Goal: Task Accomplishment & Management: Manage account settings

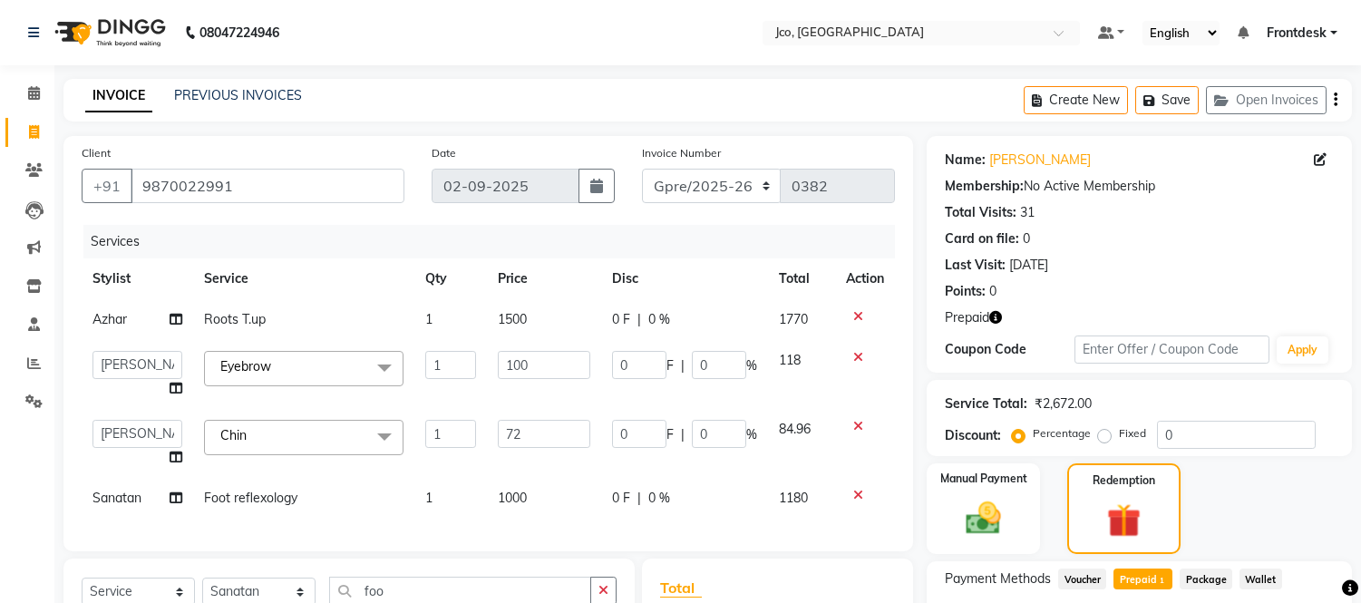
select select "7735"
select select "85410"
select select "service"
select select "71463"
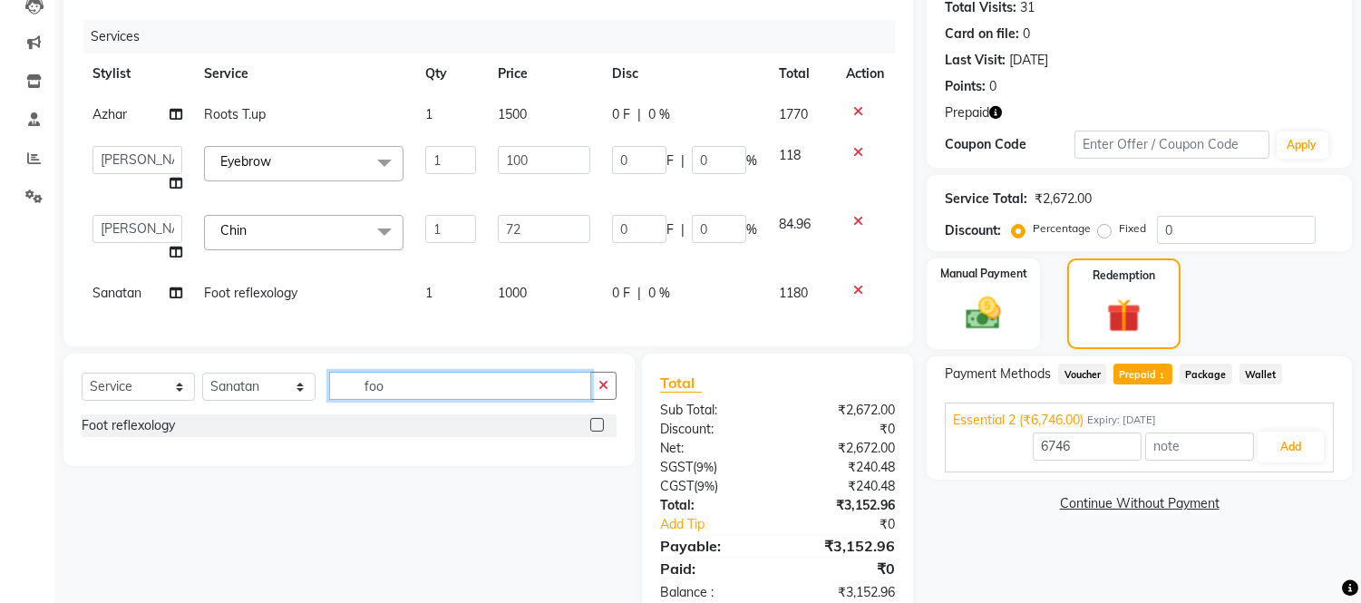
click at [394, 400] on input "foo" at bounding box center [460, 386] width 262 height 28
type input "f"
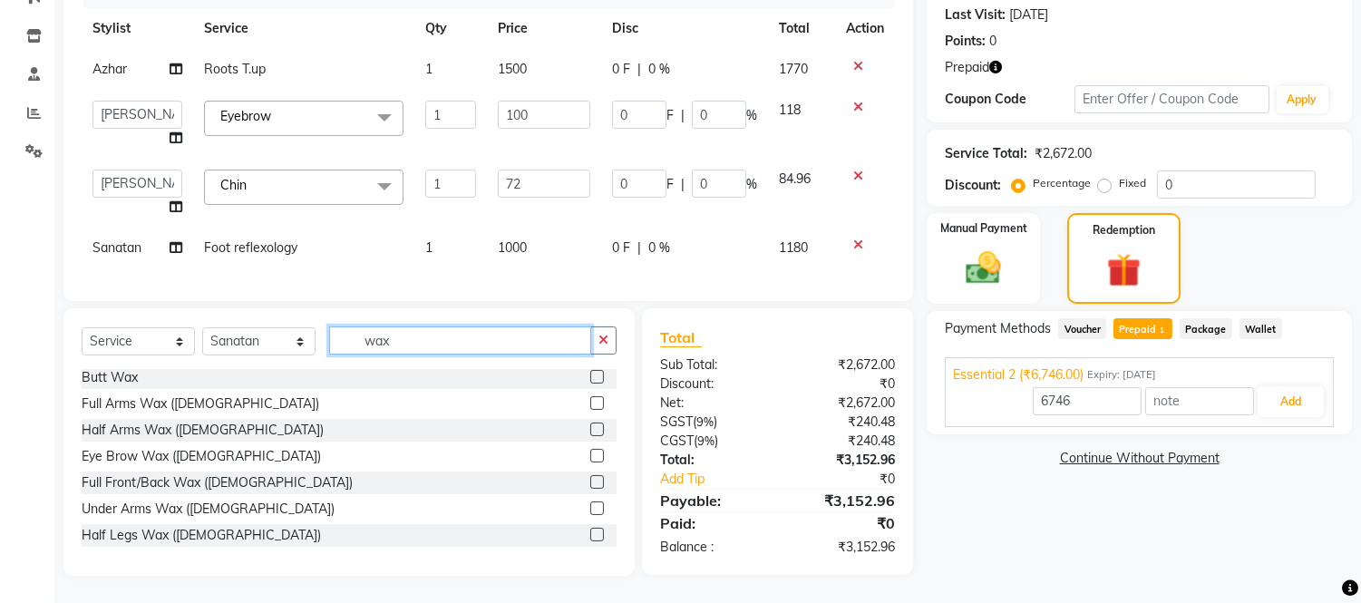
scroll to position [56, 0]
click at [429, 342] on input "wax" at bounding box center [460, 340] width 262 height 28
type input "w"
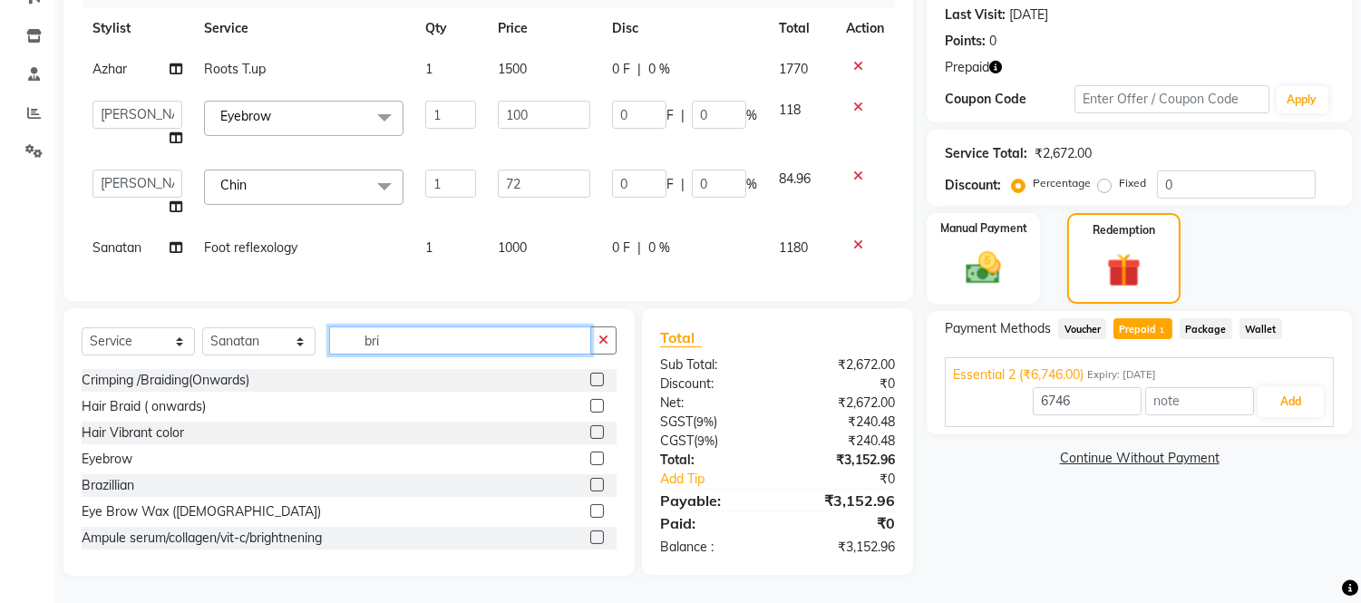
scroll to position [264, 0]
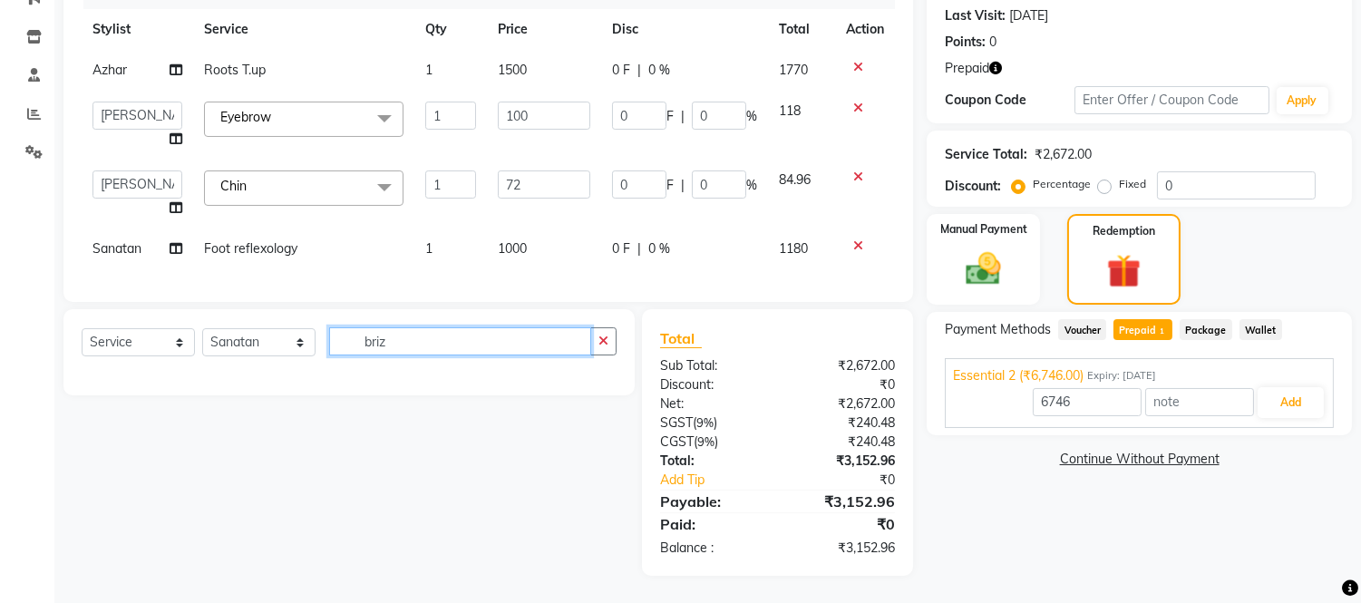
click at [432, 348] on input "briz" at bounding box center [460, 341] width 262 height 28
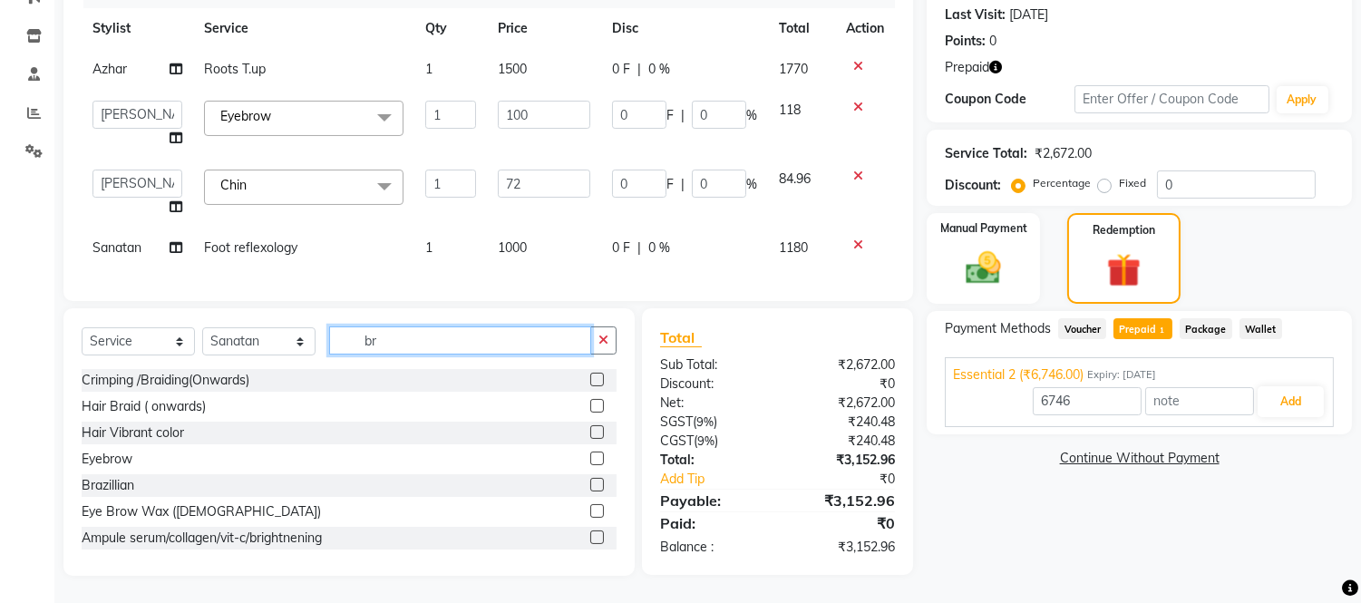
scroll to position [265, 0]
type input "b"
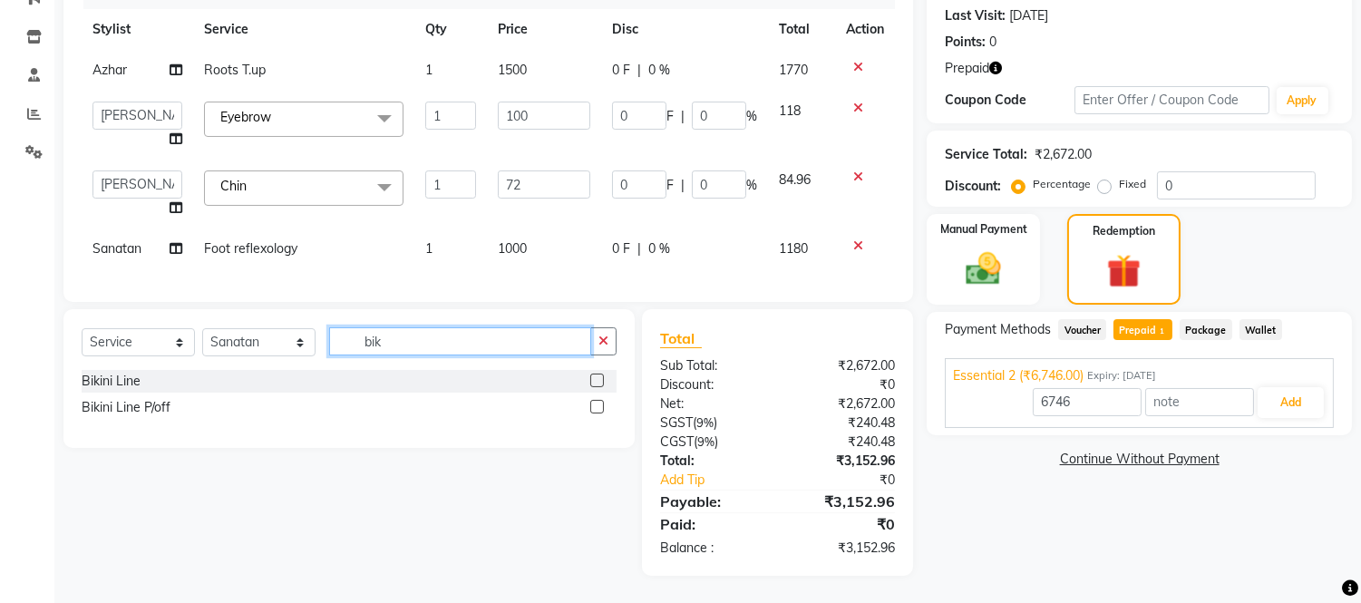
type input "bik"
click at [599, 408] on label at bounding box center [597, 407] width 14 height 14
click at [599, 408] on input "checkbox" at bounding box center [596, 408] width 12 height 12
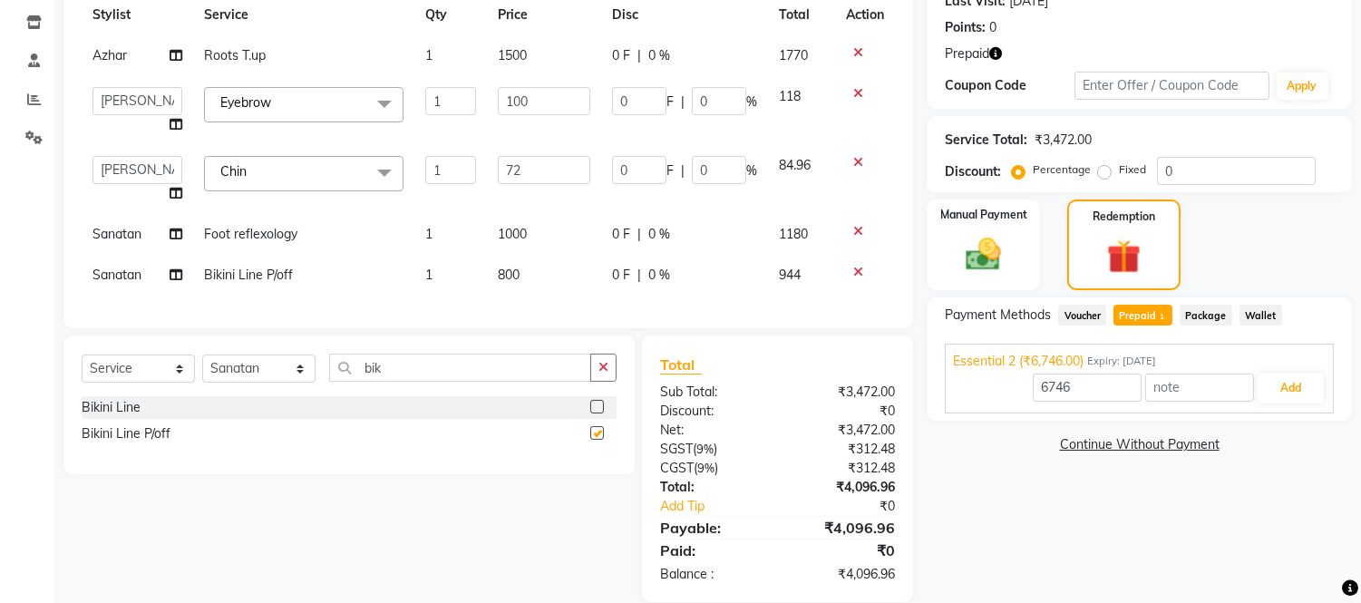
checkbox input "false"
click at [591, 413] on label at bounding box center [597, 407] width 14 height 14
click at [591, 413] on input "checkbox" at bounding box center [596, 408] width 12 height 12
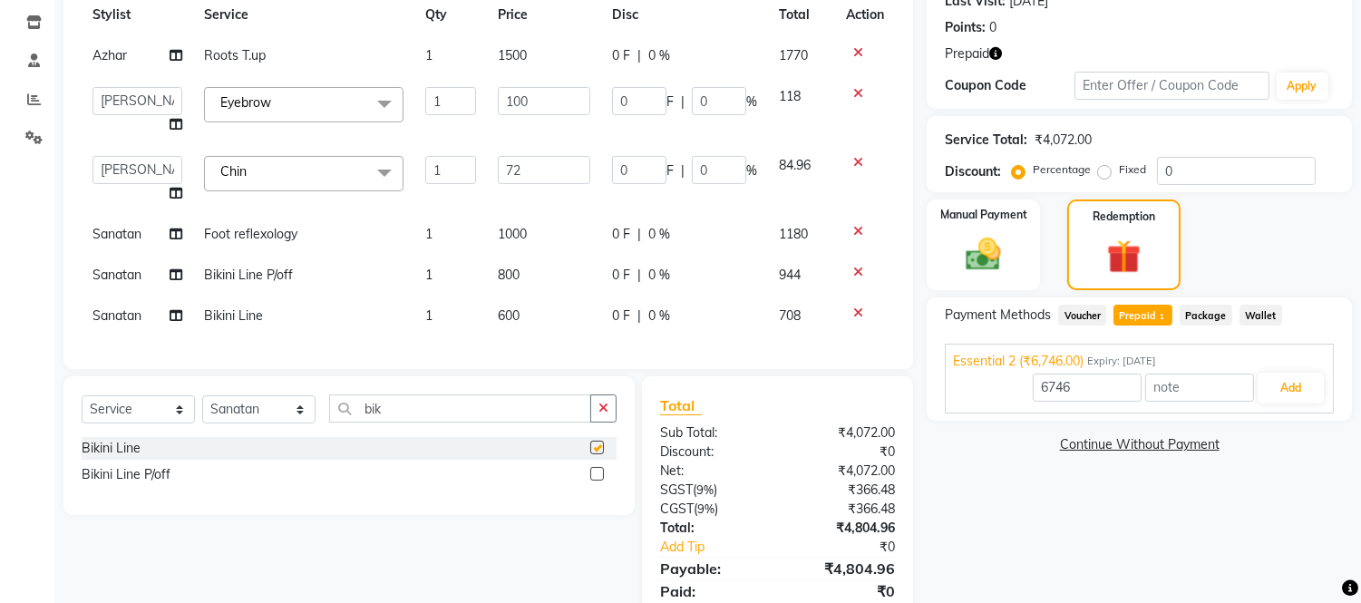
checkbox input "false"
click at [857, 313] on icon at bounding box center [858, 312] width 10 height 13
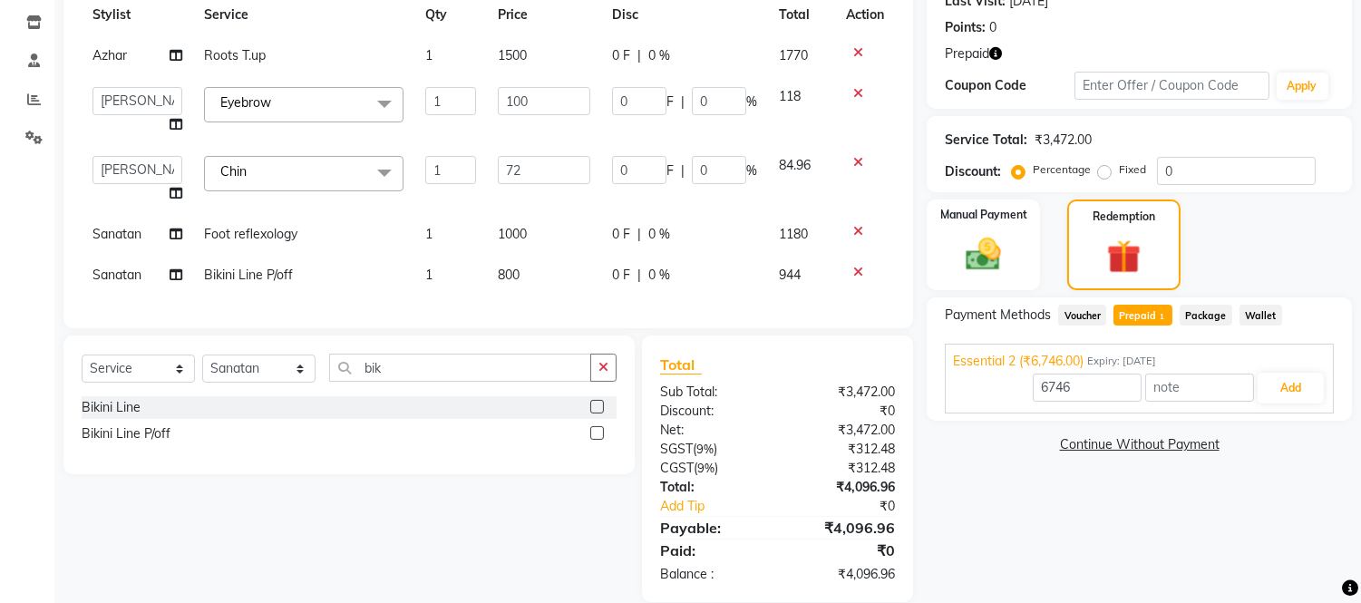
click at [531, 272] on td "800" at bounding box center [544, 275] width 114 height 41
select select "71463"
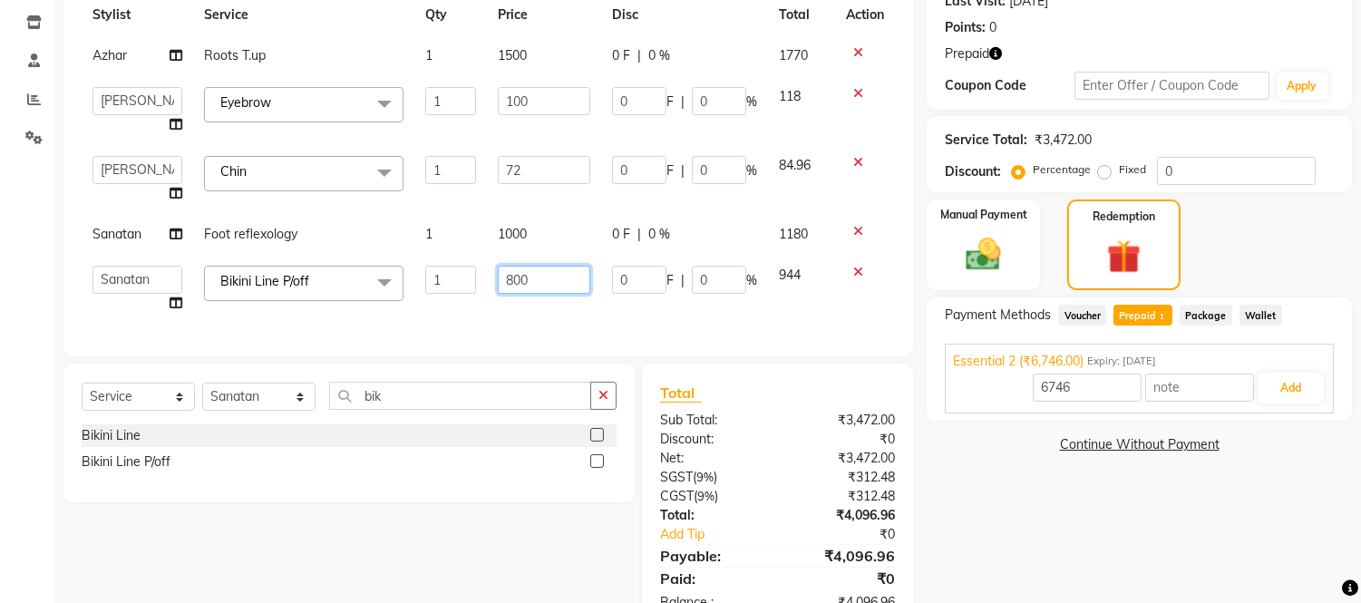
click at [529, 277] on input "800" at bounding box center [544, 280] width 92 height 28
type input "8"
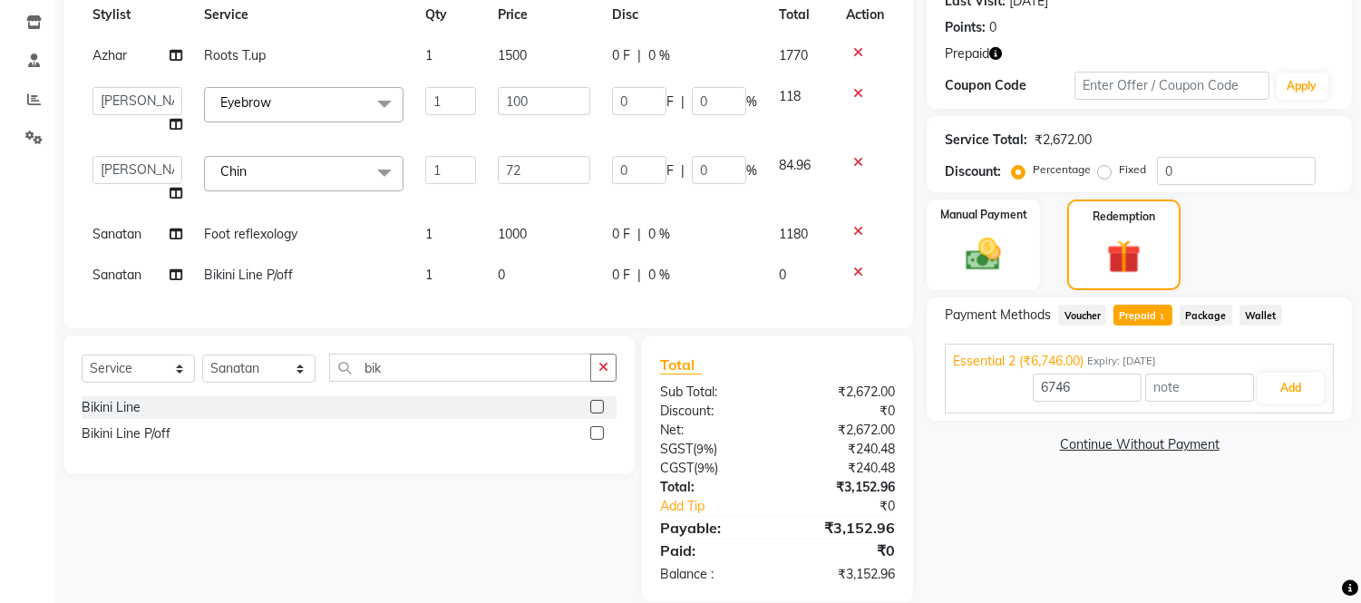
click at [297, 282] on td "Bikini Line P/off" at bounding box center [303, 275] width 221 height 41
select select "71463"
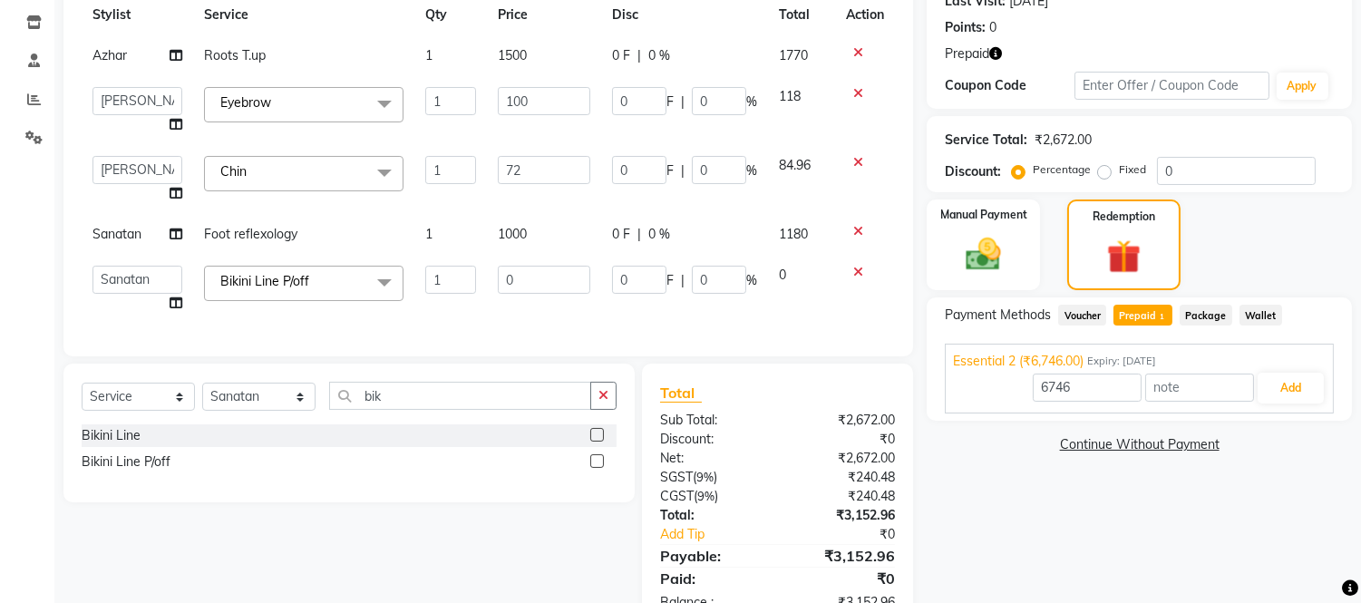
click at [313, 285] on link "x" at bounding box center [313, 281] width 8 height 16
type input "0"
click at [279, 293] on span "Select" at bounding box center [303, 282] width 199 height 32
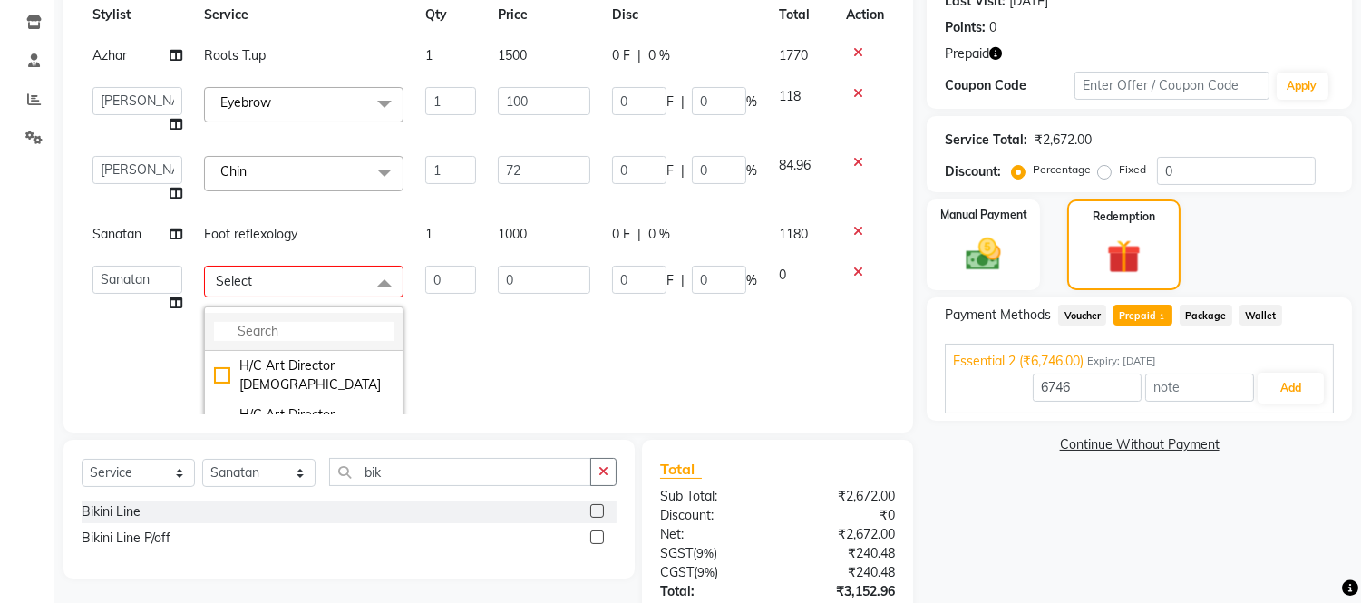
click at [286, 334] on input "multiselect-search" at bounding box center [304, 331] width 180 height 19
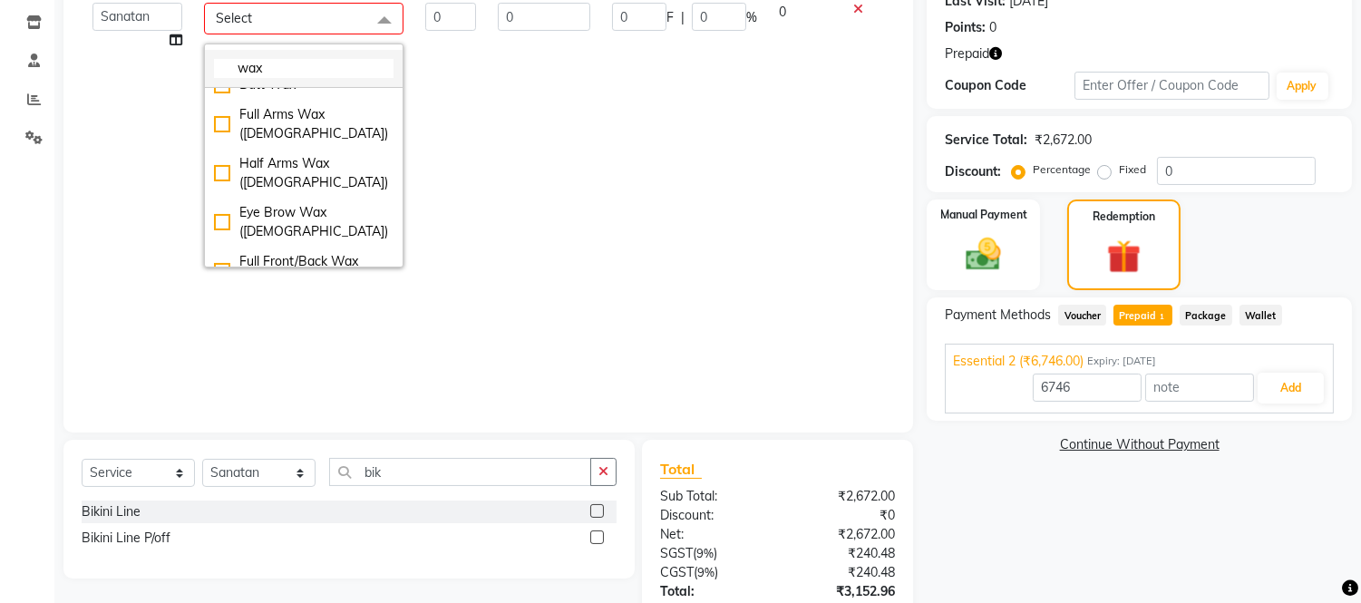
scroll to position [267, 0]
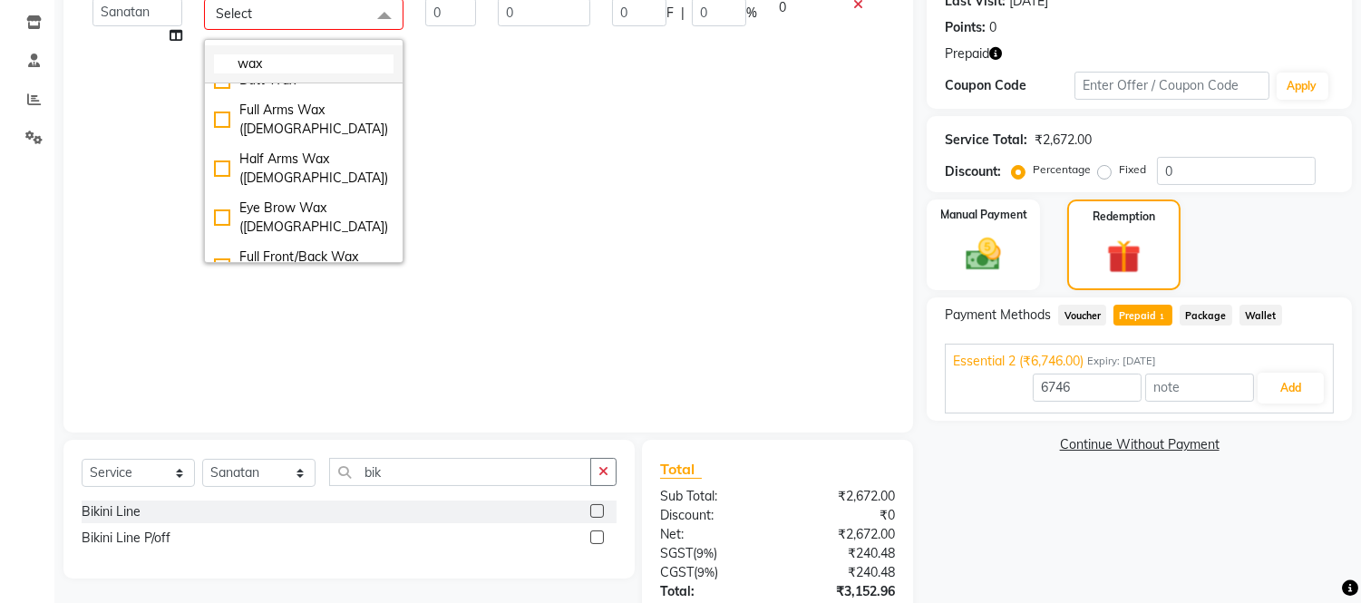
click at [300, 69] on input "wax" at bounding box center [304, 63] width 180 height 19
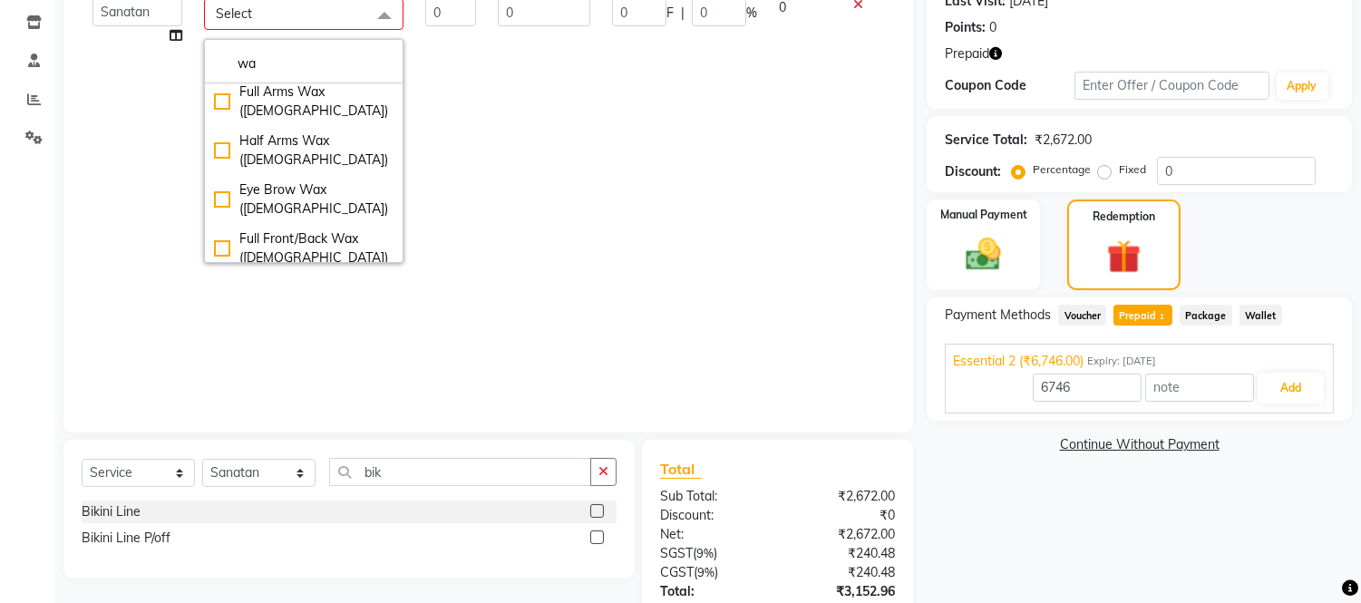
type input "w"
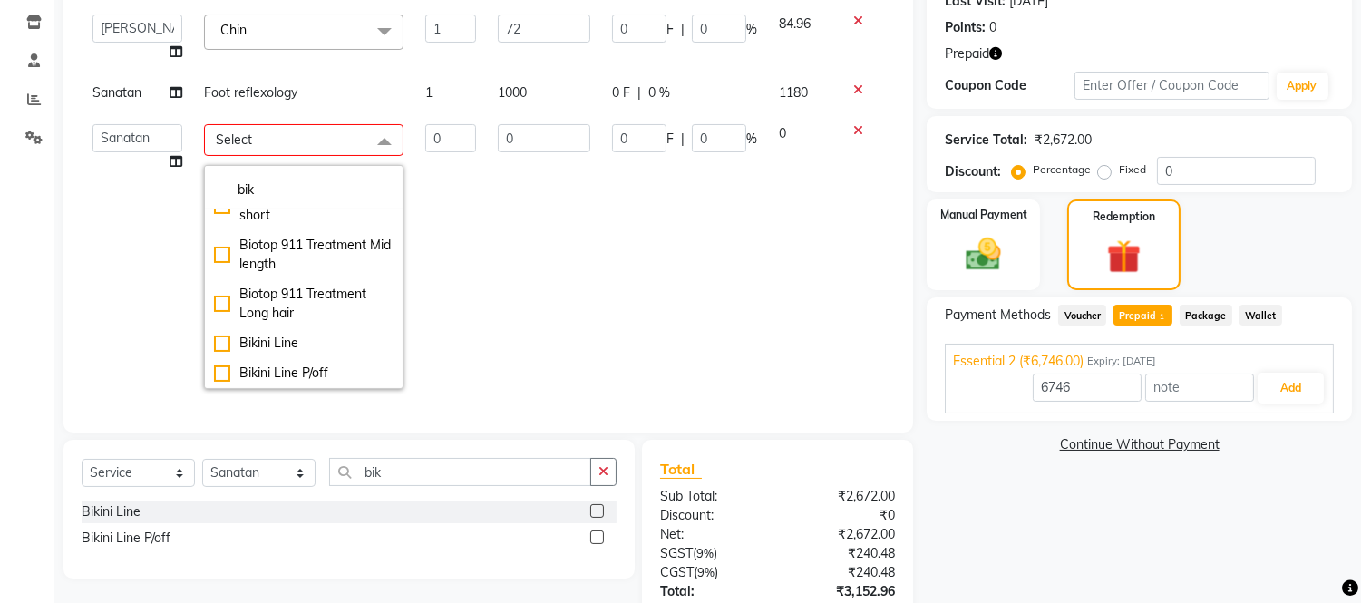
scroll to position [38, 0]
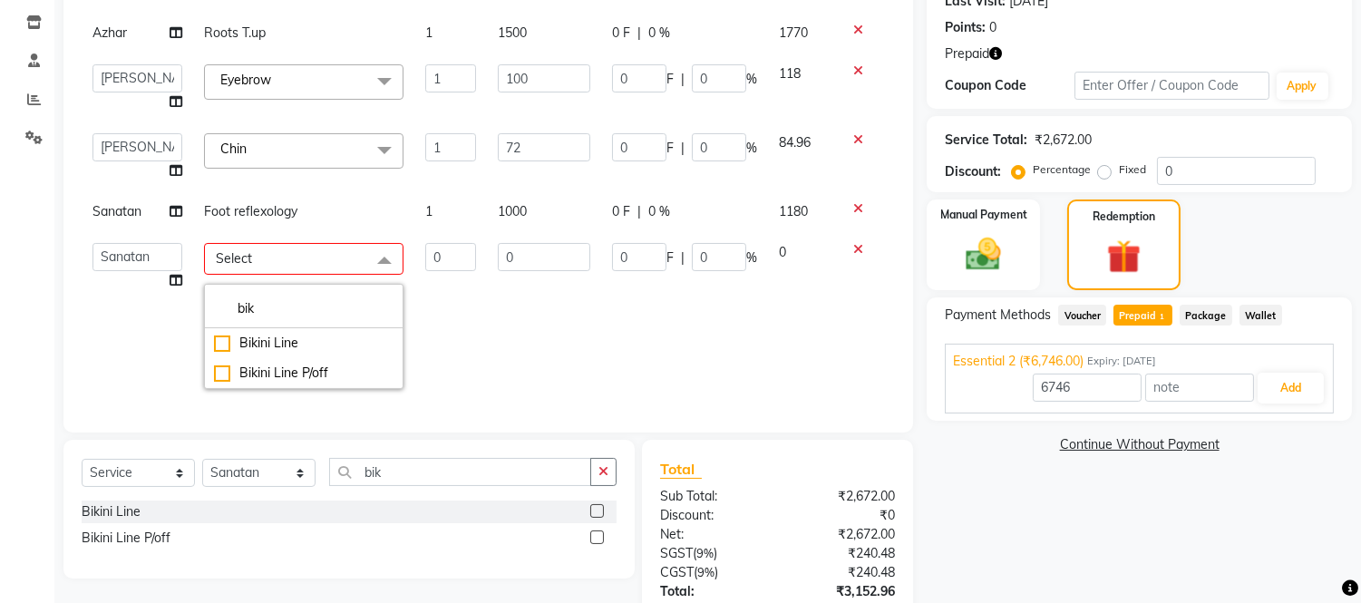
type input "bik"
click at [215, 334] on div "Bikini Line" at bounding box center [304, 343] width 180 height 19
type input "1"
type input "600"
checkbox input "true"
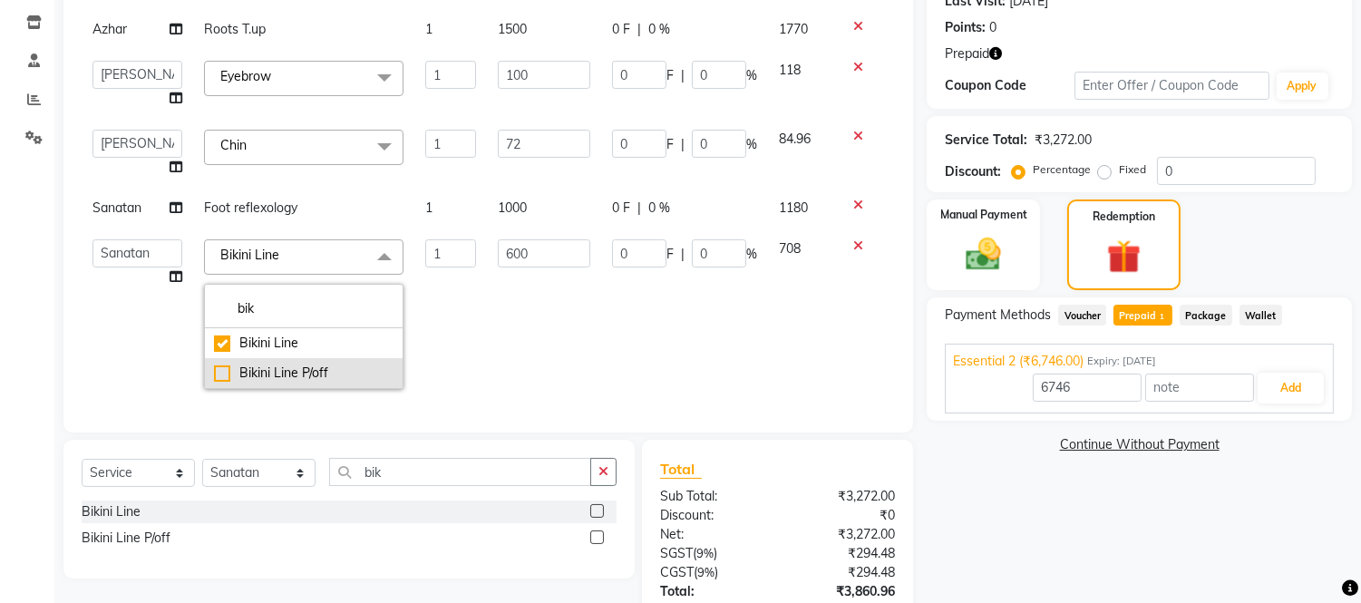
click at [214, 364] on div "Bikini Line P/off" at bounding box center [304, 373] width 180 height 19
type input "800"
checkbox input "false"
checkbox input "true"
click at [515, 309] on td "800" at bounding box center [544, 313] width 114 height 171
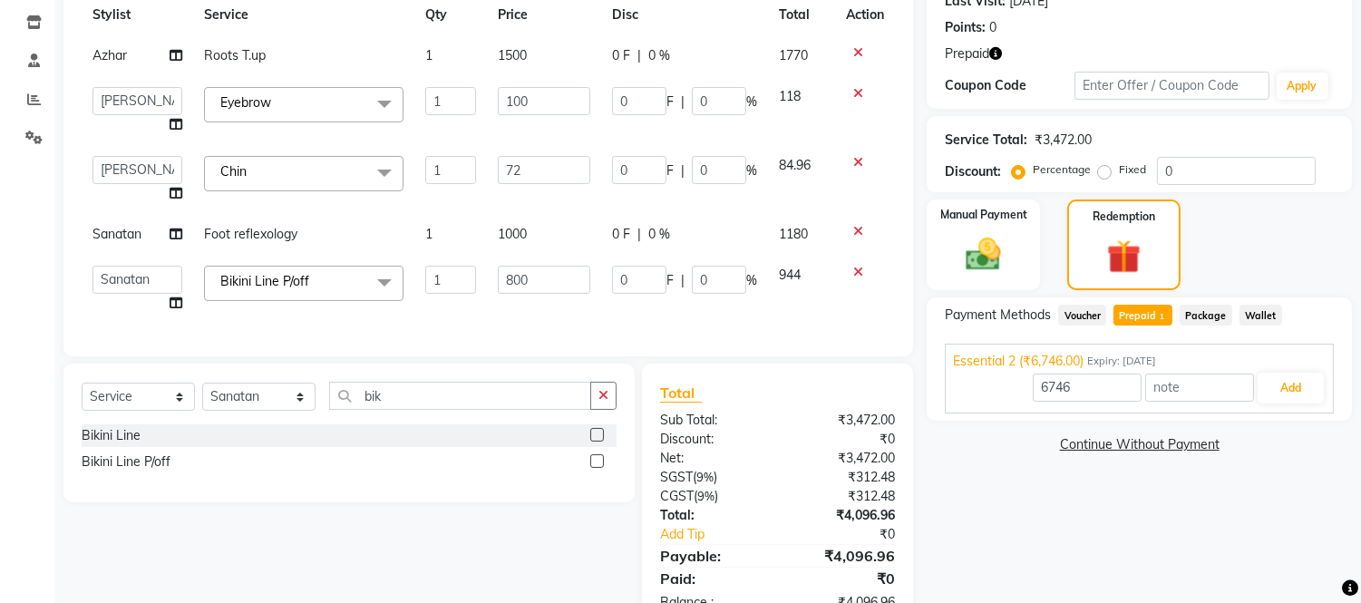
scroll to position [0, 0]
click at [538, 279] on input "800" at bounding box center [544, 280] width 92 height 28
type input "8"
type input "1800"
click at [550, 315] on div "Services Stylist Service Qty Price Disc Total Action Azhar Roots T.up 1 1500 0 …" at bounding box center [488, 149] width 813 height 377
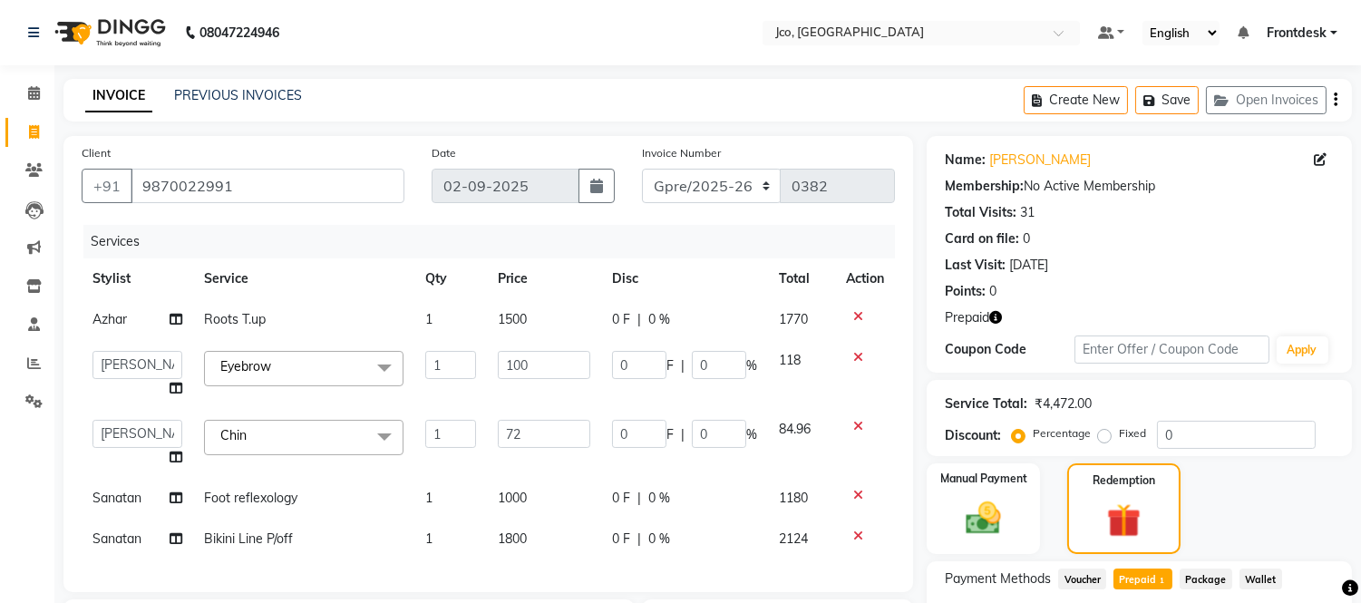
click at [1336, 80] on button "button" at bounding box center [1336, 100] width 4 height 43
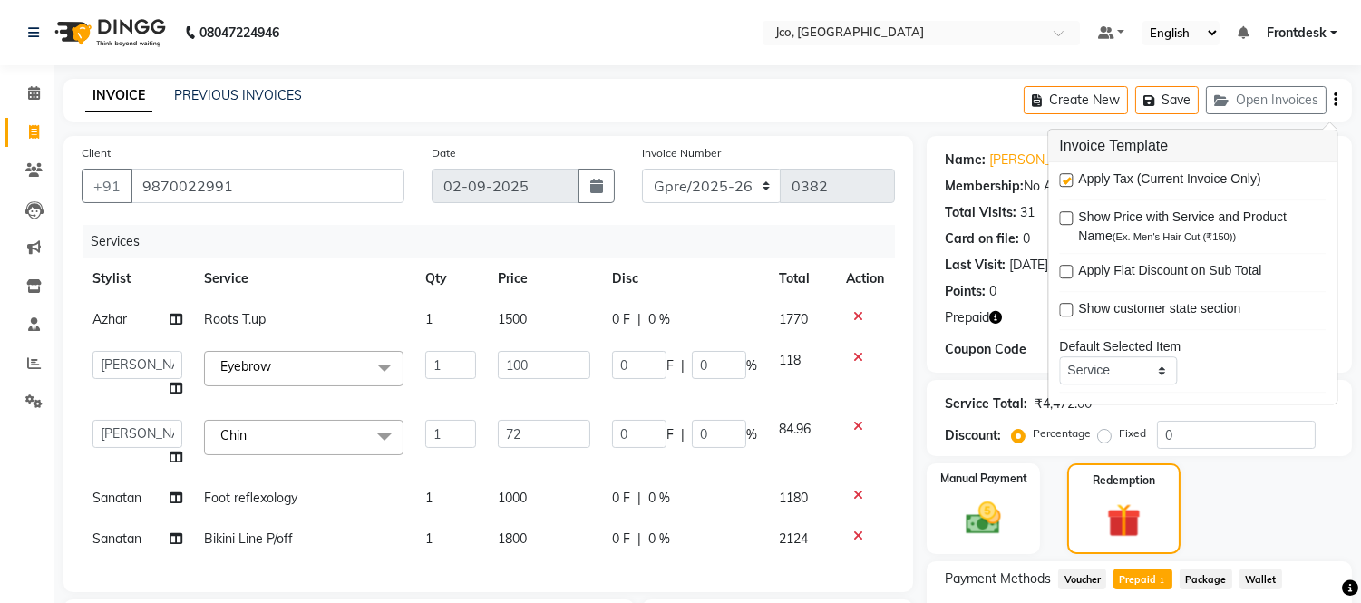
click at [1067, 181] on label at bounding box center [1066, 180] width 14 height 14
click at [1067, 181] on input "checkbox" at bounding box center [1065, 181] width 12 height 12
checkbox input "false"
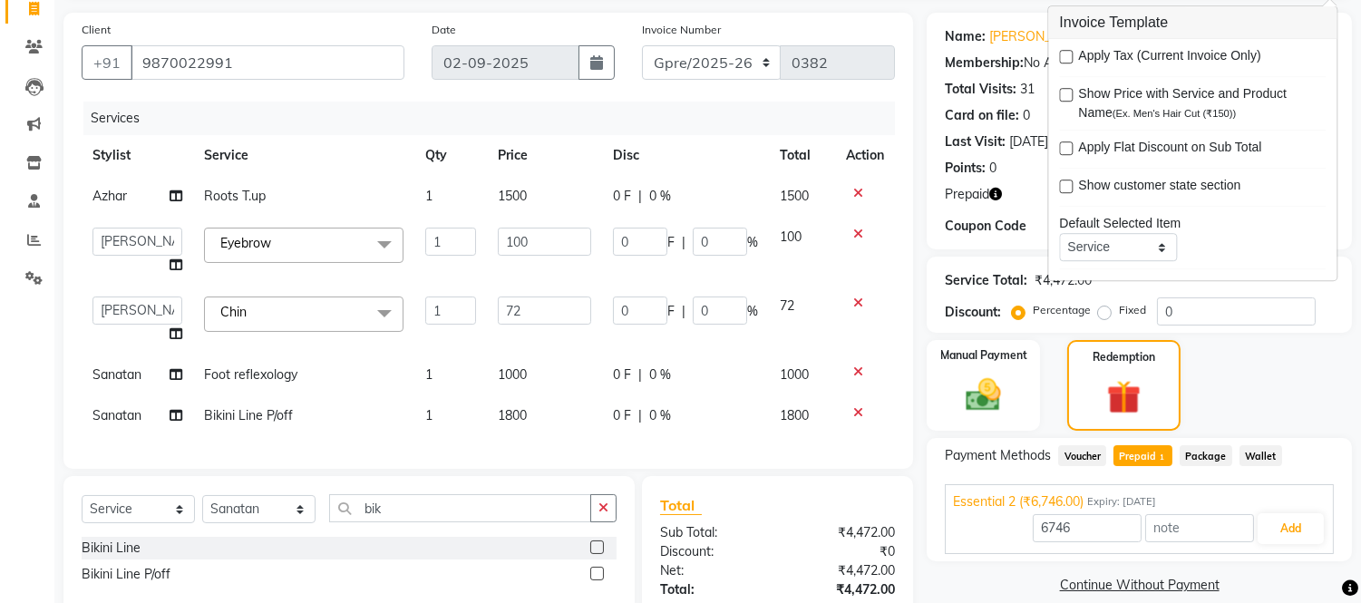
scroll to position [267, 0]
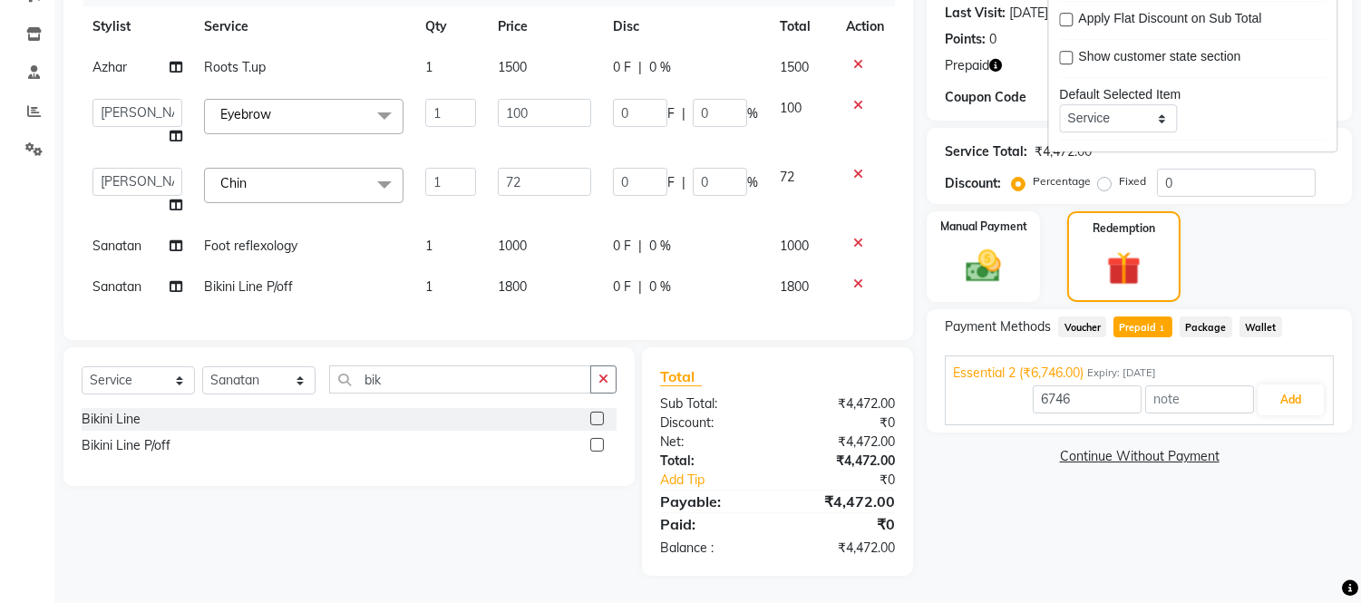
click at [124, 278] on span "Sanatan" at bounding box center [116, 286] width 49 height 16
select select "71463"
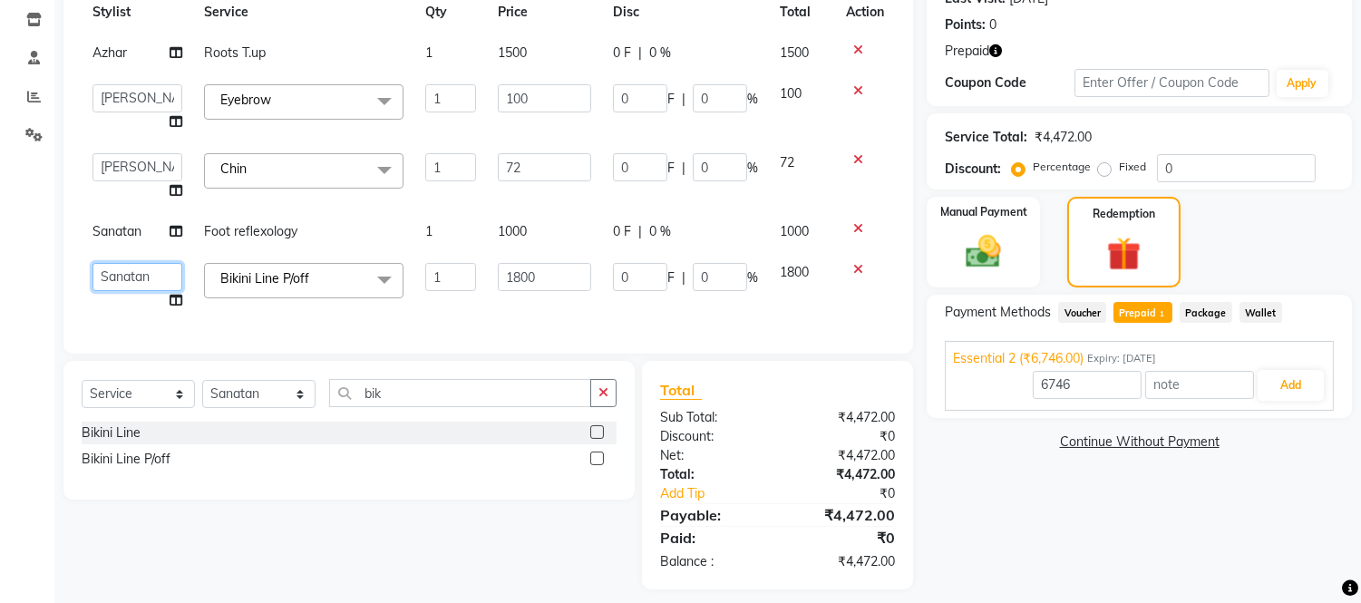
click at [122, 268] on select "Abdul Abid Afsha Shaikh Ajmal Aphy Araslan Ashfaque Aslam Azhar Frontdesk Gopal…" at bounding box center [137, 277] width 90 height 28
select select "85410"
click at [529, 168] on input "72" at bounding box center [544, 167] width 93 height 28
type input "7"
type input "199"
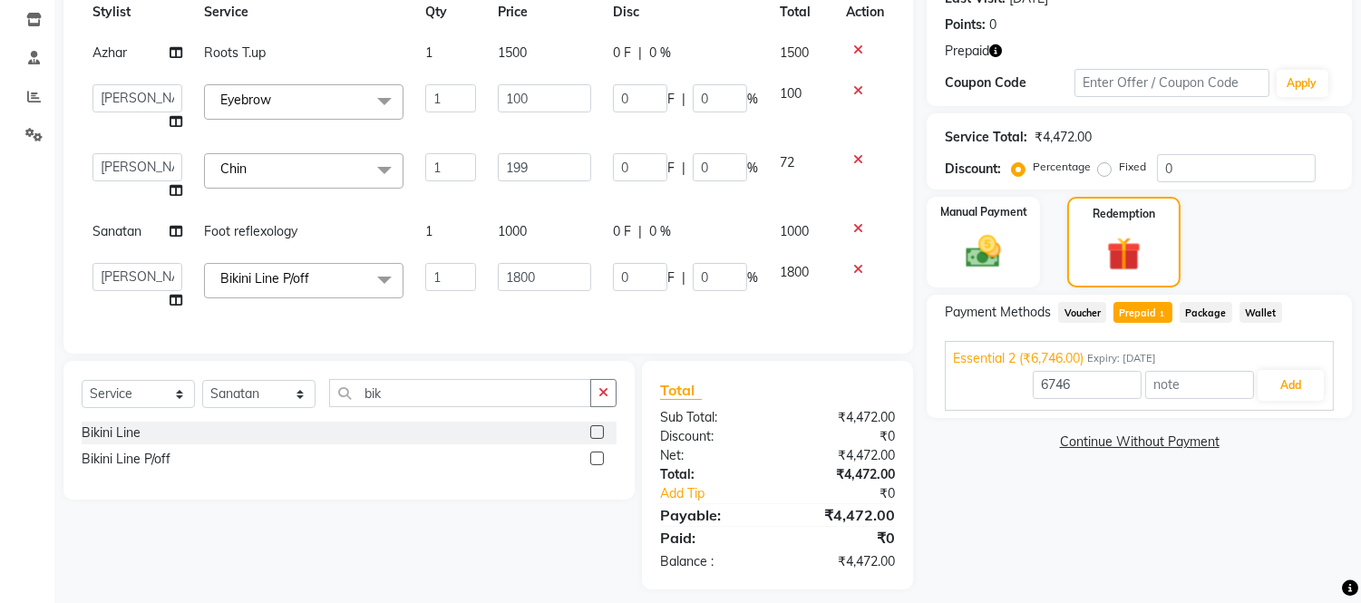
click at [562, 201] on tbody "Azhar Roots T.up 1 1500 0 F | 0 % 1500 Abdul Abid Afsha Shaikh Ajmal Aphy Arasl…" at bounding box center [488, 177] width 813 height 288
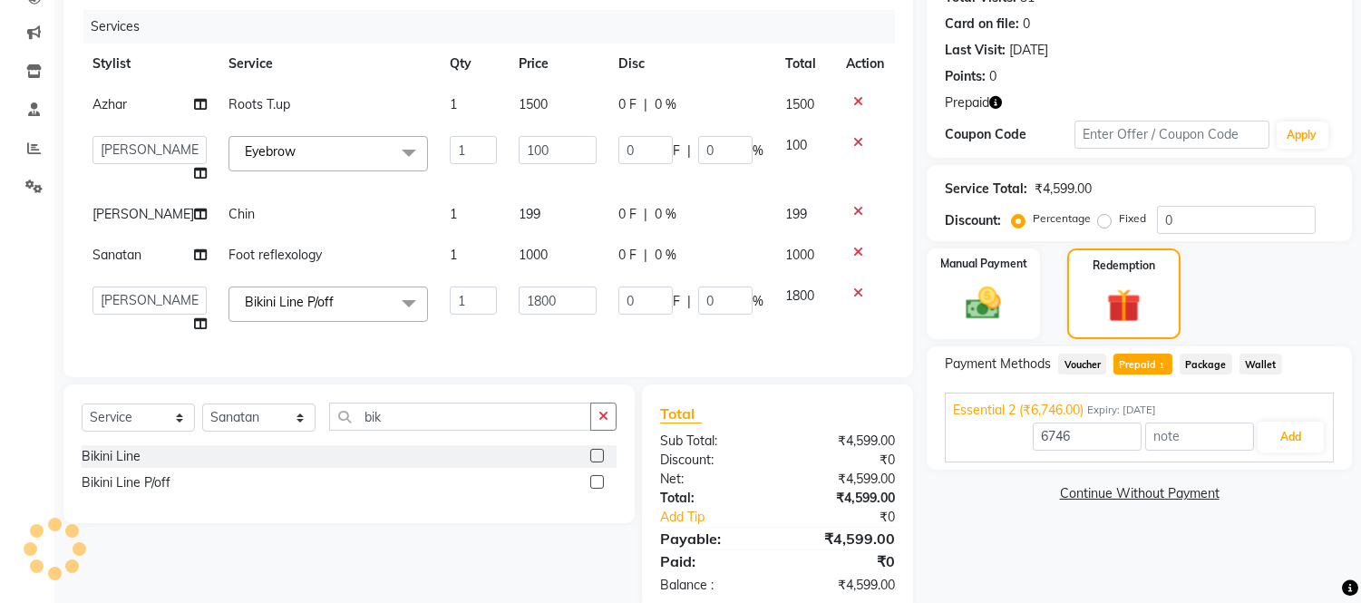
scroll to position [221, 0]
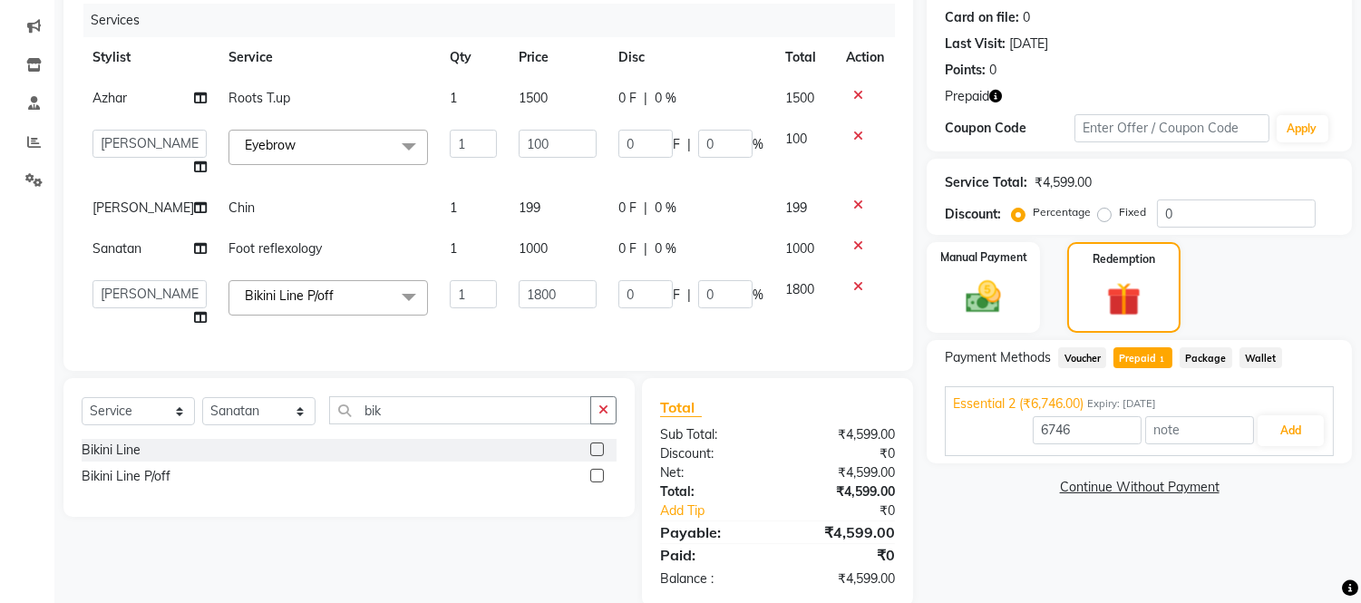
click at [563, 203] on td "199" at bounding box center [558, 208] width 100 height 41
select select "85410"
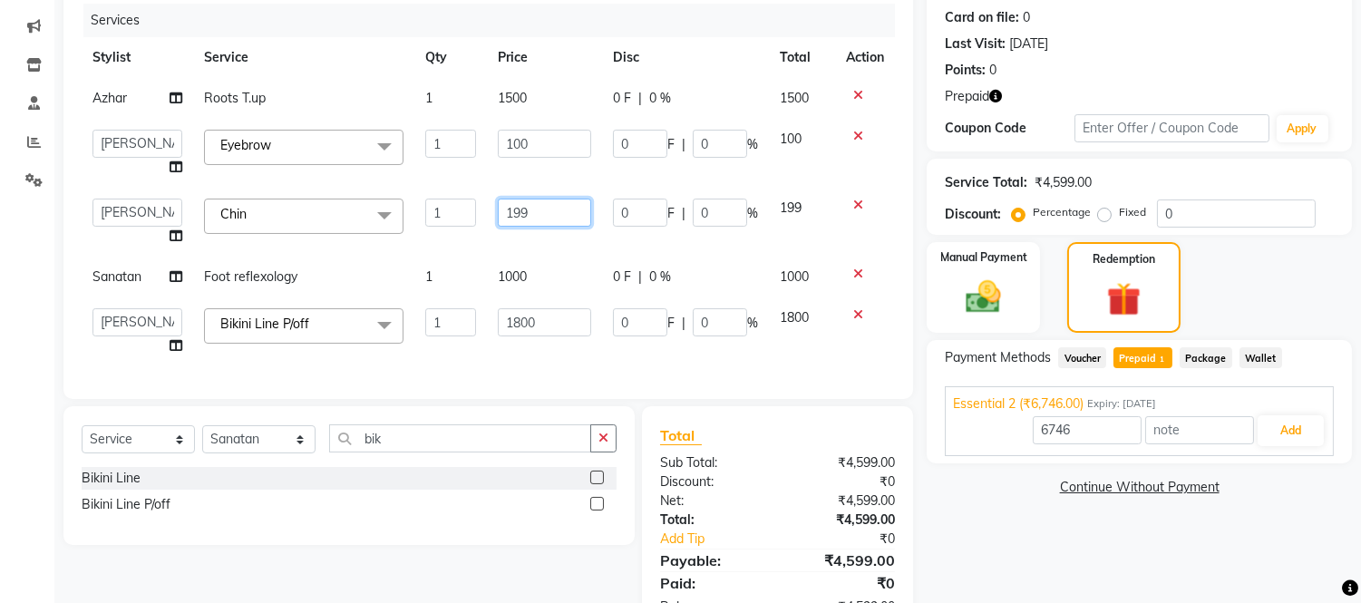
click at [554, 215] on input "199" at bounding box center [544, 213] width 93 height 28
type input "1"
type input "0"
type input "100"
click at [645, 245] on td "0 F | 0 %" at bounding box center [685, 222] width 167 height 69
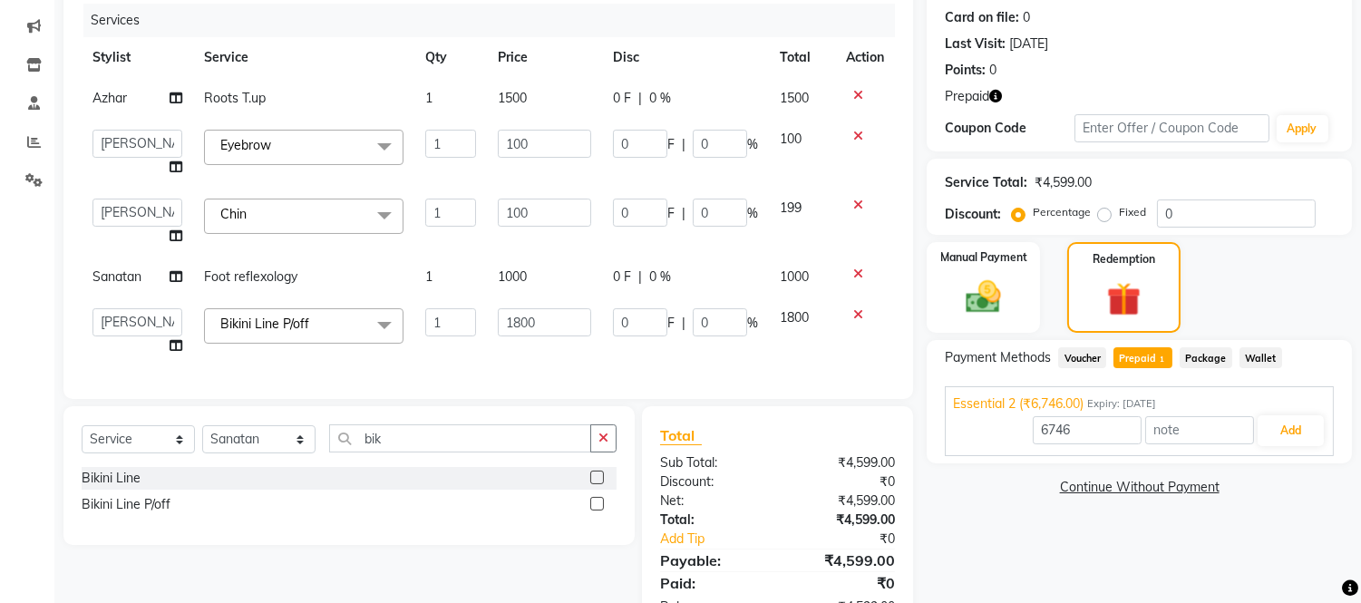
select select "85410"
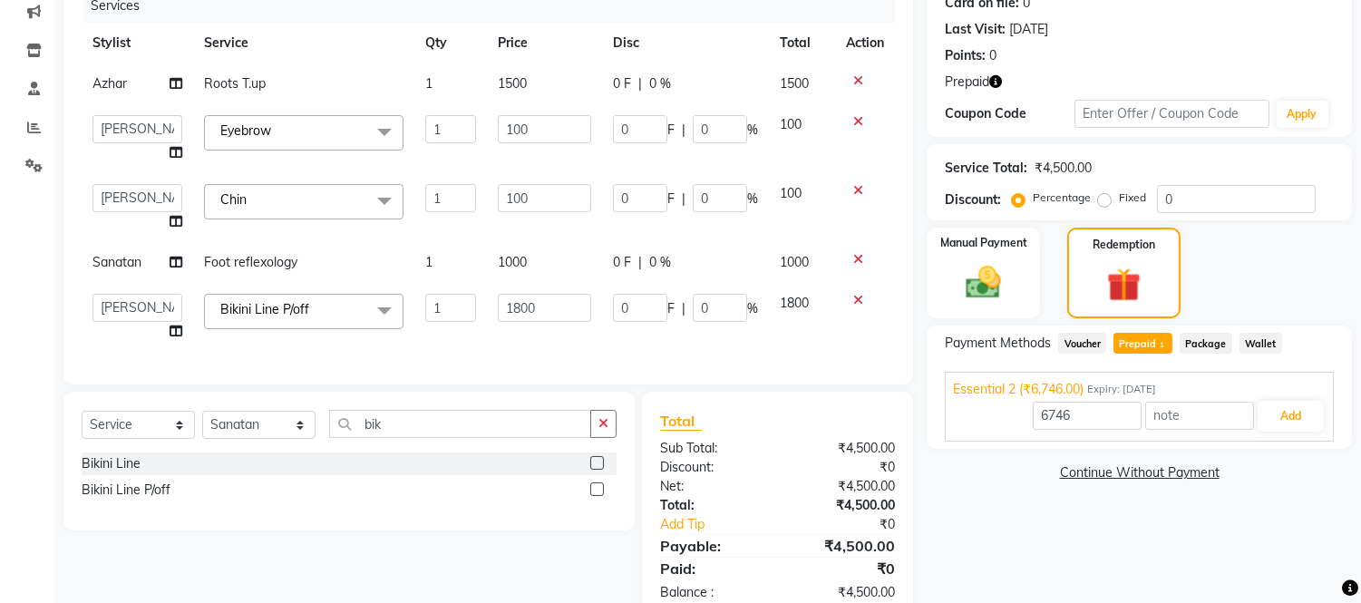
scroll to position [239, 0]
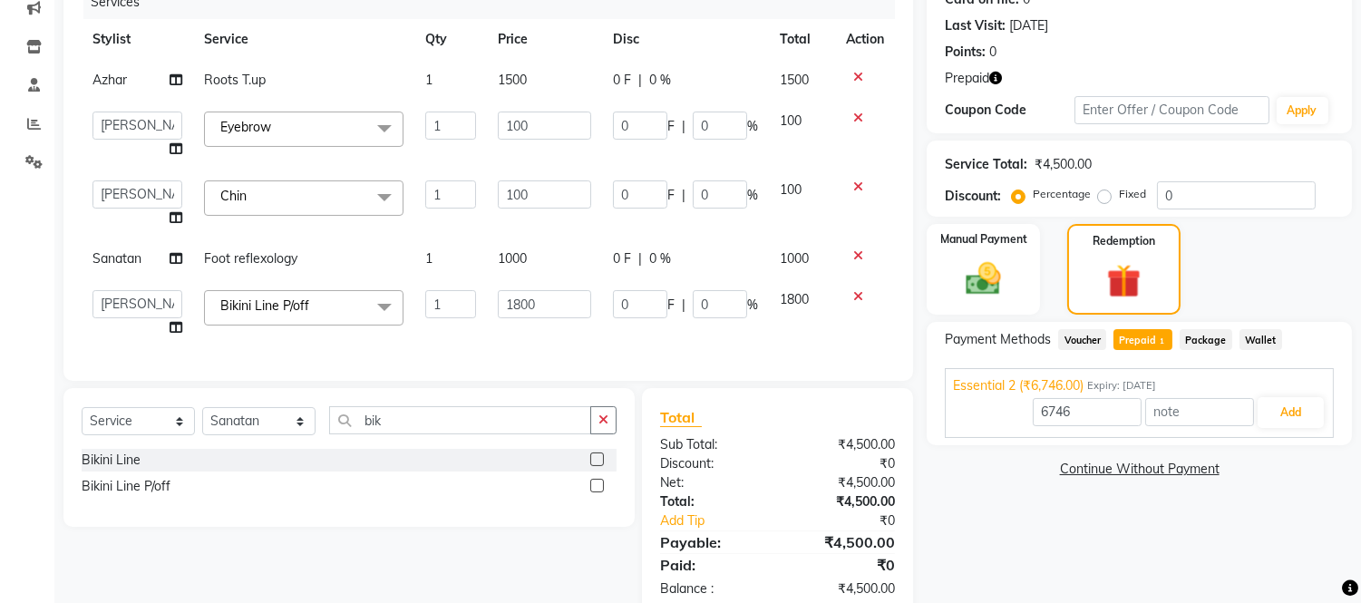
click at [1016, 508] on div "Name: Guneta Malhotra Membership: No Active Membership Total Visits: 31 Card on…" at bounding box center [1146, 257] width 439 height 720
click at [709, 251] on div "0 F | 0 %" at bounding box center [685, 258] width 145 height 19
select select "71463"
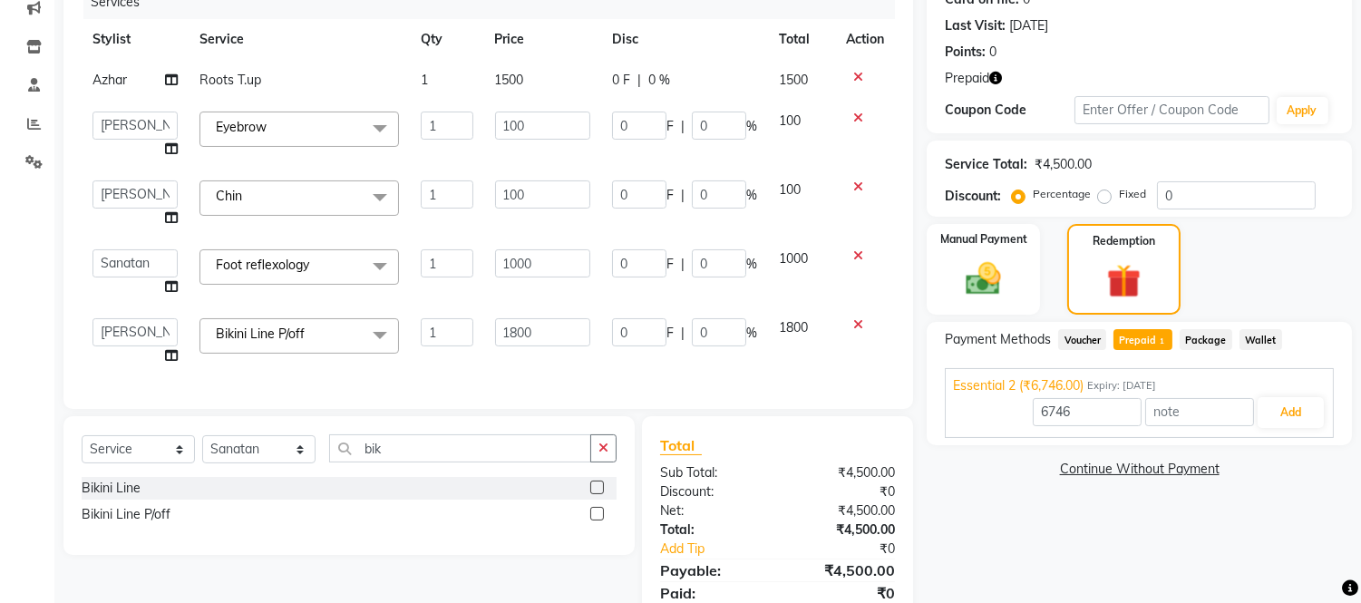
click at [1032, 550] on div "Name: Guneta Malhotra Membership: No Active Membership Total Visits: 31 Card on…" at bounding box center [1146, 271] width 439 height 748
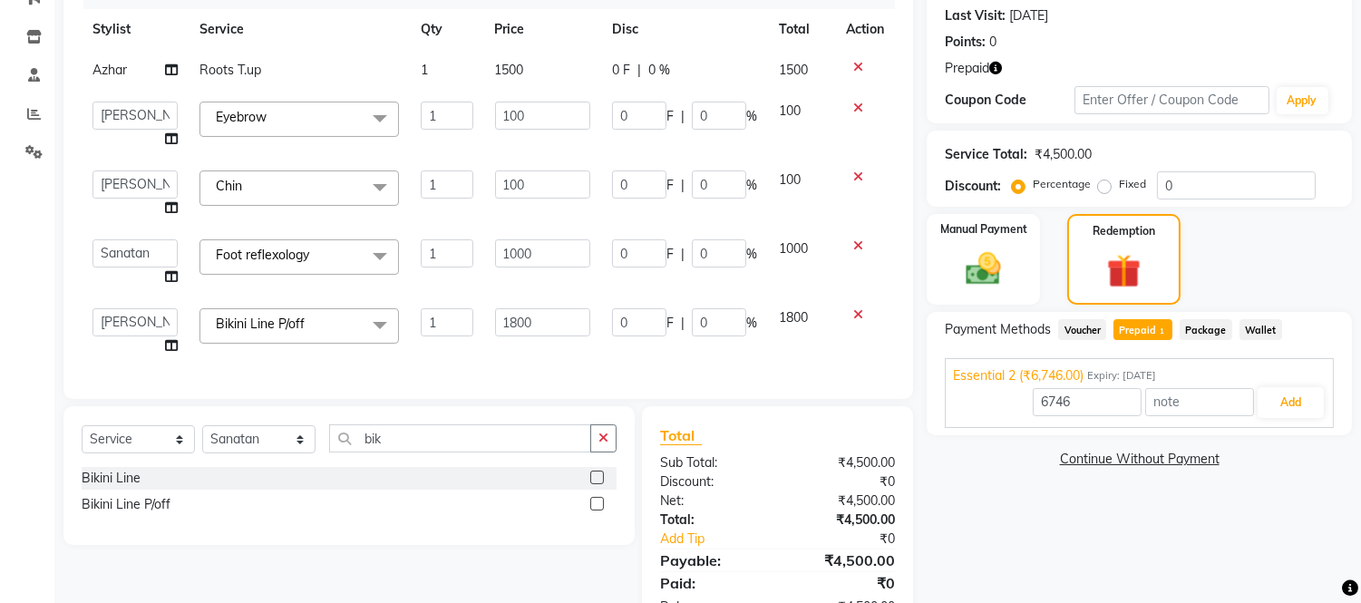
scroll to position [323, 0]
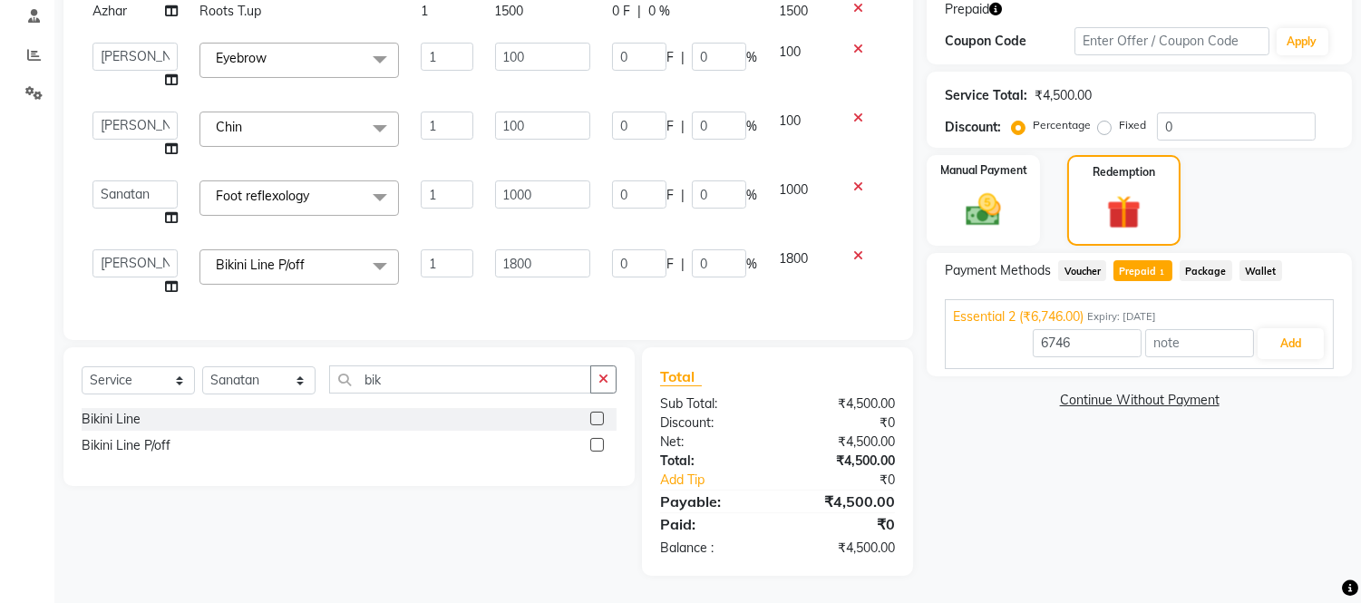
click at [1131, 263] on span "Prepaid 1" at bounding box center [1142, 270] width 59 height 21
type input "4500"
click at [1279, 331] on button "Add" at bounding box center [1290, 343] width 66 height 31
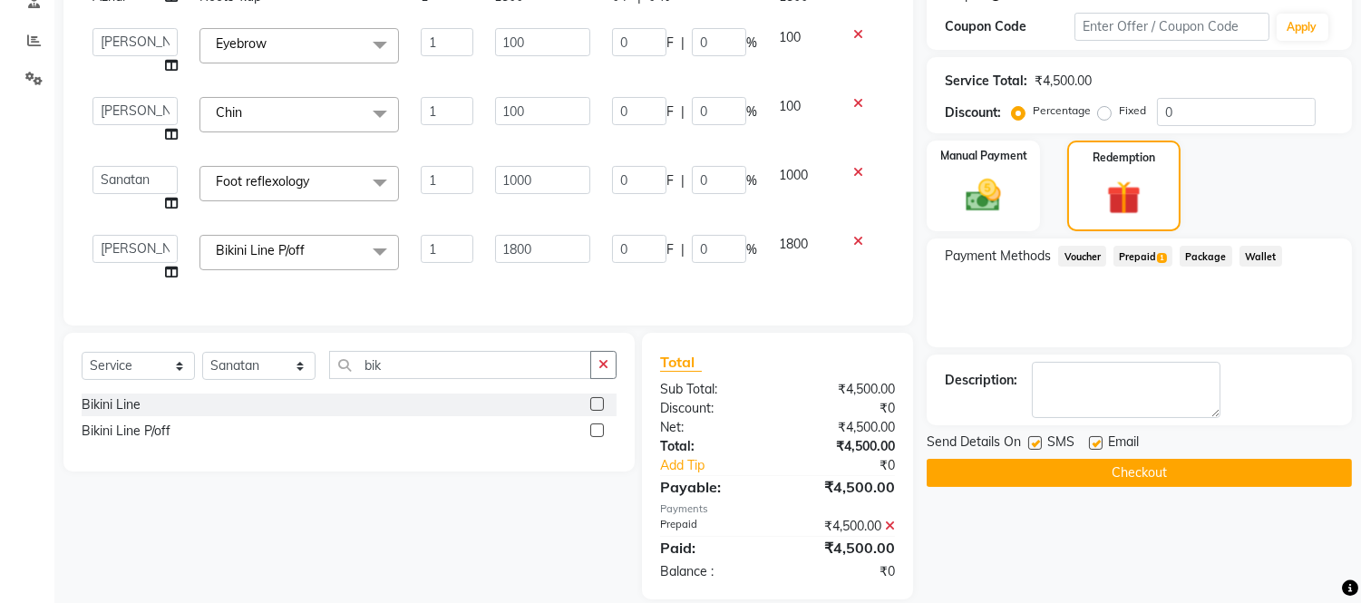
click at [1089, 436] on div at bounding box center [1095, 445] width 12 height 19
click at [1032, 436] on label at bounding box center [1035, 443] width 14 height 14
click at [1032, 438] on input "checkbox" at bounding box center [1034, 444] width 12 height 12
checkbox input "false"
click at [1097, 442] on label at bounding box center [1096, 443] width 14 height 14
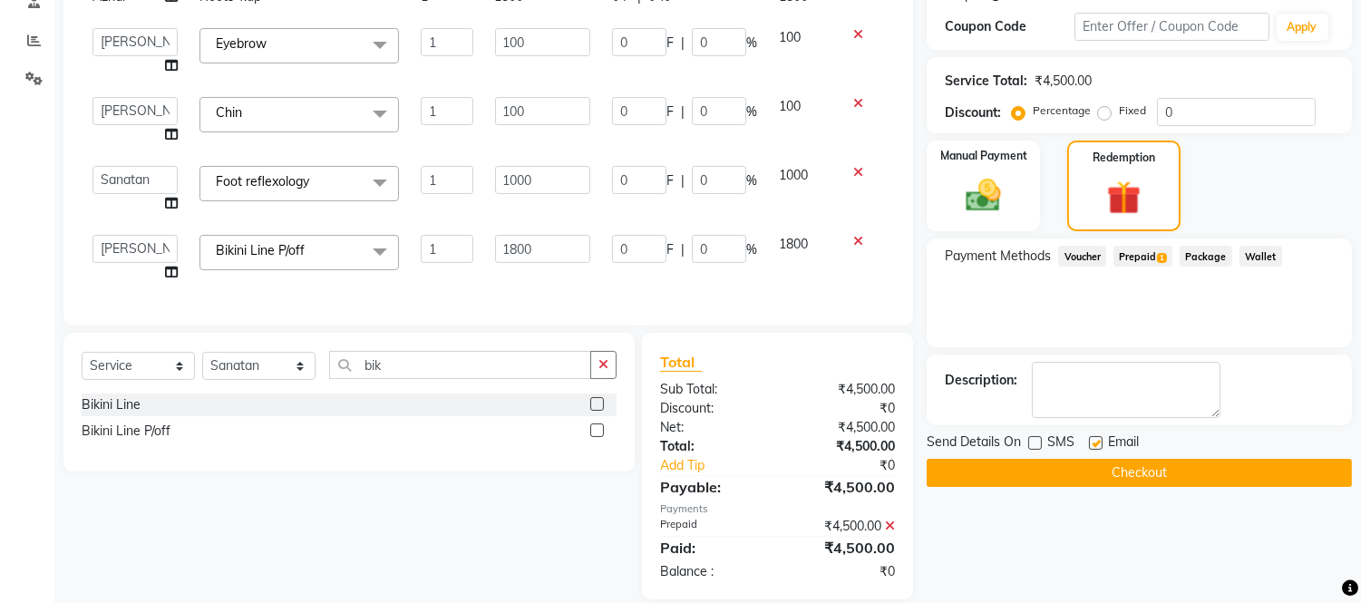
click at [1097, 442] on input "checkbox" at bounding box center [1095, 444] width 12 height 12
checkbox input "false"
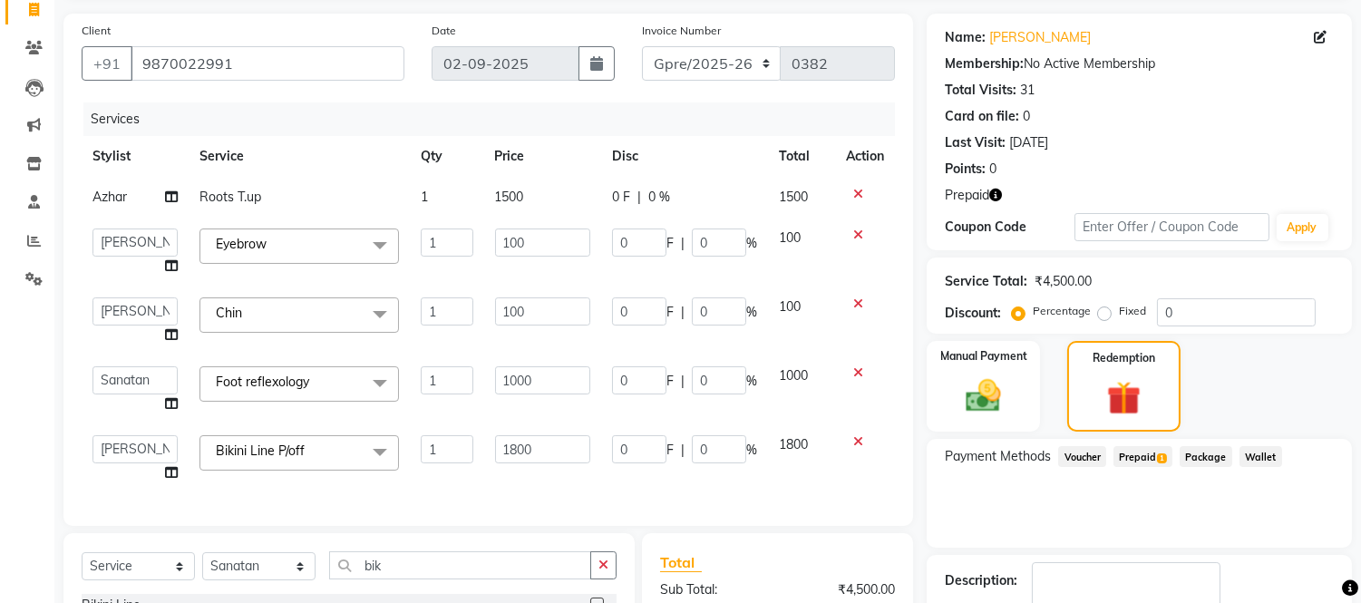
scroll to position [121, 0]
click at [109, 212] on td "Azhar" at bounding box center [135, 198] width 107 height 41
select select "79221"
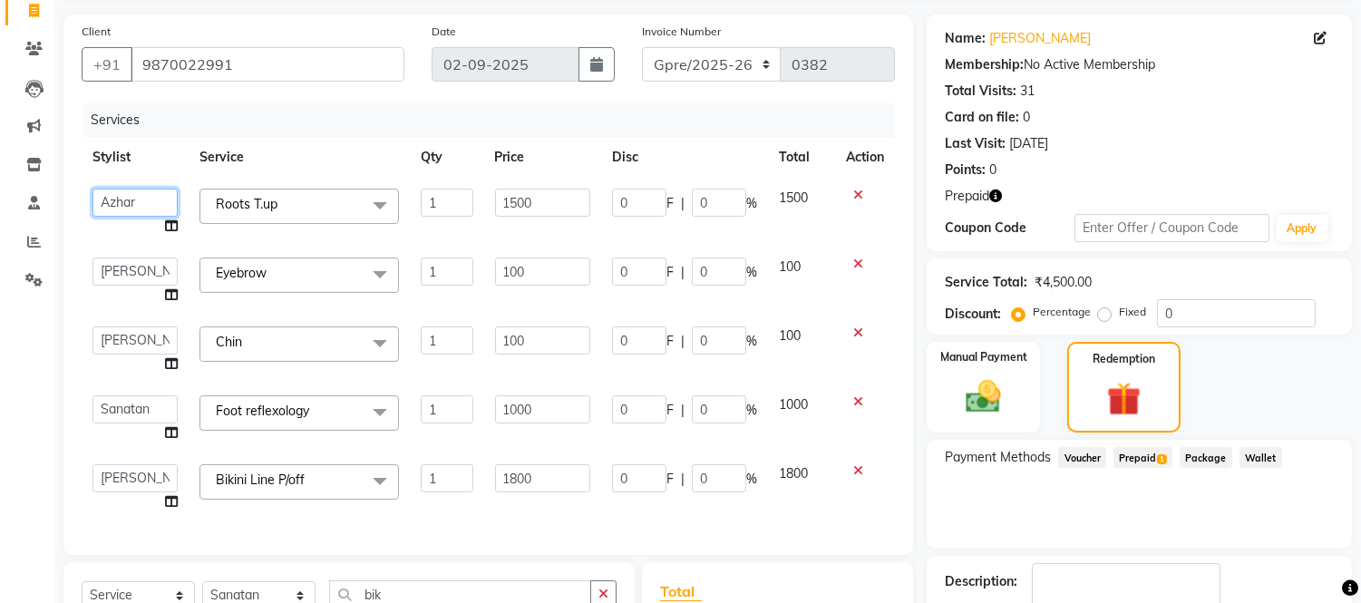
click at [131, 205] on select "Abdul Abid Afsha Shaikh Ajmal Aphy Araslan Ashfaque Aslam Azhar Frontdesk Gopal…" at bounding box center [134, 203] width 85 height 28
click at [295, 154] on th "Service" at bounding box center [299, 157] width 221 height 41
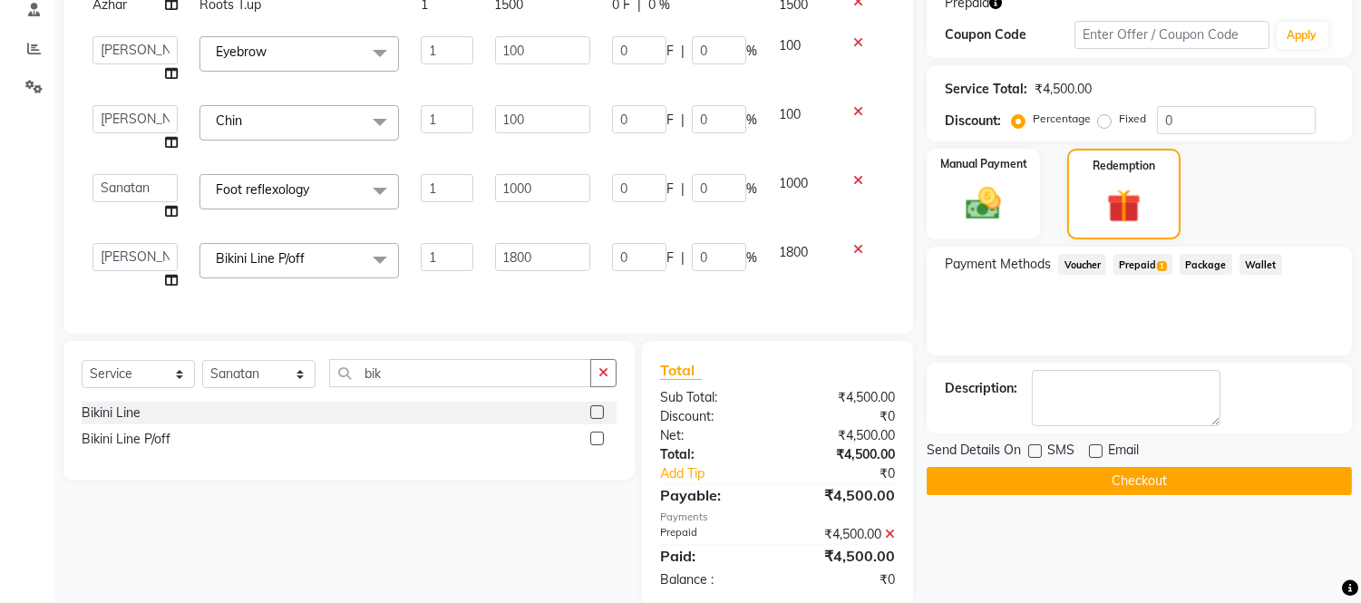
scroll to position [319, 0]
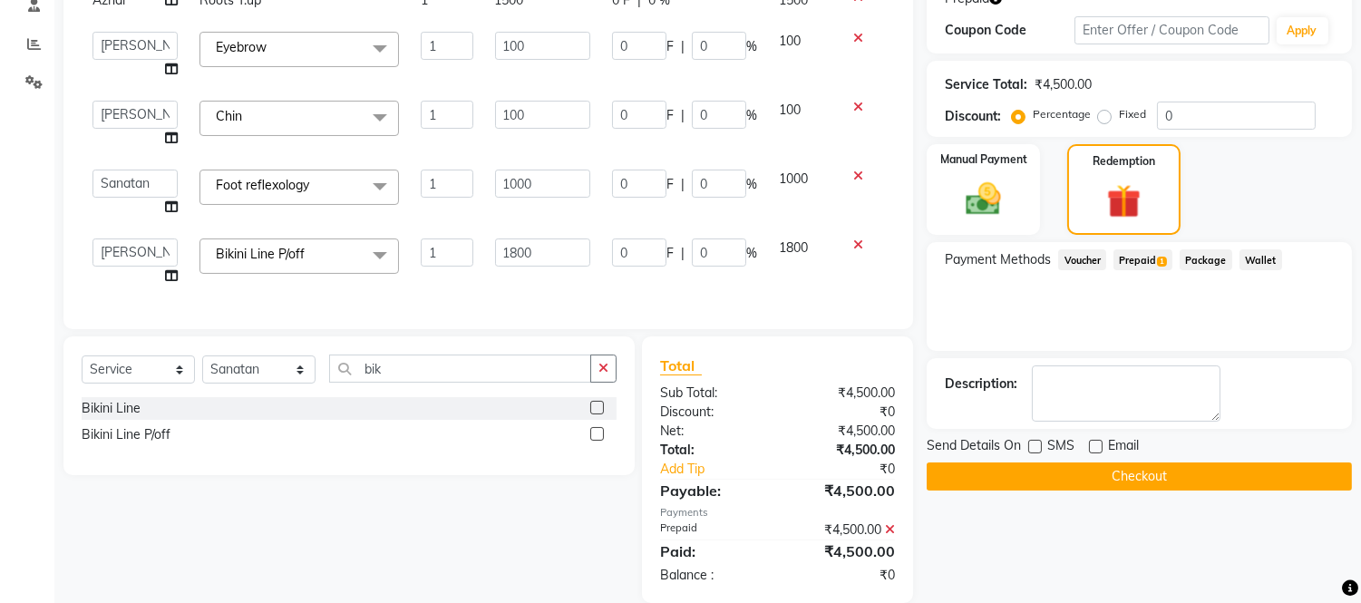
click at [1112, 476] on button "Checkout" at bounding box center [1139, 476] width 425 height 28
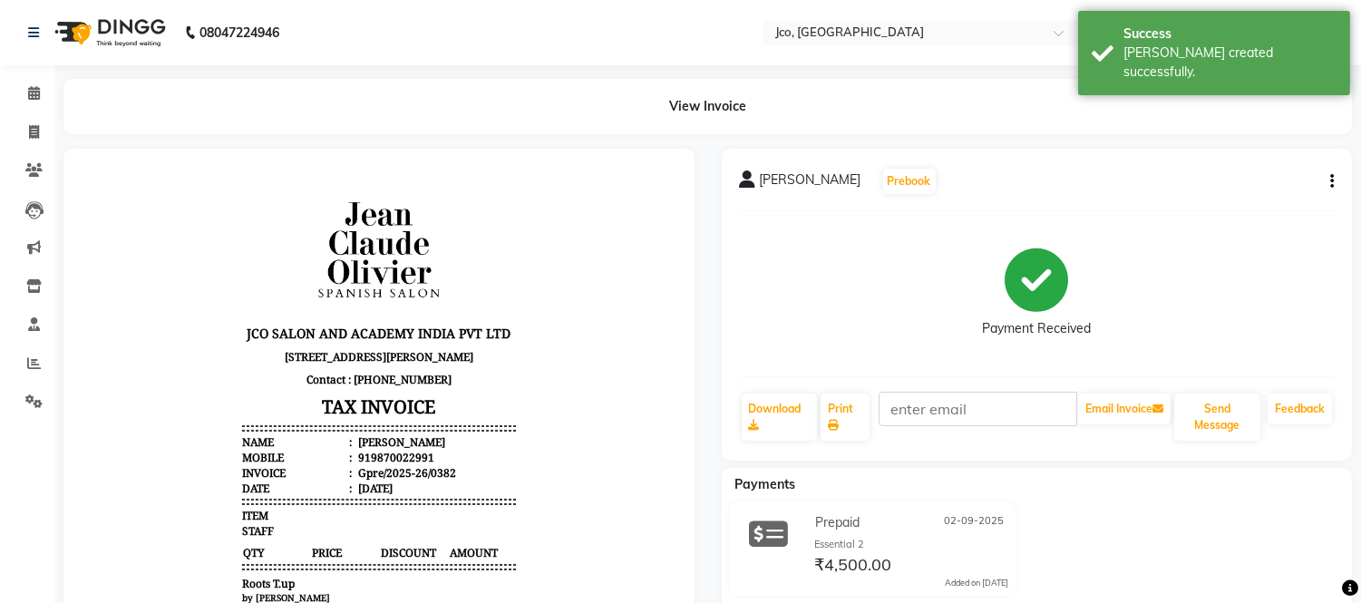
click at [1330, 182] on icon "button" at bounding box center [1332, 181] width 4 height 1
click at [1243, 213] on div "Edit Invoice" at bounding box center [1241, 215] width 124 height 23
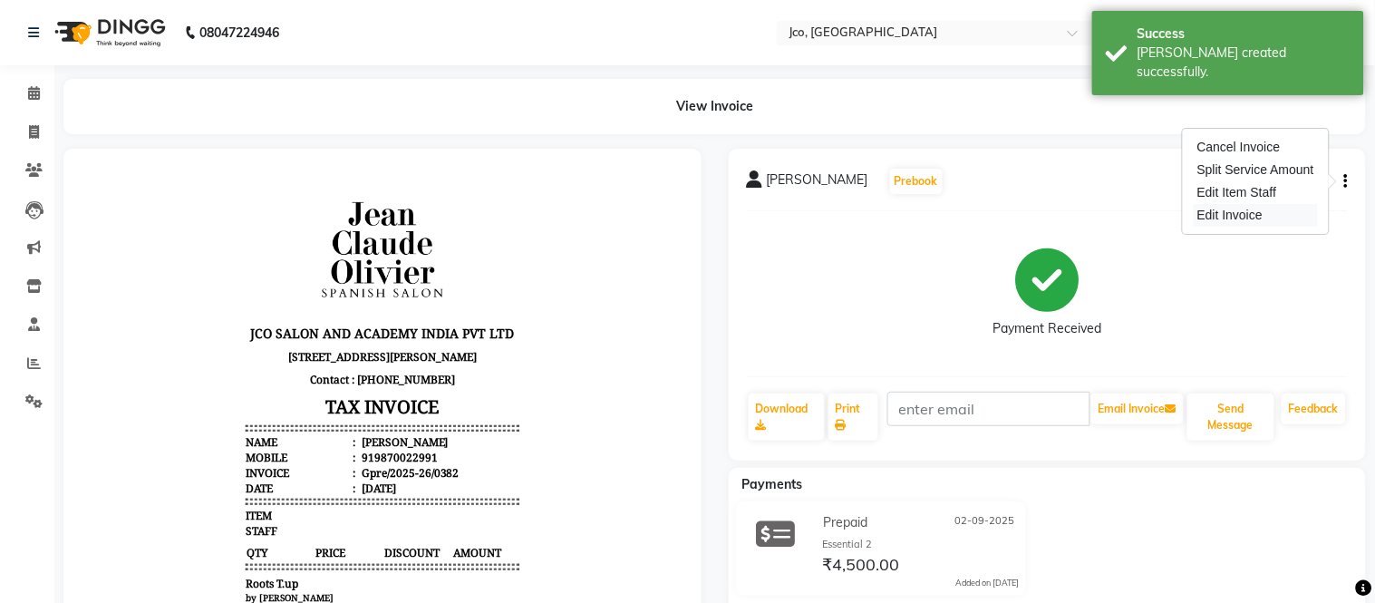
select select "service"
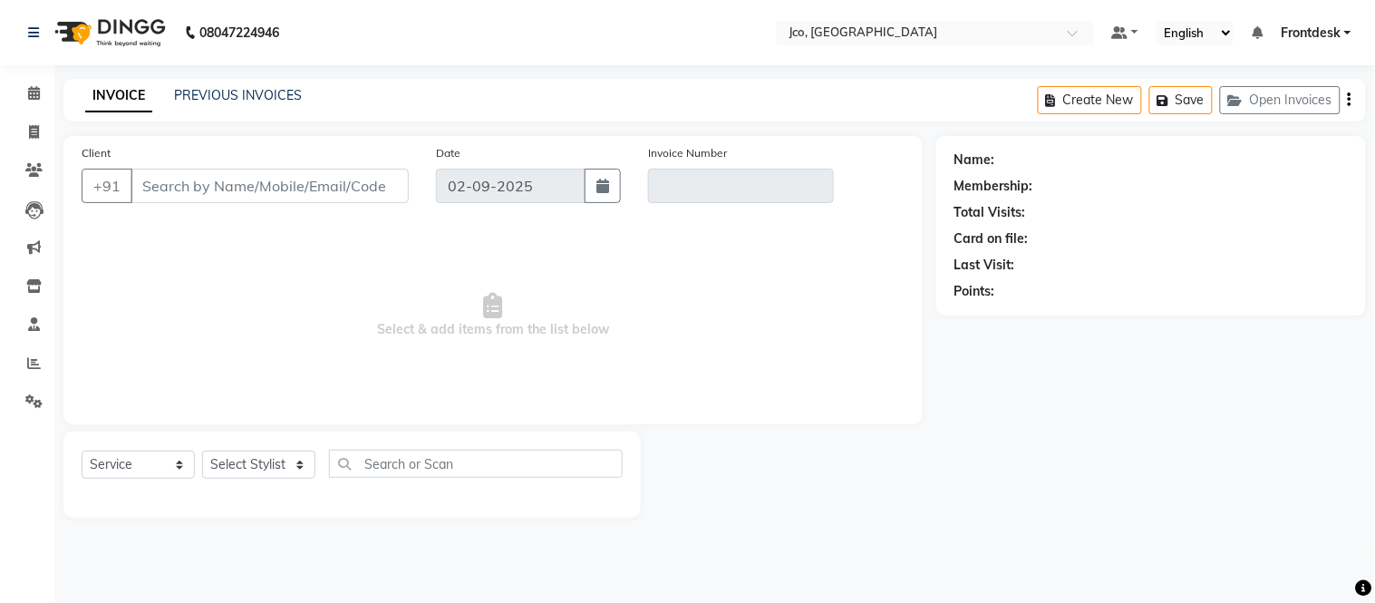
type input "9870022991"
type input "Gpre/2025-26/0382"
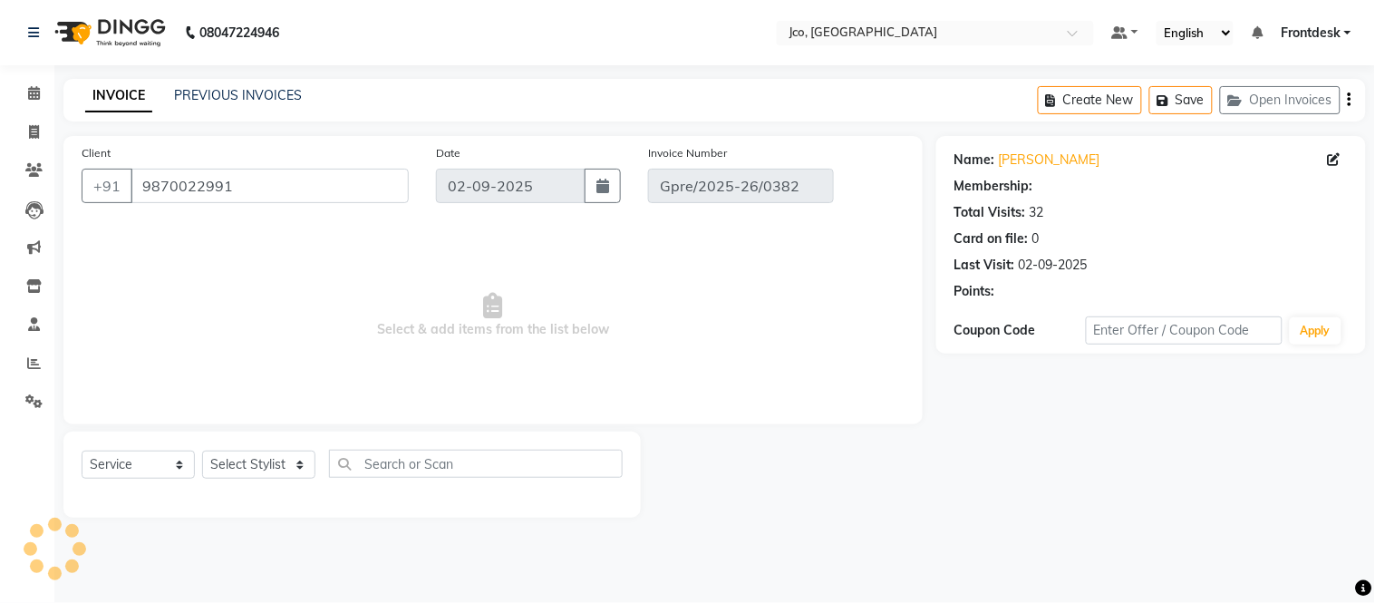
select select "select"
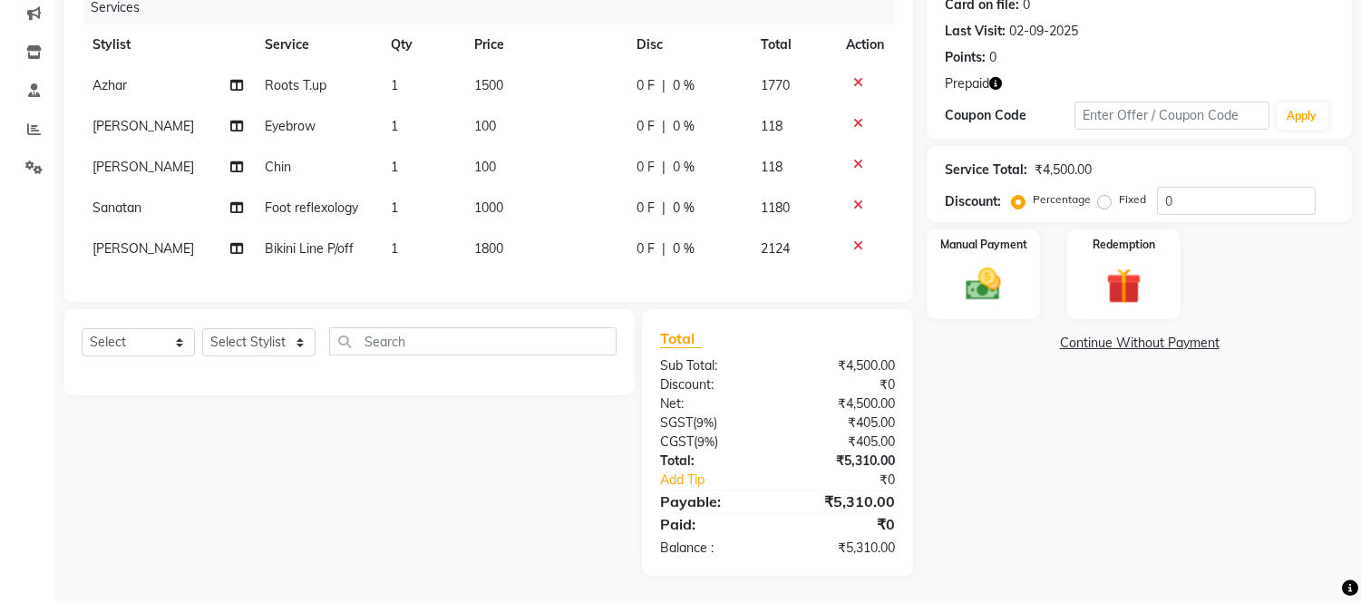
scroll to position [248, 0]
click at [977, 264] on img at bounding box center [984, 285] width 60 height 43
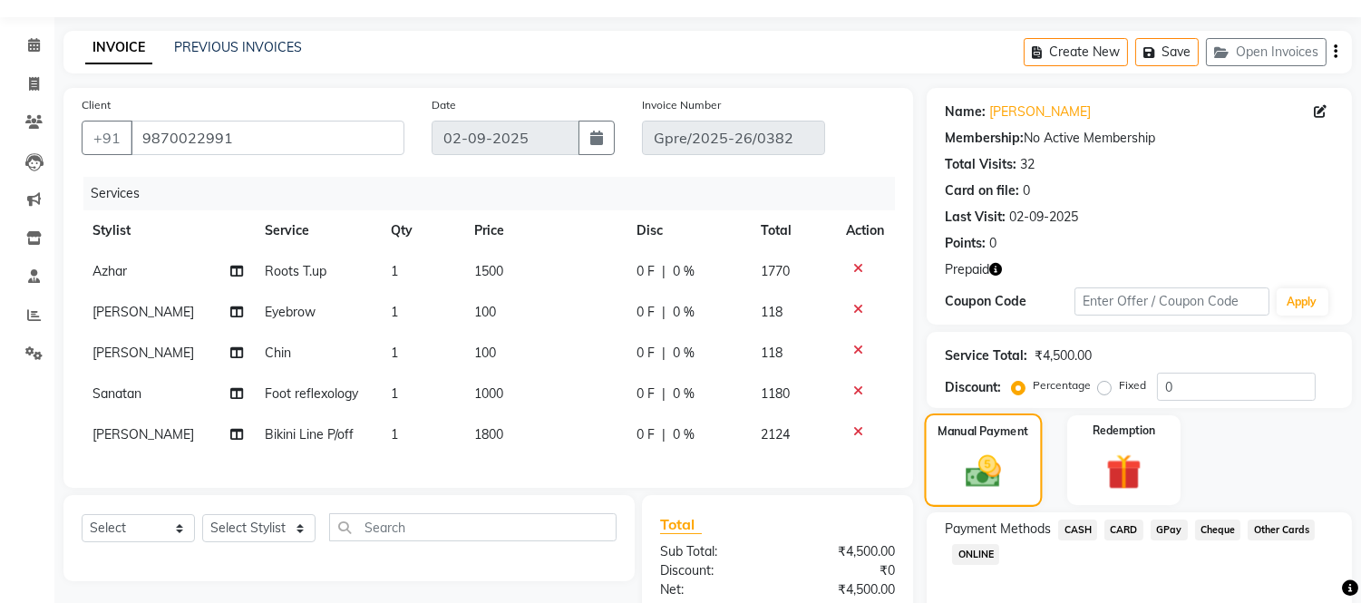
scroll to position [0, 0]
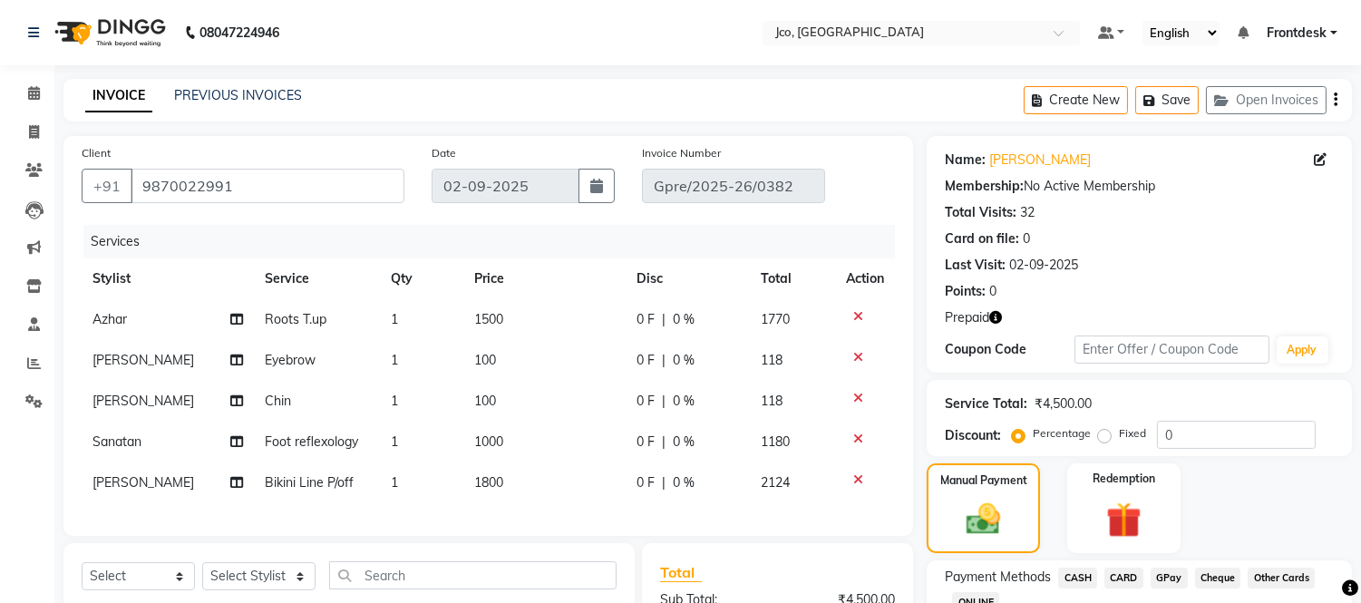
click at [1335, 100] on icon "button" at bounding box center [1336, 100] width 4 height 1
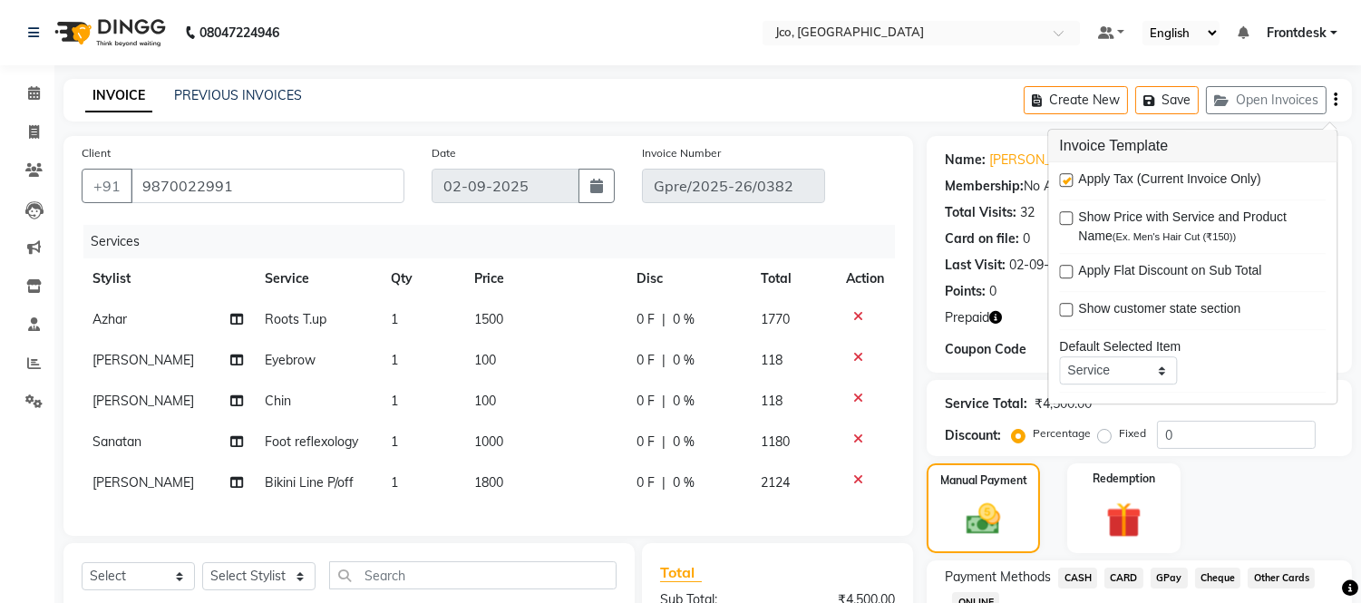
scroll to position [88, 0]
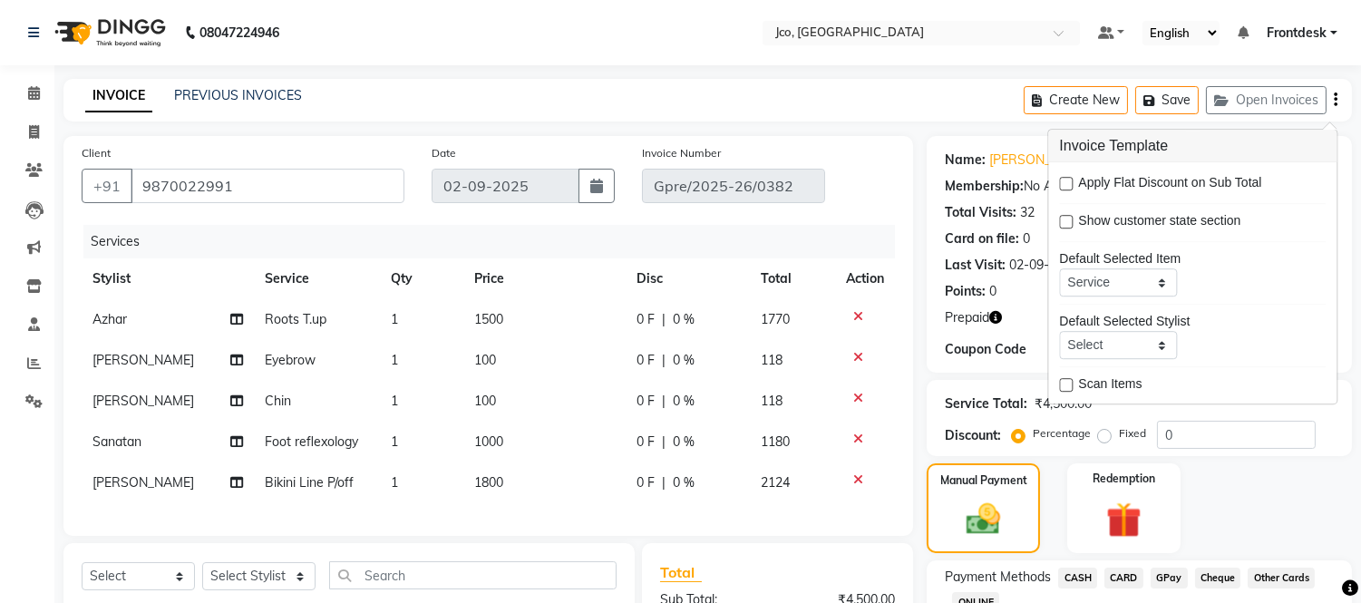
click at [696, 98] on div "INVOICE PREVIOUS INVOICES Create New Save Open Invoices" at bounding box center [707, 100] width 1288 height 43
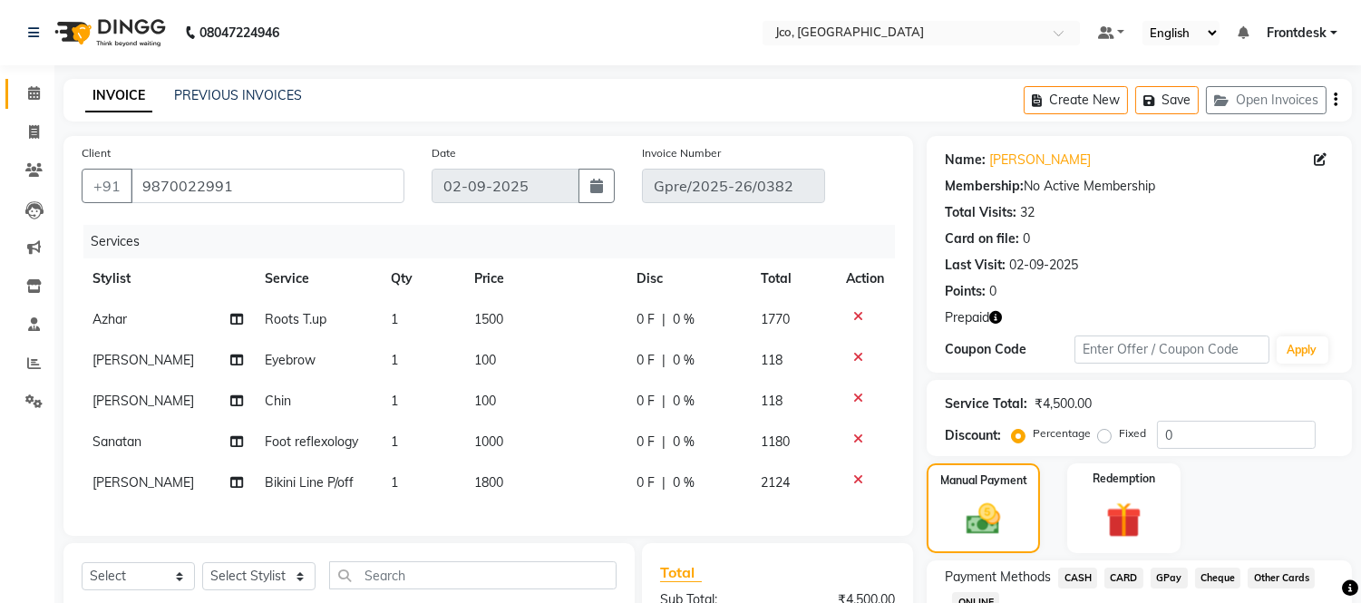
click at [33, 93] on icon at bounding box center [34, 93] width 12 height 14
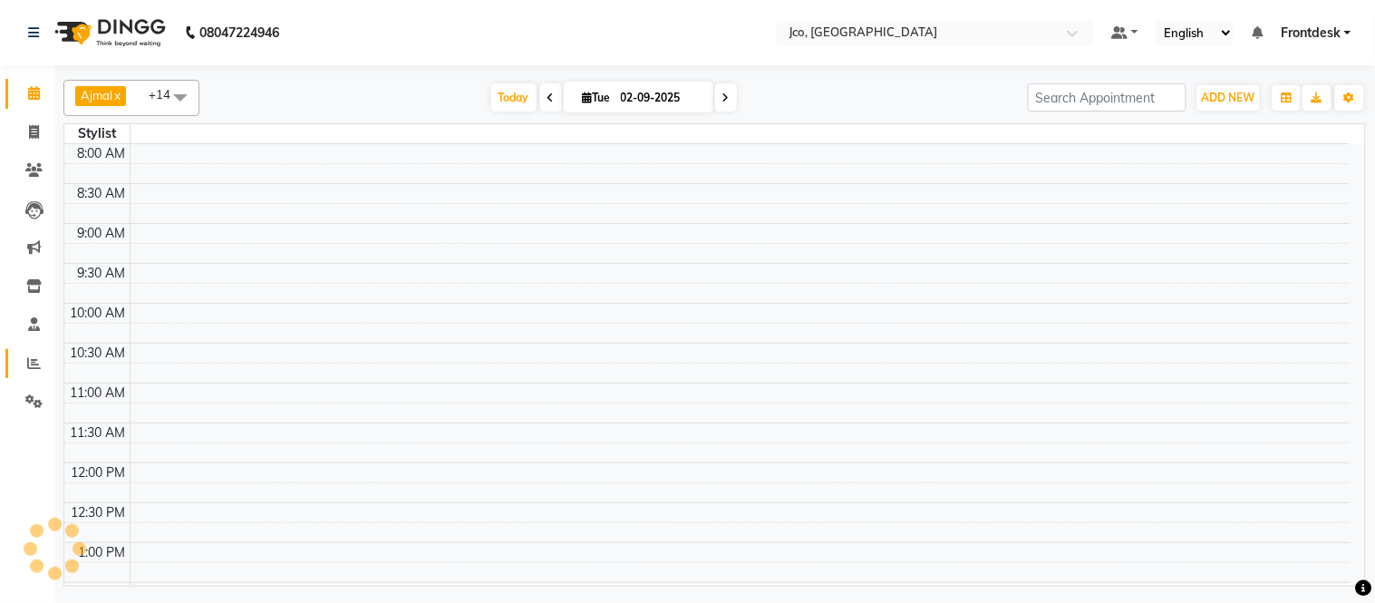
click at [27, 370] on icon at bounding box center [34, 363] width 14 height 14
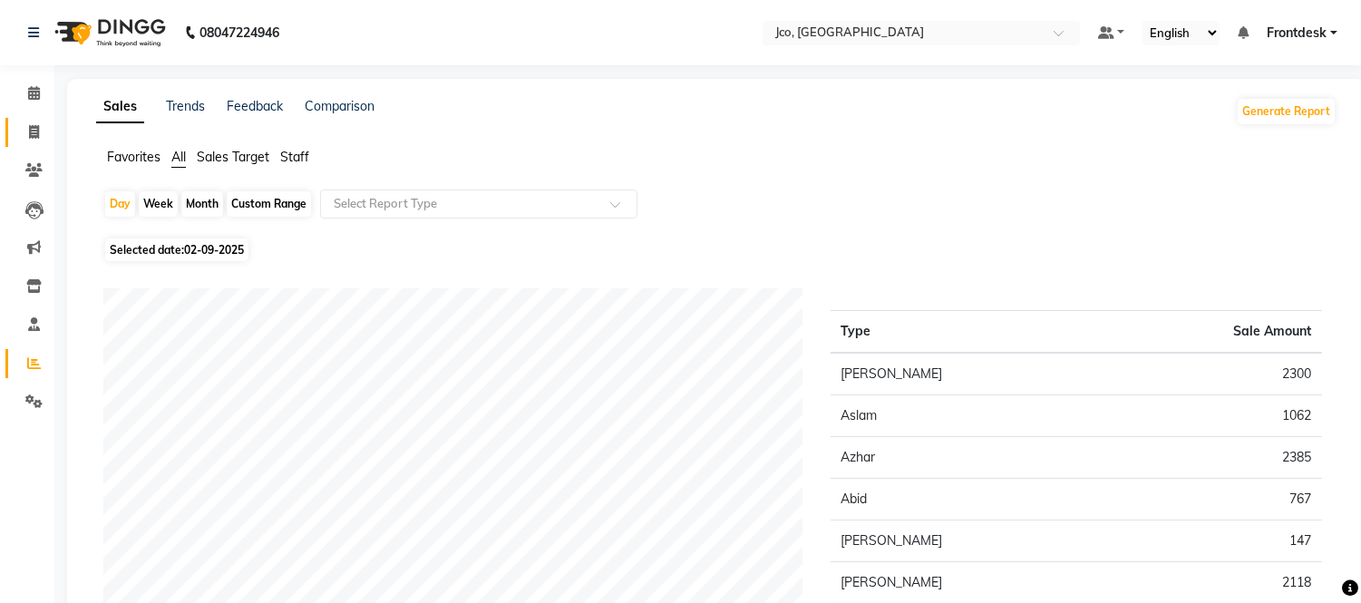
click at [36, 131] on icon at bounding box center [34, 132] width 10 height 14
select select "service"
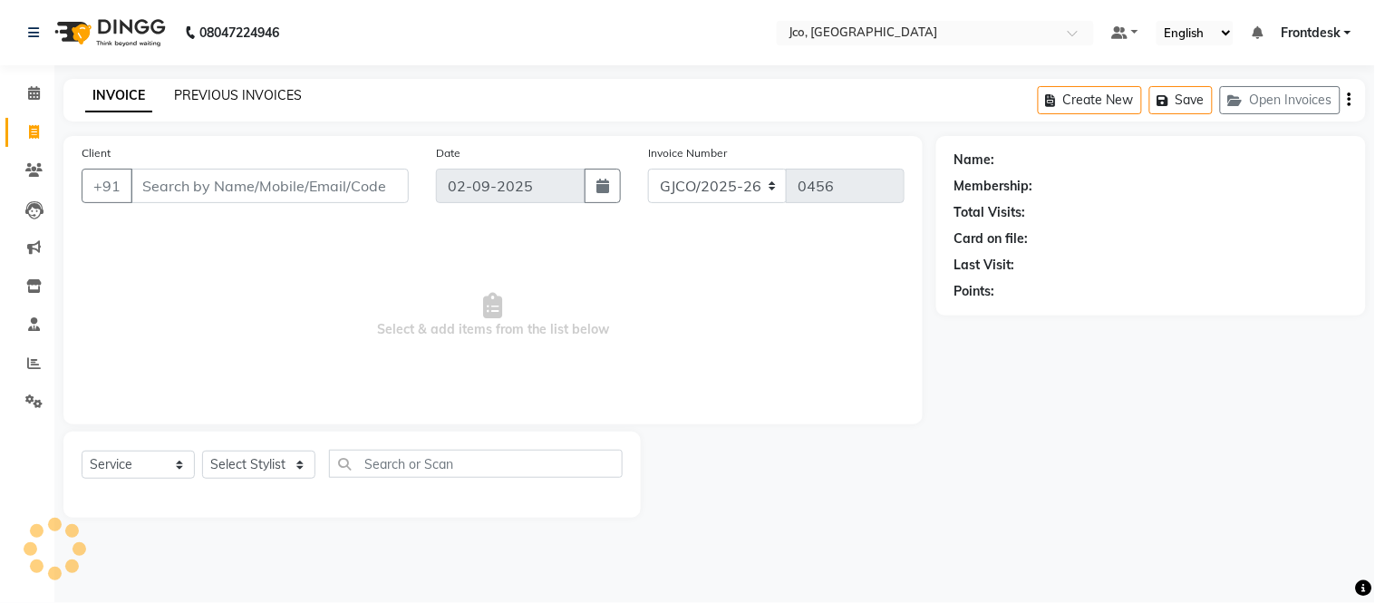
click at [240, 100] on link "PREVIOUS INVOICES" at bounding box center [238, 95] width 128 height 16
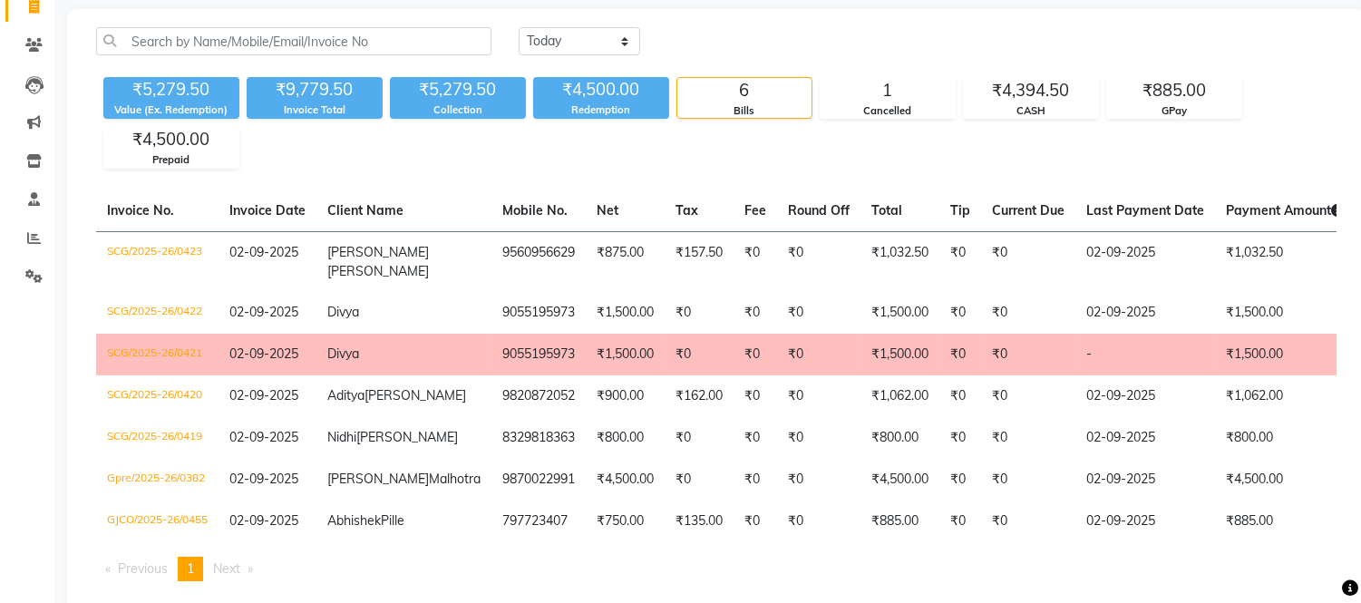
scroll to position [130, 0]
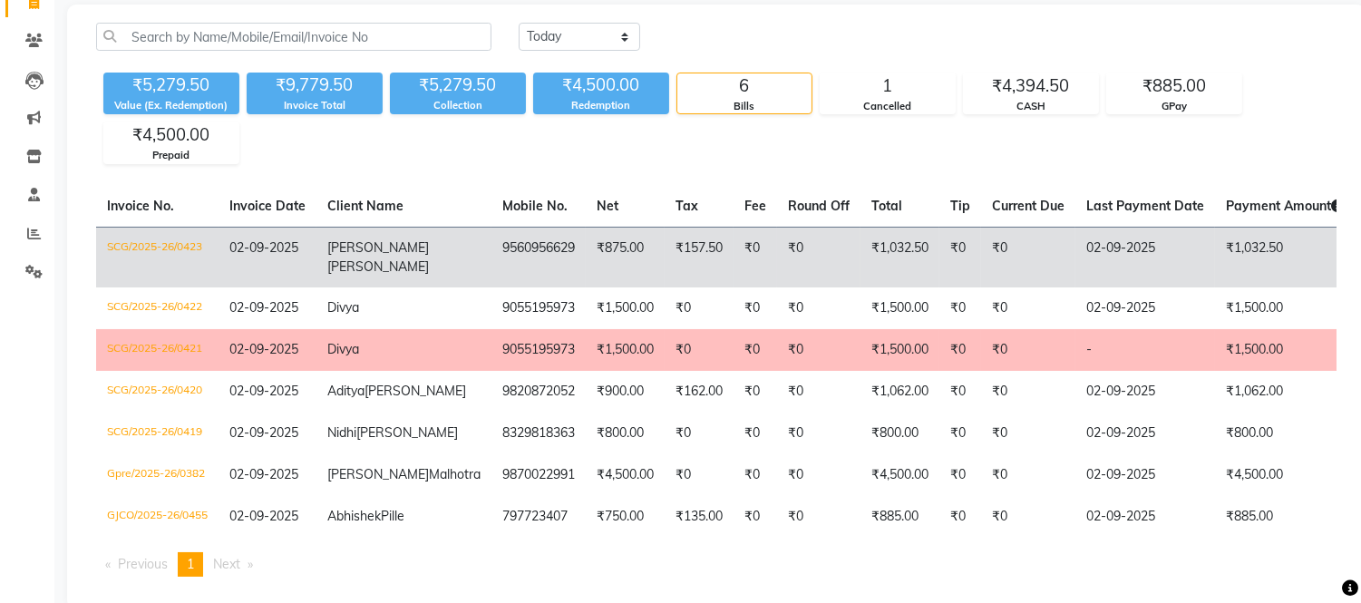
click at [491, 254] on td "9560956629" at bounding box center [538, 257] width 94 height 61
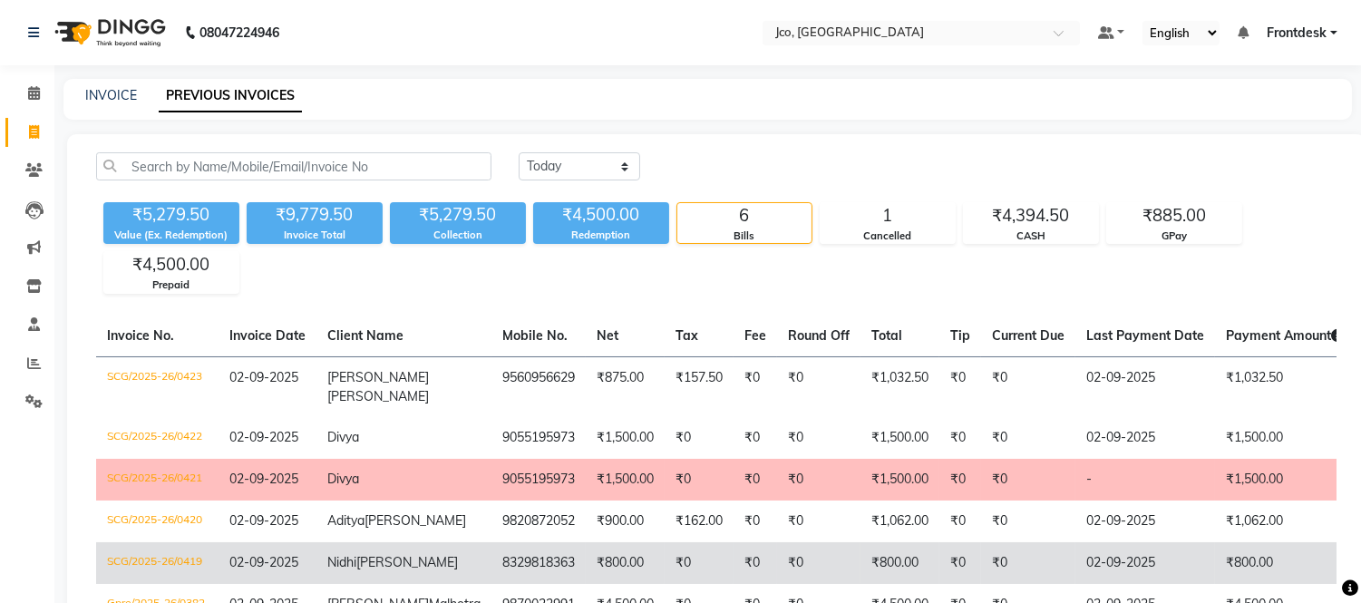
scroll to position [101, 0]
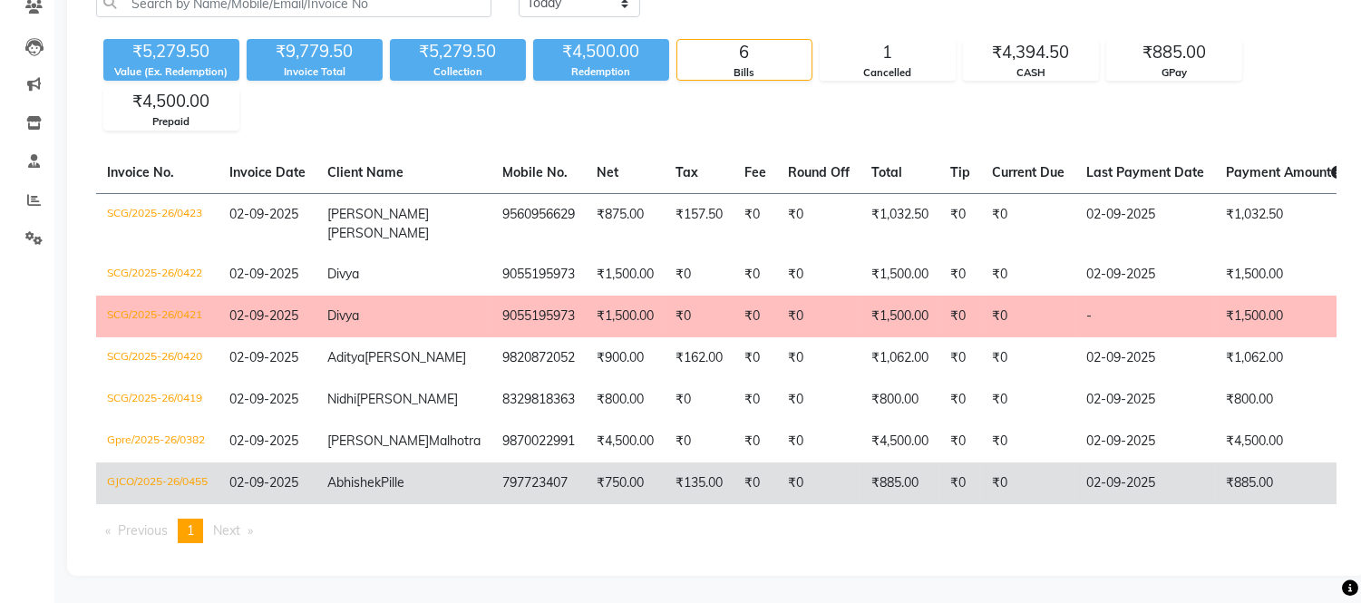
scroll to position [231, 0]
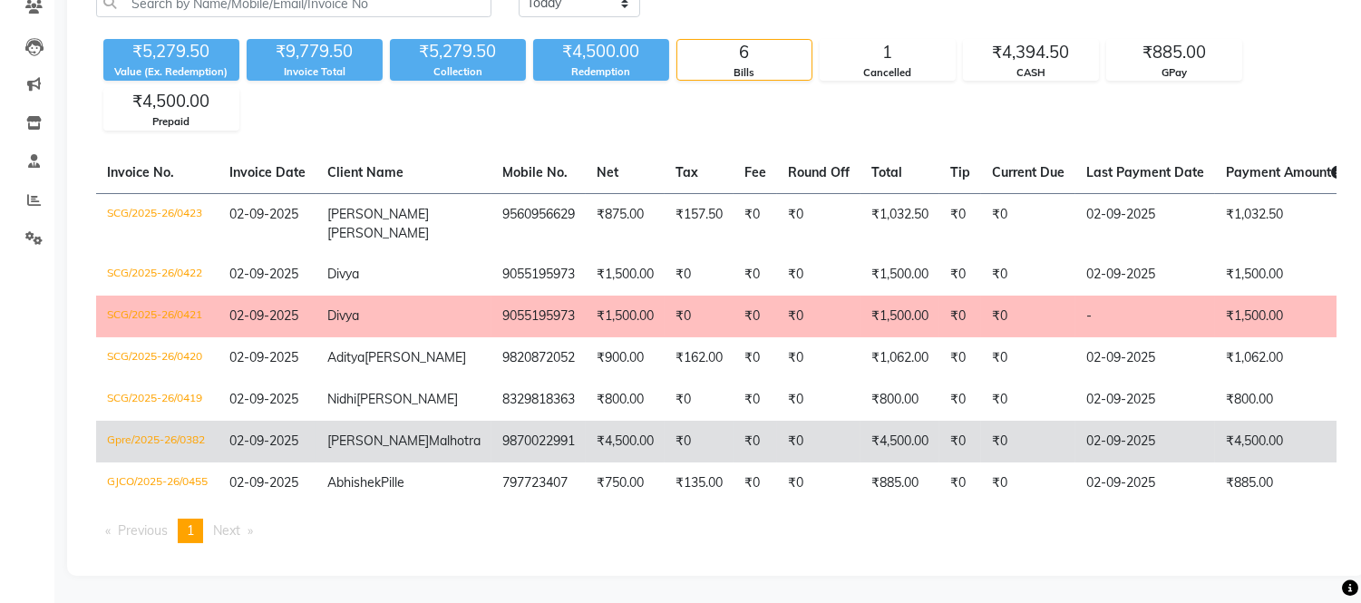
click at [379, 421] on td "Guneta Malhotra" at bounding box center [403, 442] width 175 height 42
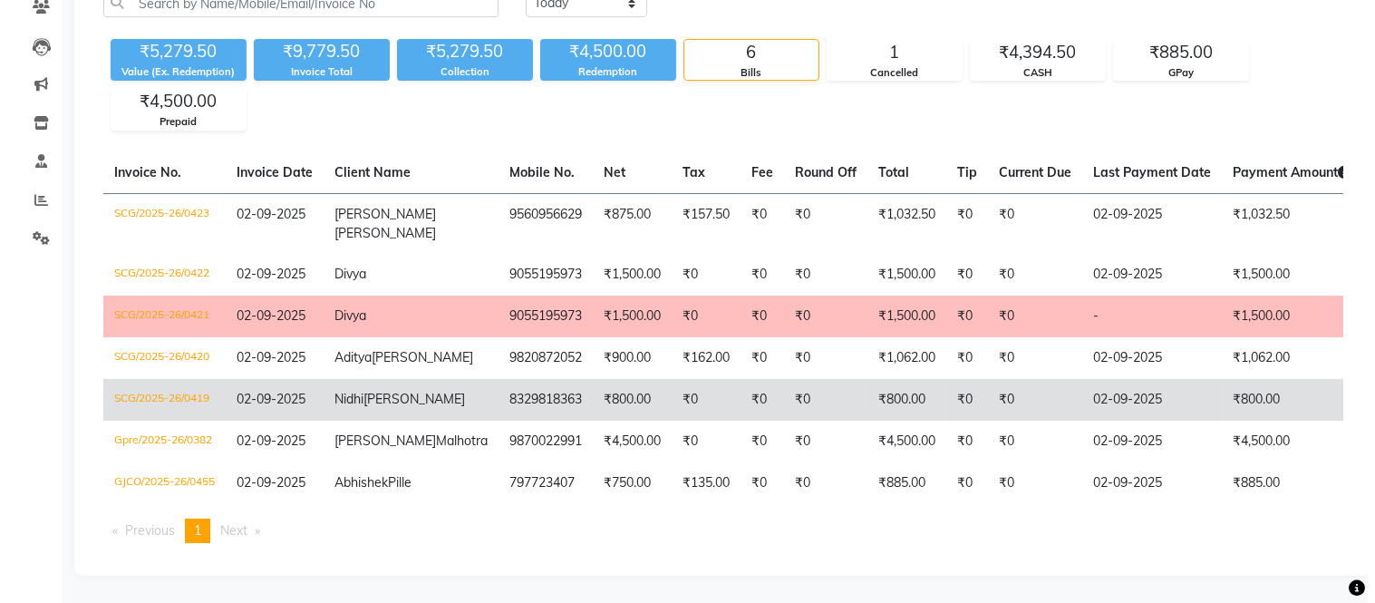
scroll to position [0, 0]
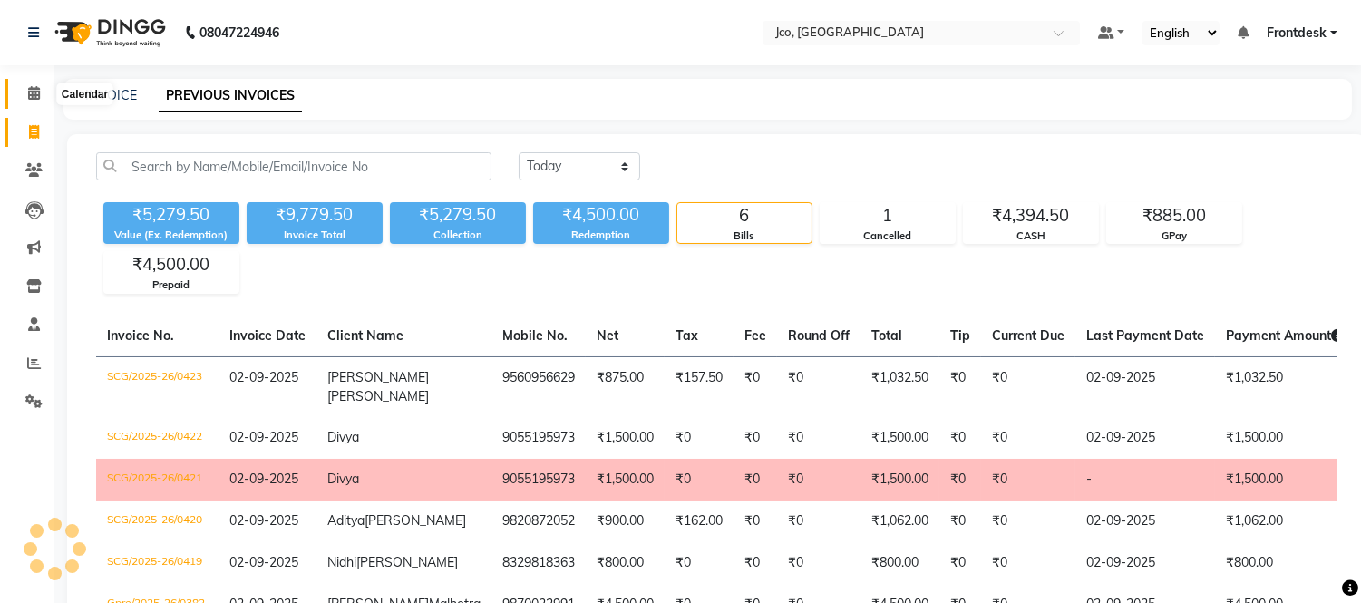
click at [42, 92] on span at bounding box center [34, 93] width 32 height 21
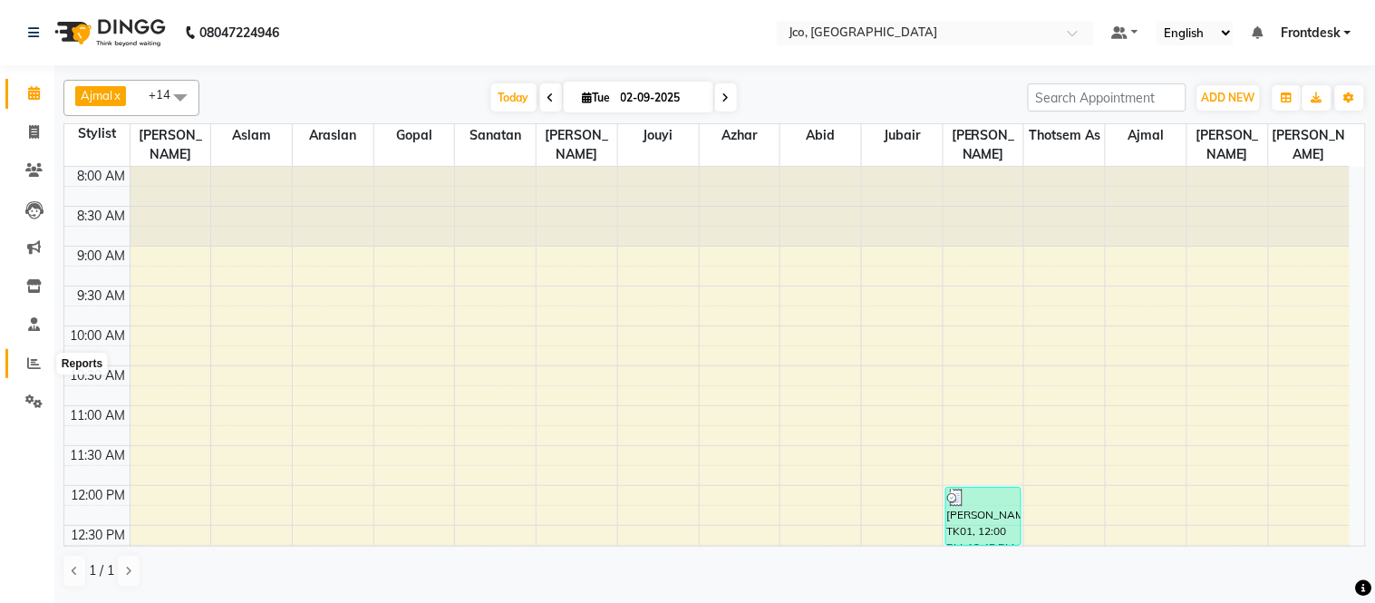
click at [23, 357] on span at bounding box center [34, 364] width 32 height 21
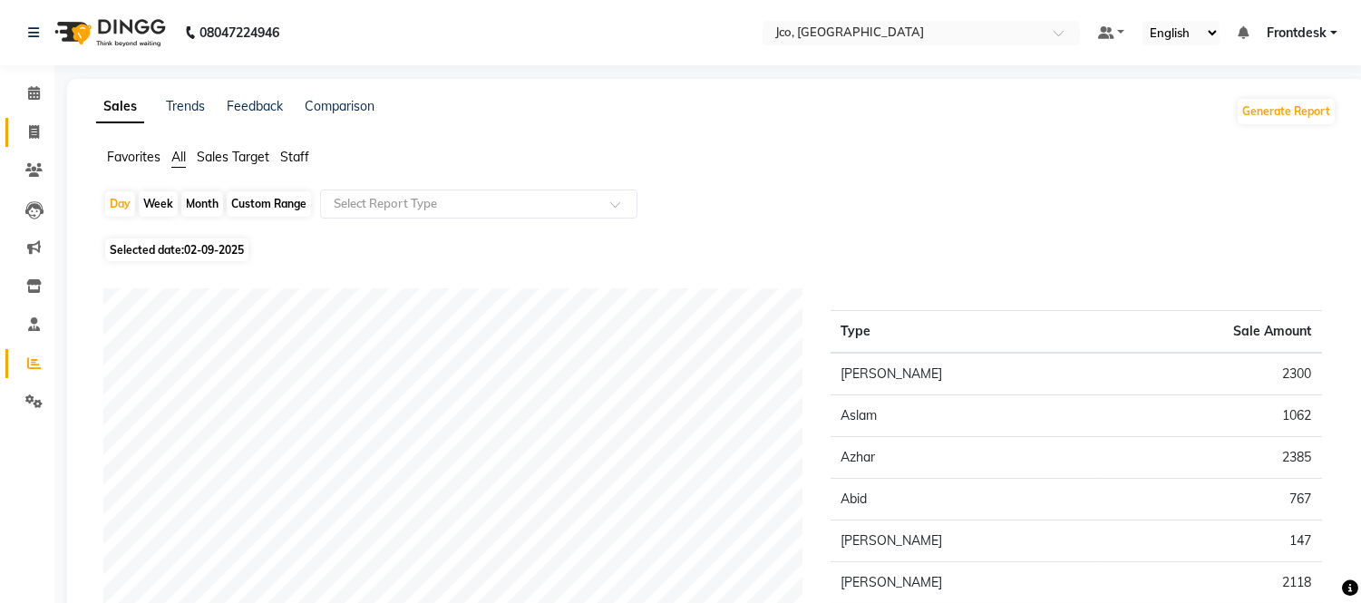
click at [36, 134] on icon at bounding box center [34, 132] width 10 height 14
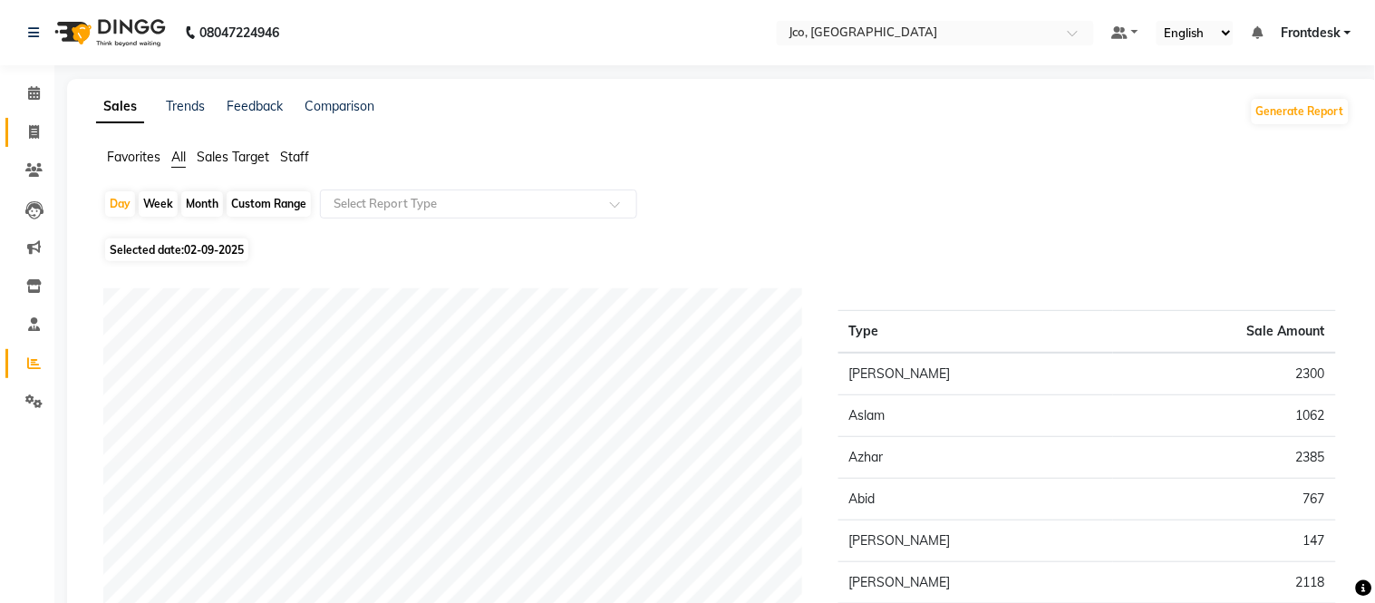
select select "service"
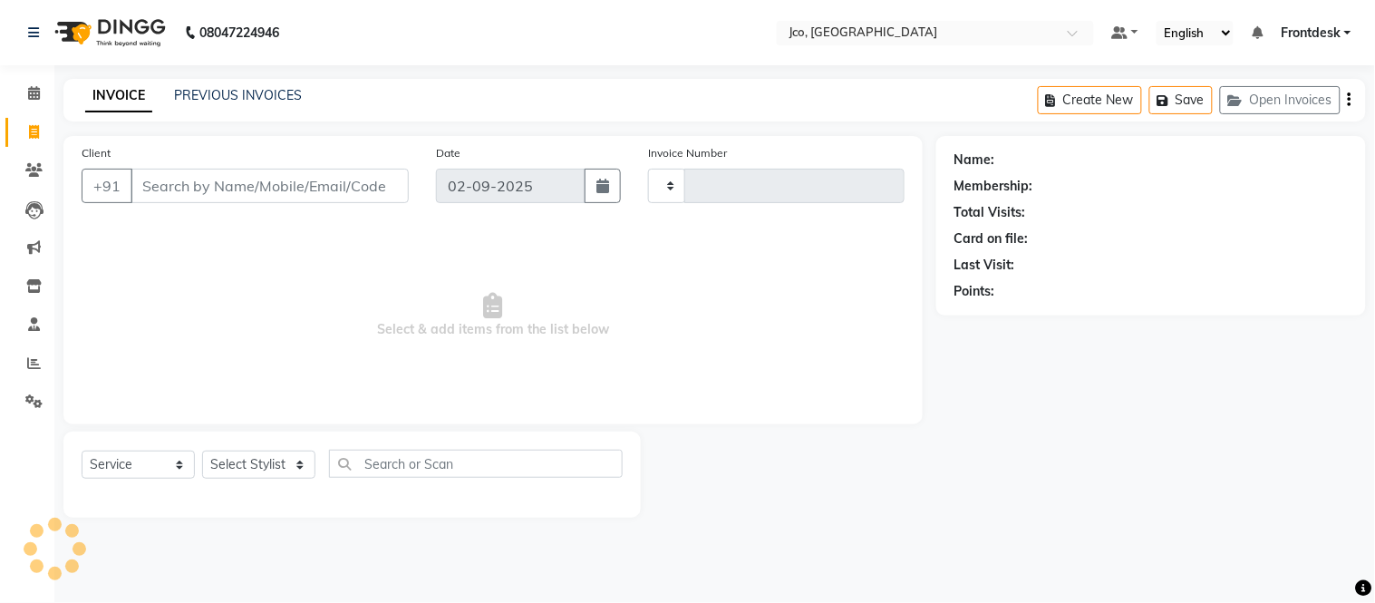
type input "0456"
select select "8000"
click at [257, 179] on input "Client" at bounding box center [270, 186] width 278 height 34
click at [34, 133] on icon at bounding box center [34, 132] width 10 height 14
select select "service"
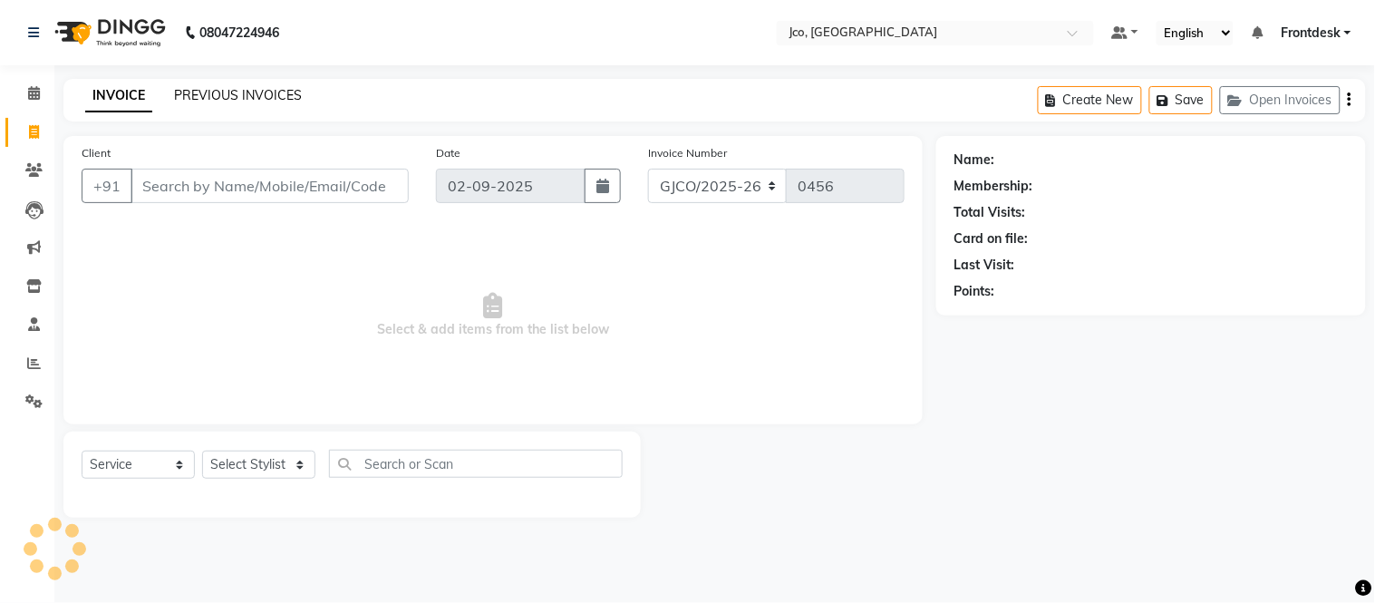
click at [228, 95] on link "PREVIOUS INVOICES" at bounding box center [238, 95] width 128 height 16
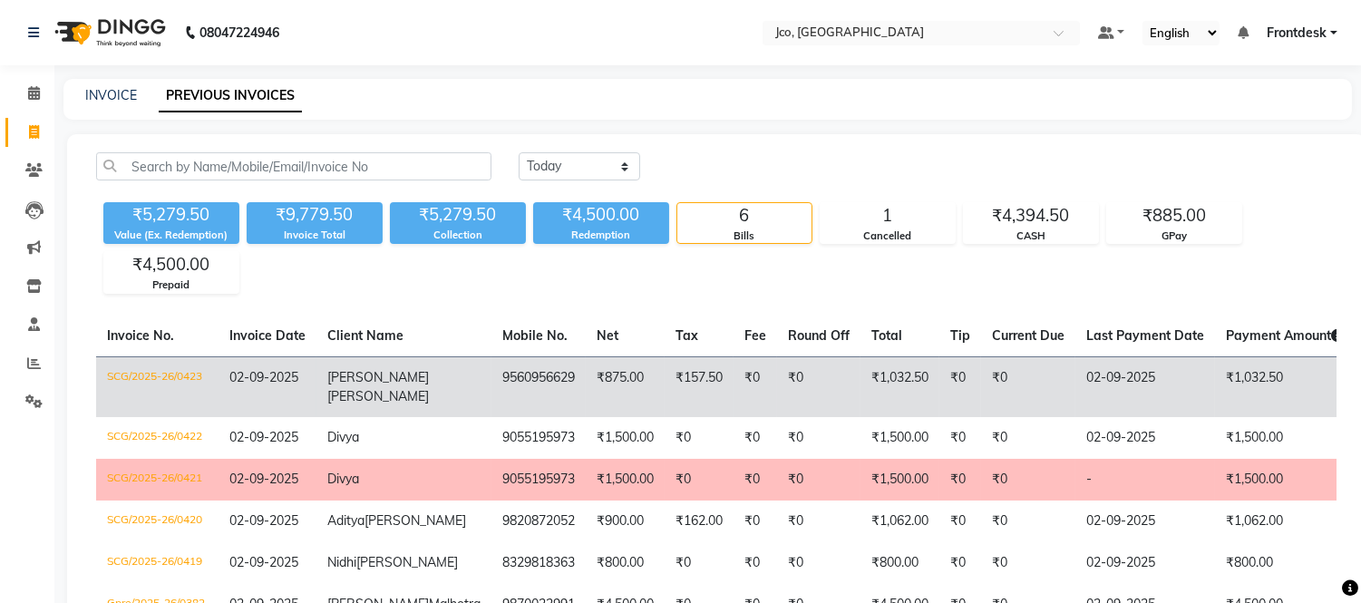
click at [283, 381] on span "02-09-2025" at bounding box center [263, 377] width 69 height 16
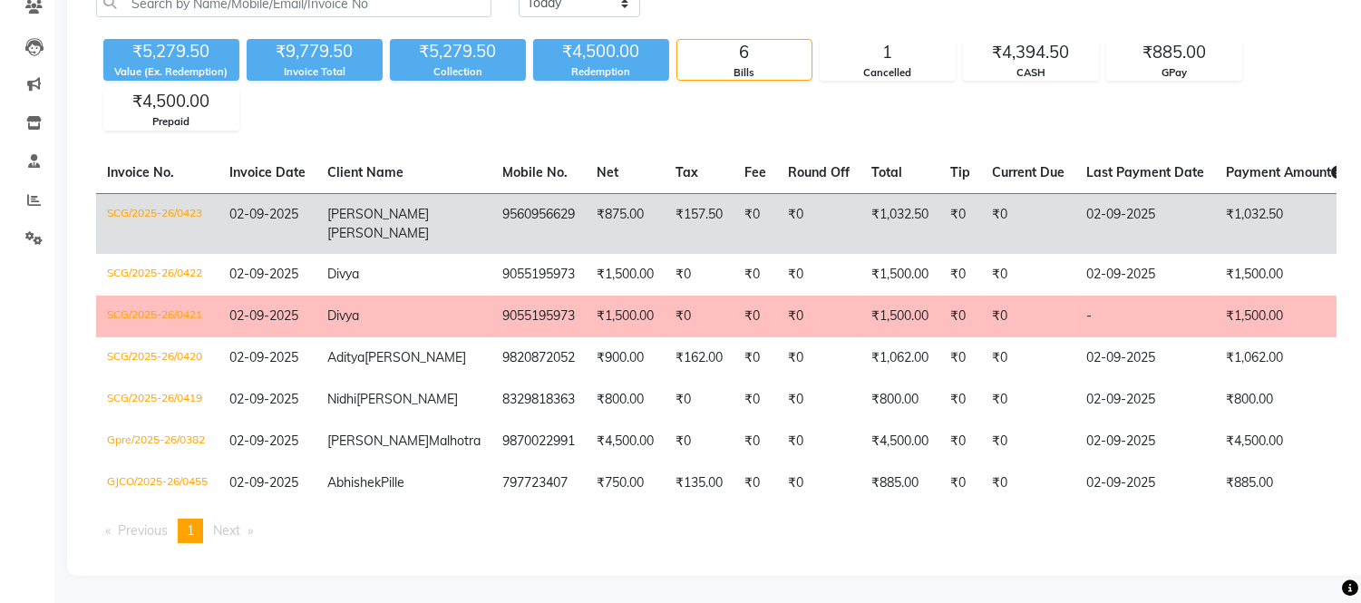
scroll to position [231, 0]
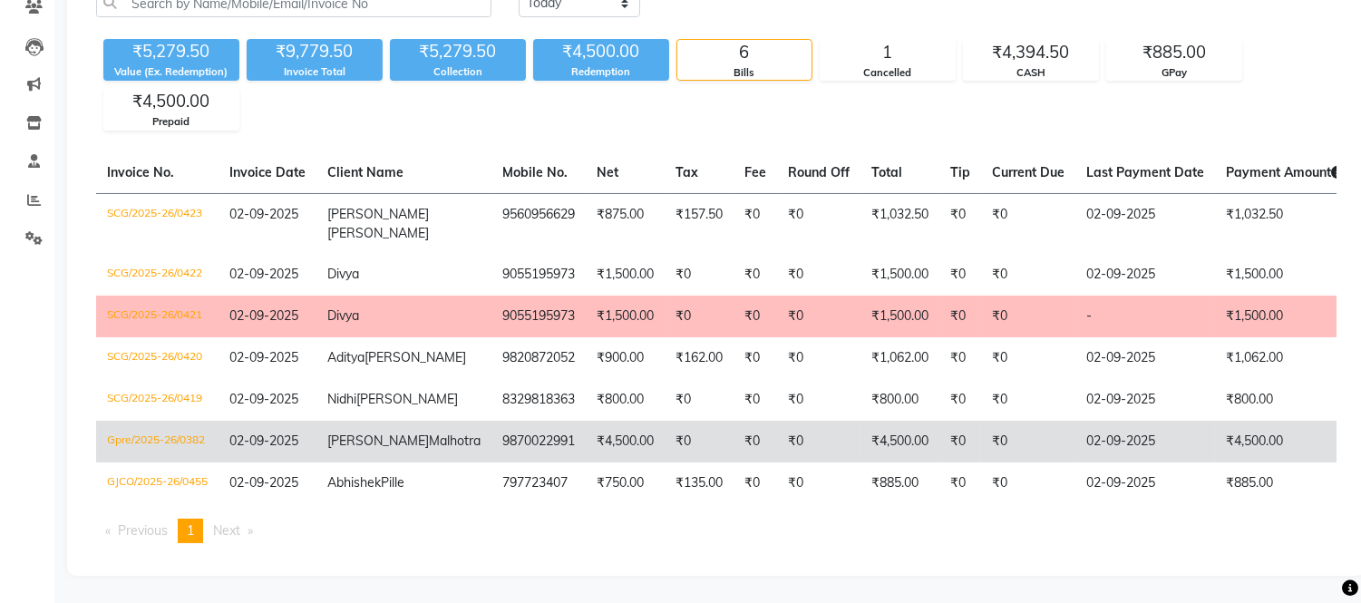
click at [491, 421] on td "9870022991" at bounding box center [538, 442] width 94 height 42
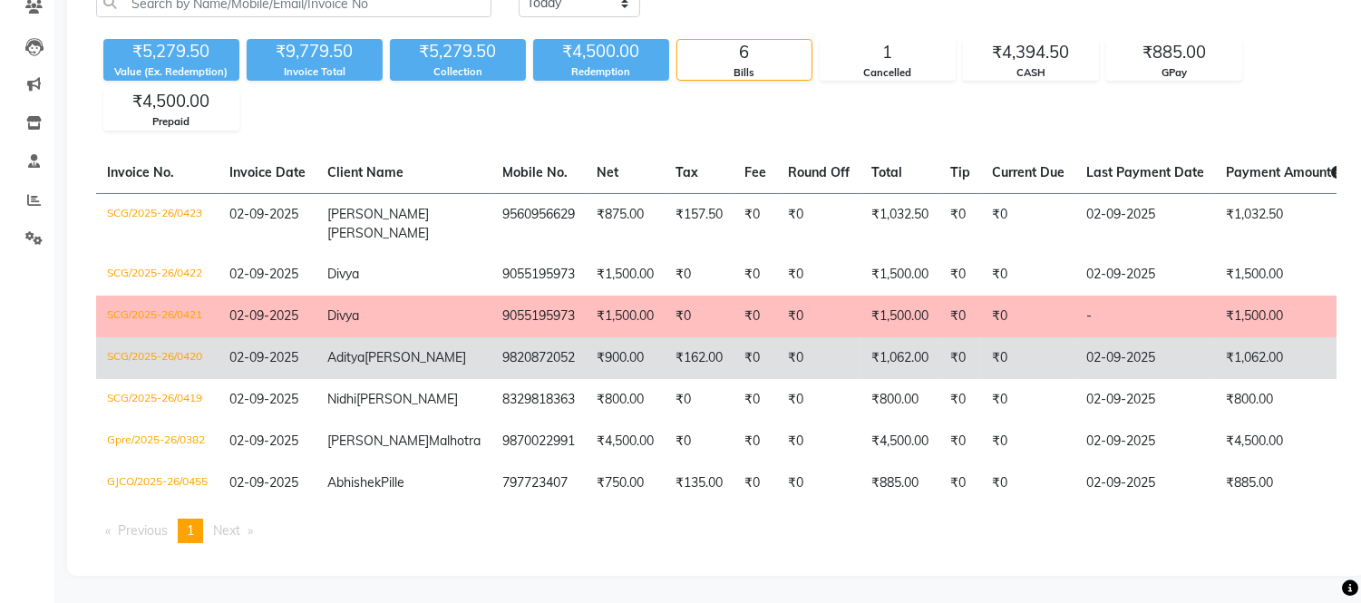
scroll to position [0, 0]
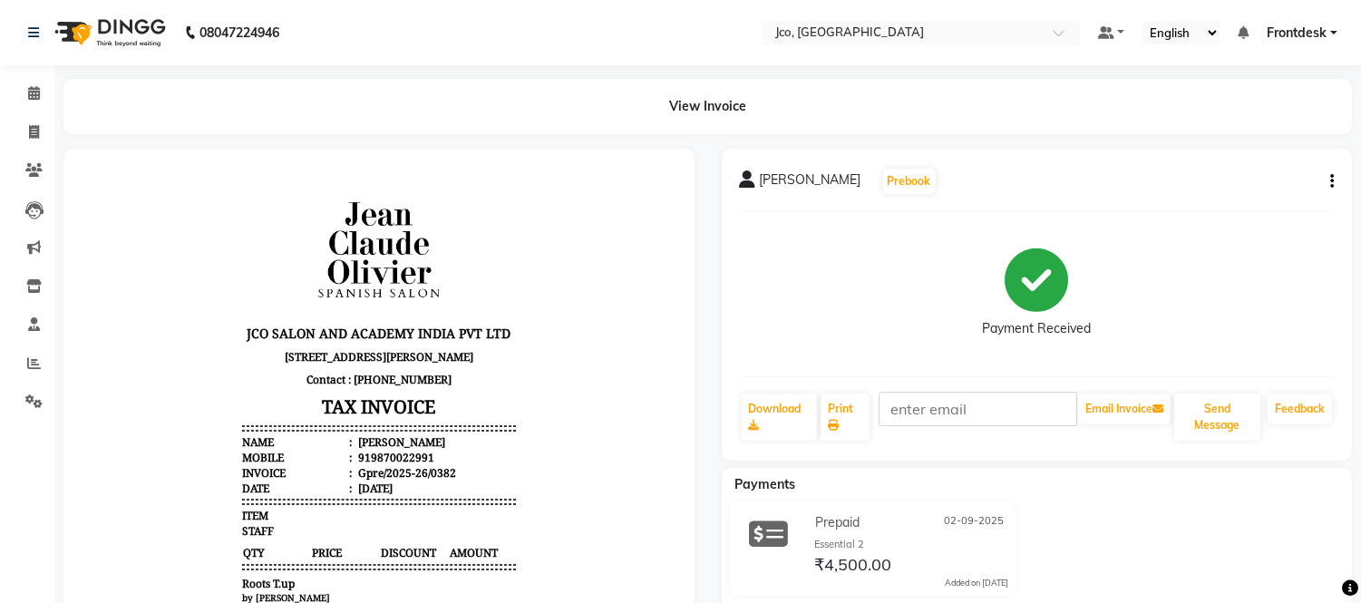
click at [1326, 182] on button "button" at bounding box center [1328, 181] width 11 height 19
click at [1236, 142] on div "Cancel Invoice" at bounding box center [1241, 147] width 124 height 23
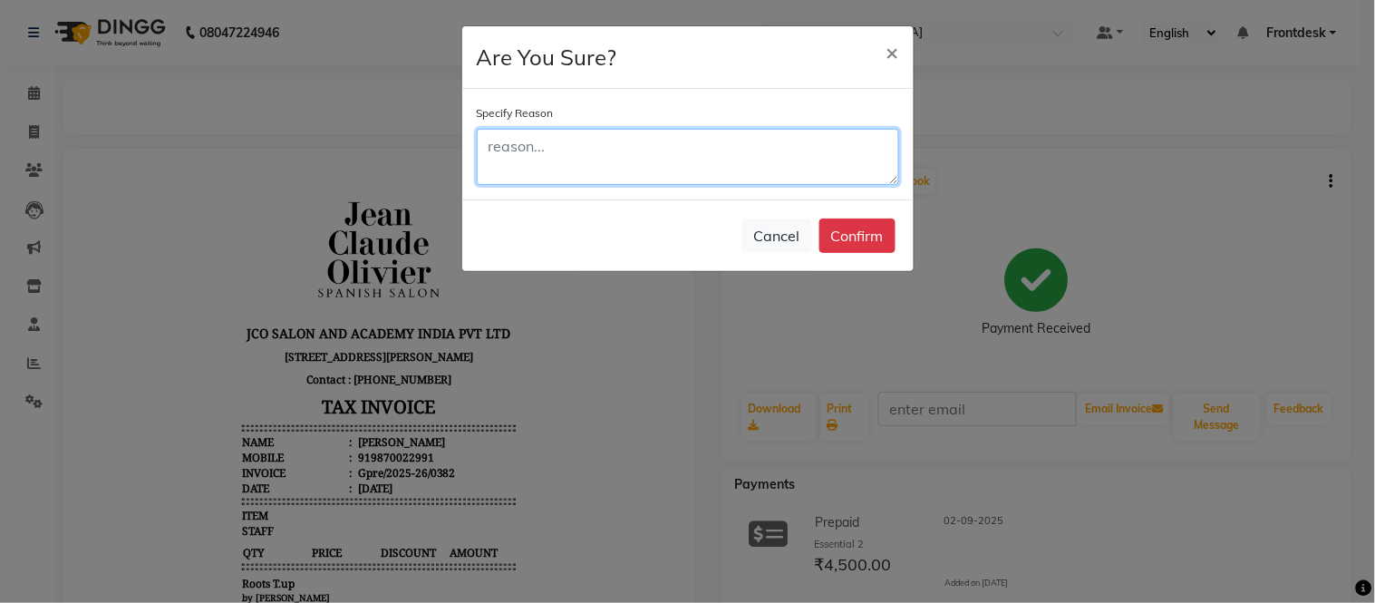
click at [558, 156] on textarea at bounding box center [688, 157] width 422 height 56
click at [538, 156] on textarea at bounding box center [688, 157] width 422 height 56
type textarea "nor"
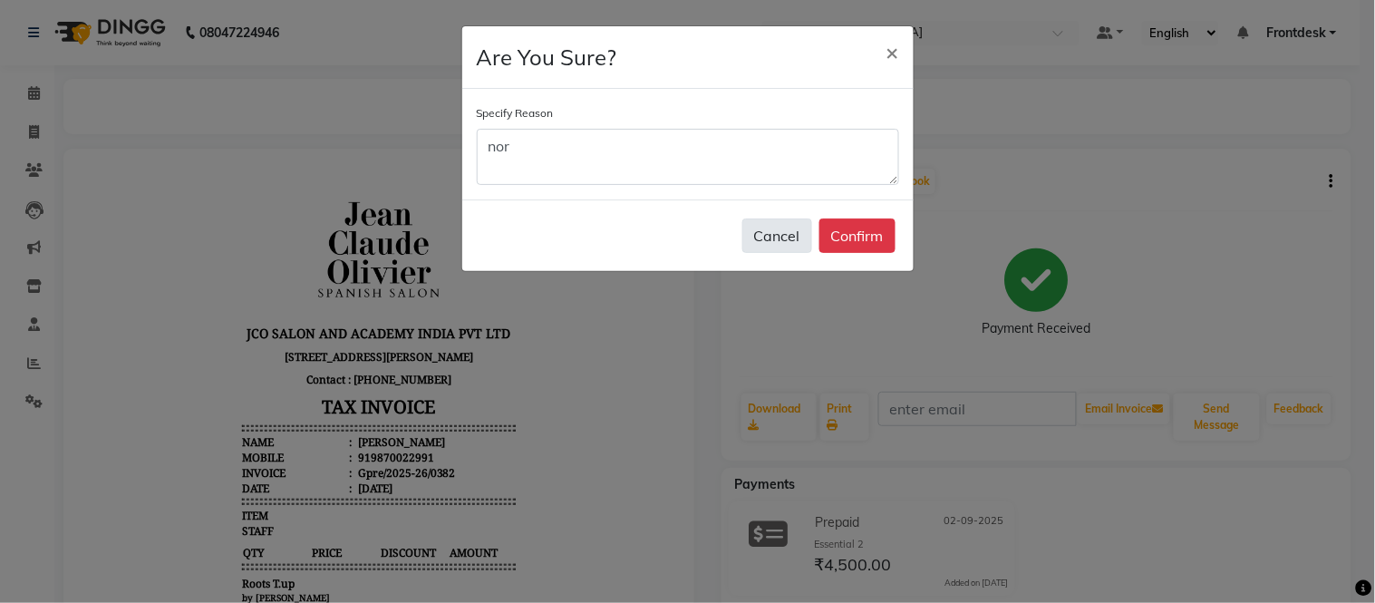
click at [744, 230] on button "Cancel" at bounding box center [778, 235] width 70 height 34
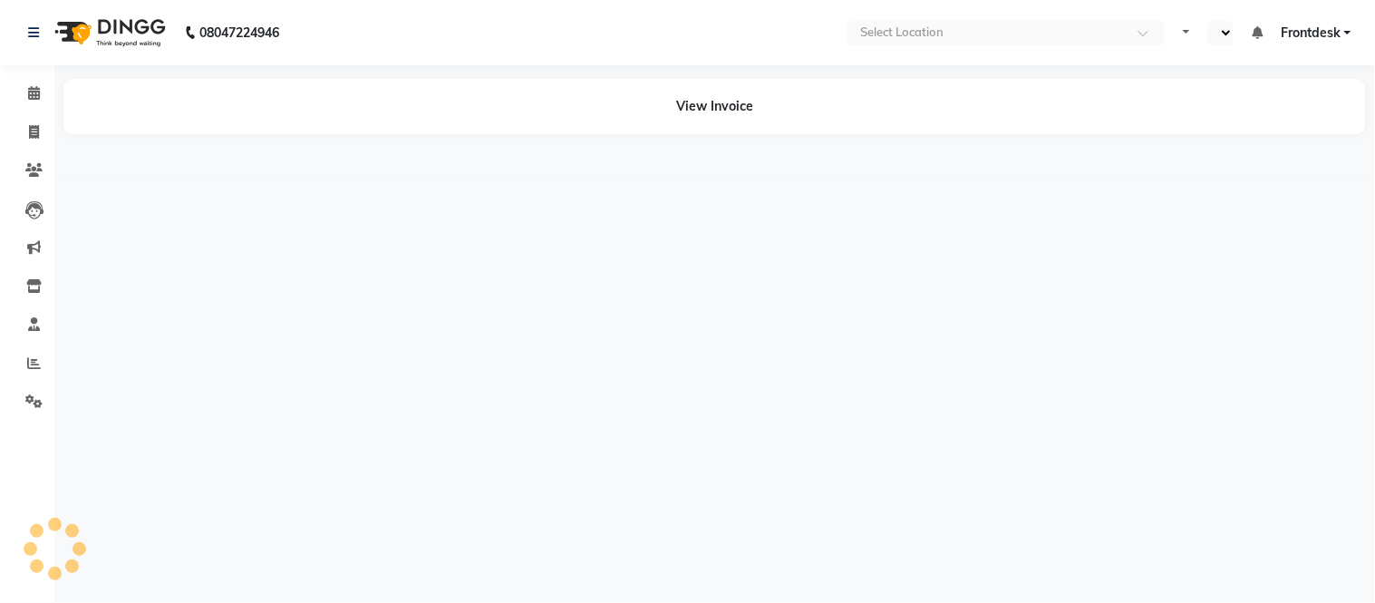
select select "en"
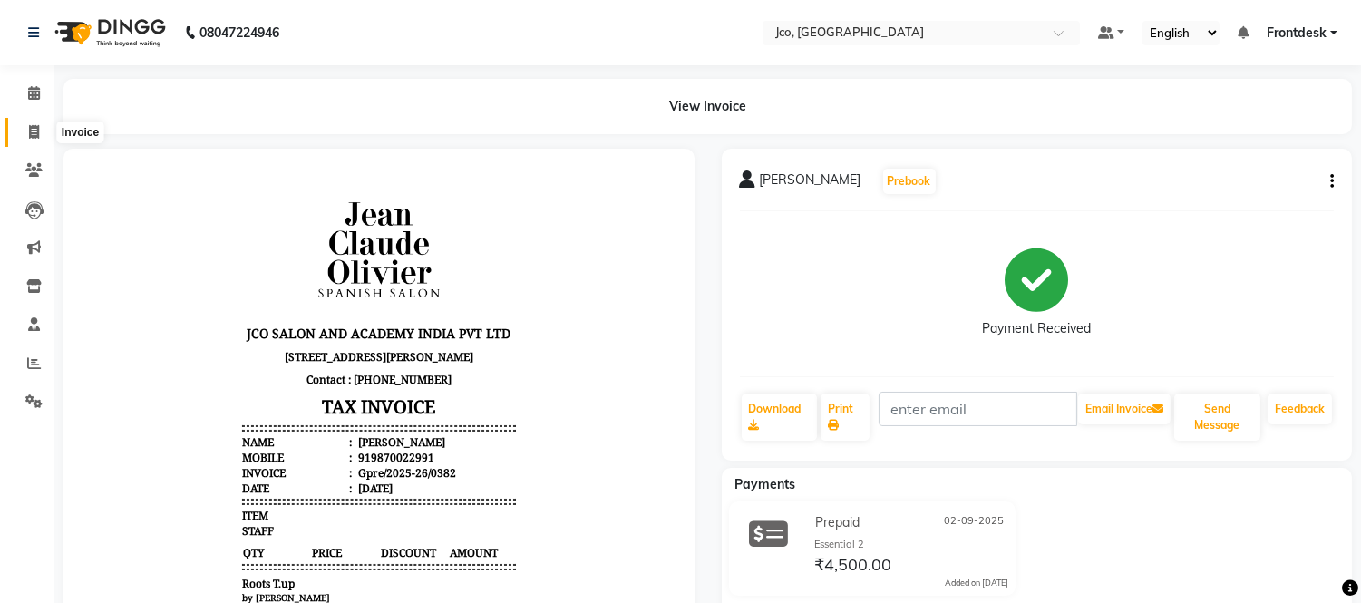
click at [29, 125] on icon at bounding box center [34, 132] width 10 height 14
select select "service"
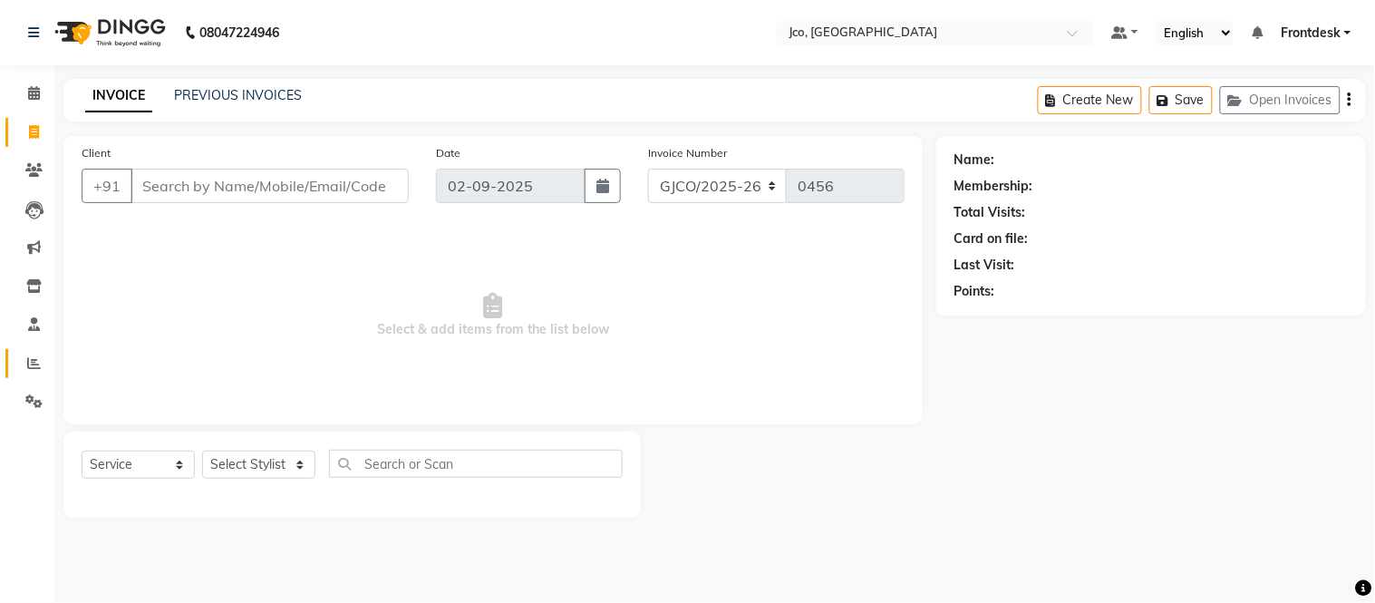
click at [32, 368] on icon at bounding box center [34, 363] width 14 height 14
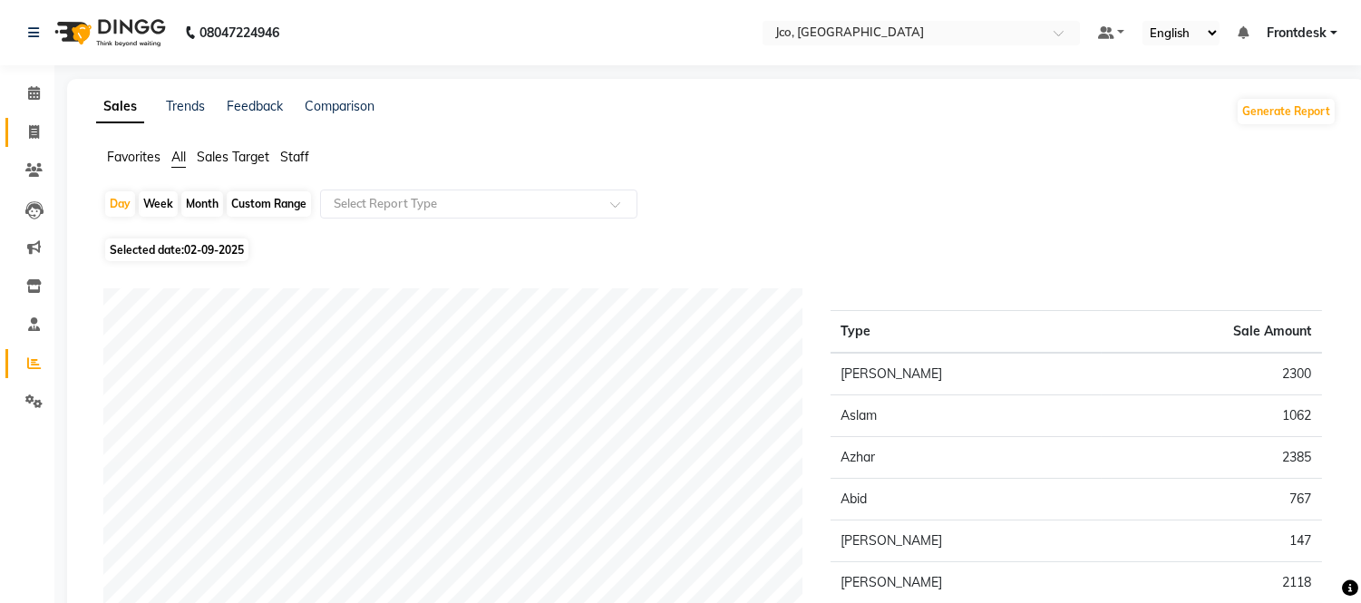
click at [32, 140] on span at bounding box center [34, 132] width 32 height 21
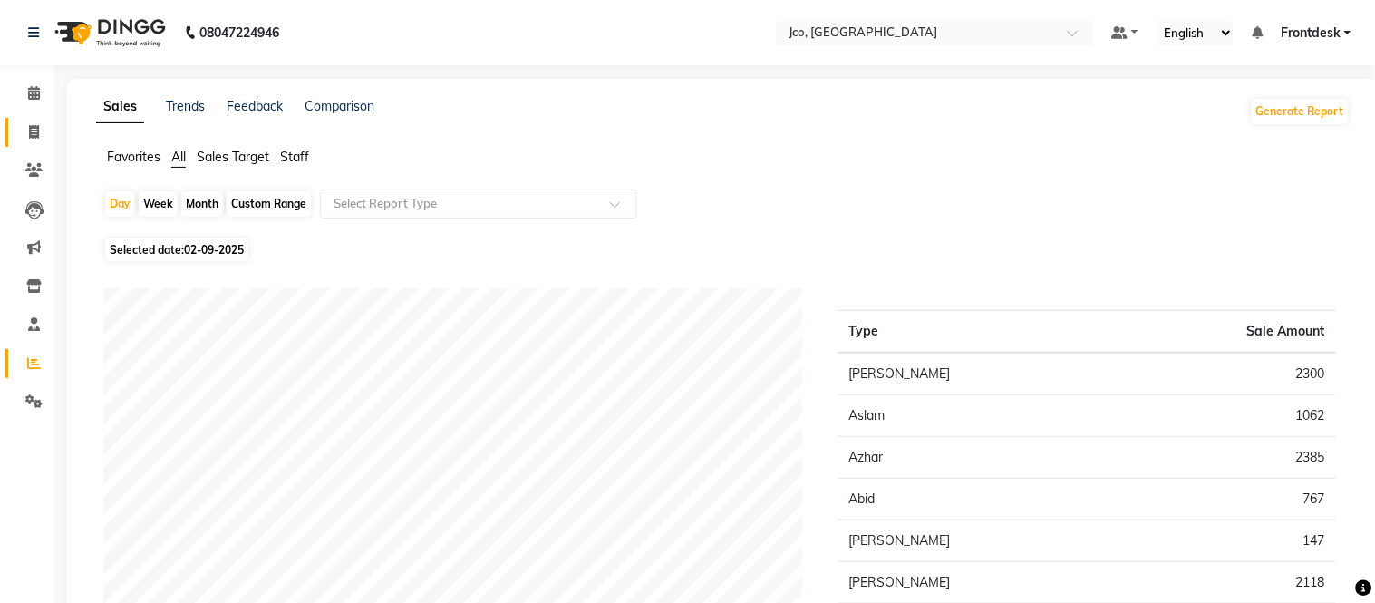
select select "service"
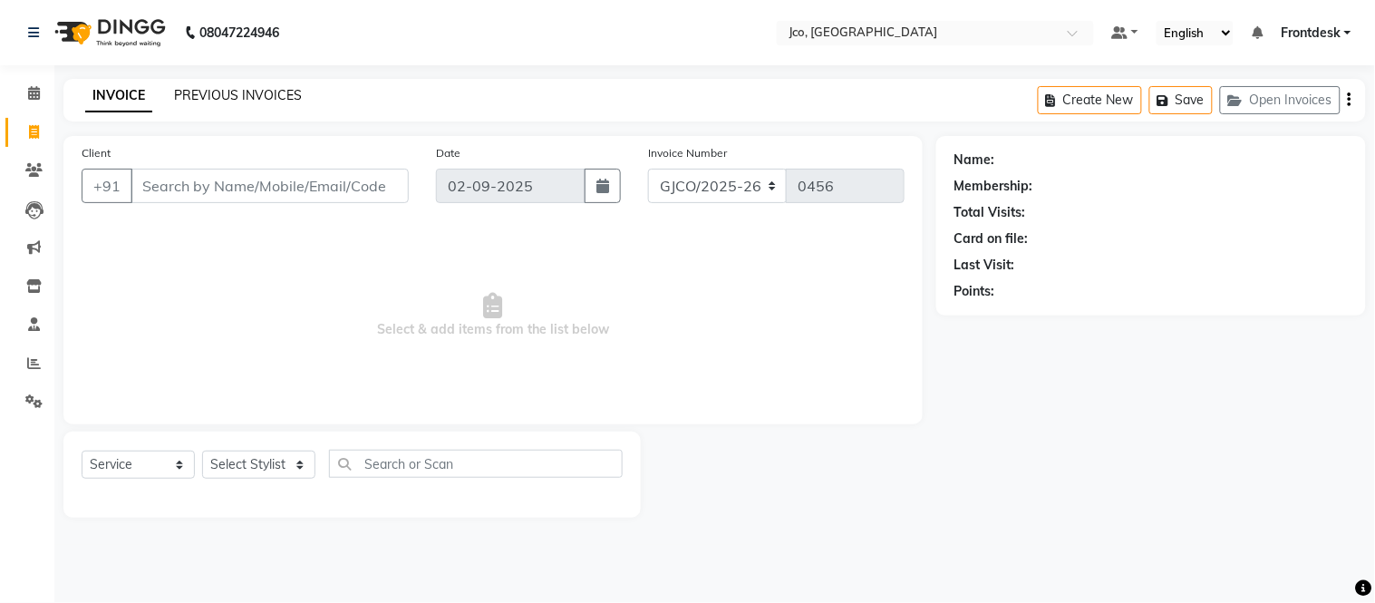
click at [261, 94] on link "PREVIOUS INVOICES" at bounding box center [238, 95] width 128 height 16
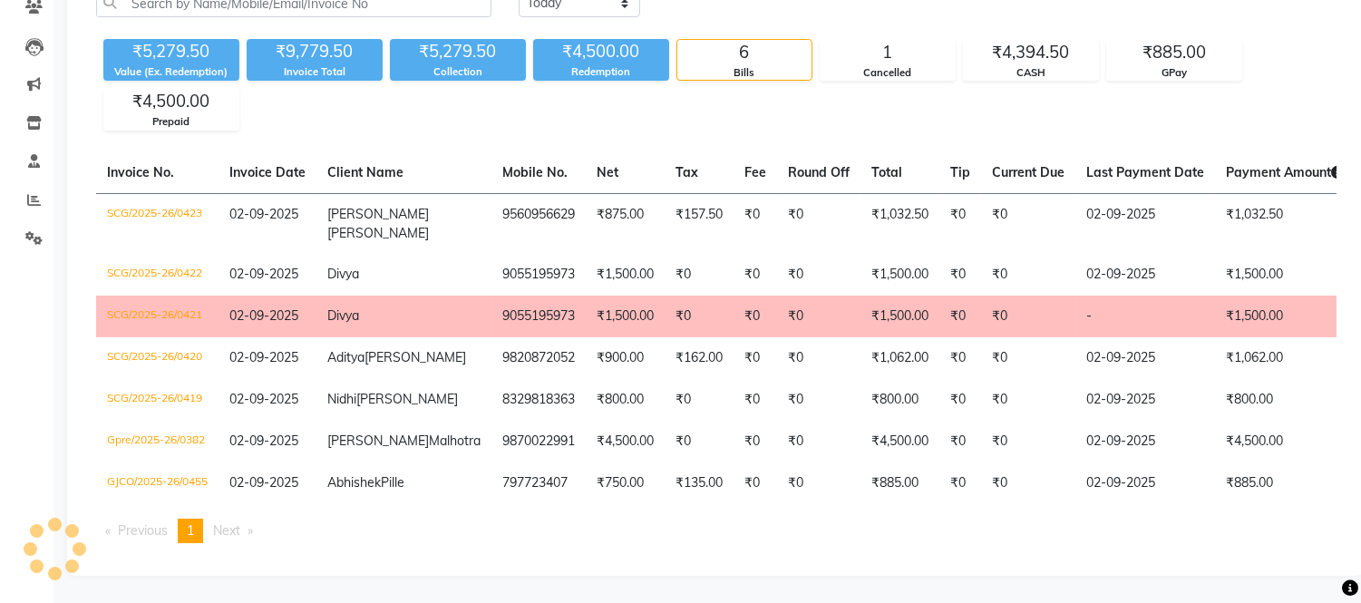
scroll to position [196, 0]
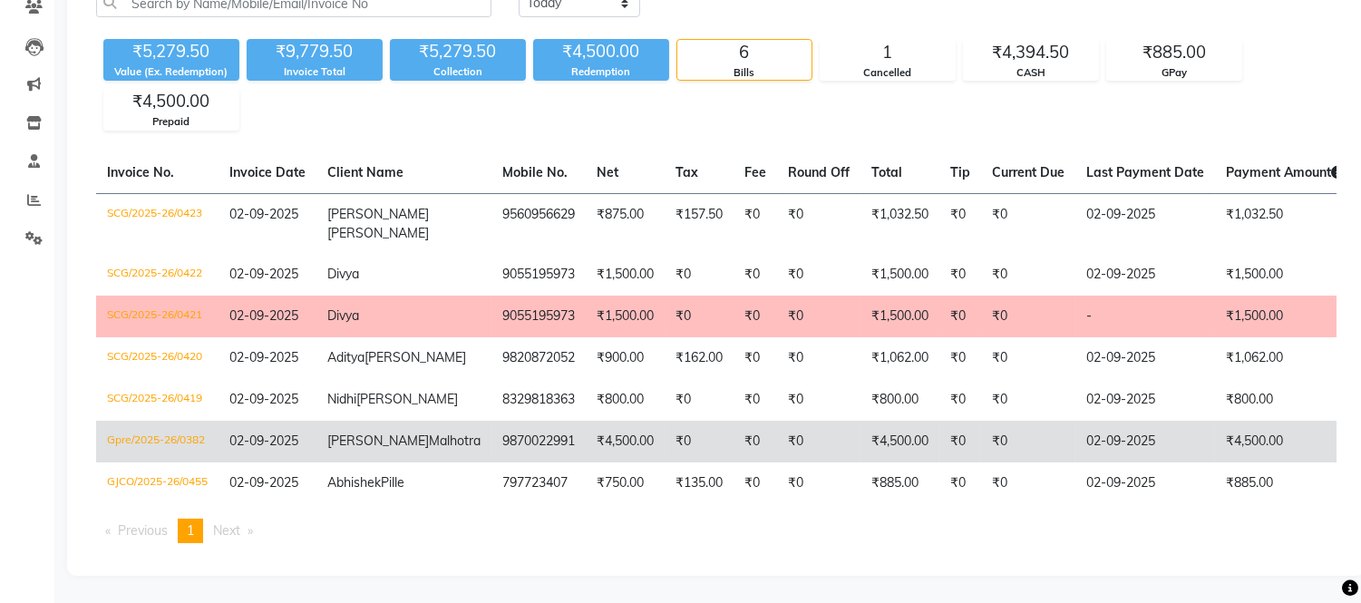
click at [429, 438] on span "Malhotra" at bounding box center [455, 440] width 52 height 16
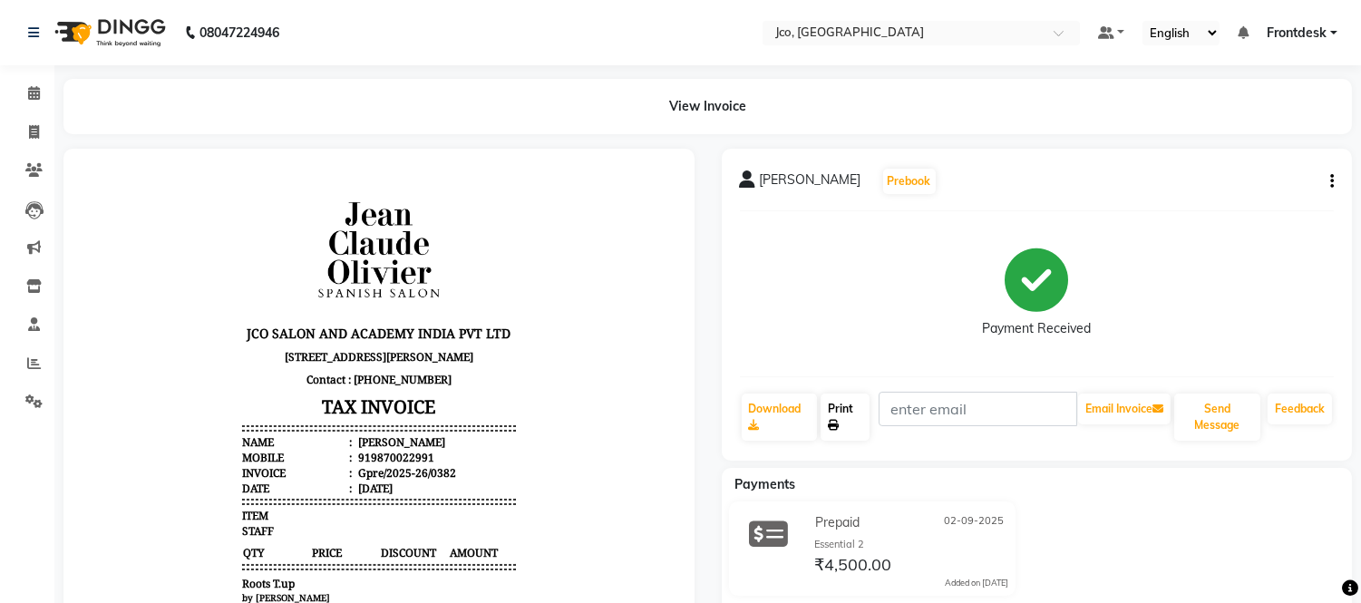
click at [844, 421] on link "Print" at bounding box center [844, 416] width 49 height 47
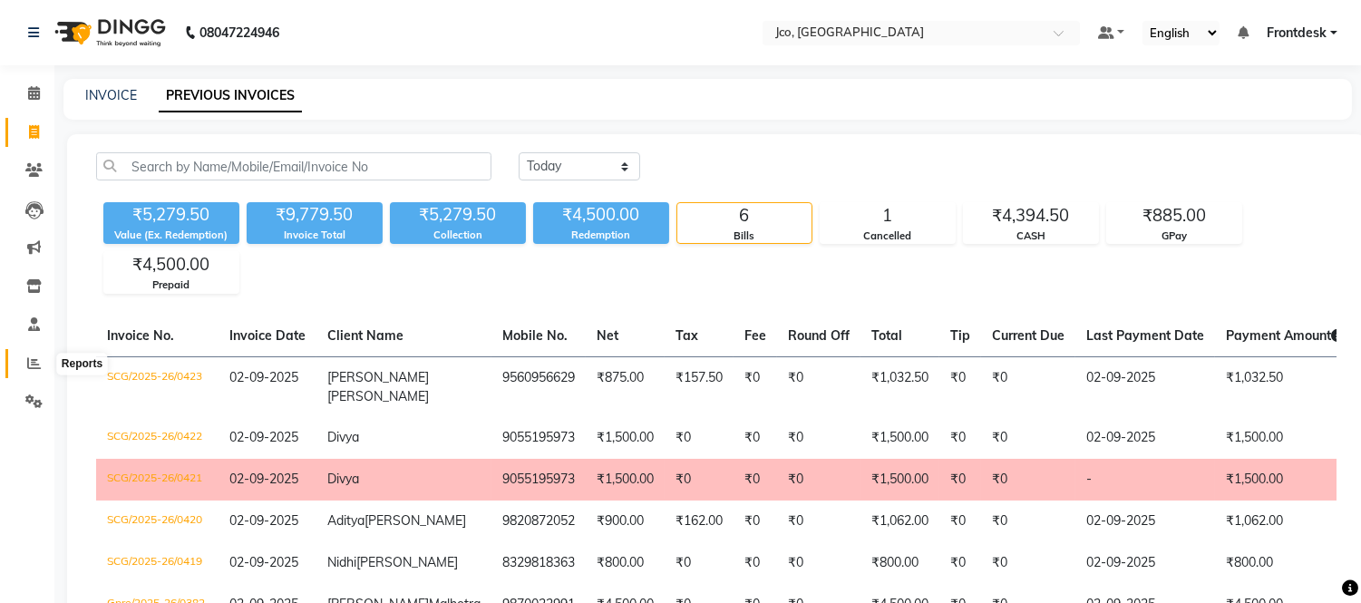
click at [39, 354] on span at bounding box center [34, 364] width 32 height 21
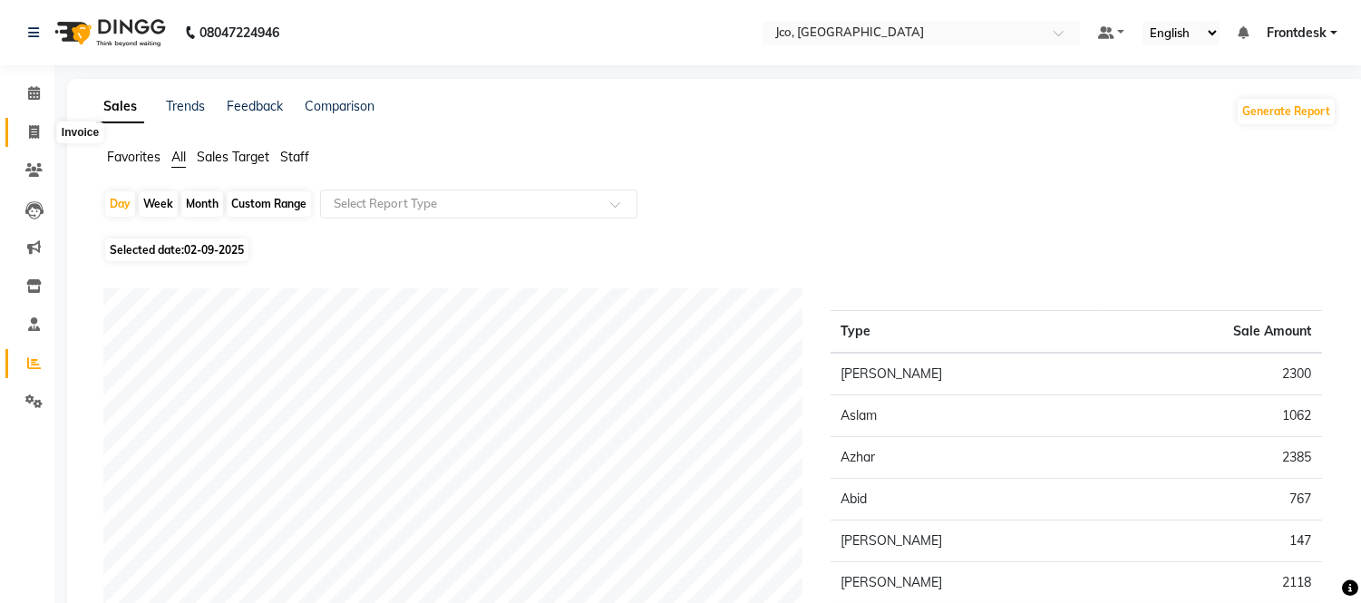
click at [25, 122] on span at bounding box center [34, 132] width 32 height 21
select select "service"
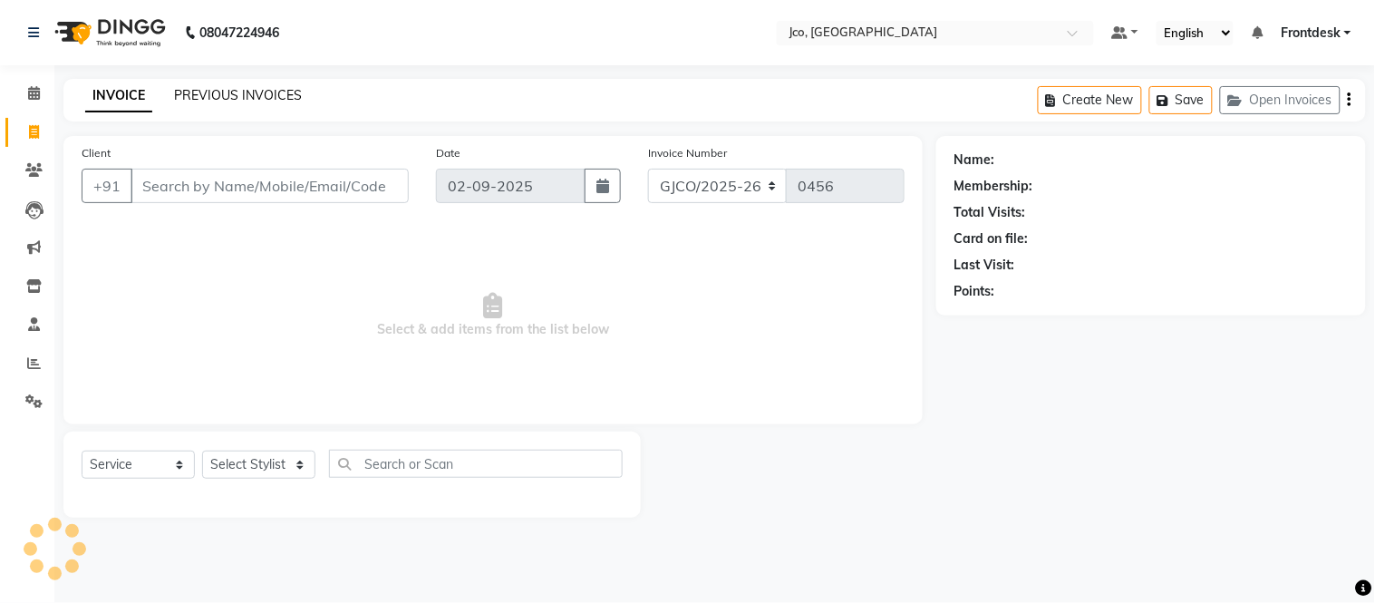
click at [230, 92] on link "PREVIOUS INVOICES" at bounding box center [238, 95] width 128 height 16
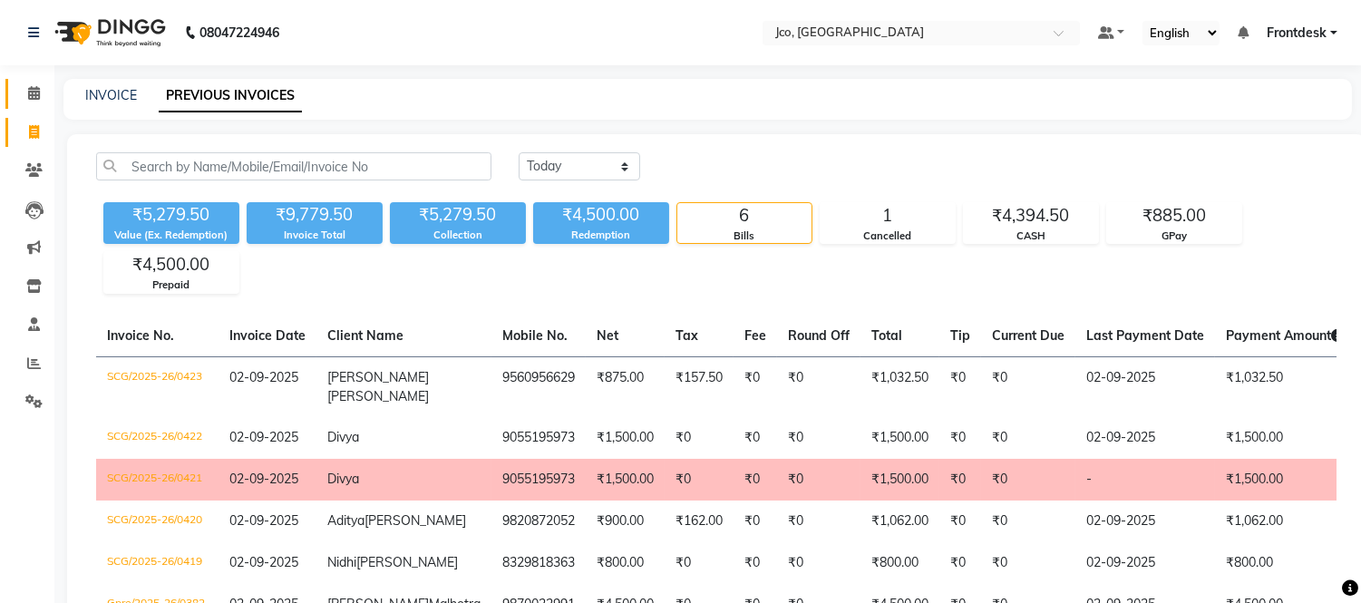
click at [14, 103] on link "Calendar" at bounding box center [27, 94] width 44 height 30
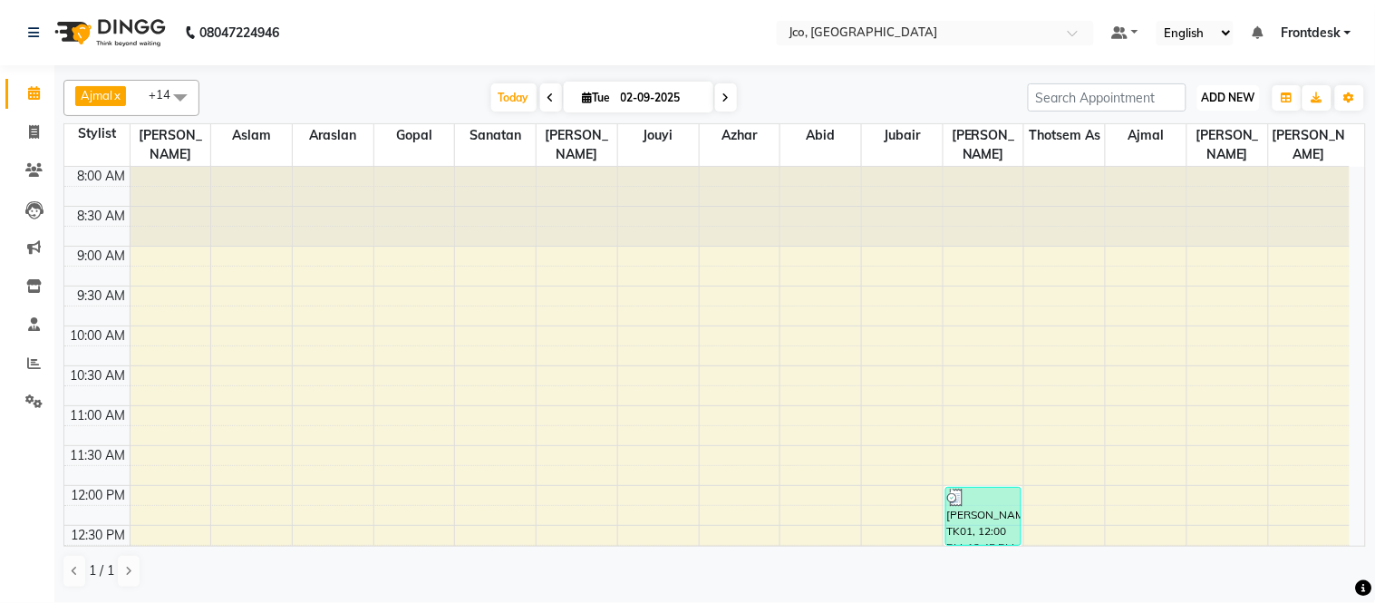
click at [1235, 96] on span "ADD NEW" at bounding box center [1228, 98] width 53 height 14
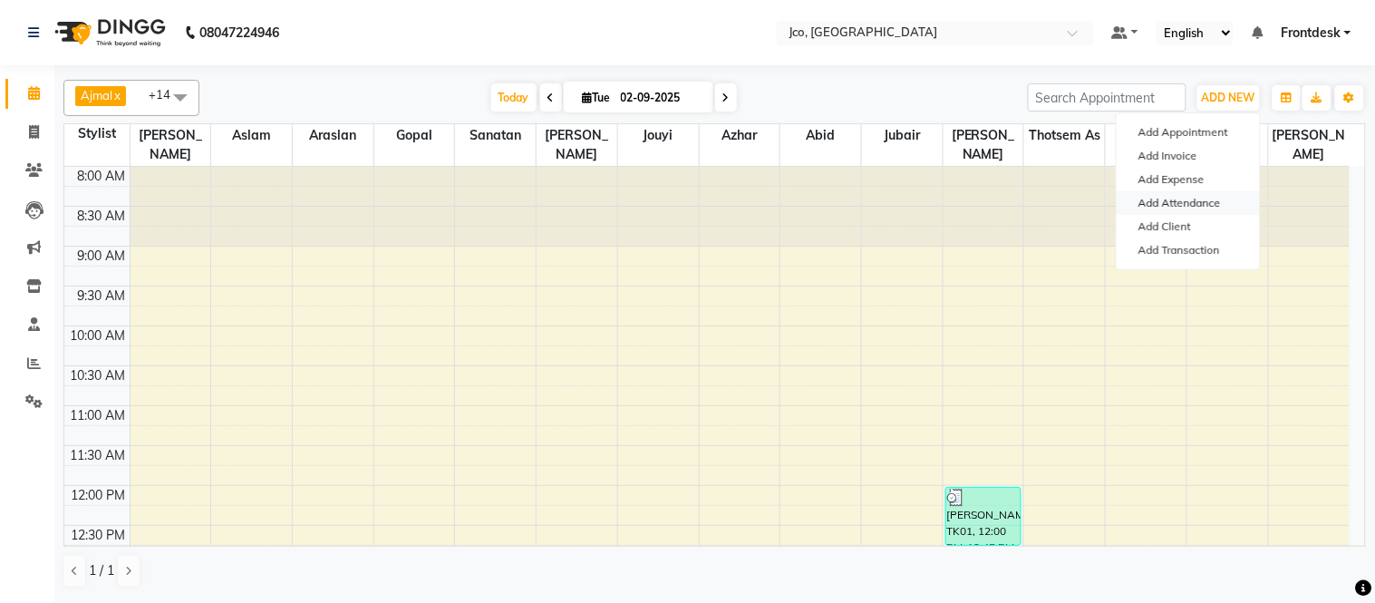
click at [1174, 202] on link "Add Attendance" at bounding box center [1188, 203] width 143 height 24
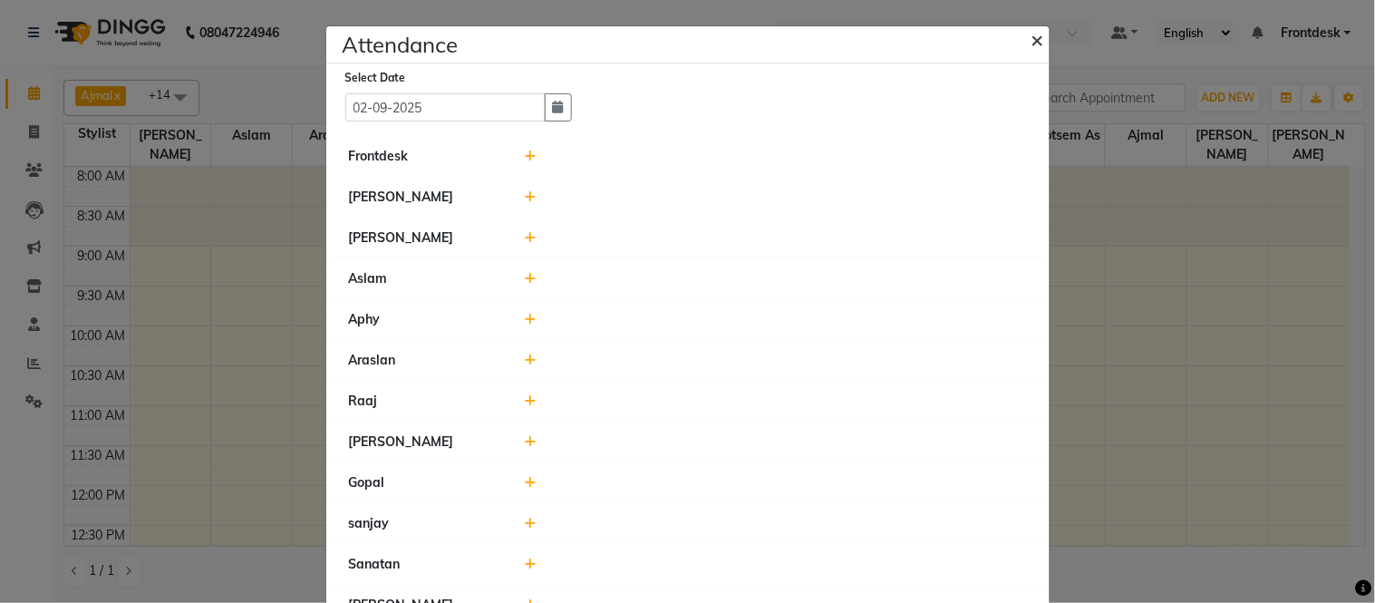
click at [1017, 44] on button "×" at bounding box center [1039, 39] width 45 height 51
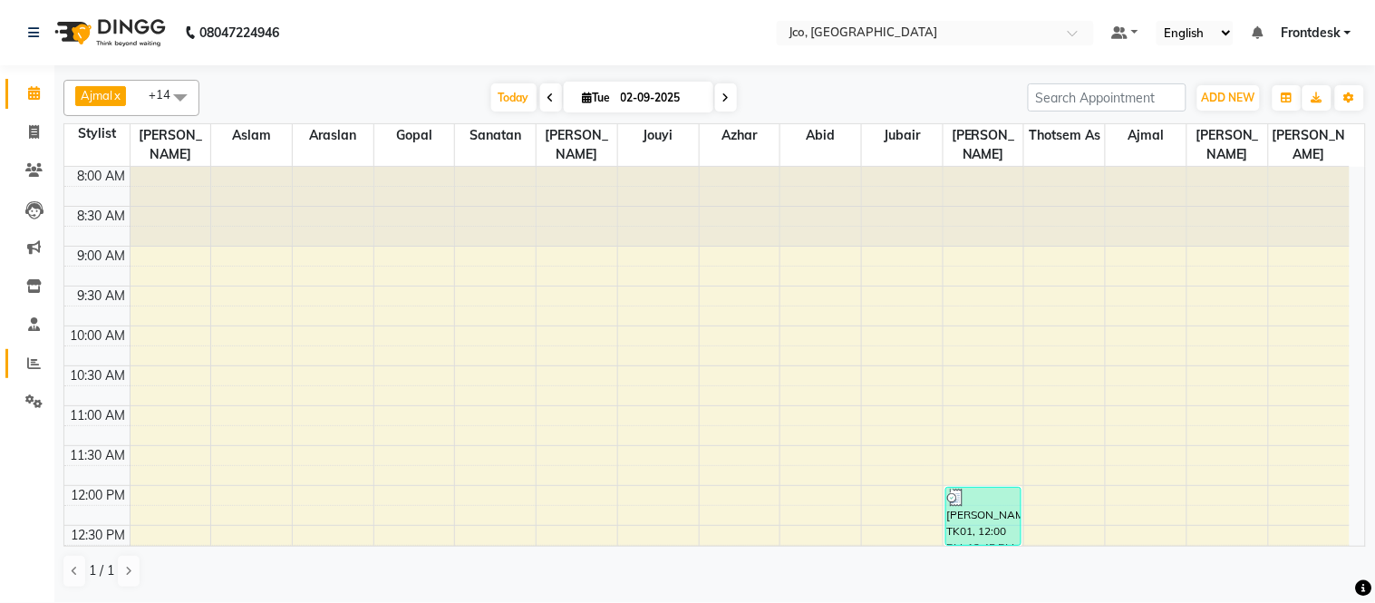
click at [33, 364] on icon at bounding box center [34, 363] width 14 height 14
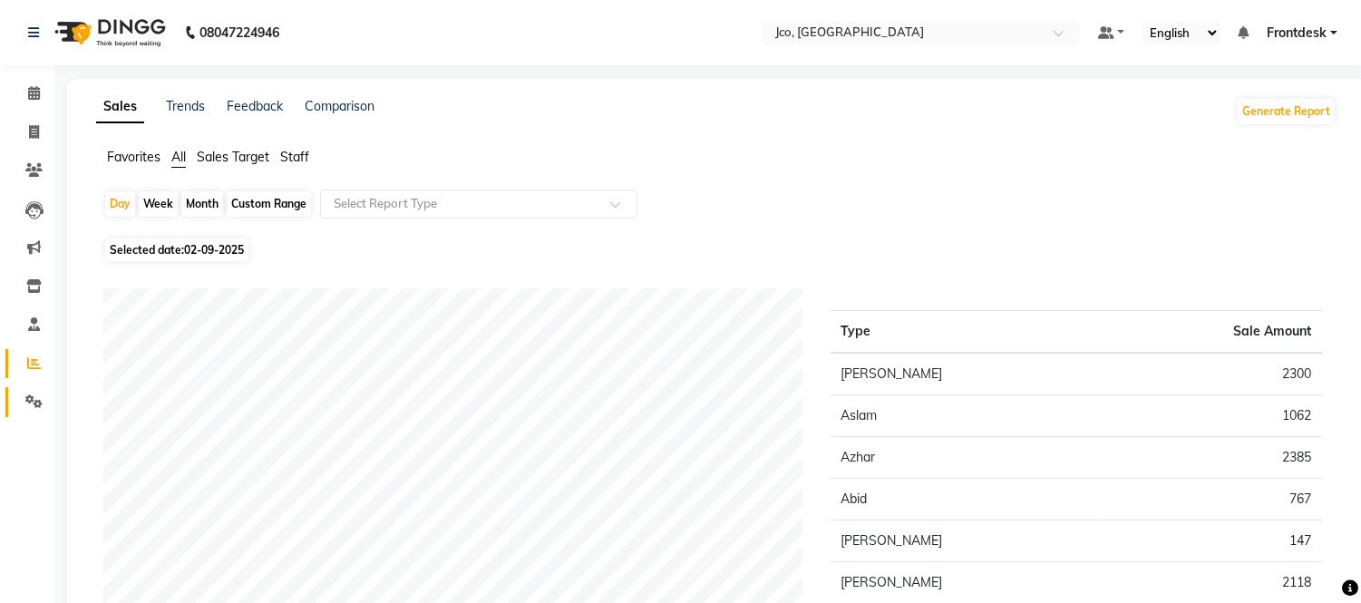
click at [34, 401] on icon at bounding box center [33, 401] width 17 height 14
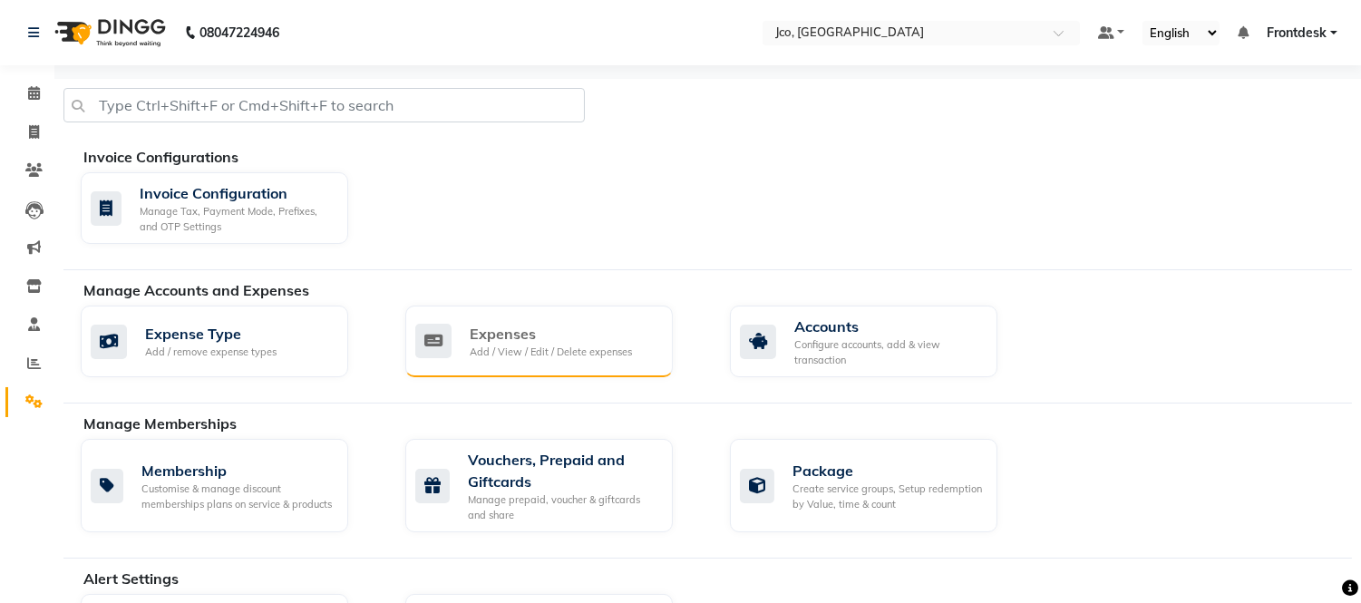
click at [544, 345] on div "Add / View / Edit / Delete expenses" at bounding box center [551, 352] width 162 height 15
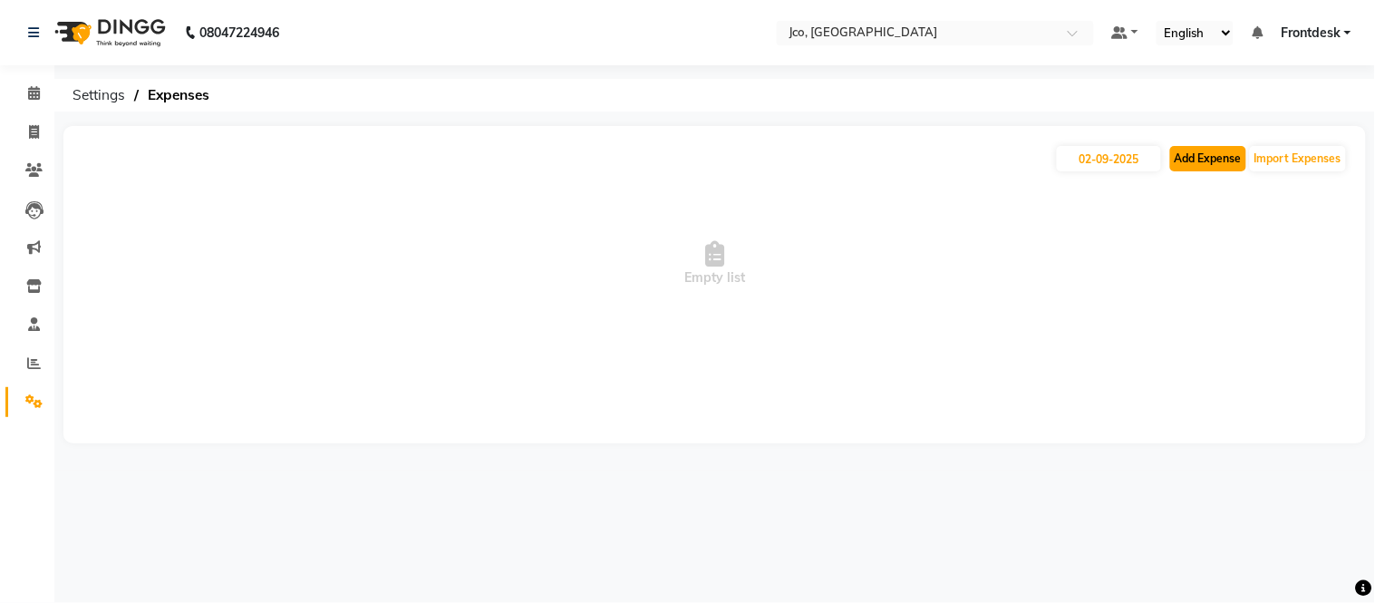
click at [1185, 161] on button "Add Expense" at bounding box center [1208, 158] width 76 height 25
select select "1"
select select "6846"
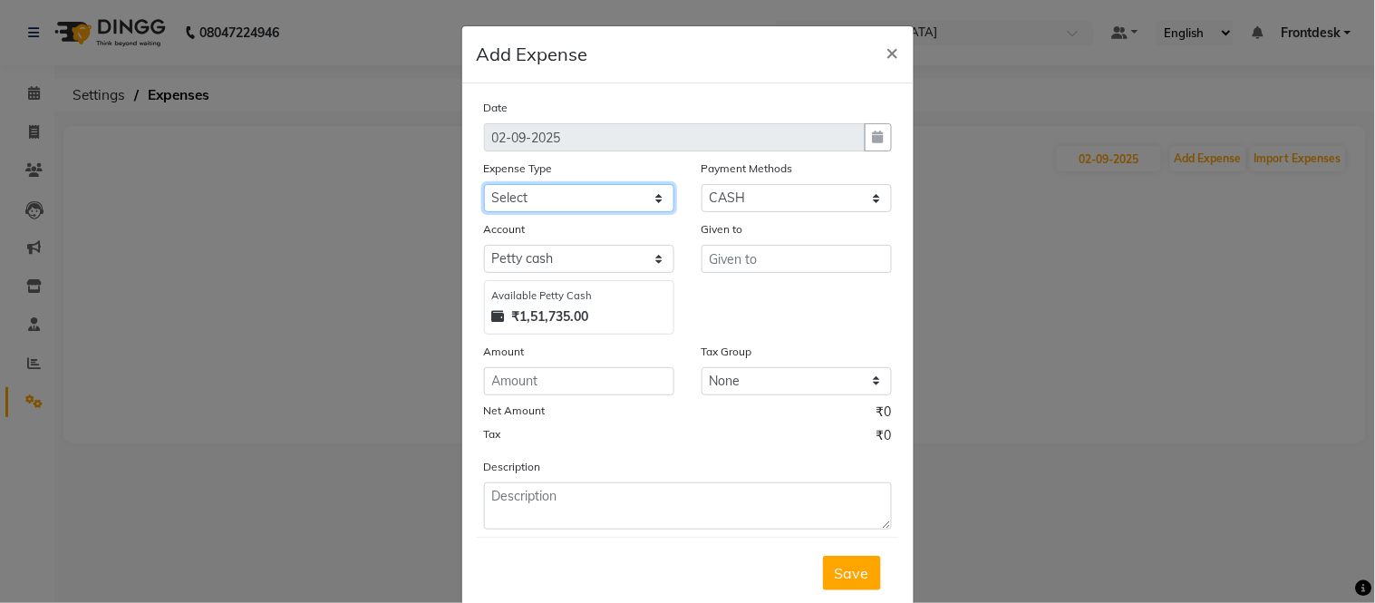
click at [548, 195] on select "Select Advance Salary Amazon B M C Cash transfer to bank Cash transfer to hub C…" at bounding box center [579, 198] width 190 height 28
click at [750, 305] on div "Given to" at bounding box center [797, 276] width 218 height 115
click at [563, 196] on select "Select Advance Salary Amazon B M C Cash transfer to bank Cash transfer to hub C…" at bounding box center [579, 198] width 190 height 28
select select "493"
click at [484, 184] on select "Select Advance Salary Amazon B M C Cash transfer to bank Cash transfer to hub C…" at bounding box center [579, 198] width 190 height 28
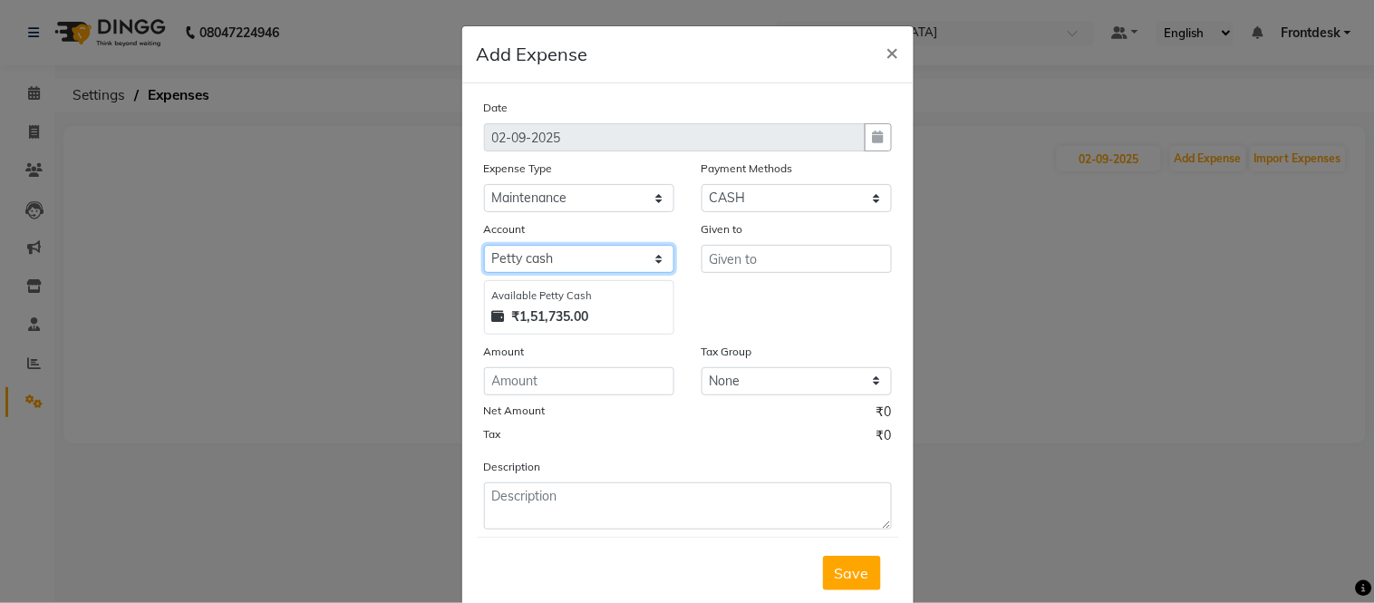
click at [583, 258] on select "Select [PERSON_NAME] cash Default account" at bounding box center [579, 259] width 190 height 28
select select "6847"
click at [484, 245] on select "Select [PERSON_NAME] cash Default account" at bounding box center [579, 259] width 190 height 28
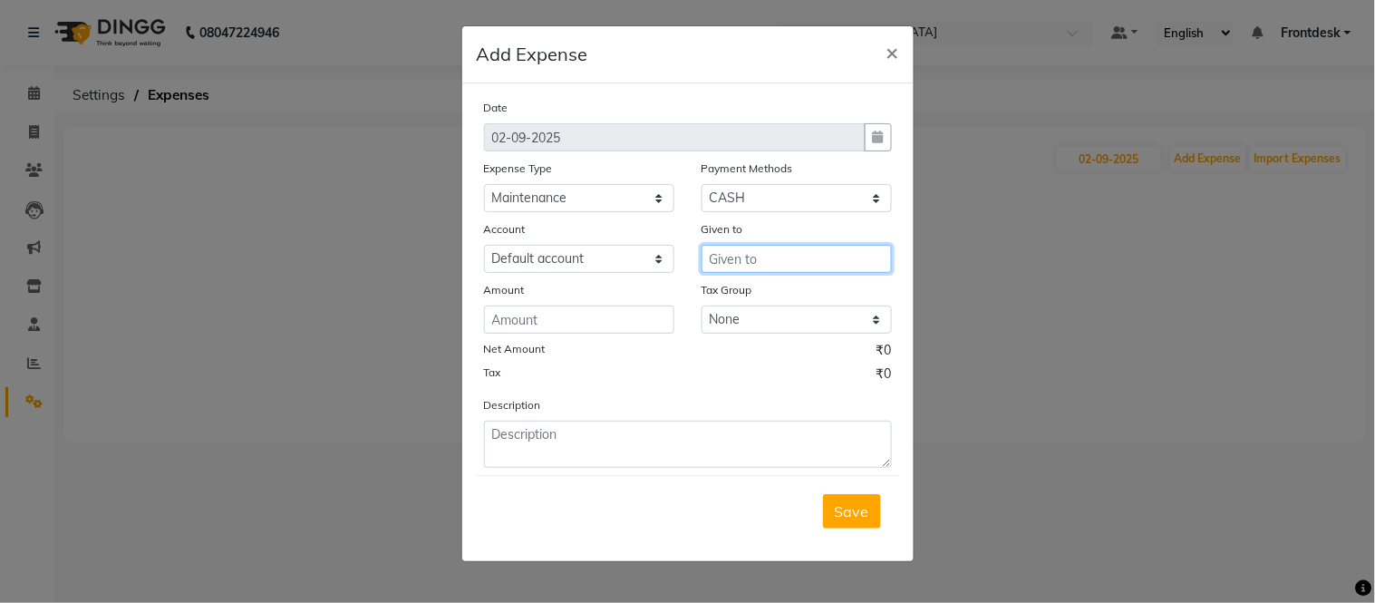
click at [744, 259] on input "text" at bounding box center [797, 259] width 190 height 28
type input "690"
click at [372, 82] on ngb-modal-window "Add Expense × Date [DATE] Expense Type Select Advance Salary Amazon B M C Cash …" at bounding box center [687, 301] width 1375 height 603
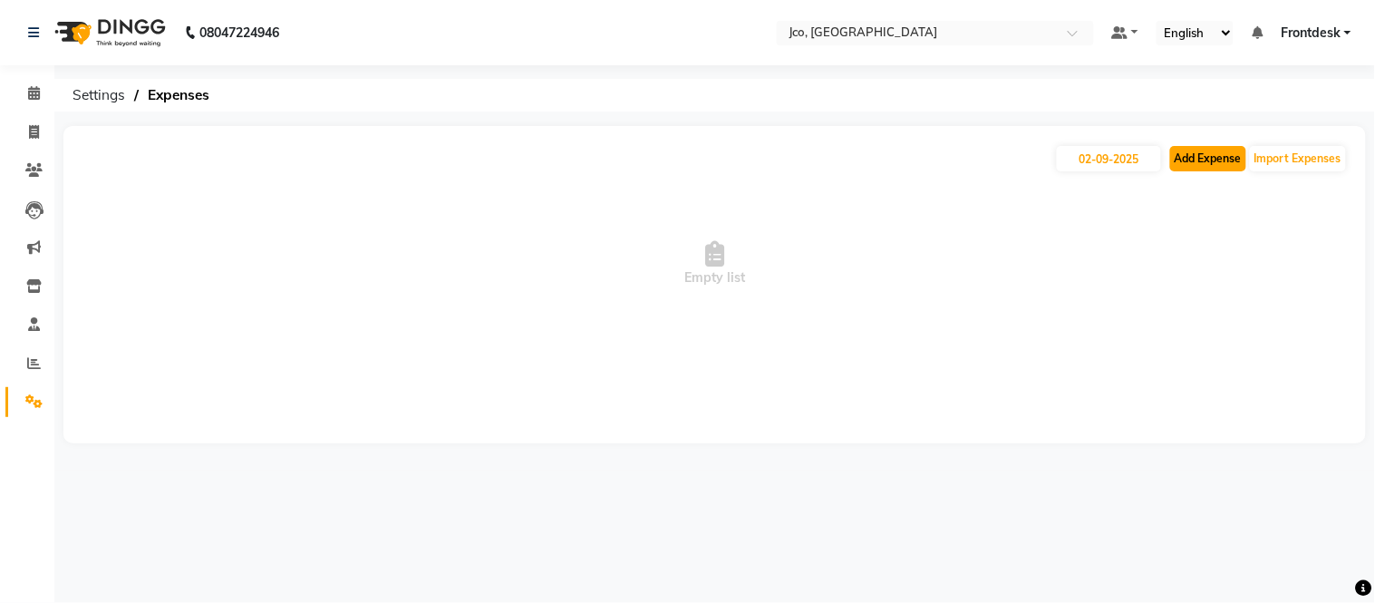
click at [1198, 152] on button "Add Expense" at bounding box center [1208, 158] width 76 height 25
select select "1"
select select "6846"
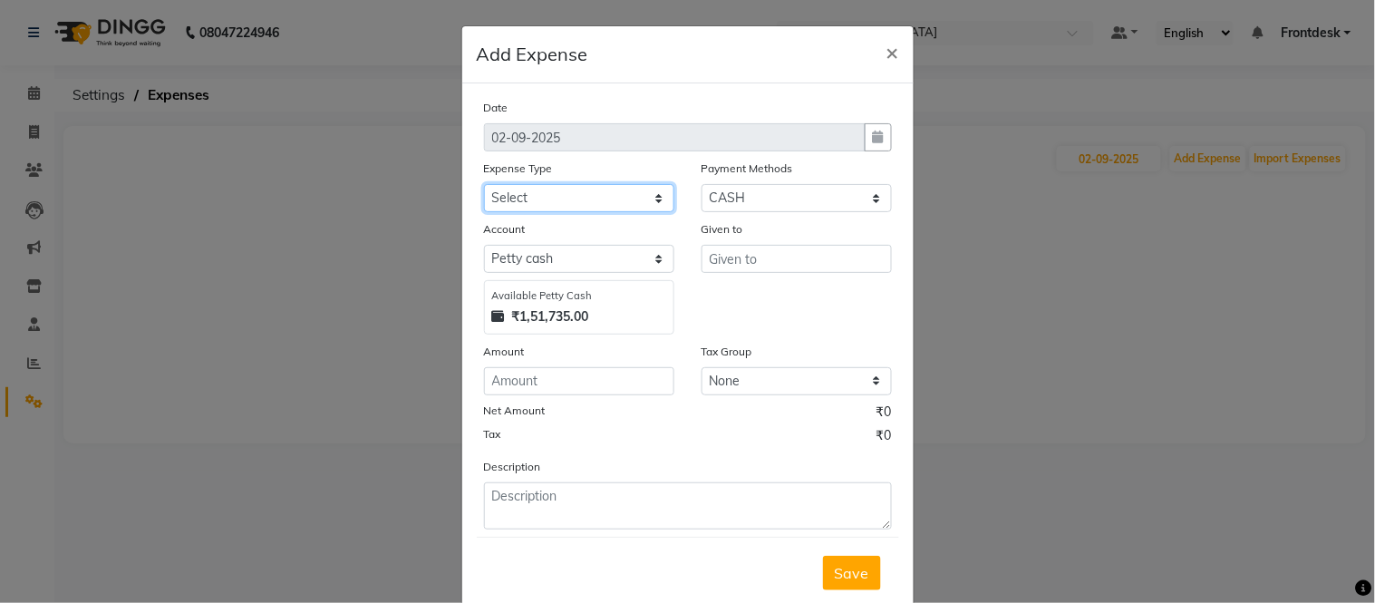
drag, startPoint x: 539, startPoint y: 210, endPoint x: 539, endPoint y: 190, distance: 19.9
click at [539, 204] on select "Select Advance Salary Amazon B M C Cash transfer to bank Cash transfer to hub C…" at bounding box center [579, 198] width 190 height 28
select select "493"
click at [484, 184] on select "Select Advance Salary Amazon B M C Cash transfer to bank Cash transfer to hub C…" at bounding box center [579, 198] width 190 height 28
click at [523, 277] on div "Account Select [PERSON_NAME] cash Default account Available [PERSON_NAME] Cash …" at bounding box center [580, 276] width 218 height 115
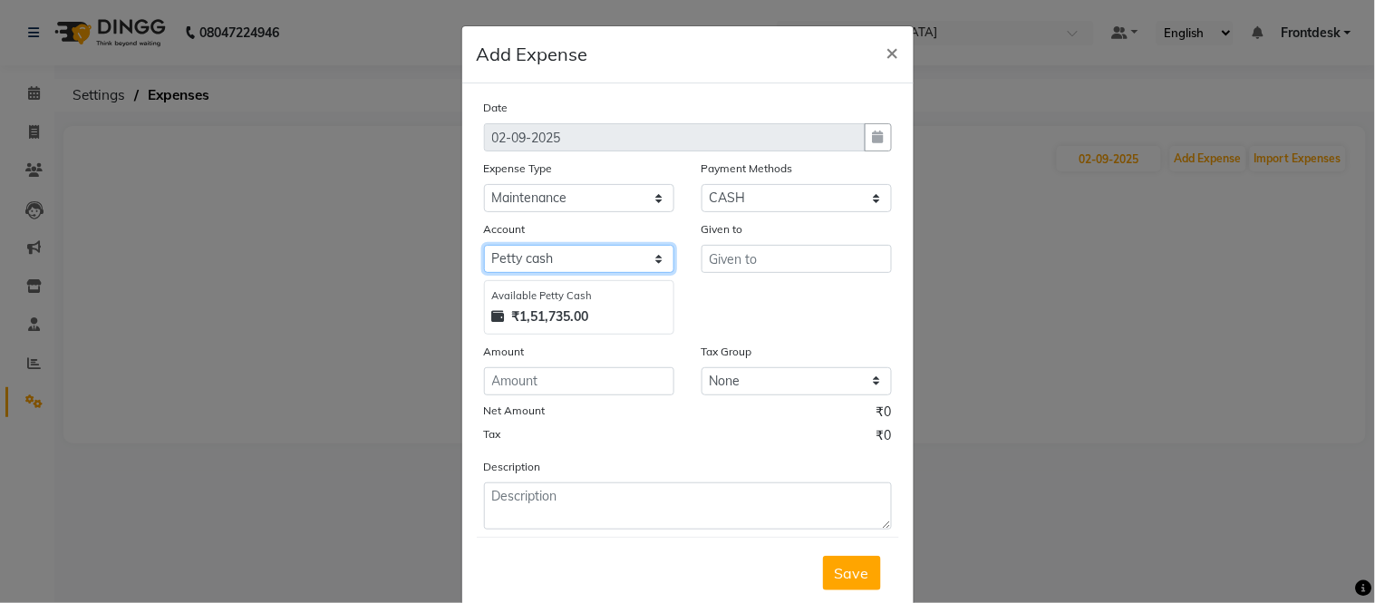
click at [524, 257] on select "Select [PERSON_NAME] cash Default account" at bounding box center [579, 259] width 190 height 28
select select "6847"
click at [484, 245] on select "Select [PERSON_NAME] cash Default account" at bounding box center [579, 259] width 190 height 28
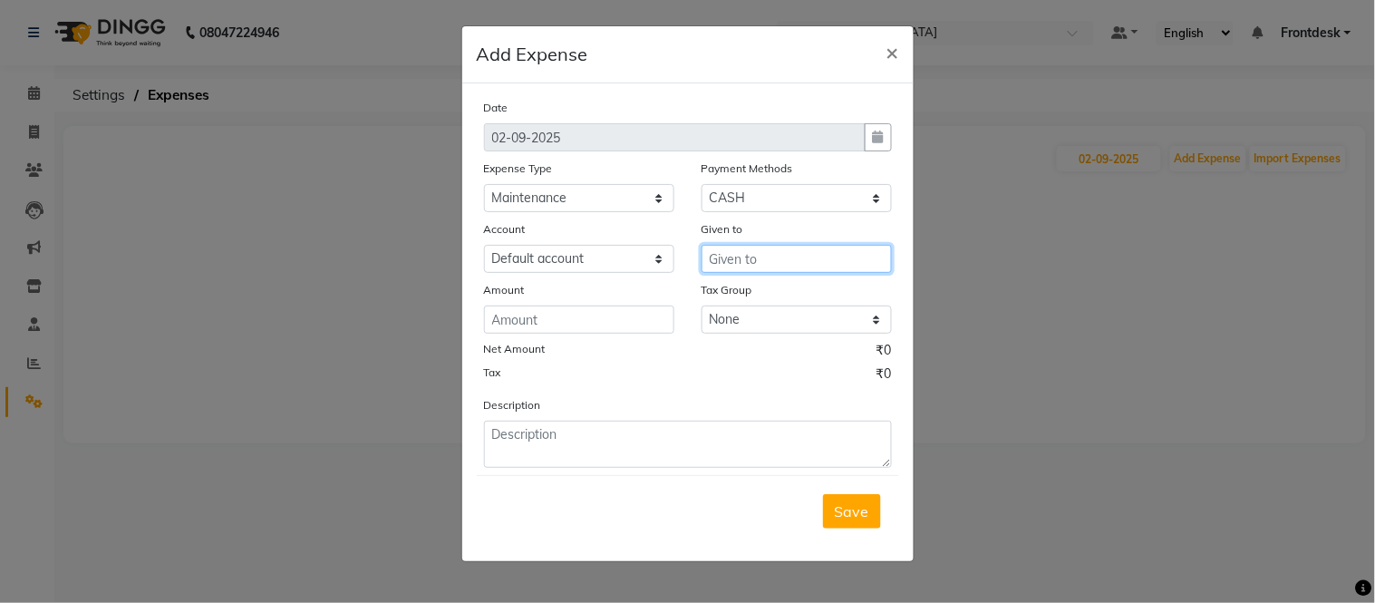
click at [738, 257] on input "text" at bounding box center [797, 259] width 190 height 28
click at [741, 258] on input "690" at bounding box center [797, 259] width 190 height 28
type input "6"
type input "[PERSON_NAME] Hardware"
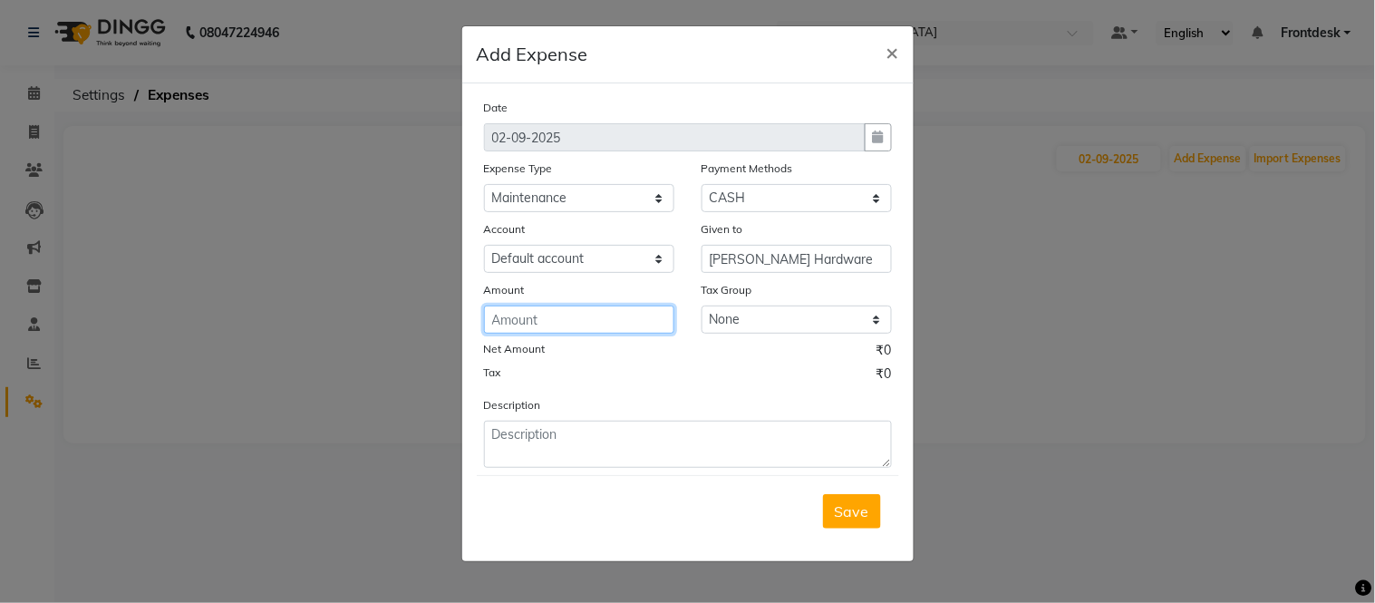
click at [506, 329] on input "number" at bounding box center [579, 320] width 190 height 28
type input "690"
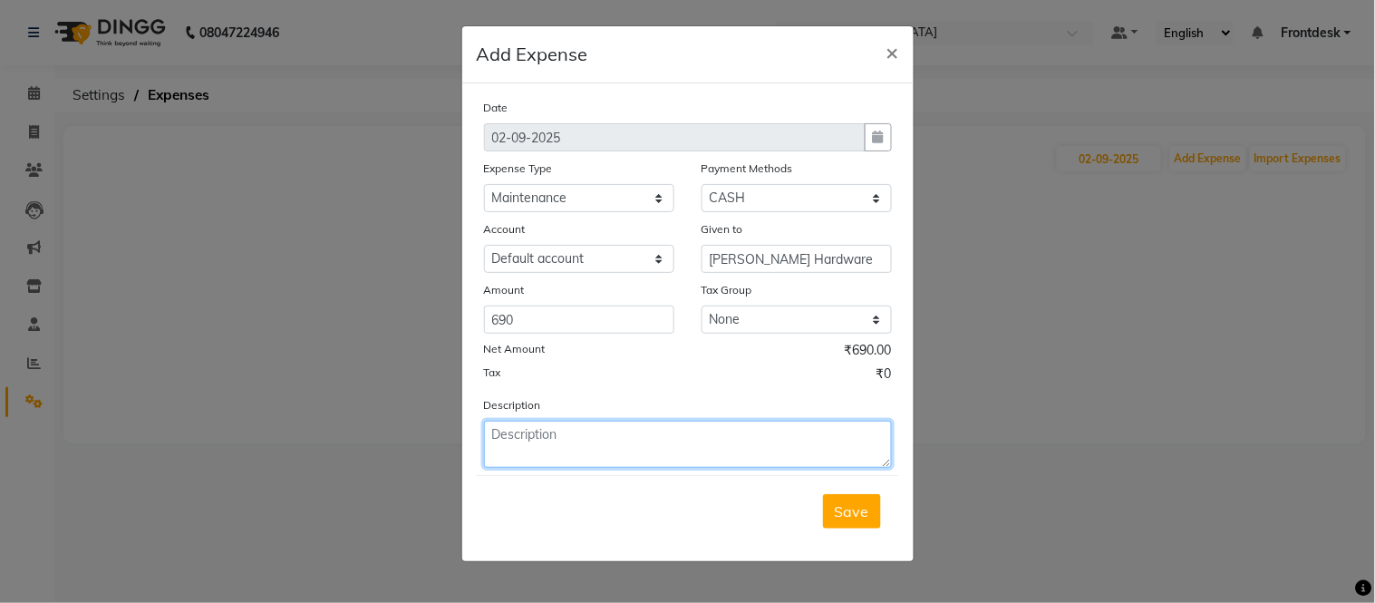
click at [544, 453] on textarea at bounding box center [688, 444] width 408 height 47
type textarea "[PERSON_NAME] hardware"
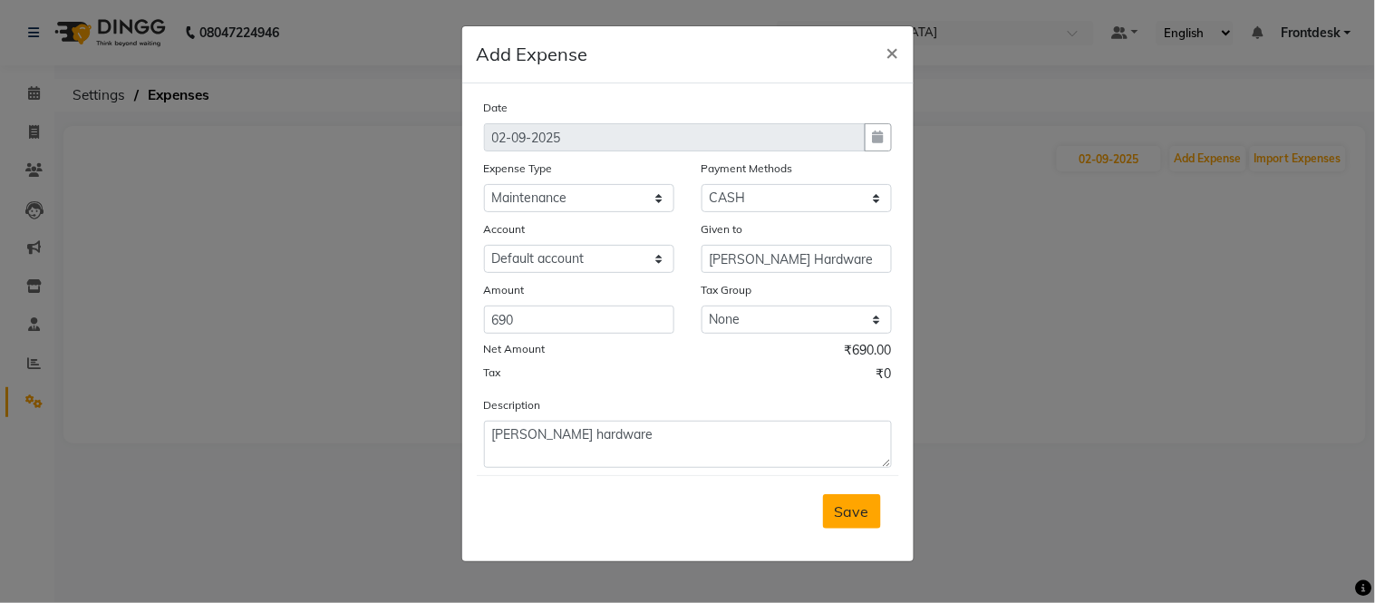
click at [850, 510] on span "Save" at bounding box center [852, 511] width 34 height 18
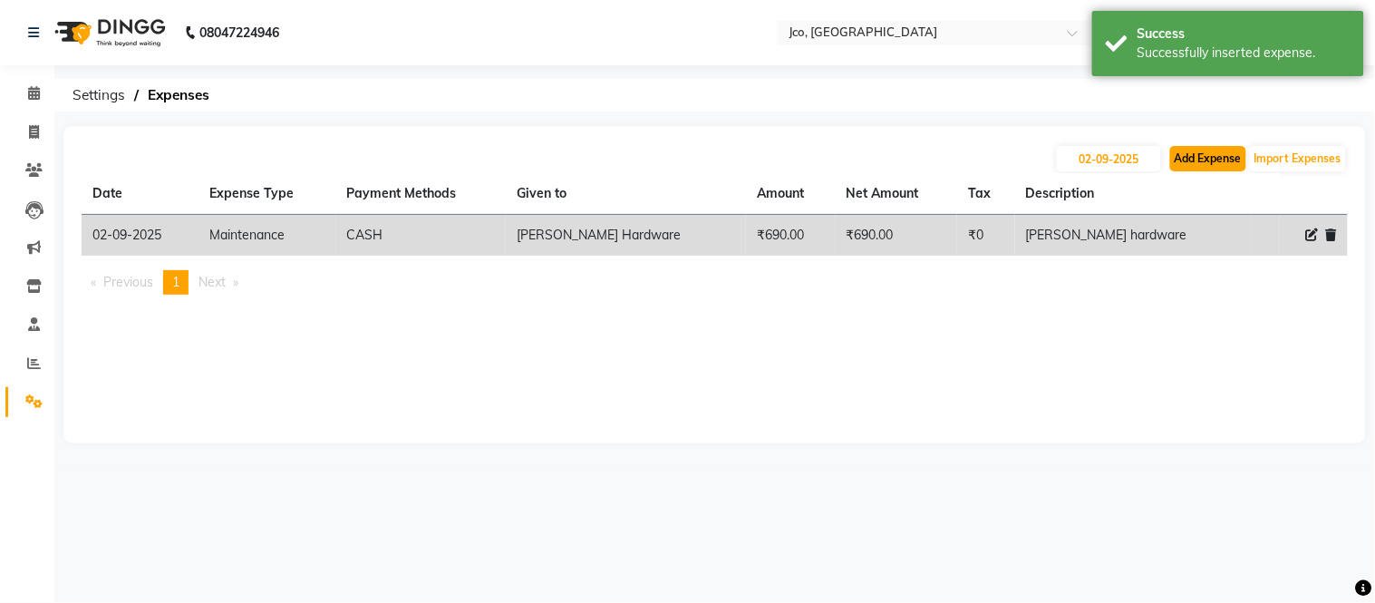
click at [1193, 159] on button "Add Expense" at bounding box center [1208, 158] width 76 height 25
select select "1"
select select "6846"
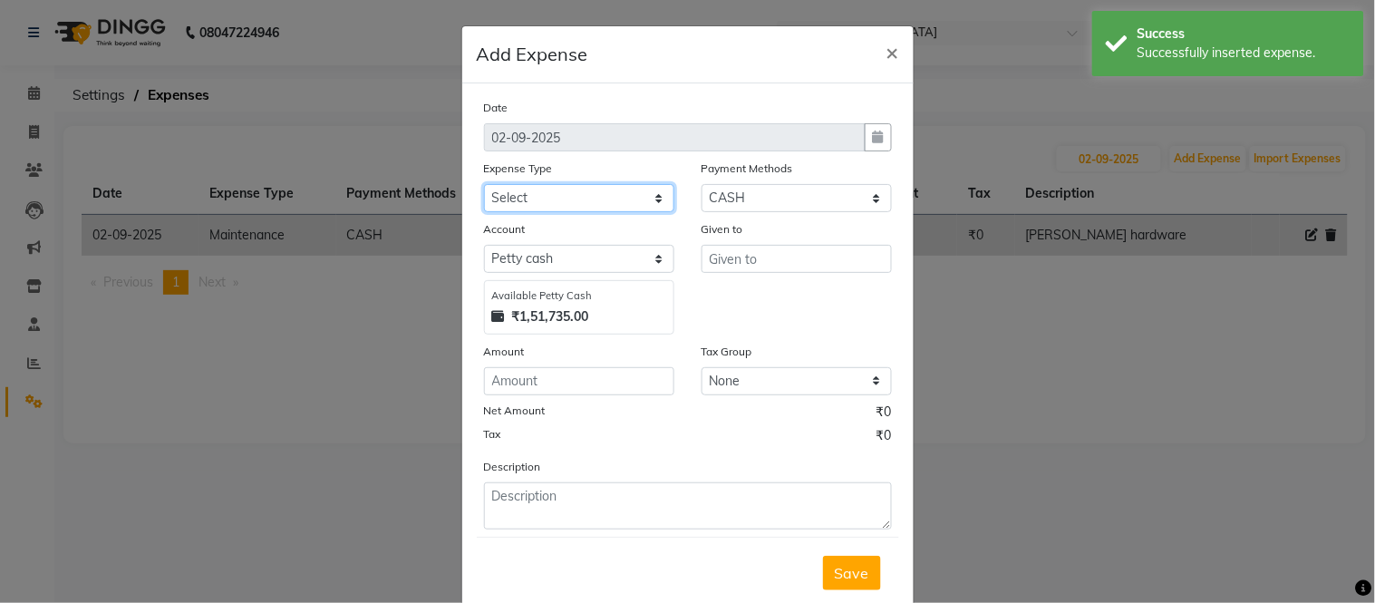
click at [500, 209] on select "Select Advance Salary Amazon B M C Cash transfer to bank Cash transfer to hub C…" at bounding box center [579, 198] width 190 height 28
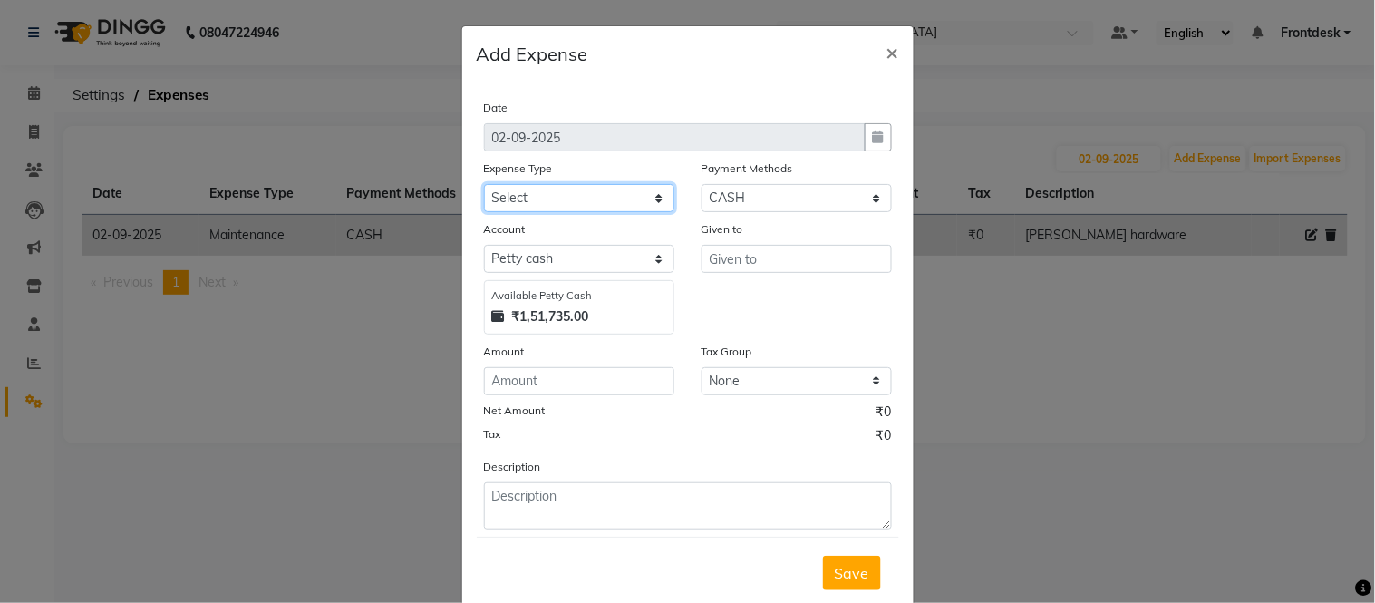
select select "507"
click at [484, 184] on select "Select Advance Salary Amazon B M C Cash transfer to bank Cash transfer to hub C…" at bounding box center [579, 198] width 190 height 28
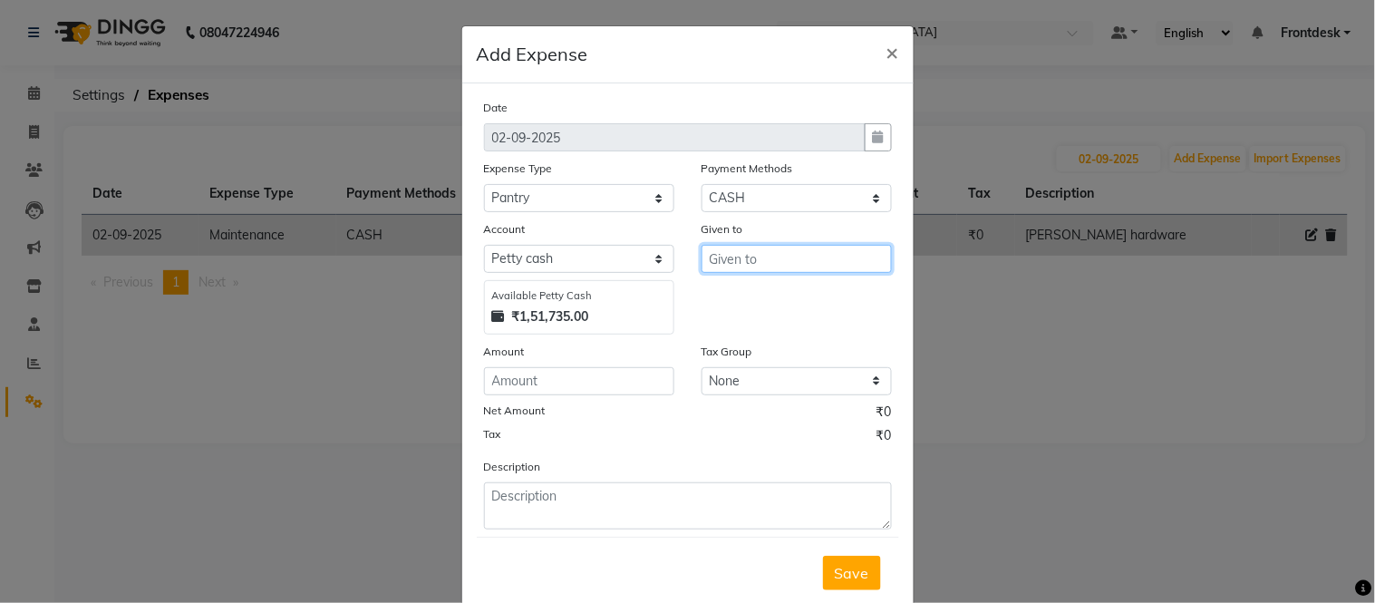
click at [726, 251] on input "text" at bounding box center [797, 259] width 190 height 28
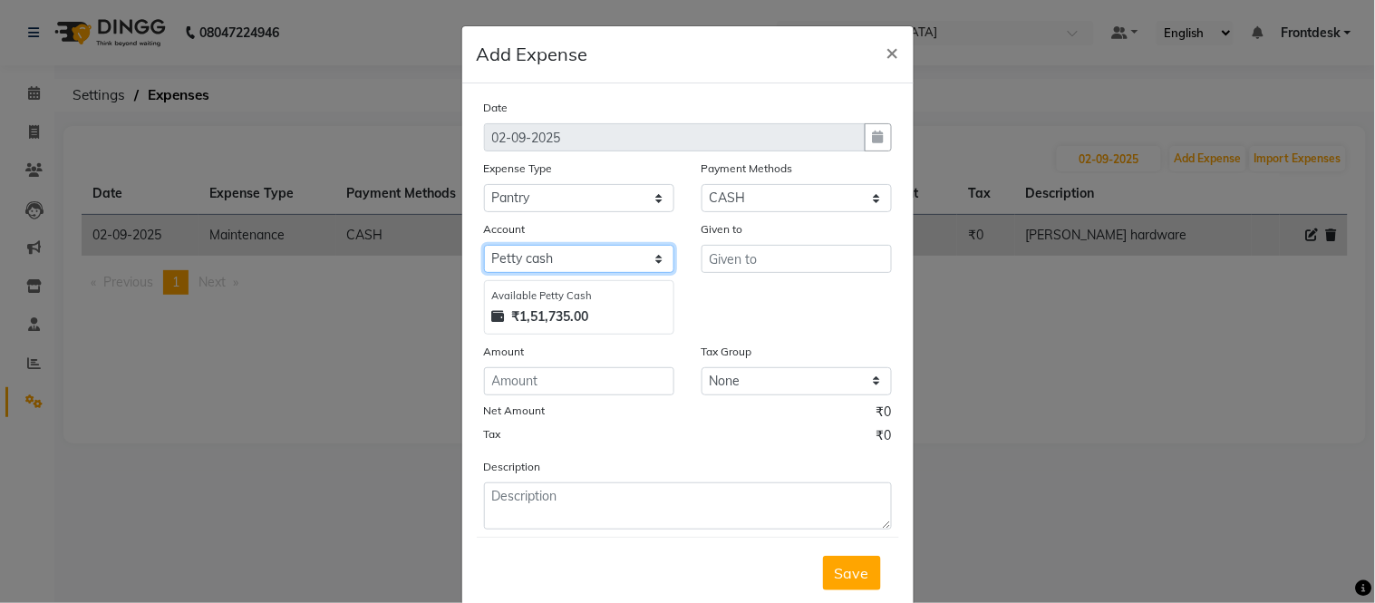
click at [533, 248] on select "Select [PERSON_NAME] cash Default account" at bounding box center [579, 259] width 190 height 28
select select "6847"
click at [484, 245] on select "Select [PERSON_NAME] cash Default account" at bounding box center [579, 259] width 190 height 28
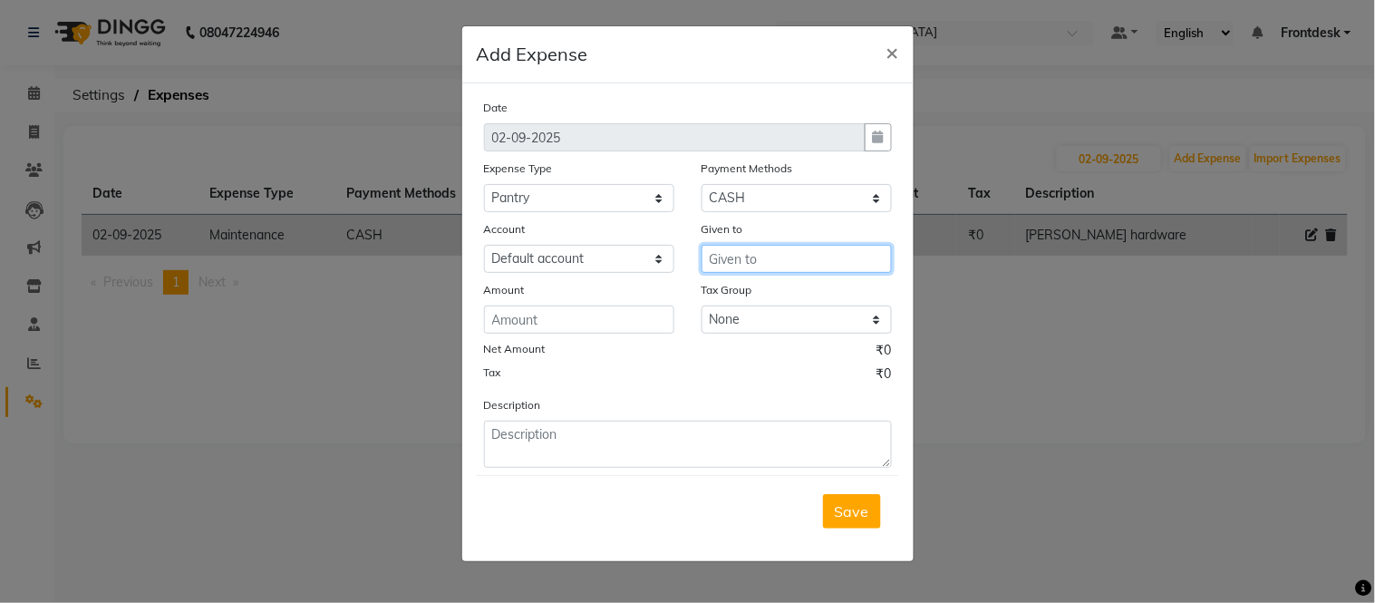
click at [705, 265] on input "text" at bounding box center [797, 259] width 190 height 28
type input "Gala shop"
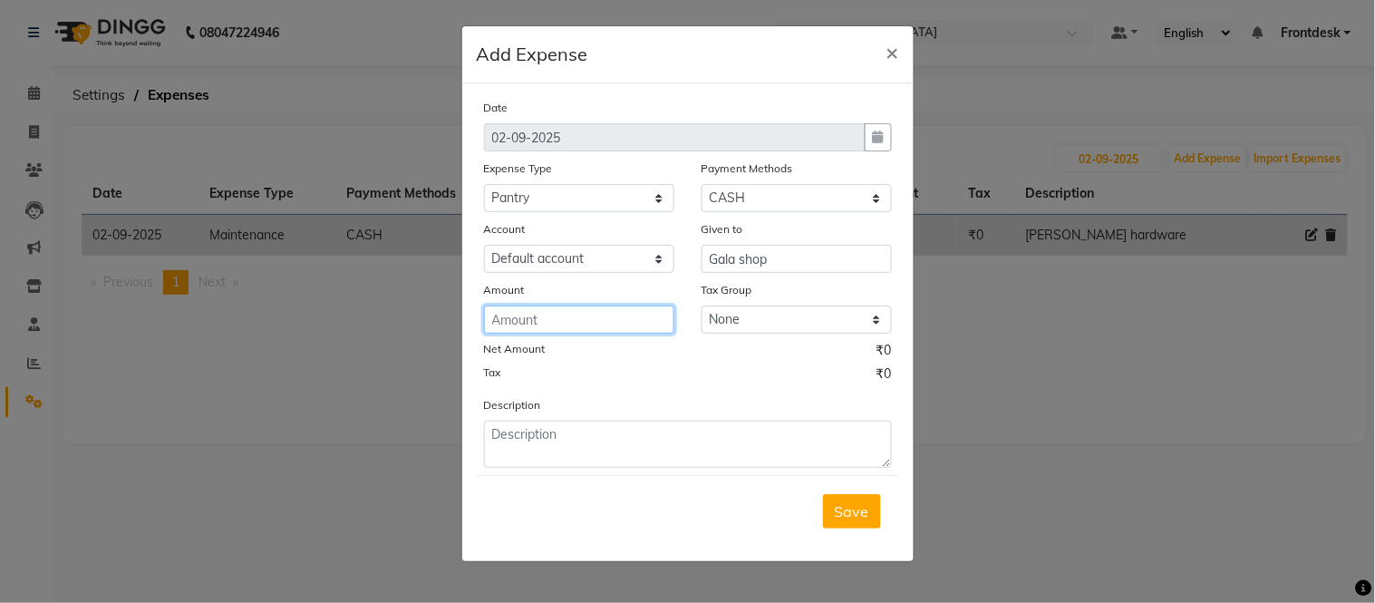
click at [547, 328] on input "number" at bounding box center [579, 320] width 190 height 28
type input "60"
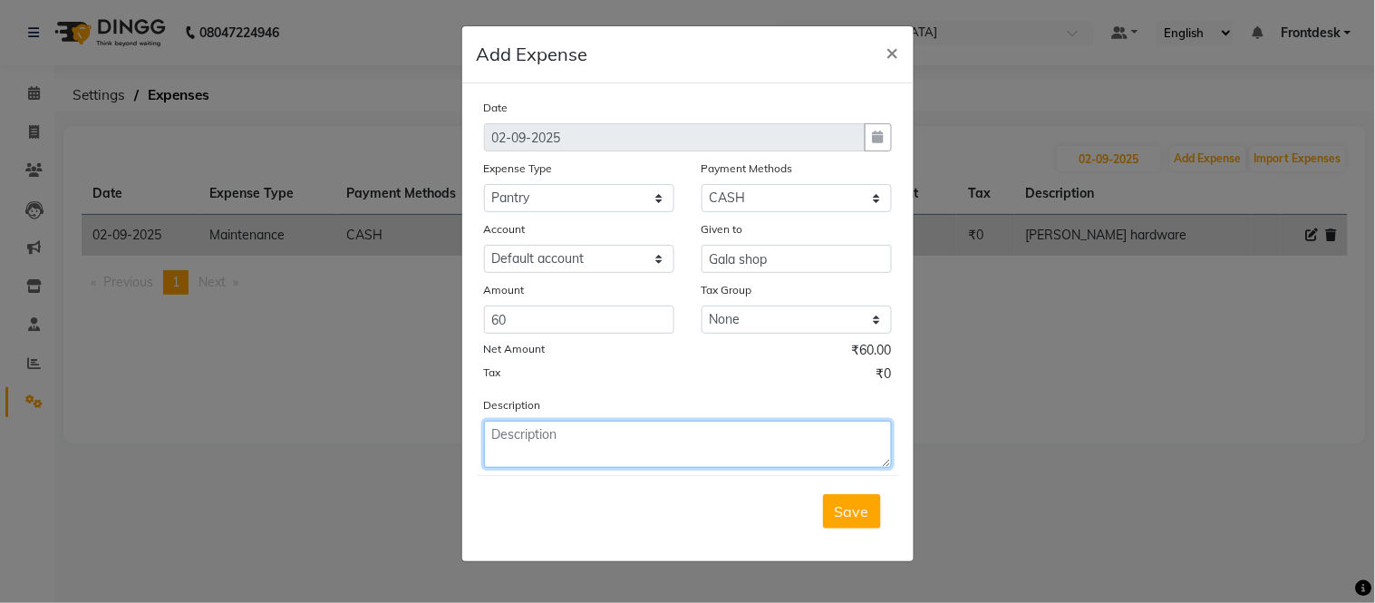
click at [500, 435] on textarea at bounding box center [688, 444] width 408 height 47
type textarea "Milk for salon staff for tea"
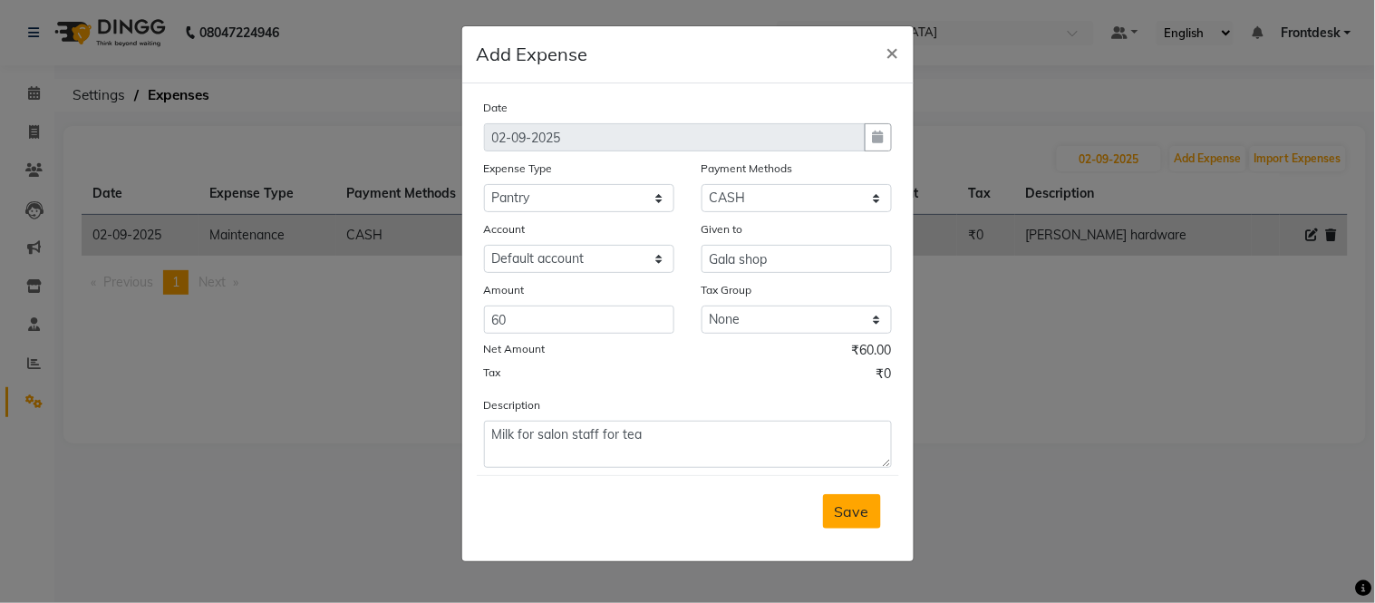
click at [870, 508] on button "Save" at bounding box center [852, 511] width 58 height 34
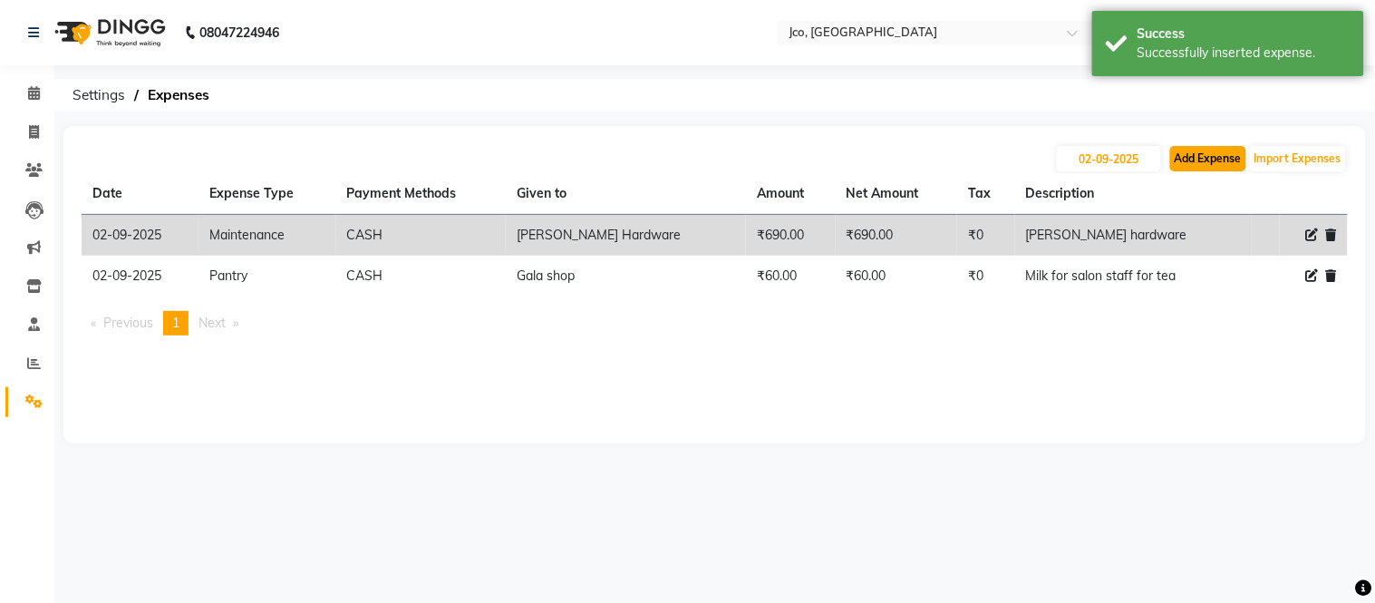
click at [1203, 150] on button "Add Expense" at bounding box center [1208, 158] width 76 height 25
select select "1"
select select "6846"
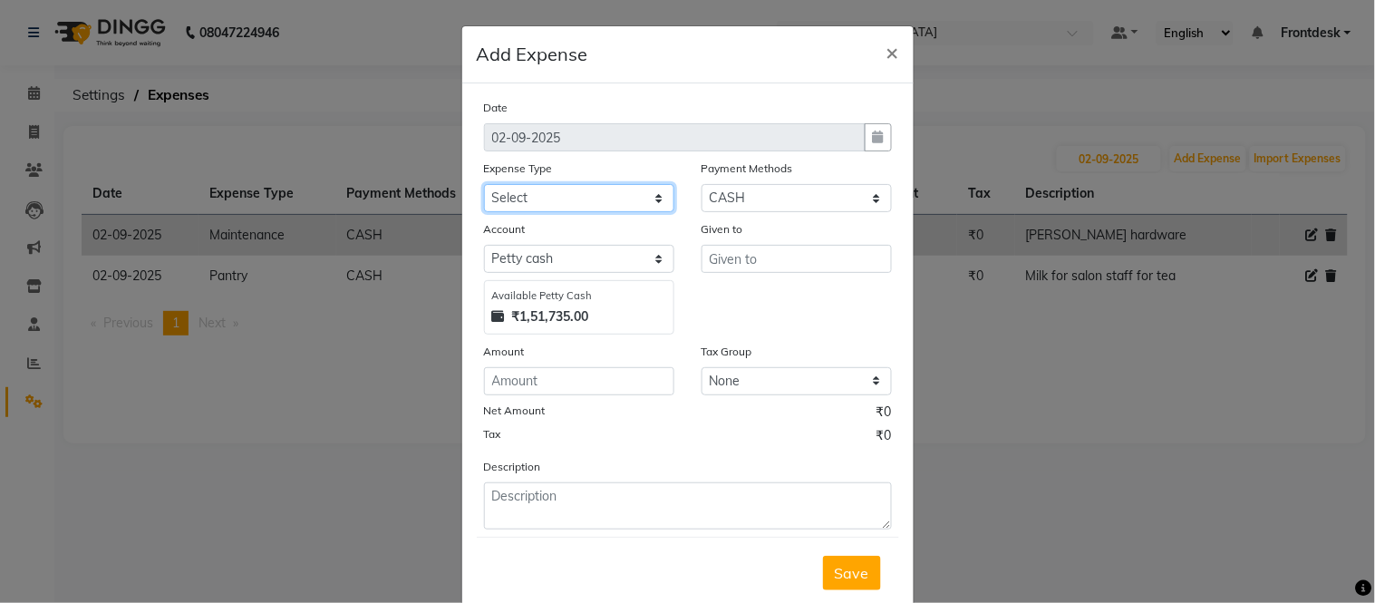
click at [524, 196] on select "Select Advance Salary Amazon B M C Cash transfer to bank Cash transfer to hub C…" at bounding box center [579, 198] width 190 height 28
select select "19469"
click at [484, 184] on select "Select Advance Salary Amazon B M C Cash transfer to bank Cash transfer to hub C…" at bounding box center [579, 198] width 190 height 28
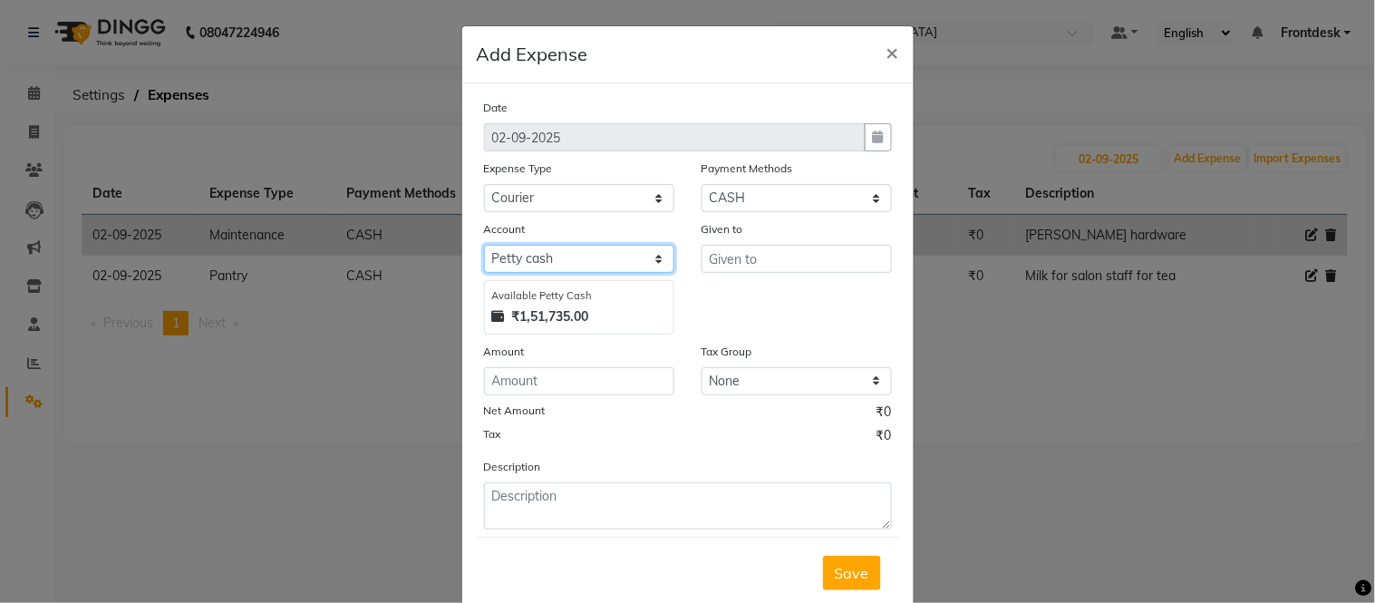
drag, startPoint x: 574, startPoint y: 245, endPoint x: 569, endPoint y: 260, distance: 16.1
click at [574, 245] on select "Select [PERSON_NAME] cash Default account" at bounding box center [579, 259] width 190 height 28
select select "6847"
click at [484, 245] on select "Select [PERSON_NAME] cash Default account" at bounding box center [579, 259] width 190 height 28
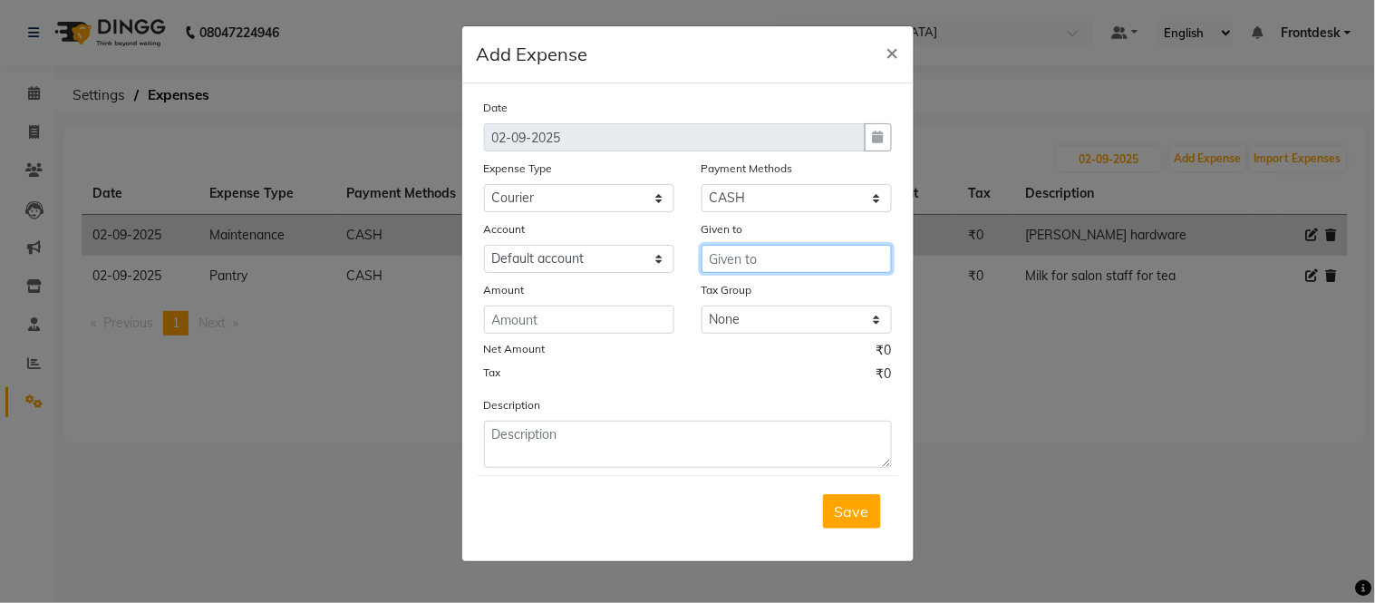
click at [718, 257] on input "text" at bounding box center [797, 259] width 190 height 28
type input "We fast"
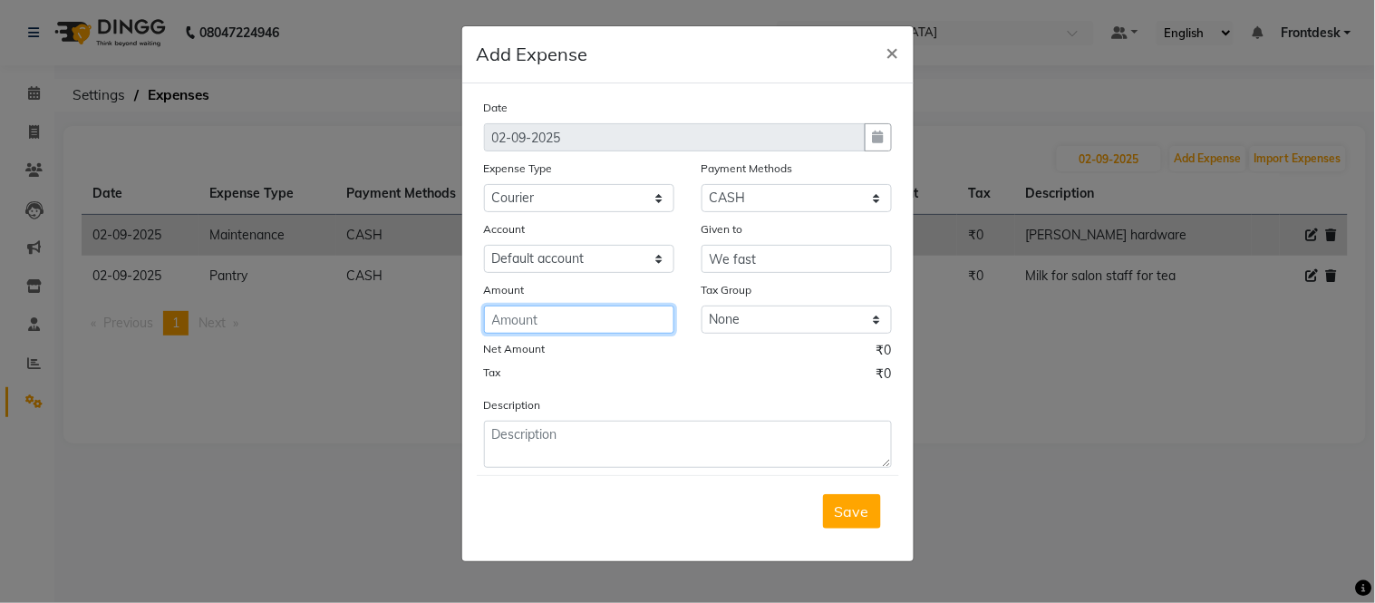
click at [506, 330] on input "number" at bounding box center [579, 320] width 190 height 28
type input "210"
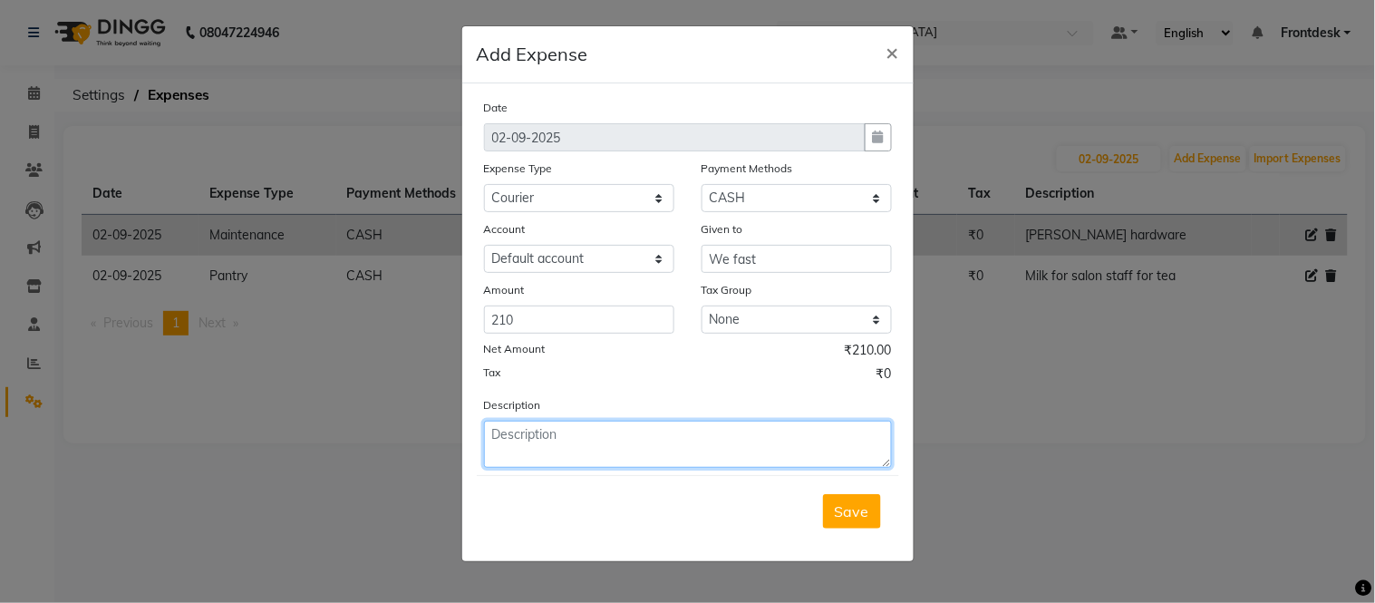
click at [536, 441] on textarea at bounding box center [688, 444] width 408 height 47
type textarea "we fast bandra to malad"
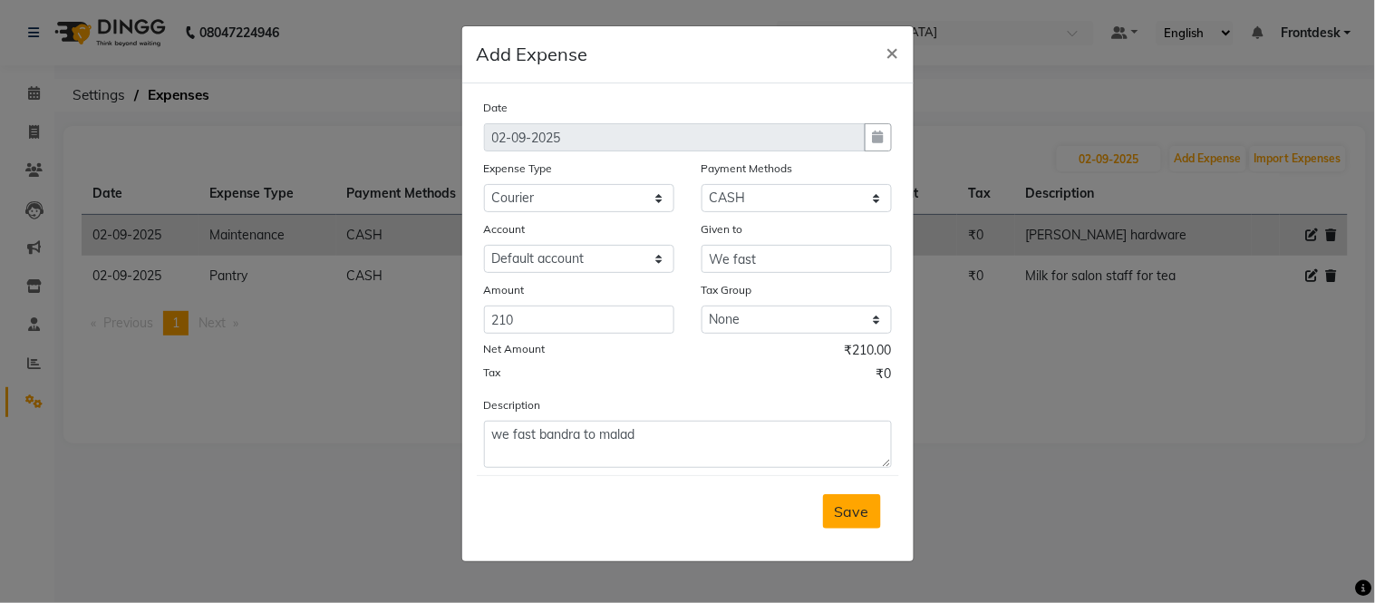
click at [838, 511] on span "Save" at bounding box center [852, 511] width 34 height 18
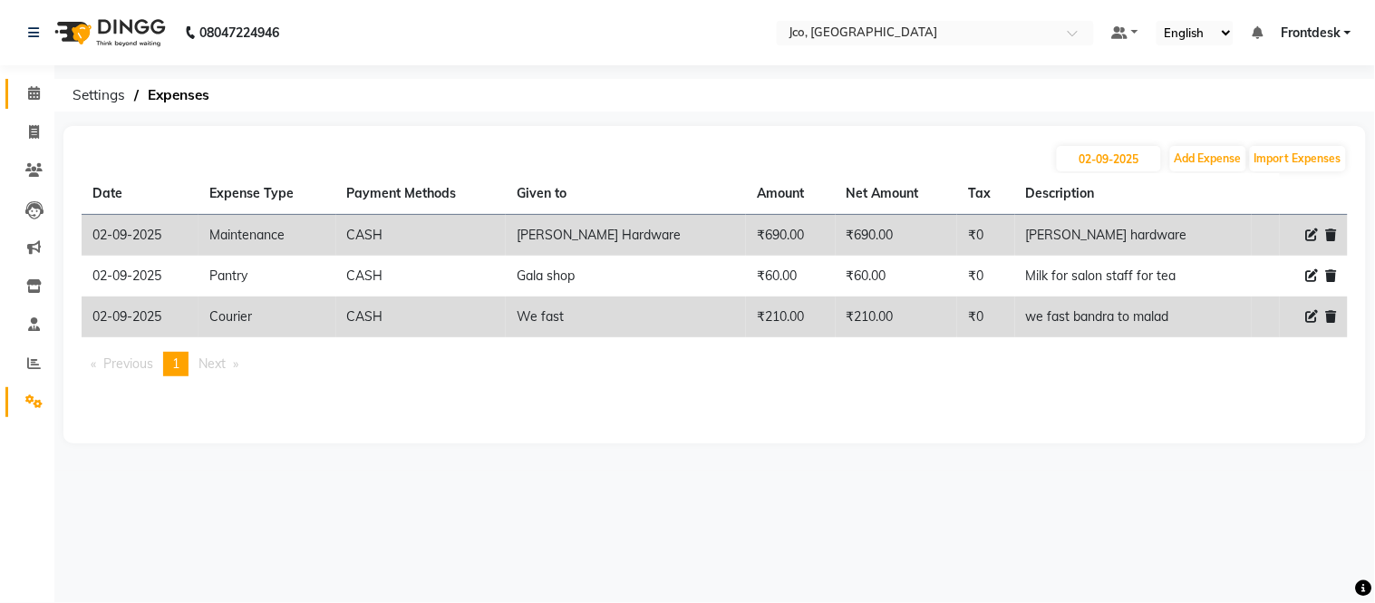
click at [30, 103] on link "Calendar" at bounding box center [27, 94] width 44 height 30
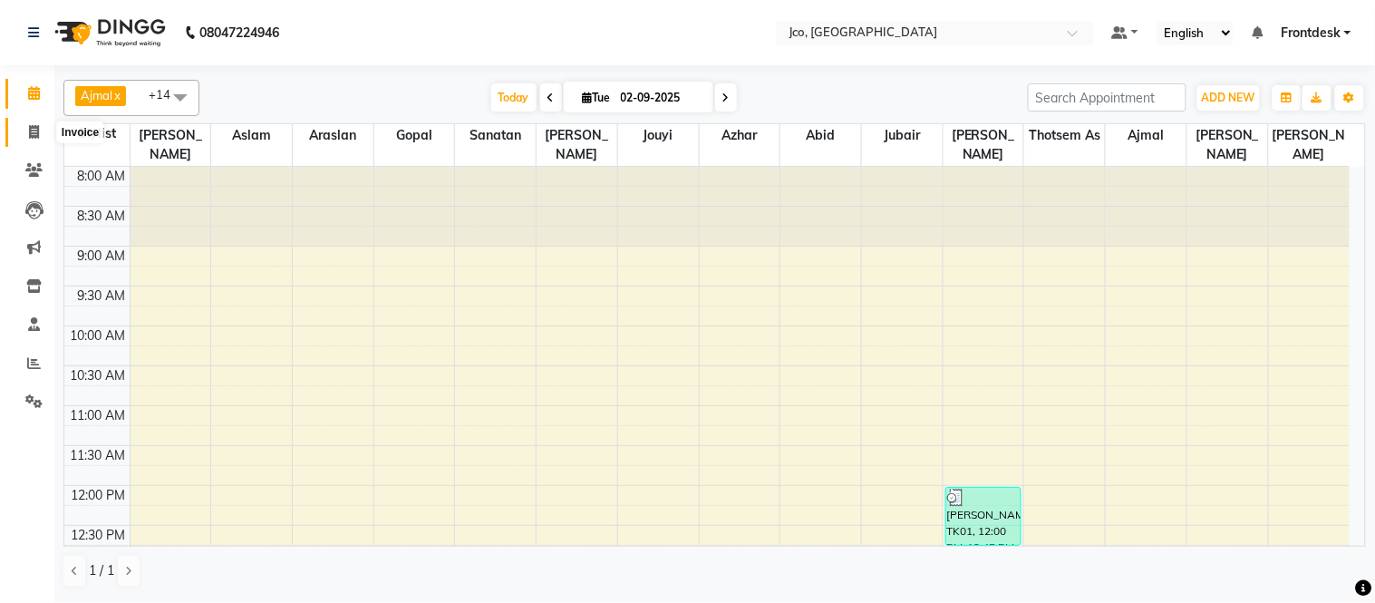
drag, startPoint x: 38, startPoint y: 131, endPoint x: 73, endPoint y: 128, distance: 34.6
click at [38, 130] on icon at bounding box center [34, 132] width 10 height 14
select select "service"
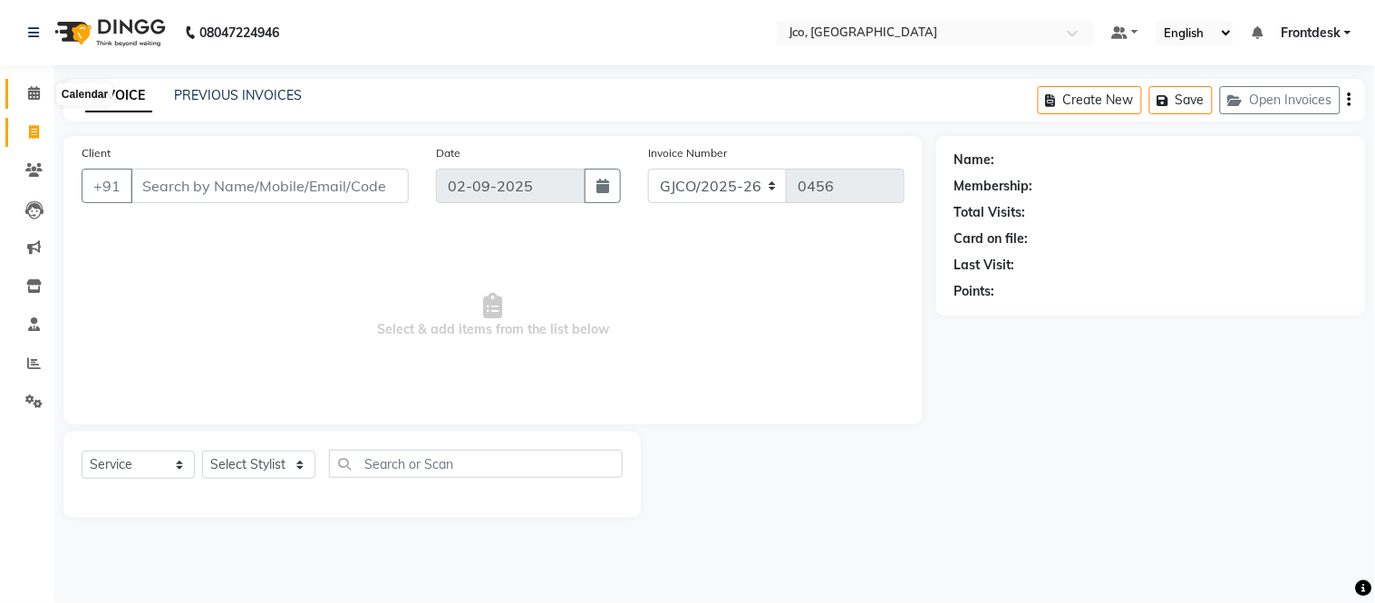
click at [40, 95] on span at bounding box center [34, 93] width 32 height 21
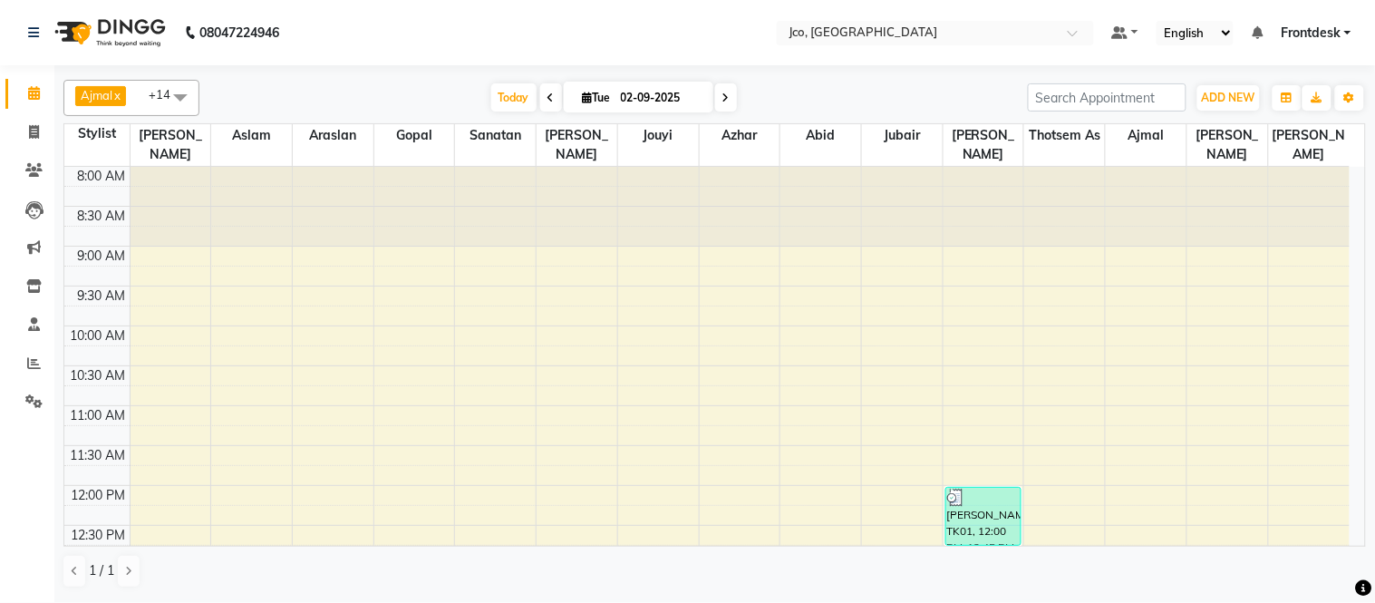
drag, startPoint x: 496, startPoint y: 82, endPoint x: 529, endPoint y: 69, distance: 35.9
click at [502, 80] on div "Ajmal x Araslan x Azhar x Gopal x Jubair x [PERSON_NAME] x [PERSON_NAME] x [PER…" at bounding box center [714, 98] width 1303 height 36
click at [529, 102] on span "Today" at bounding box center [513, 97] width 45 height 28
click at [500, 89] on span "Today" at bounding box center [513, 97] width 45 height 28
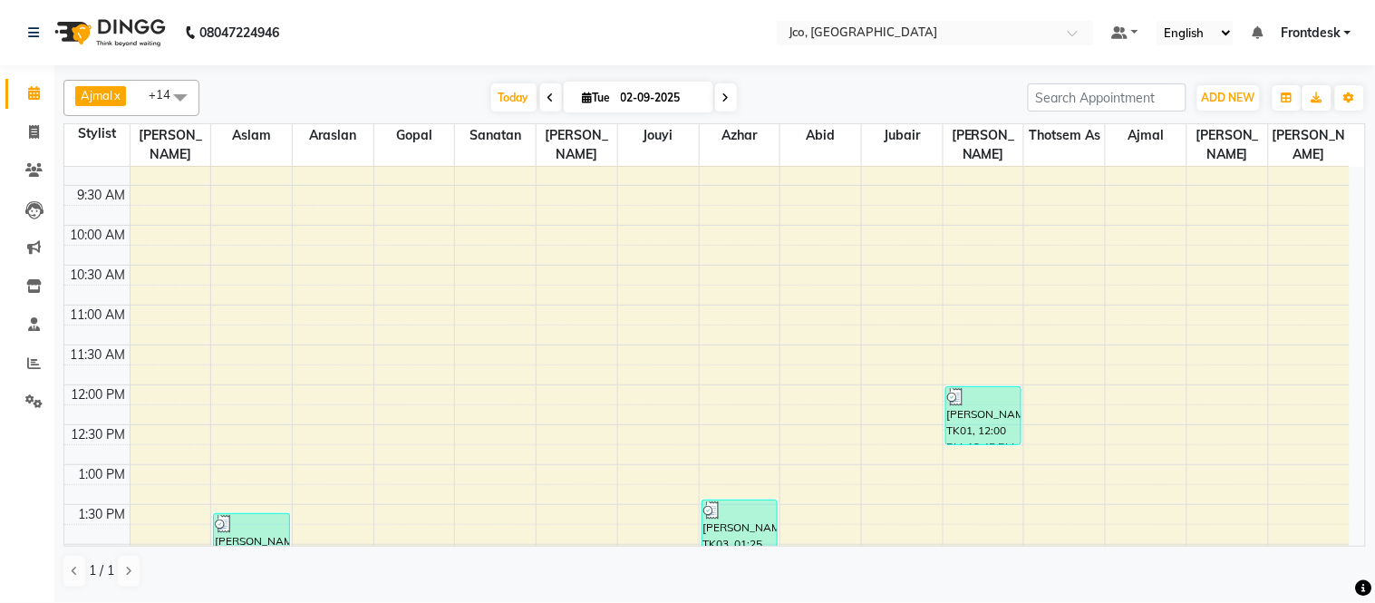
click at [513, 98] on span "Today" at bounding box center [513, 97] width 45 height 28
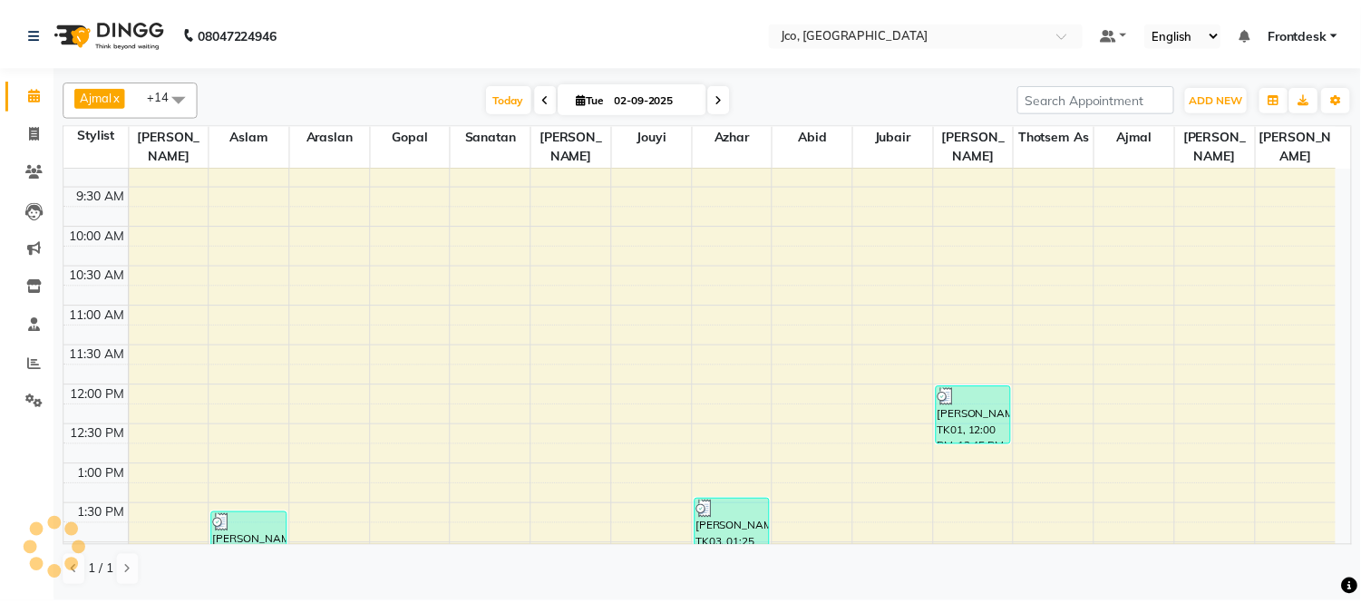
scroll to position [681, 0]
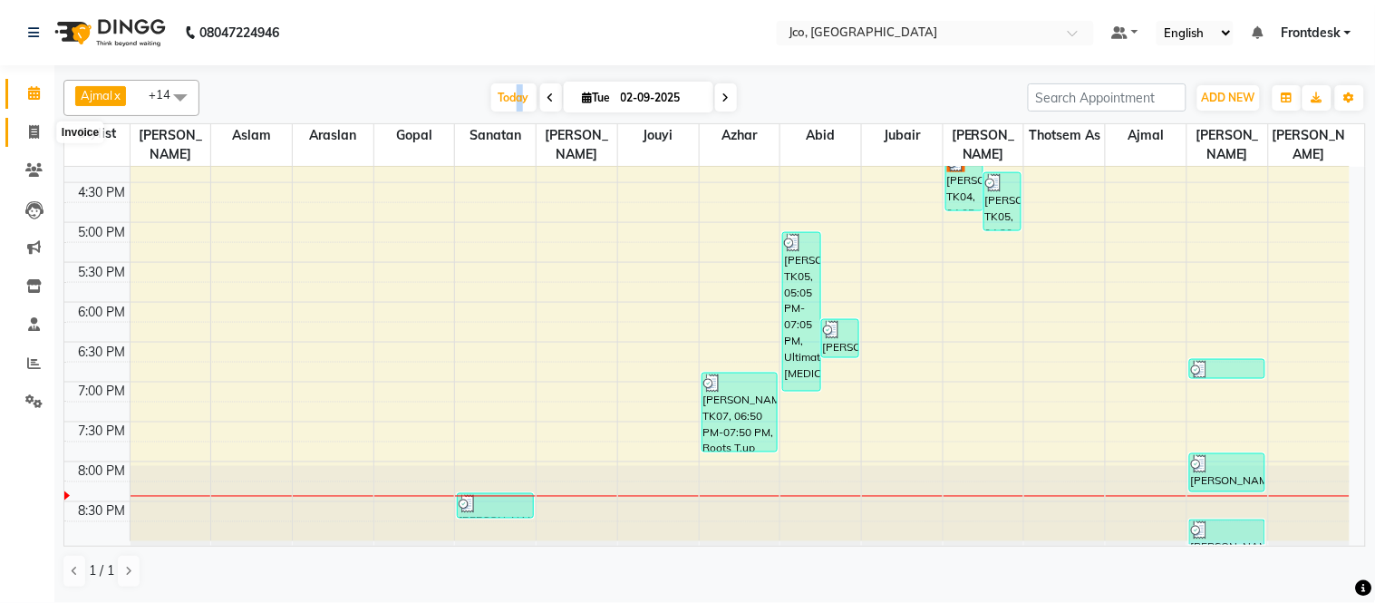
click at [36, 128] on icon at bounding box center [34, 132] width 10 height 14
select select "service"
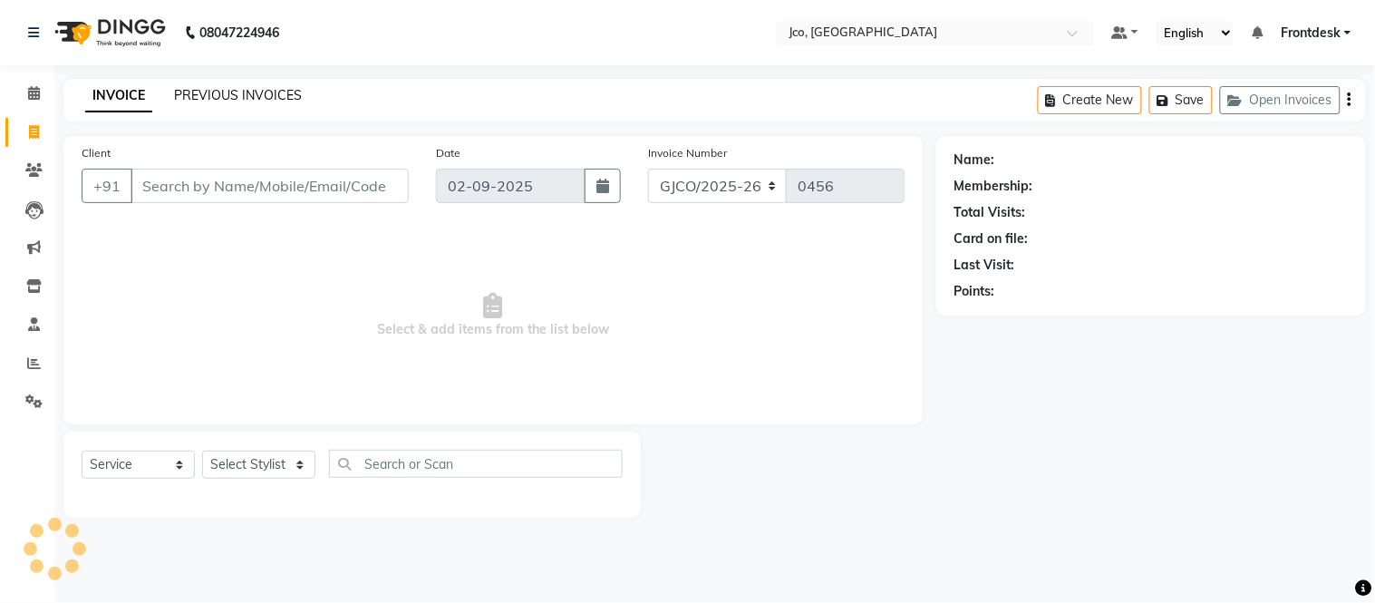
click at [246, 92] on link "PREVIOUS INVOICES" at bounding box center [238, 95] width 128 height 16
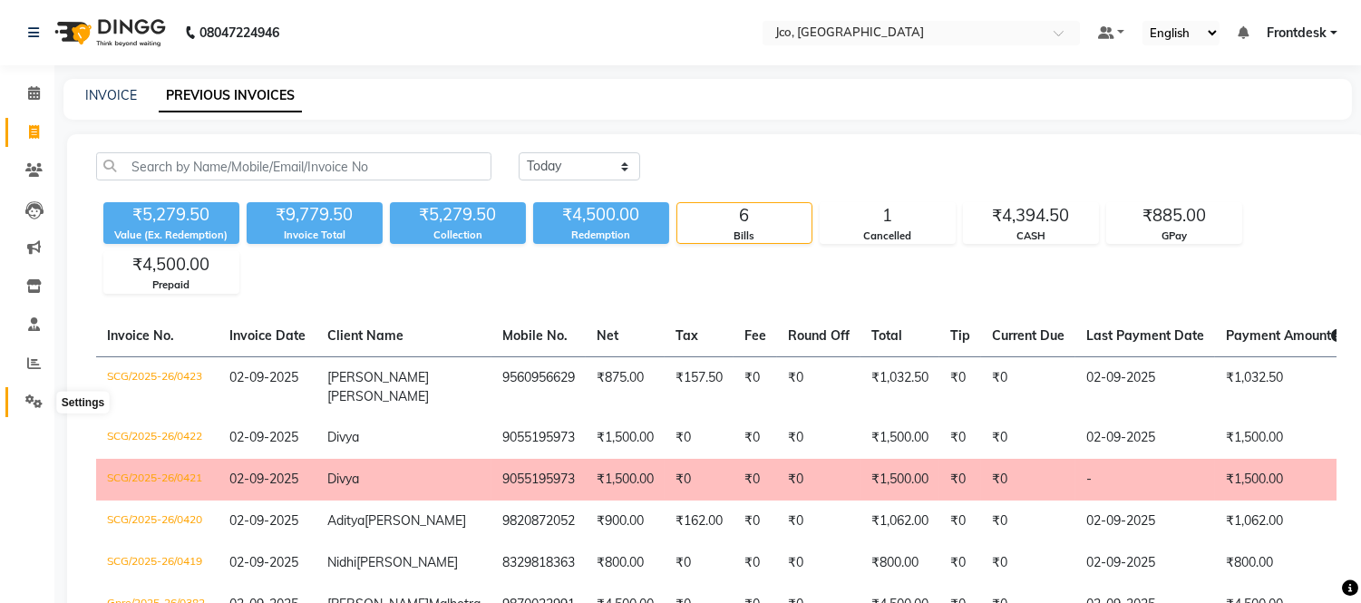
click at [41, 401] on icon at bounding box center [33, 401] width 17 height 14
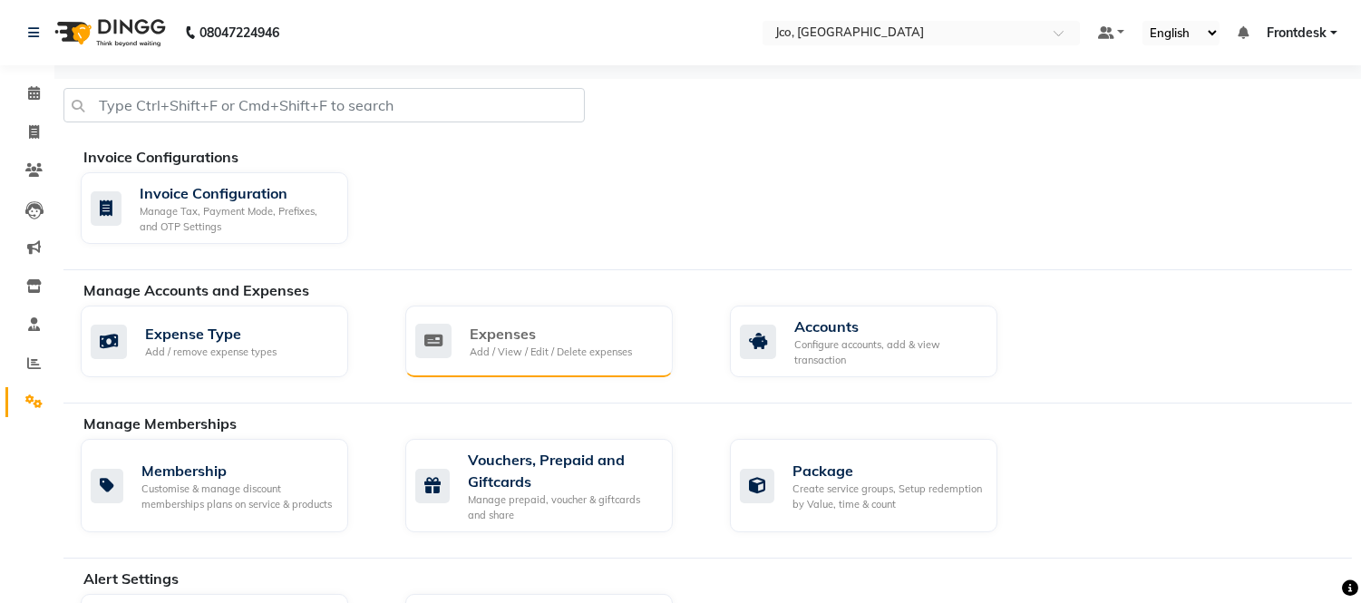
click at [530, 348] on div "Add / View / Edit / Delete expenses" at bounding box center [551, 352] width 162 height 15
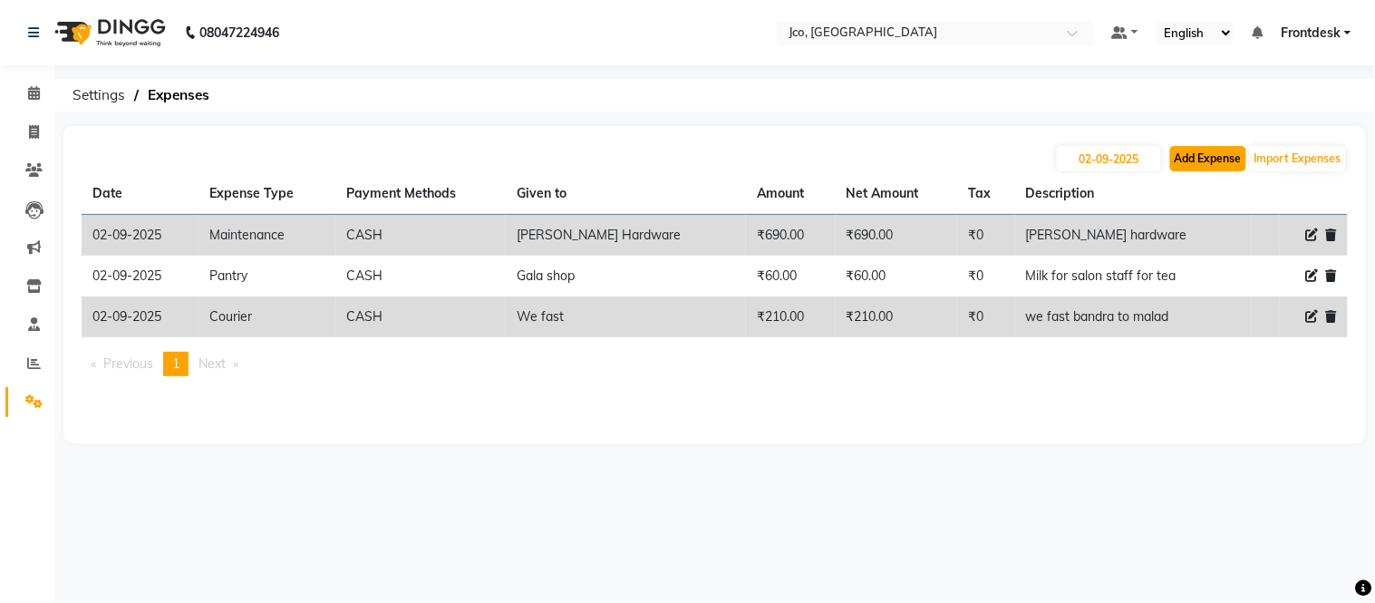
click at [1189, 158] on button "Add Expense" at bounding box center [1208, 158] width 76 height 25
select select "1"
select select "6846"
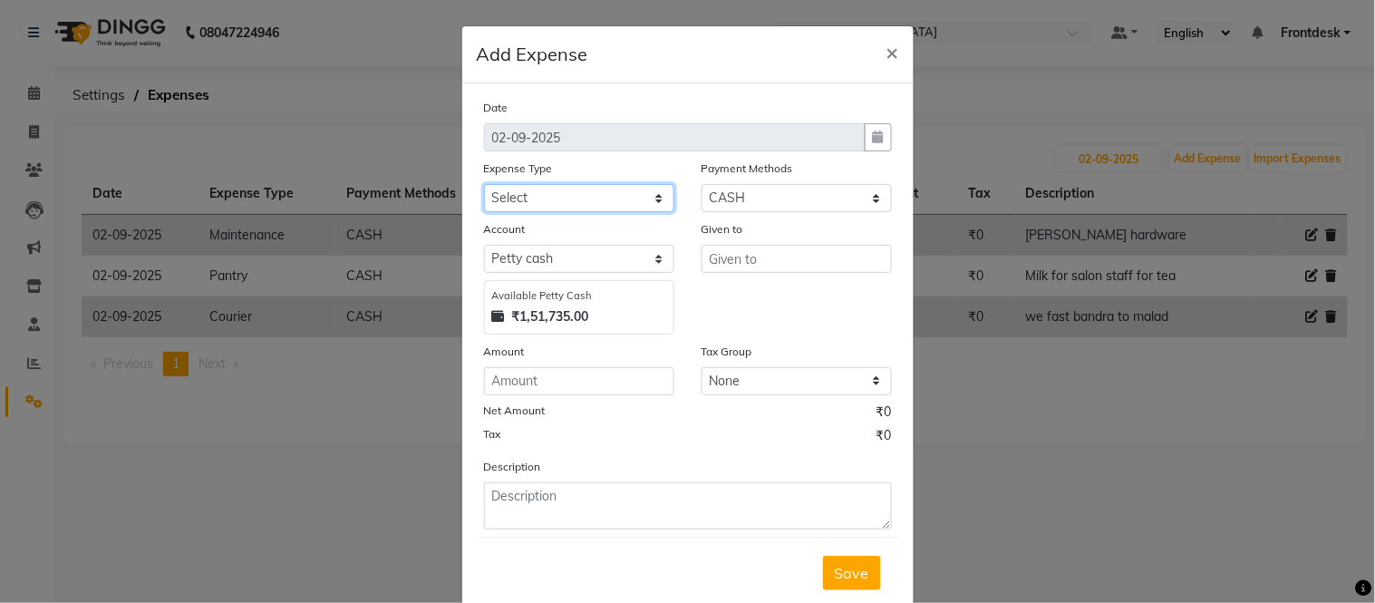
click at [575, 209] on select "Select Advance Salary Amazon B M C Cash transfer to bank Cash transfer to hub C…" at bounding box center [579, 198] width 190 height 28
select select "491"
click at [484, 184] on select "Select Advance Salary Amazon B M C Cash transfer to bank Cash transfer to hub C…" at bounding box center [579, 198] width 190 height 28
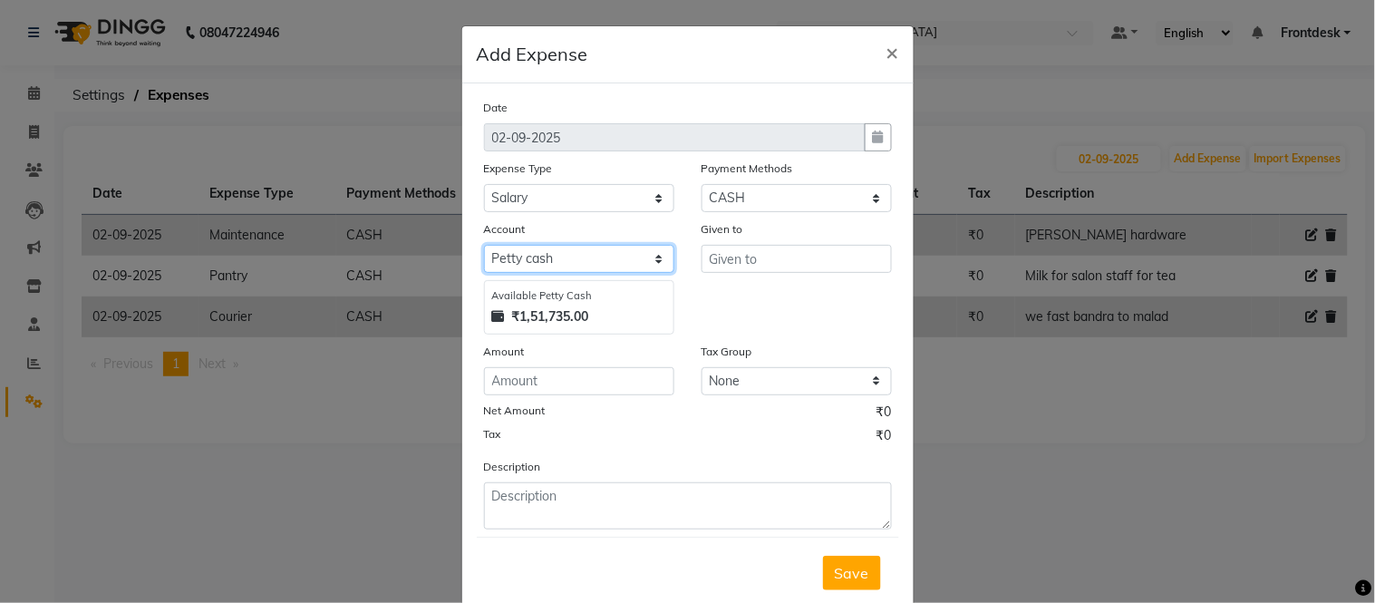
click at [524, 267] on select "Select [PERSON_NAME] cash Default account" at bounding box center [579, 259] width 190 height 28
select select "6847"
click at [484, 245] on select "Select [PERSON_NAME] cash Default account" at bounding box center [579, 259] width 190 height 28
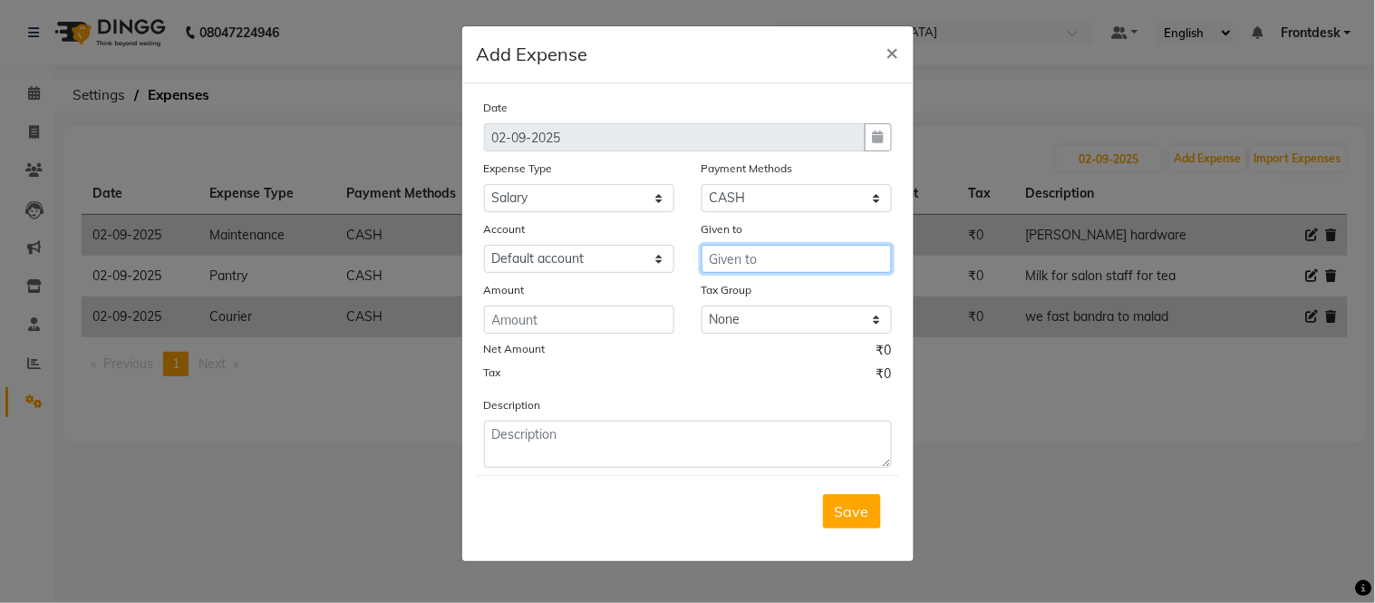
click at [768, 246] on input "text" at bounding box center [797, 259] width 190 height 28
click at [795, 309] on button "Afs [PERSON_NAME]" at bounding box center [794, 297] width 184 height 29
type input "[PERSON_NAME]"
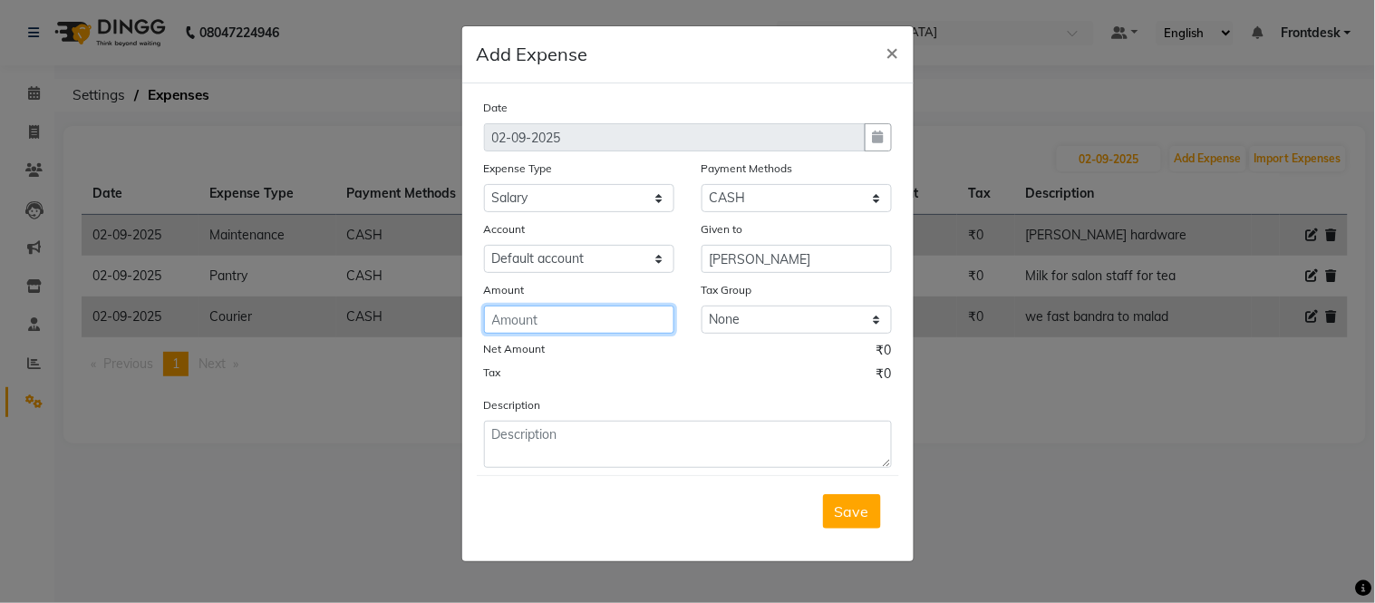
click at [581, 320] on input "number" at bounding box center [579, 320] width 190 height 28
type input "5000"
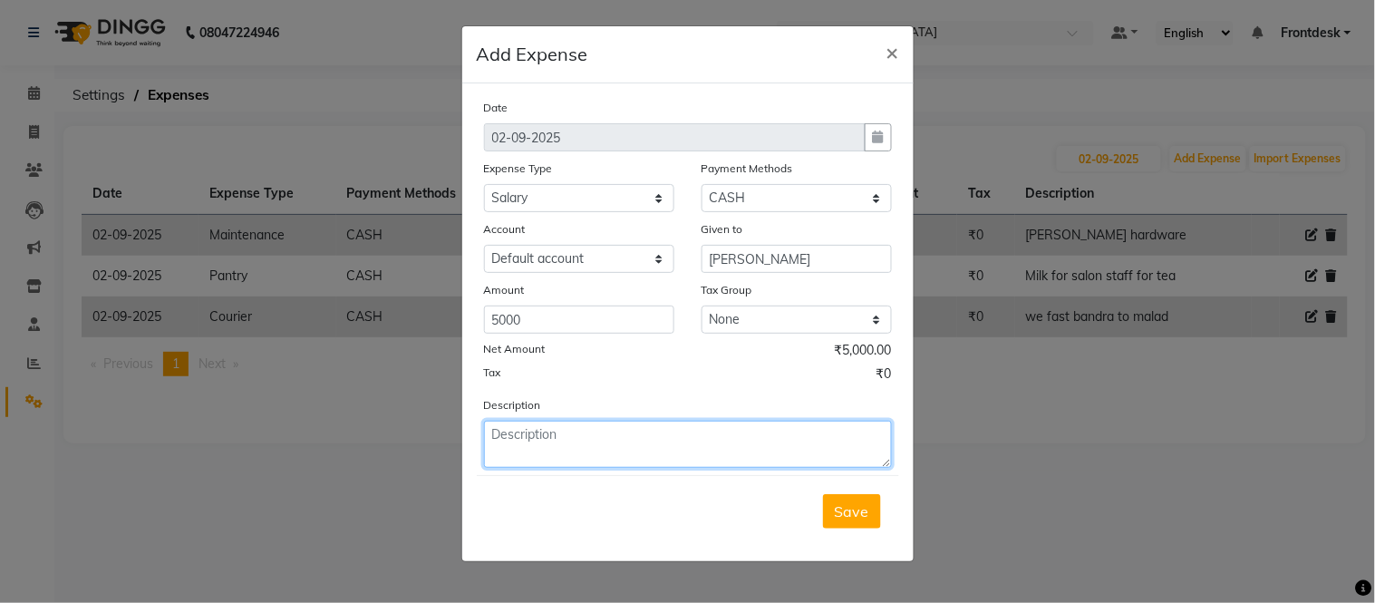
click at [517, 439] on textarea at bounding box center [688, 444] width 408 height 47
type textarea "a"
type textarea "[PERSON_NAME] Advance salary Against AUG -2025"
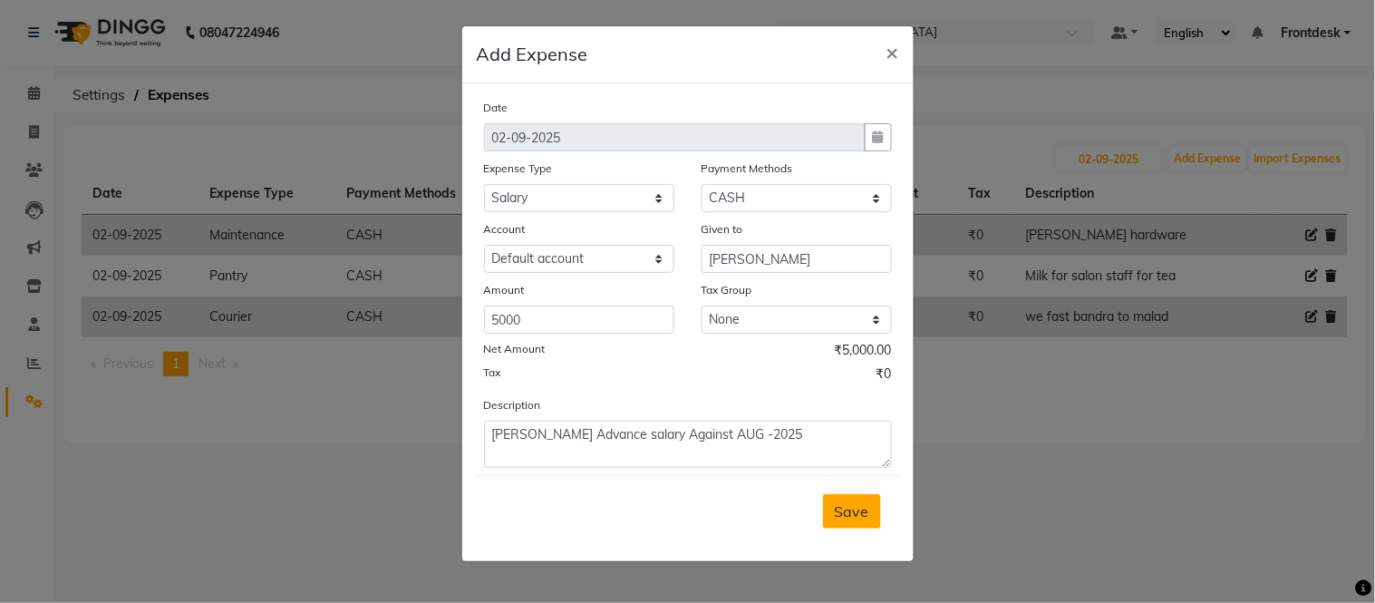
click at [827, 518] on button "Save" at bounding box center [852, 511] width 58 height 34
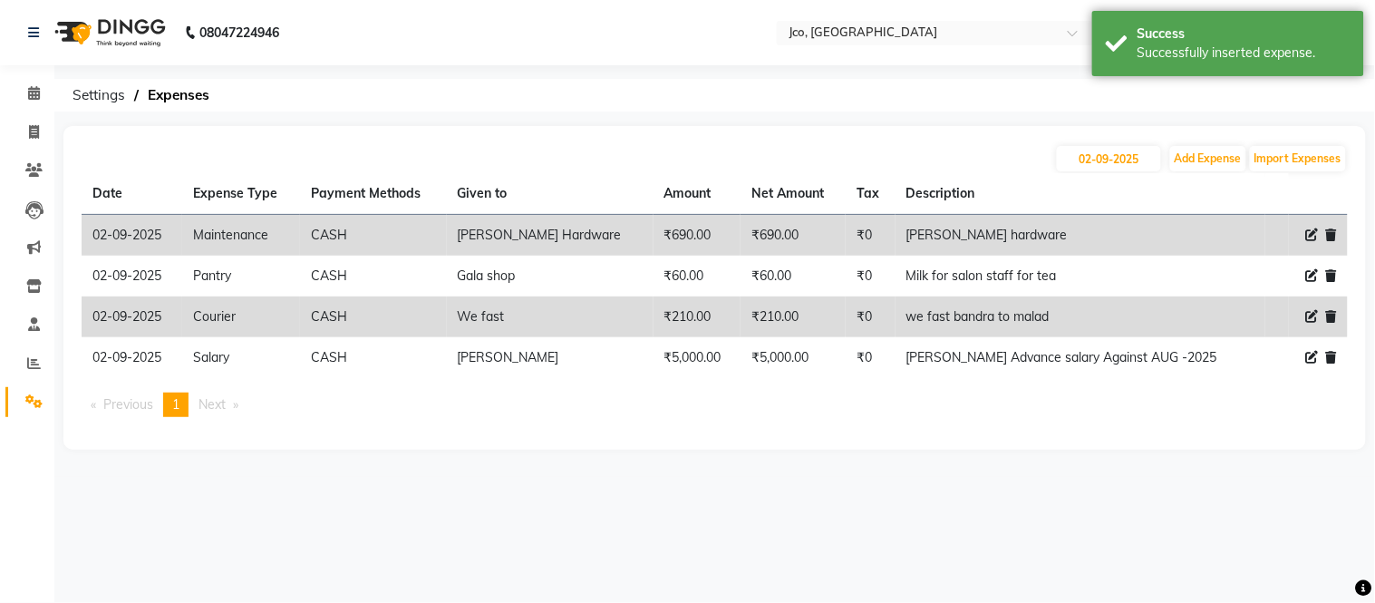
click at [1306, 228] on icon at bounding box center [1312, 234] width 13 height 13
select select "493"
select select "1"
select select "6846"
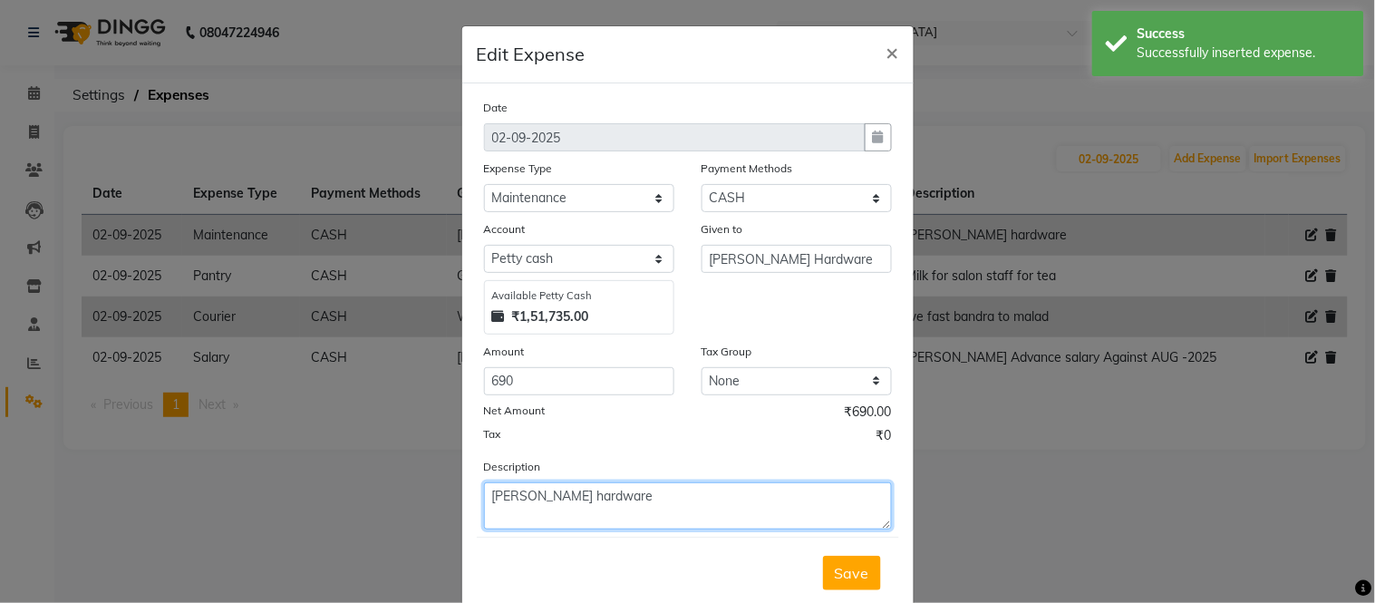
click at [603, 500] on textarea "[PERSON_NAME] hardware" at bounding box center [688, 505] width 408 height 47
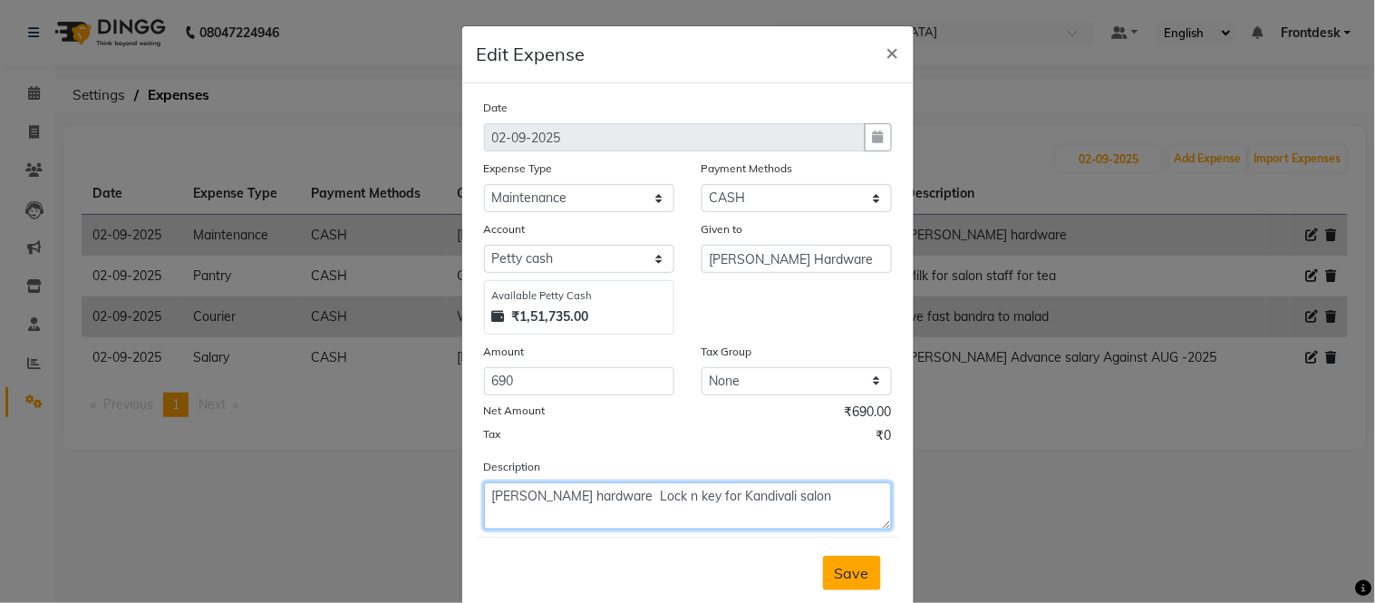
type textarea "[PERSON_NAME] hardware Lock n key for Kandivali salon"
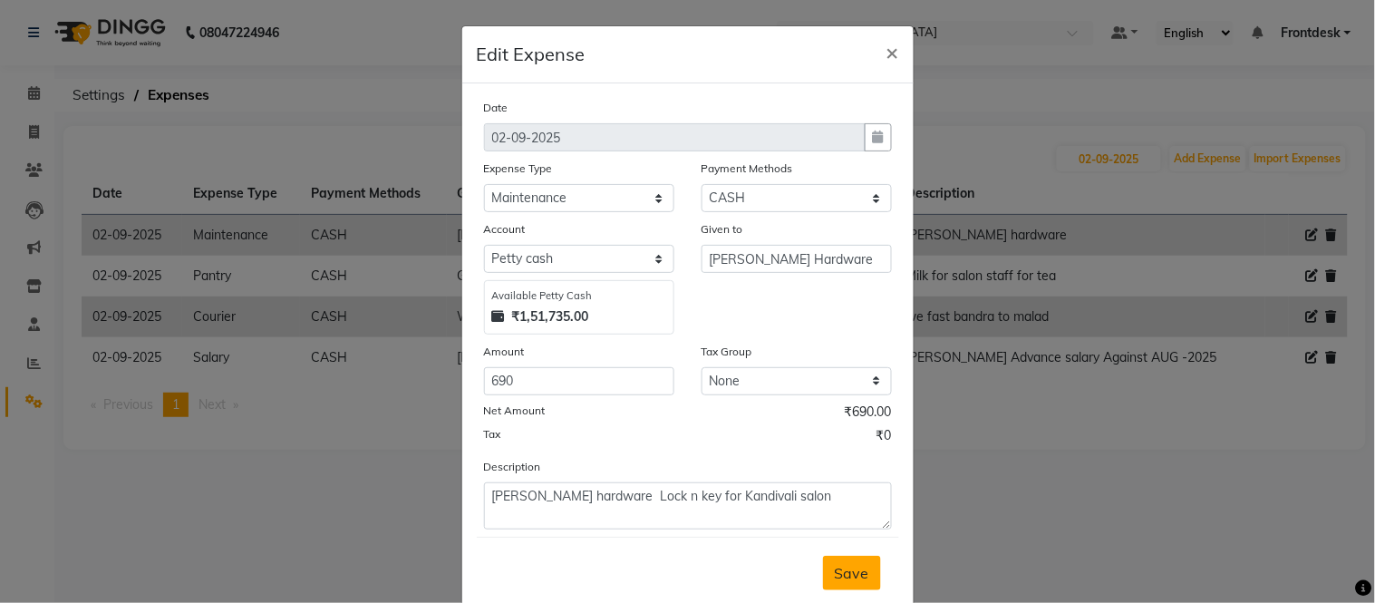
click at [835, 580] on span "Save" at bounding box center [852, 573] width 34 height 18
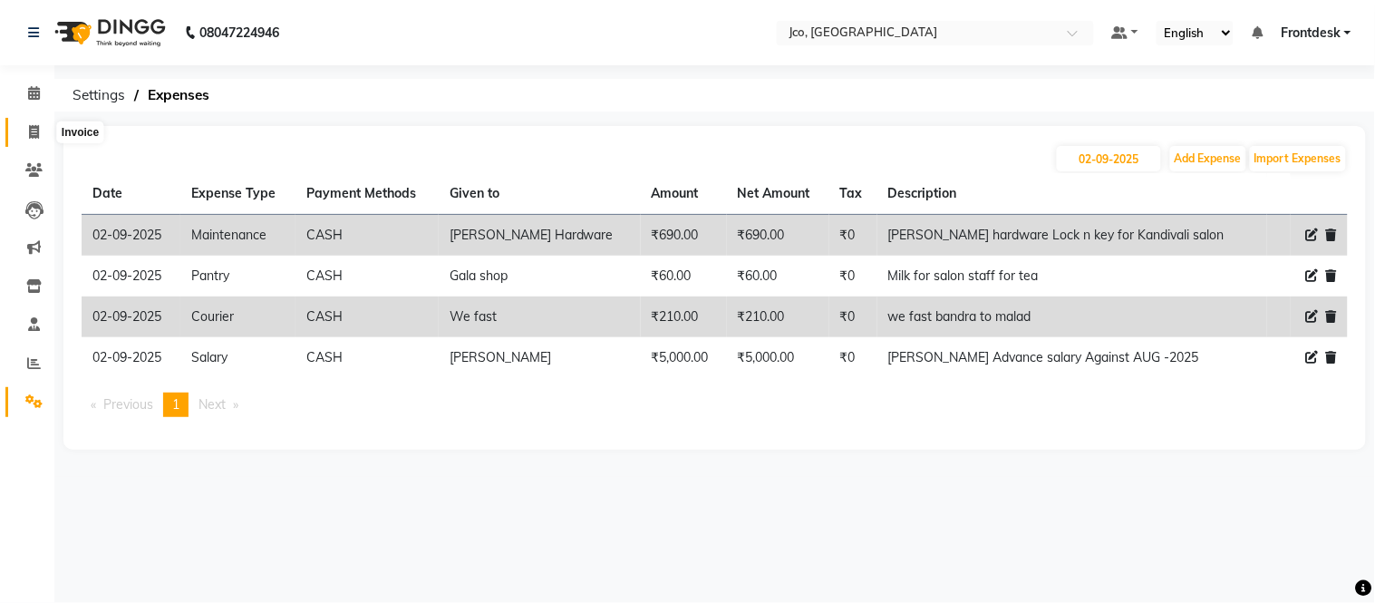
click at [18, 129] on span at bounding box center [34, 132] width 32 height 21
select select "service"
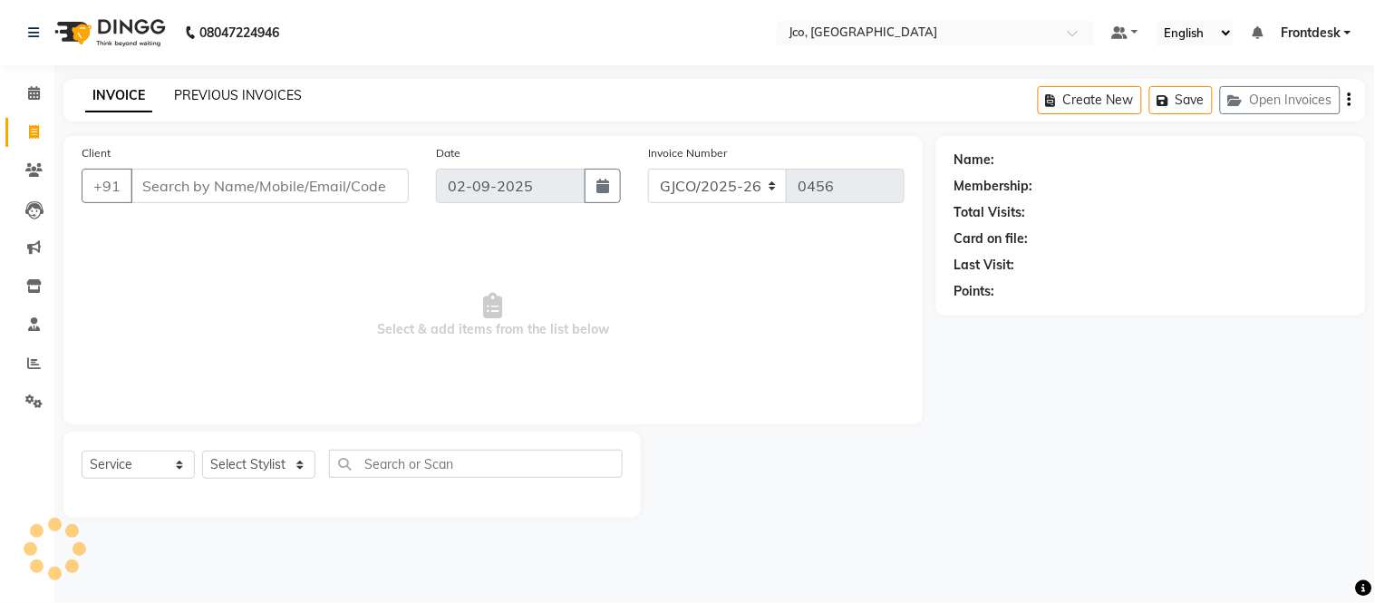
click at [188, 102] on link "PREVIOUS INVOICES" at bounding box center [238, 95] width 128 height 16
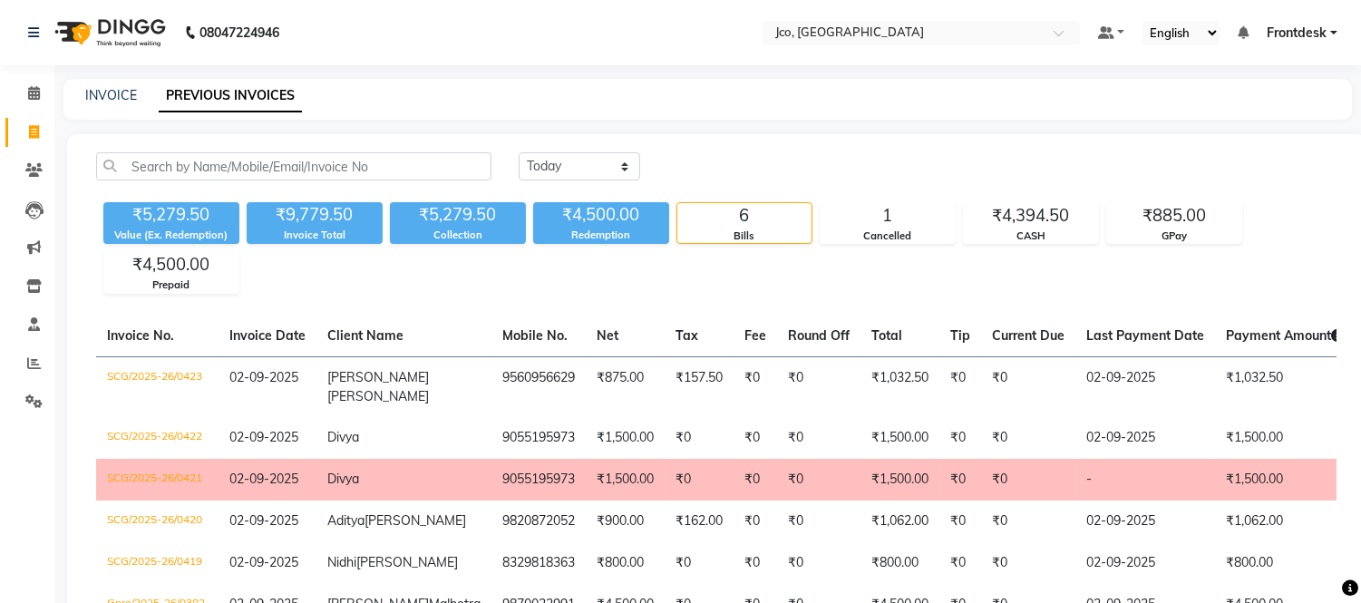
click at [315, 269] on div "₹5,279.50 Value (Ex. Redemption) ₹9,779.50 Invoice Total ₹5,279.50 Collection ₹…" at bounding box center [716, 244] width 1240 height 99
click at [311, 258] on div "₹5,279.50 Value (Ex. Redemption) ₹9,779.50 Invoice Total ₹5,279.50 Collection ₹…" at bounding box center [716, 244] width 1240 height 99
click at [321, 281] on div "₹5,279.50 Value (Ex. Redemption) ₹9,779.50 Invoice Total ₹5,279.50 Collection ₹…" at bounding box center [716, 244] width 1240 height 99
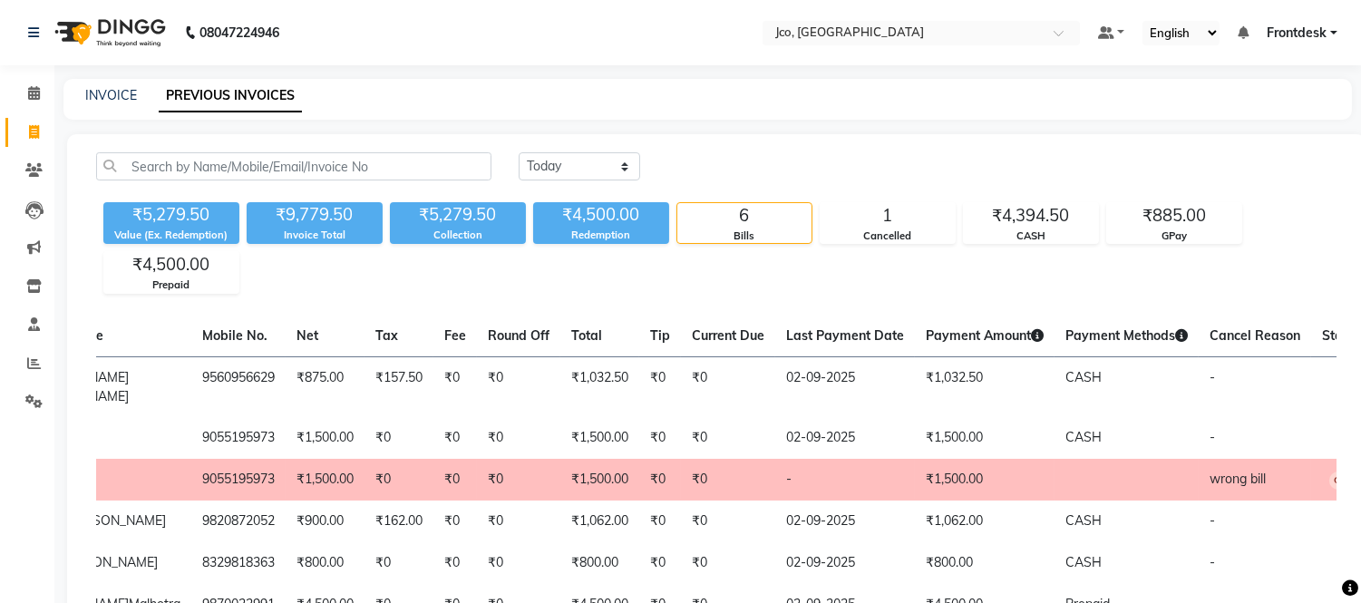
click at [347, 265] on div "₹5,279.50 Value (Ex. Redemption) ₹9,779.50 Invoice Total ₹5,279.50 Collection ₹…" at bounding box center [716, 244] width 1240 height 99
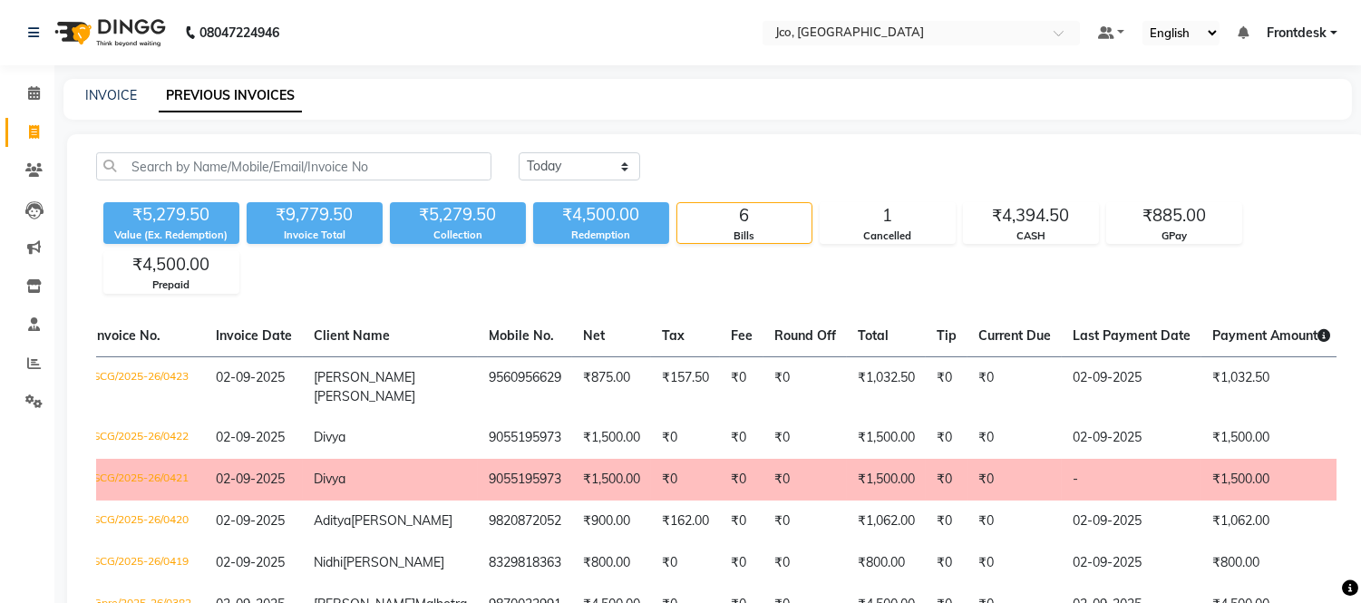
click at [22, 134] on span at bounding box center [34, 132] width 32 height 21
select select "service"
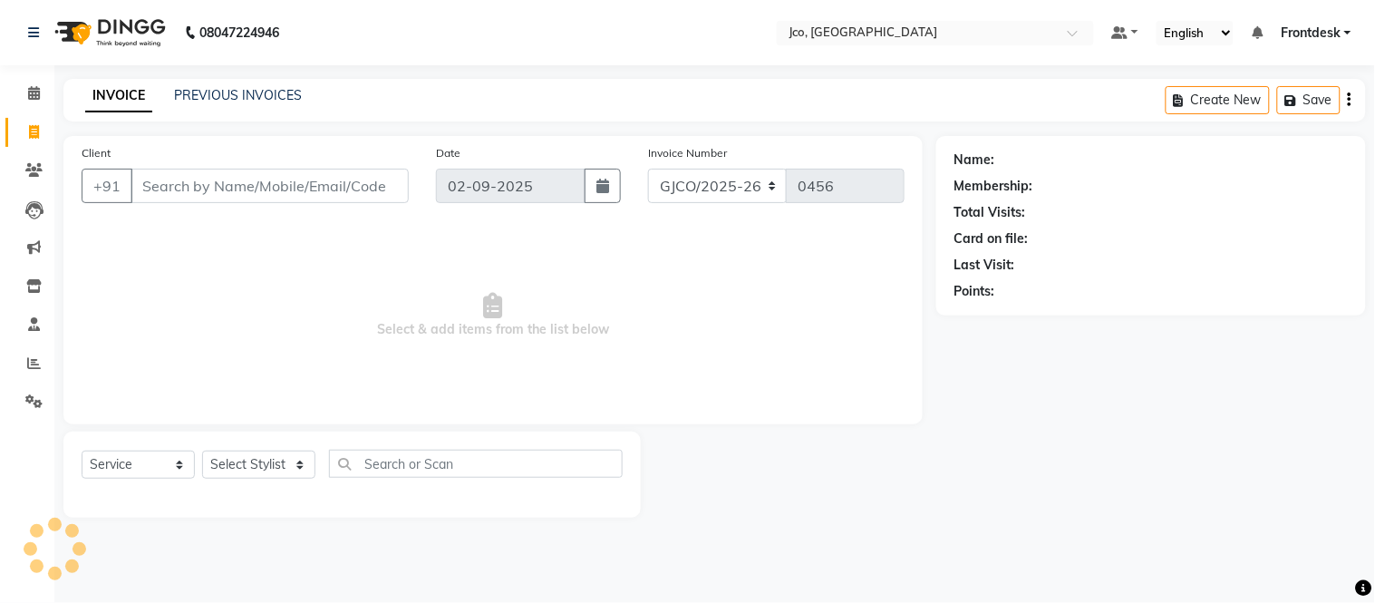
click at [198, 184] on input "Client" at bounding box center [270, 186] width 278 height 34
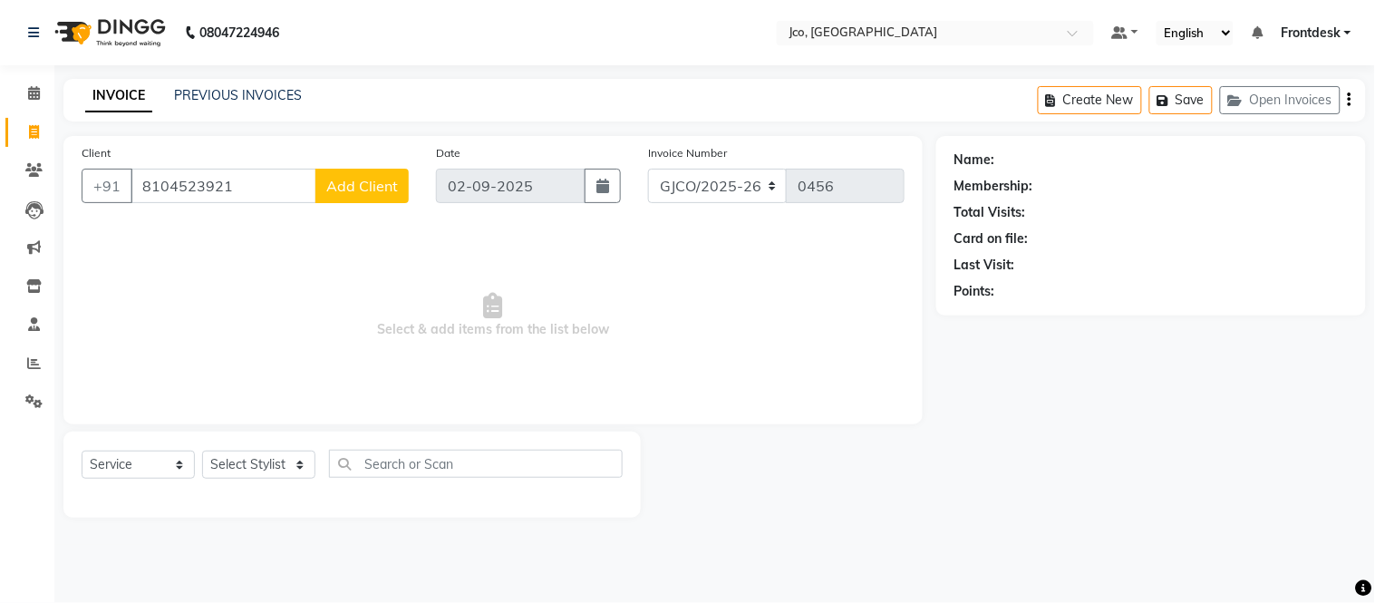
type input "8104523921"
click at [355, 172] on button "Add Client" at bounding box center [361, 186] width 93 height 34
select select "22"
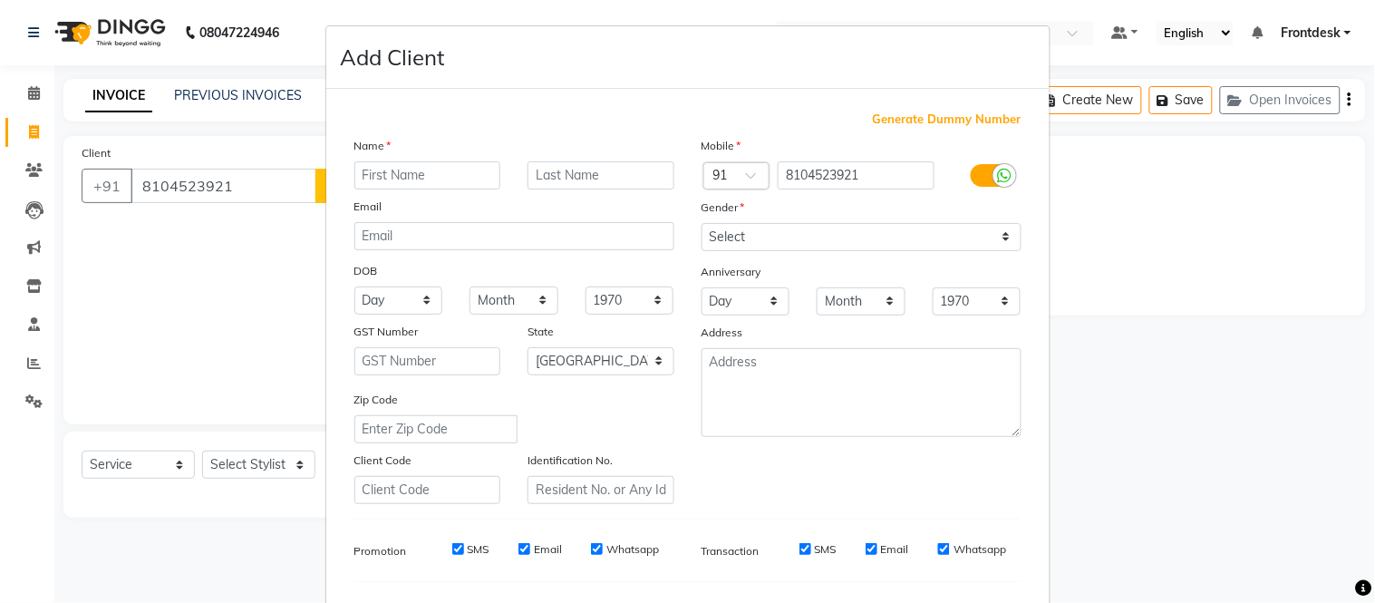
click at [412, 180] on input "text" at bounding box center [427, 175] width 147 height 28
type input "[PERSON_NAME]"
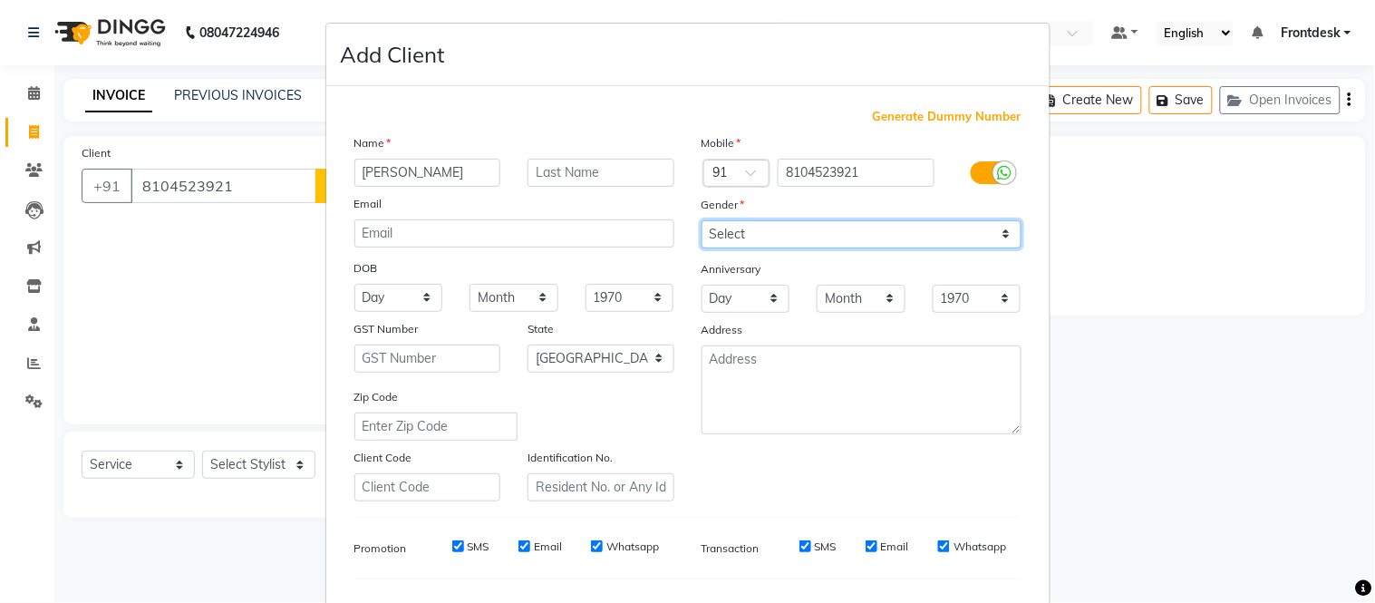
click at [778, 239] on select "Select [DEMOGRAPHIC_DATA] [DEMOGRAPHIC_DATA] Other Prefer Not To Say" at bounding box center [862, 234] width 320 height 28
select select "[DEMOGRAPHIC_DATA]"
click at [702, 220] on select "Select [DEMOGRAPHIC_DATA] [DEMOGRAPHIC_DATA] Other Prefer Not To Say" at bounding box center [862, 234] width 320 height 28
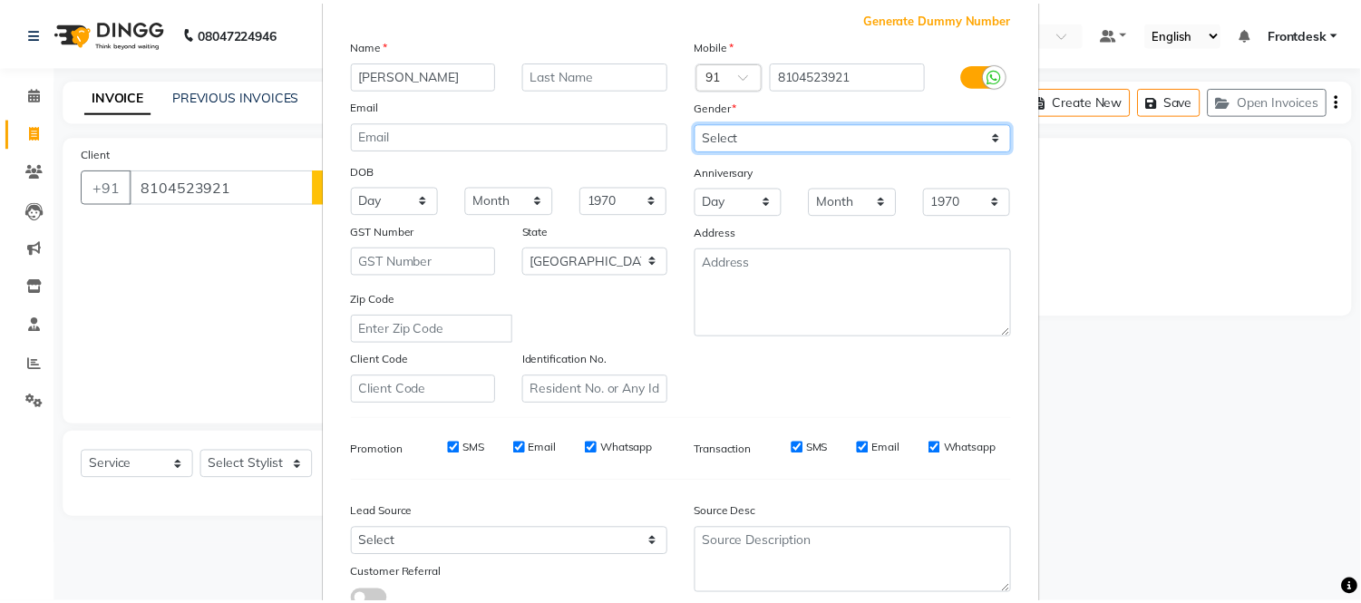
scroll to position [234, 0]
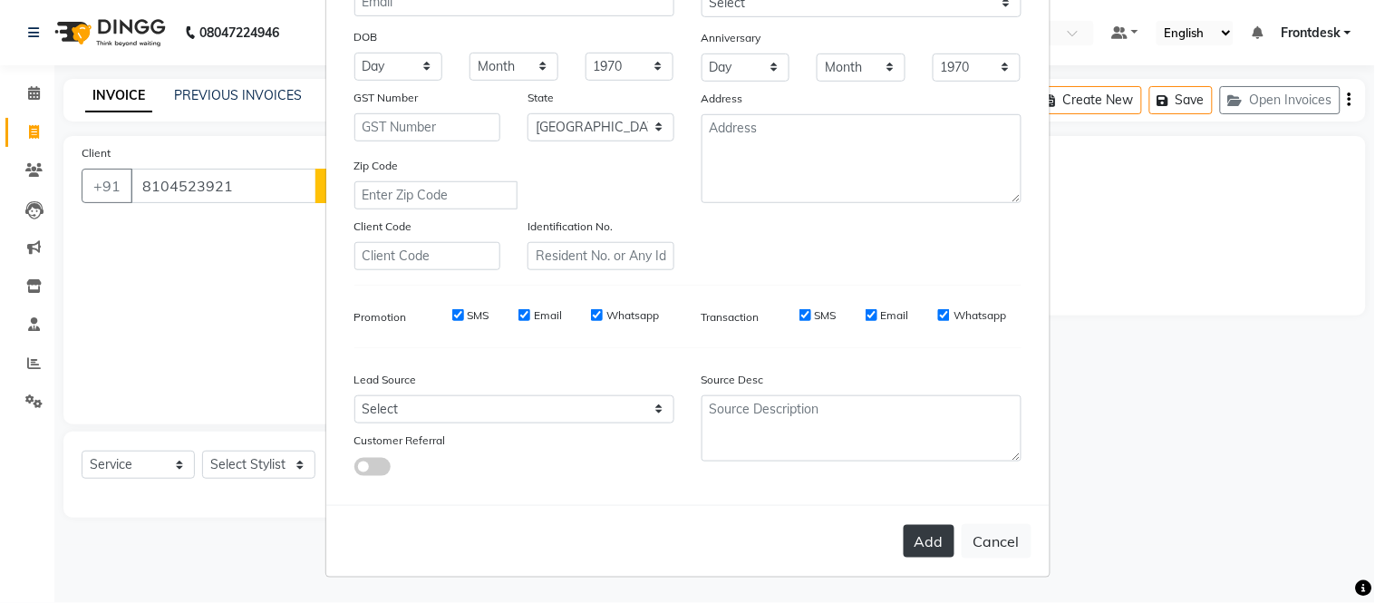
click at [919, 549] on button "Add" at bounding box center [929, 541] width 51 height 33
select select
select select "null"
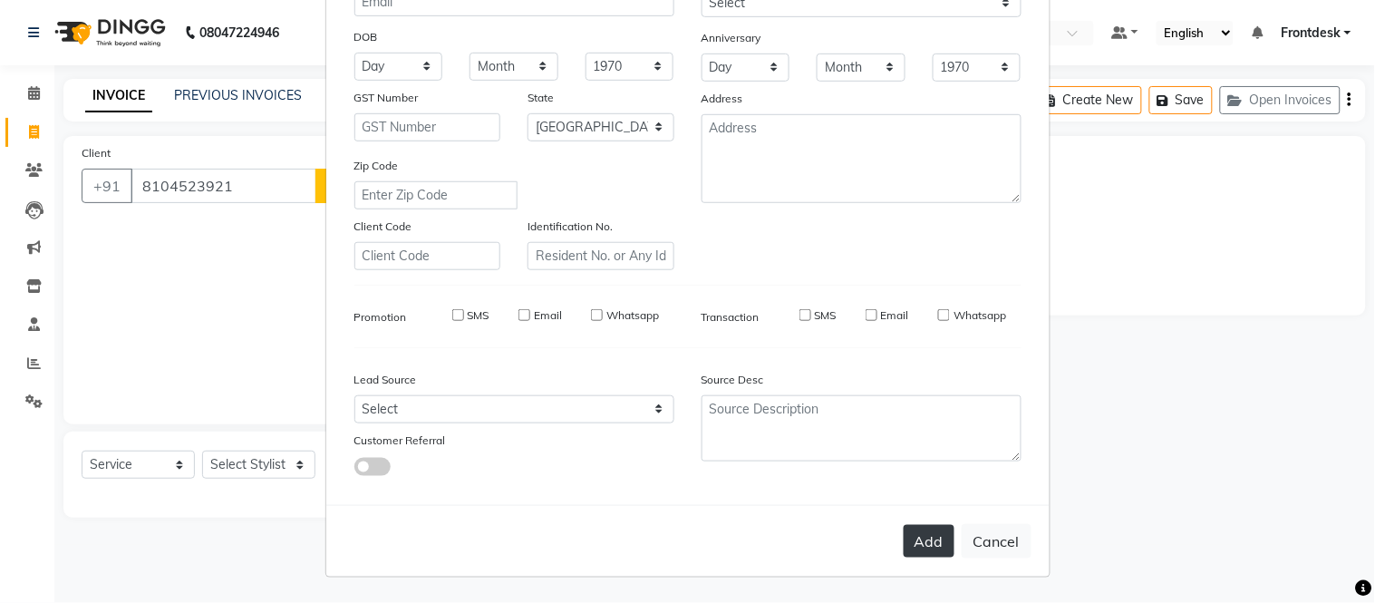
select select
checkbox input "false"
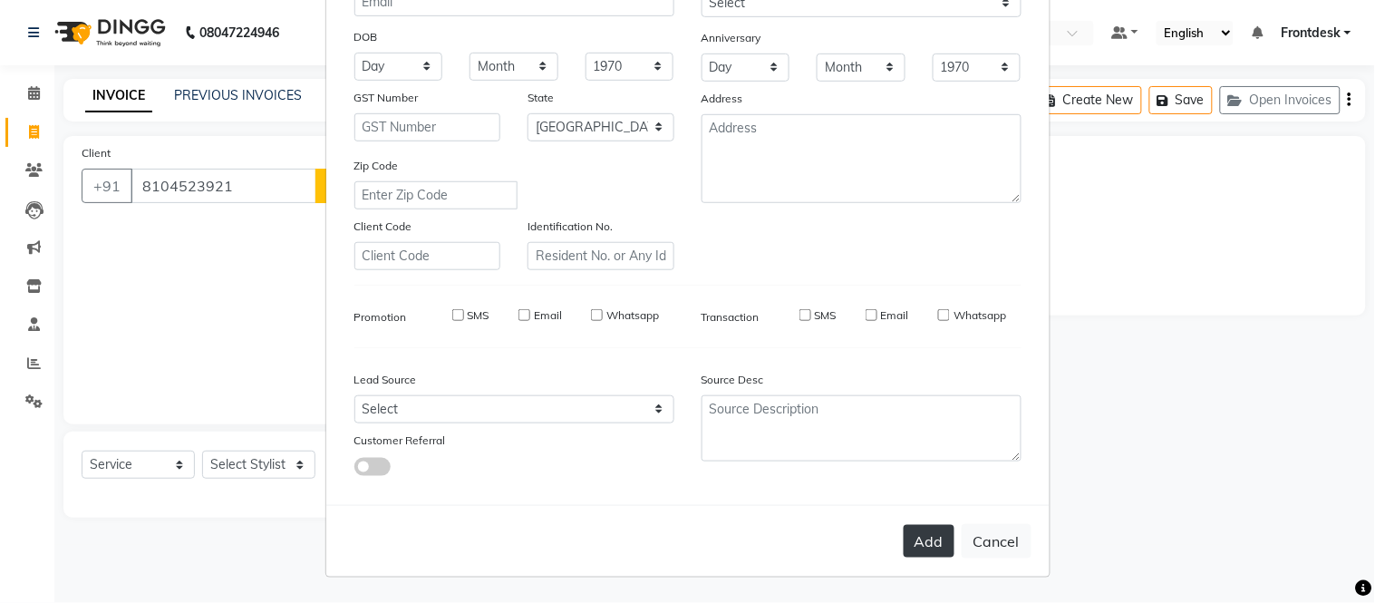
checkbox input "false"
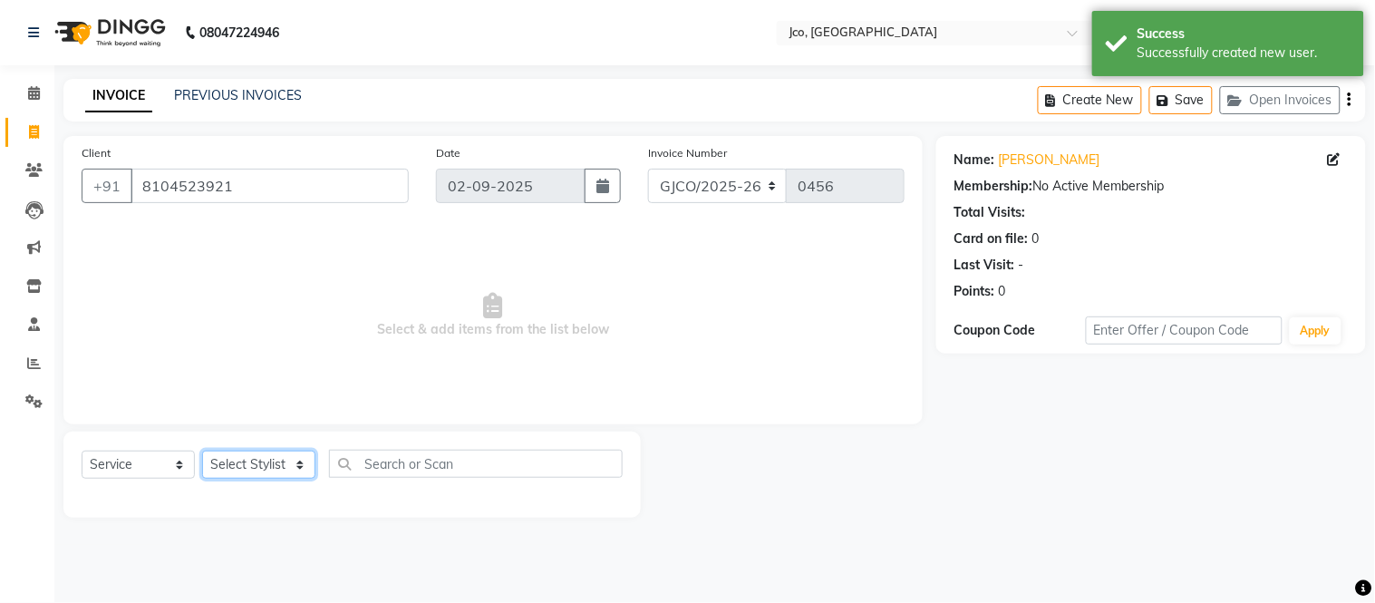
click at [252, 464] on select "Select Stylist [PERSON_NAME] [PERSON_NAME] [PERSON_NAME] Frontdesk Gopal Jouyi …" at bounding box center [258, 465] width 113 height 28
click at [202, 451] on select "Select Stylist [PERSON_NAME] [PERSON_NAME] [PERSON_NAME] Frontdesk Gopal Jouyi …" at bounding box center [258, 465] width 113 height 28
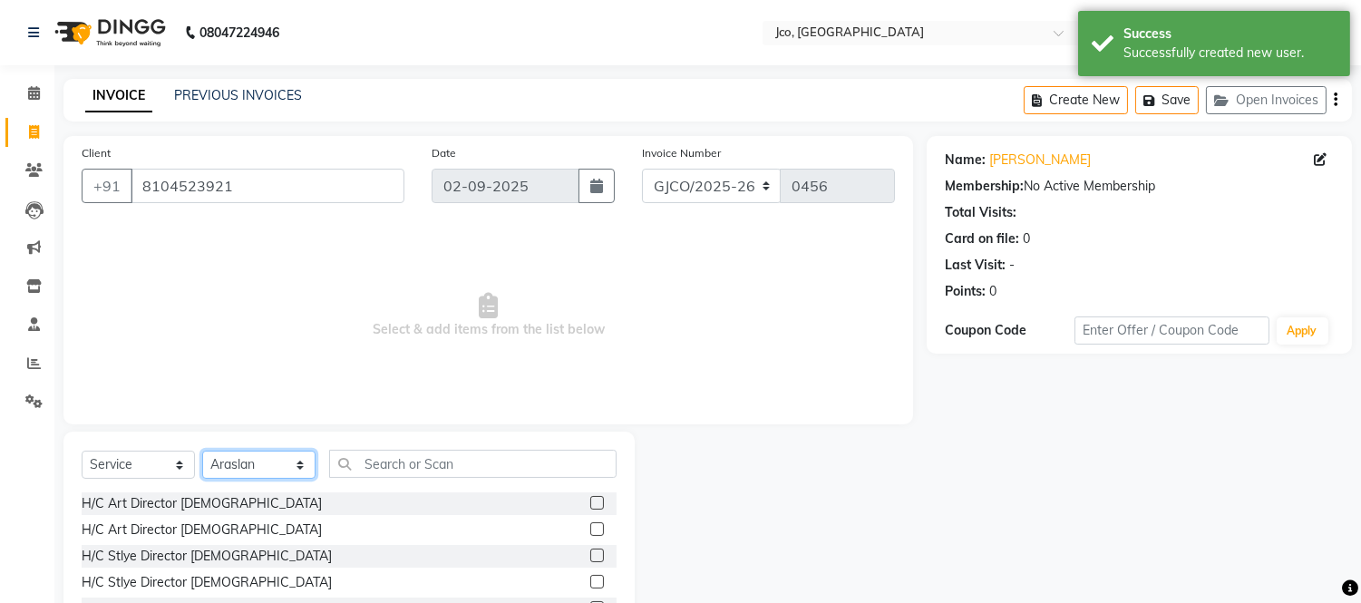
click at [250, 473] on select "Select Stylist [PERSON_NAME] [PERSON_NAME] [PERSON_NAME] Frontdesk Gopal Jouyi …" at bounding box center [258, 465] width 113 height 28
select select "68867"
click at [202, 451] on select "Select Stylist [PERSON_NAME] [PERSON_NAME] [PERSON_NAME] Frontdesk Gopal Jouyi …" at bounding box center [258, 465] width 113 height 28
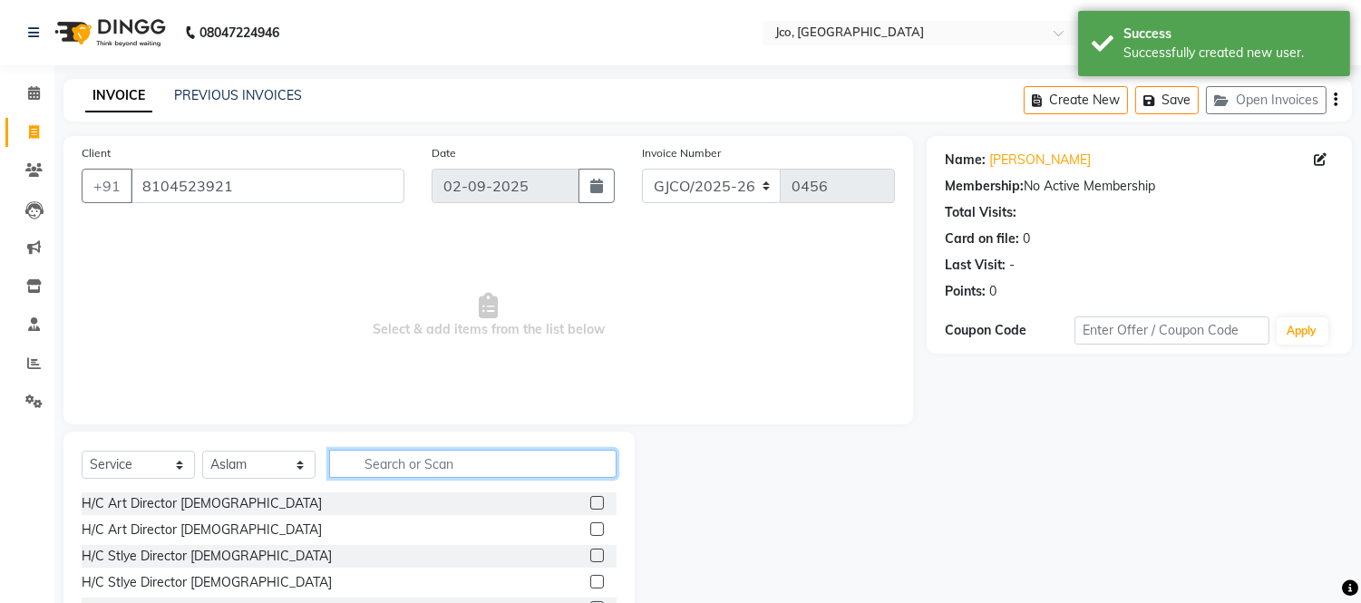
click at [432, 467] on input "text" at bounding box center [472, 464] width 287 height 28
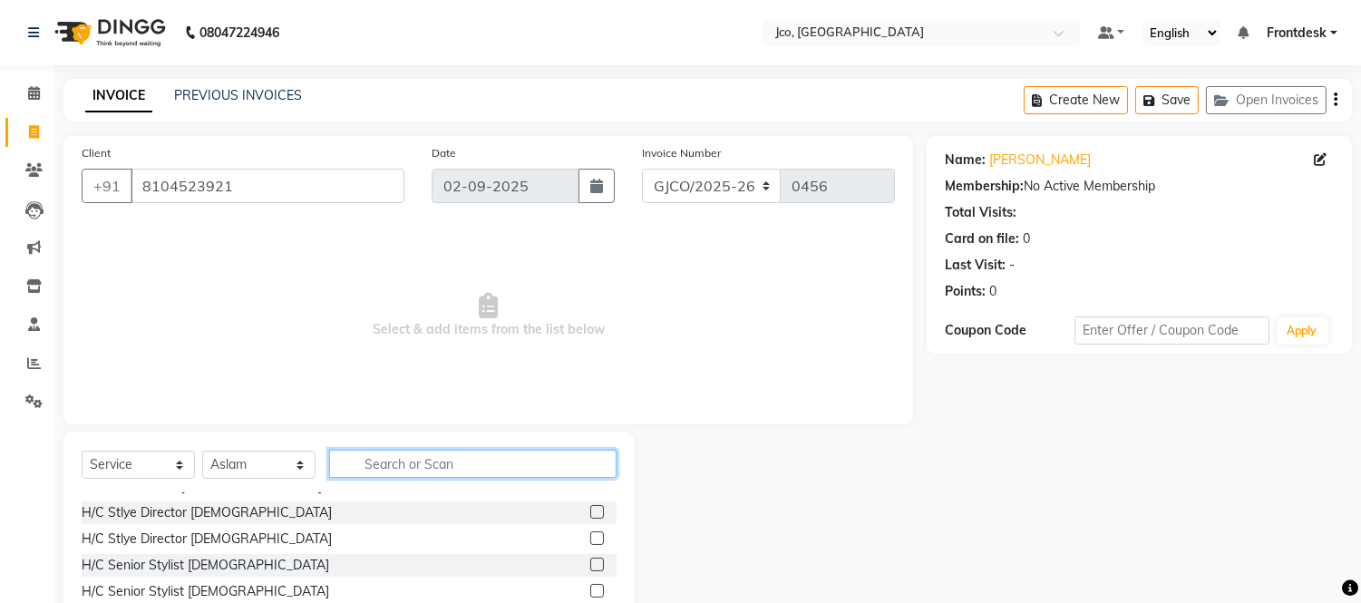
scroll to position [45, 0]
click at [590, 589] on label at bounding box center [597, 589] width 14 height 14
click at [590, 589] on input "checkbox" at bounding box center [596, 590] width 12 height 12
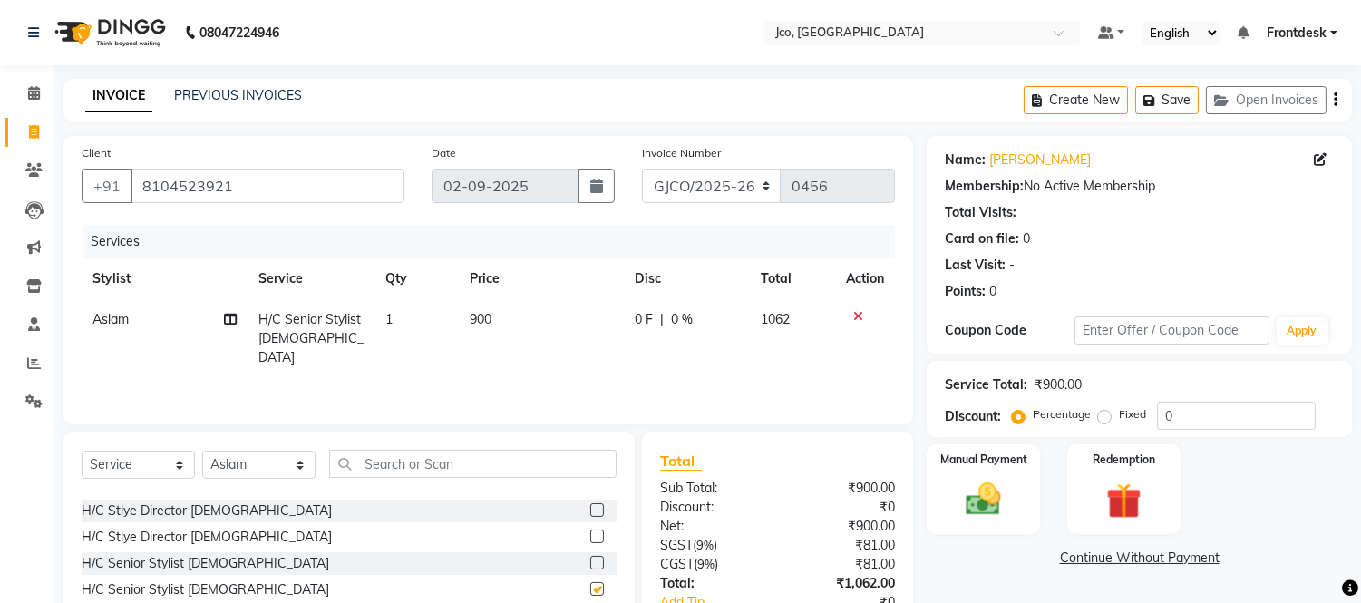
checkbox input "false"
click at [613, 354] on td "900" at bounding box center [541, 338] width 165 height 79
select select "68867"
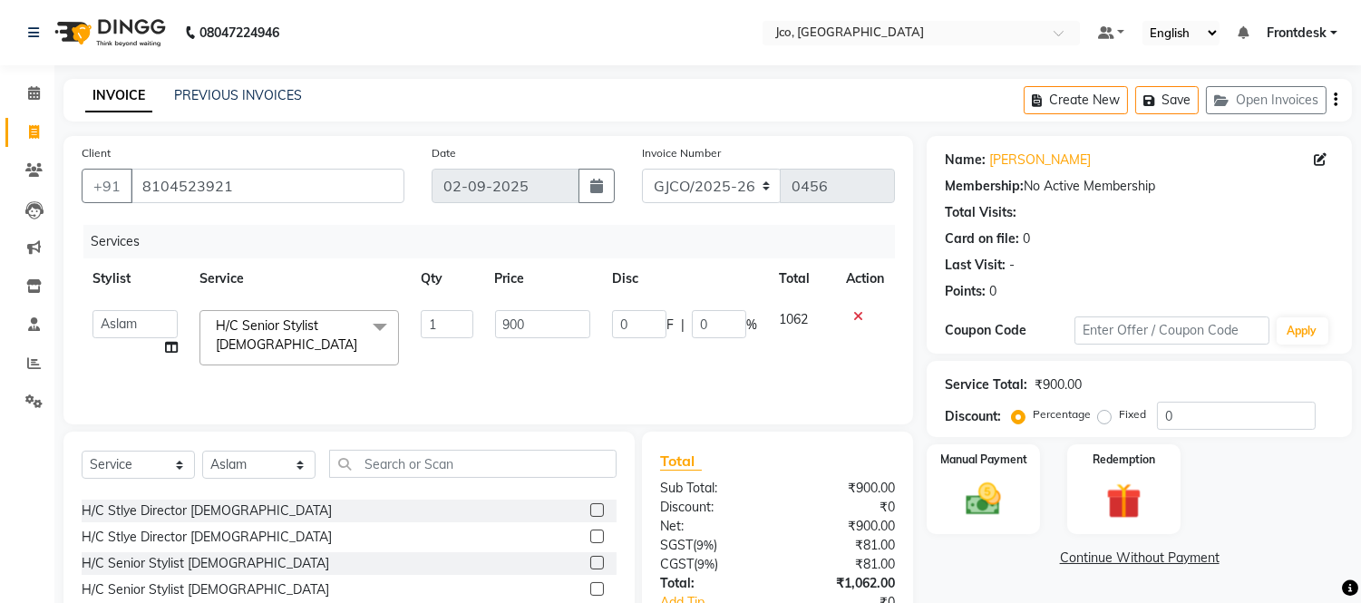
click at [718, 166] on div "Invoice Number GJCO/2025-26 SCG/2025-26 Gpre/[PHONE_NUMBER]" at bounding box center [768, 180] width 280 height 74
click at [704, 181] on select "GJCO/2025-26 SCG/2025-26 Gpre/2025-26" at bounding box center [712, 186] width 140 height 34
click at [845, 218] on div "Client [PHONE_NUMBER] Date [DATE] Invoice Number GJCO/2025-26 SCG/2025-26 Gpre/…" at bounding box center [487, 280] width 849 height 288
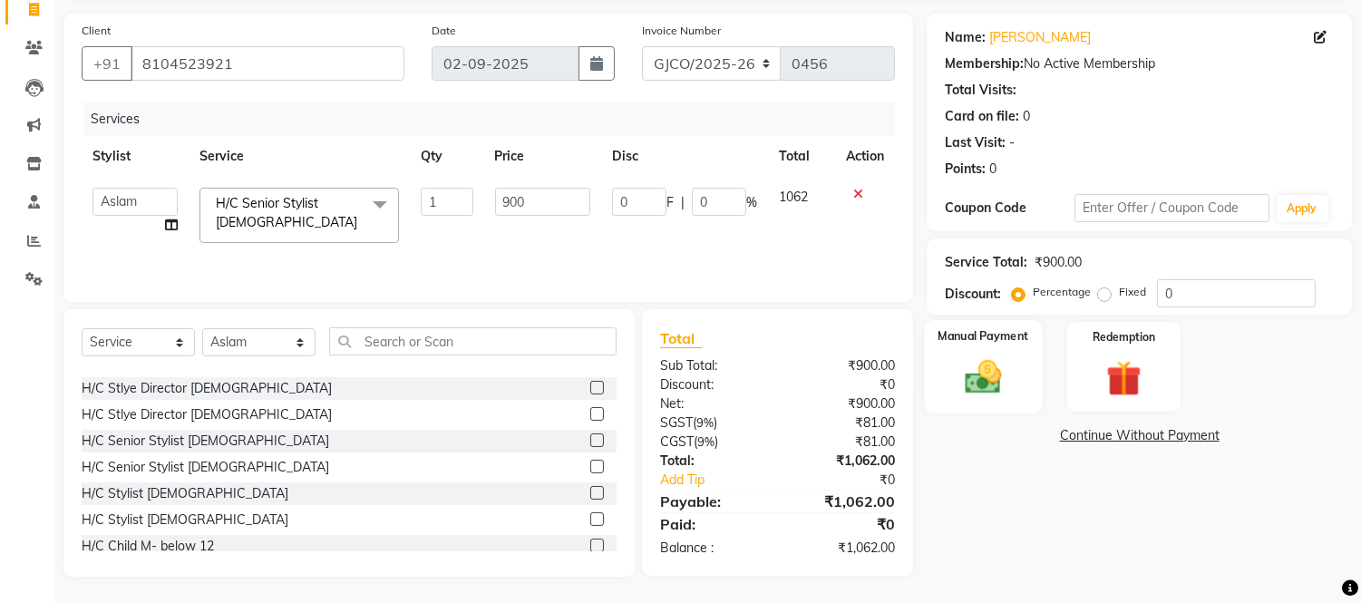
click at [952, 332] on label "Manual Payment" at bounding box center [983, 335] width 91 height 17
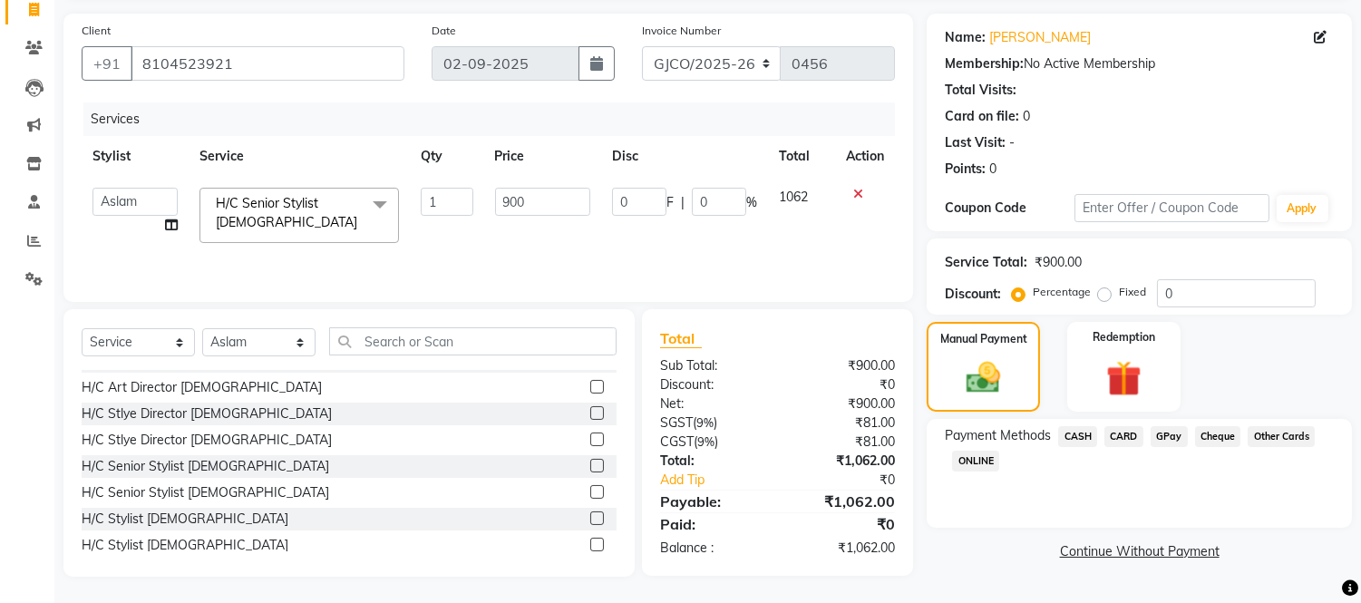
scroll to position [0, 0]
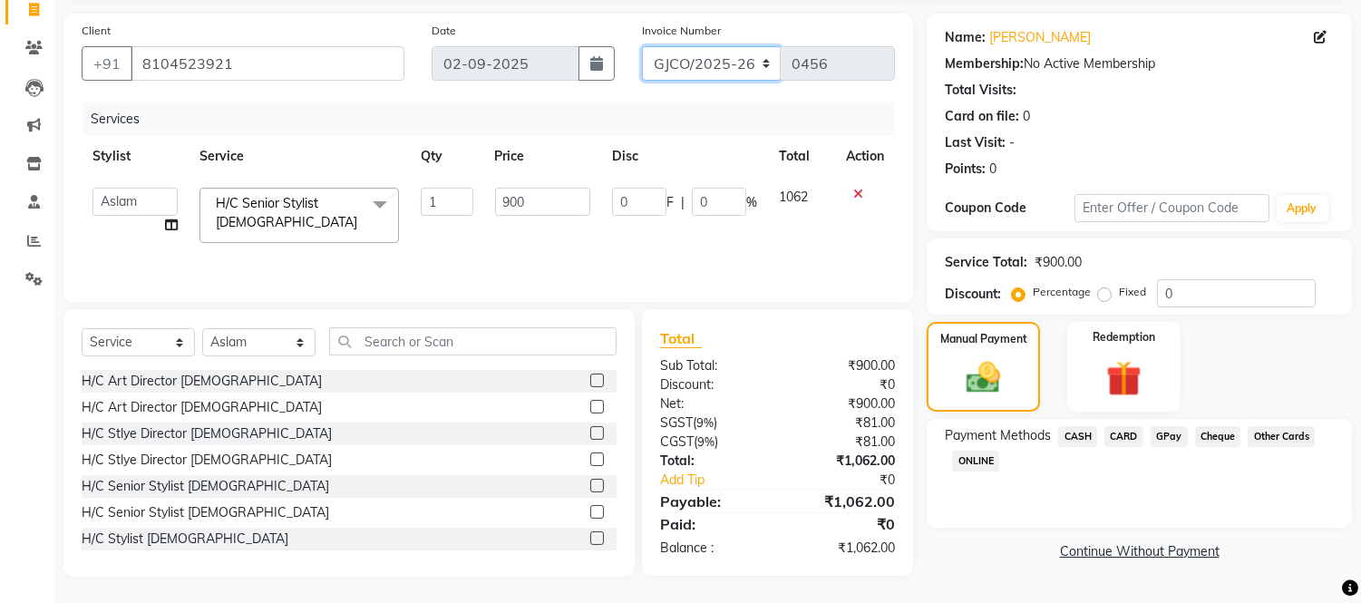
click at [716, 67] on select "GJCO/2025-26 SCG/2025-26 Gpre/2025-26" at bounding box center [712, 63] width 140 height 34
click at [642, 46] on select "GJCO/2025-26 SCG/2025-26 Gpre/2025-26" at bounding box center [712, 63] width 140 height 34
click at [689, 70] on select "GJCO/2025-26 SCG/2025-26 Gpre/2025-26" at bounding box center [712, 63] width 140 height 34
select select "7971"
click at [642, 46] on select "GJCO/2025-26 SCG/2025-26 Gpre/2025-26" at bounding box center [712, 63] width 140 height 34
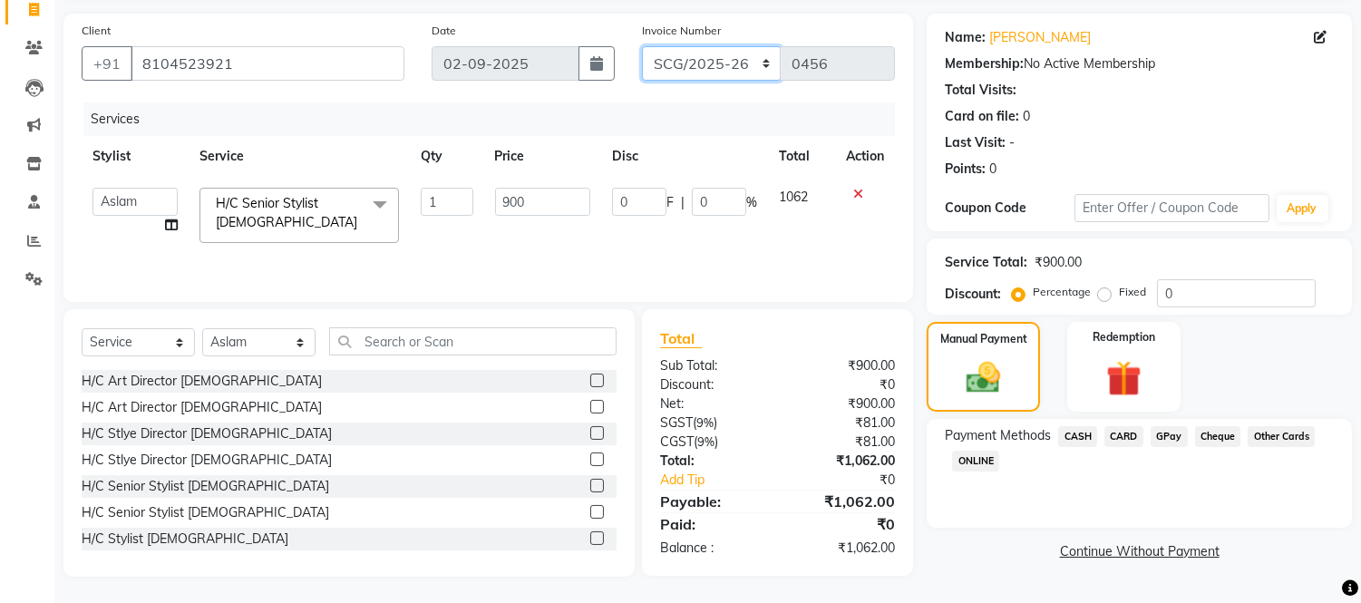
type input "0424"
click at [734, 120] on div "Services" at bounding box center [495, 119] width 825 height 34
click at [709, 67] on select "GJCO/2025-26 SCG/2025-26 Gpre/2025-26" at bounding box center [712, 63] width 140 height 34
select select "8000"
click at [642, 46] on select "GJCO/2025-26 SCG/2025-26 Gpre/2025-26" at bounding box center [712, 63] width 140 height 34
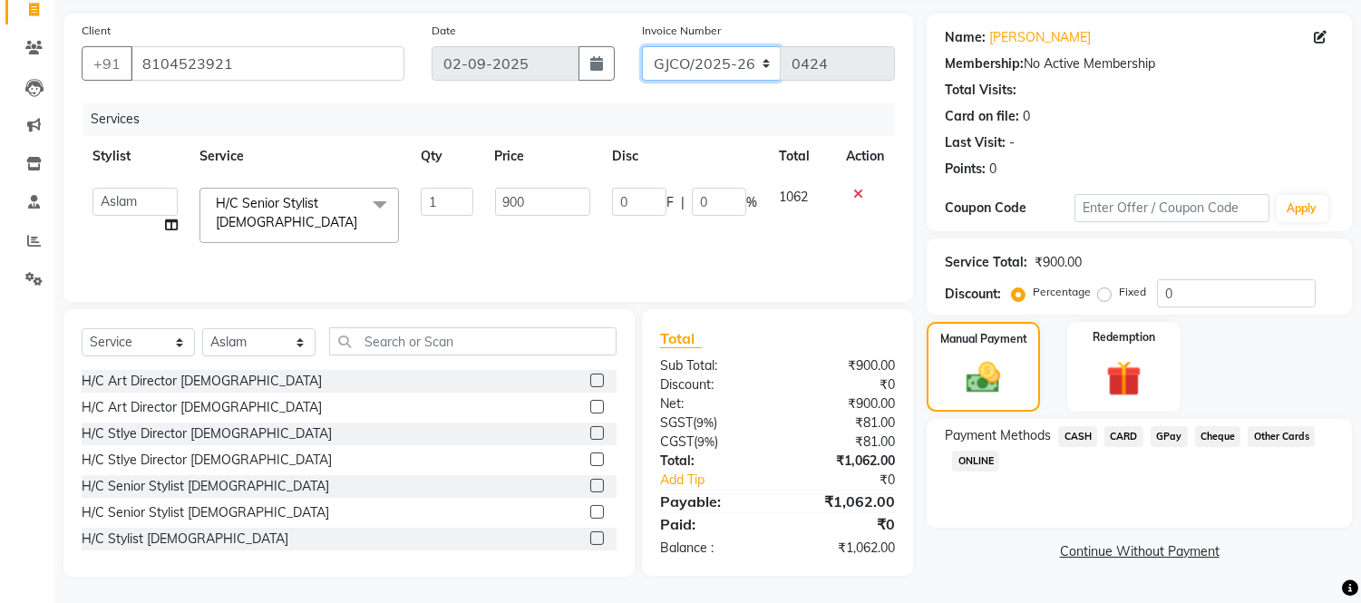
type input "0456"
click at [720, 59] on select "GJCO/2025-26 SCG/2025-26 Gpre/2025-26" at bounding box center [712, 63] width 140 height 34
click at [642, 46] on select "GJCO/2025-26 SCG/2025-26 Gpre/2025-26" at bounding box center [712, 63] width 140 height 34
click at [1124, 435] on span "CARD" at bounding box center [1123, 436] width 39 height 21
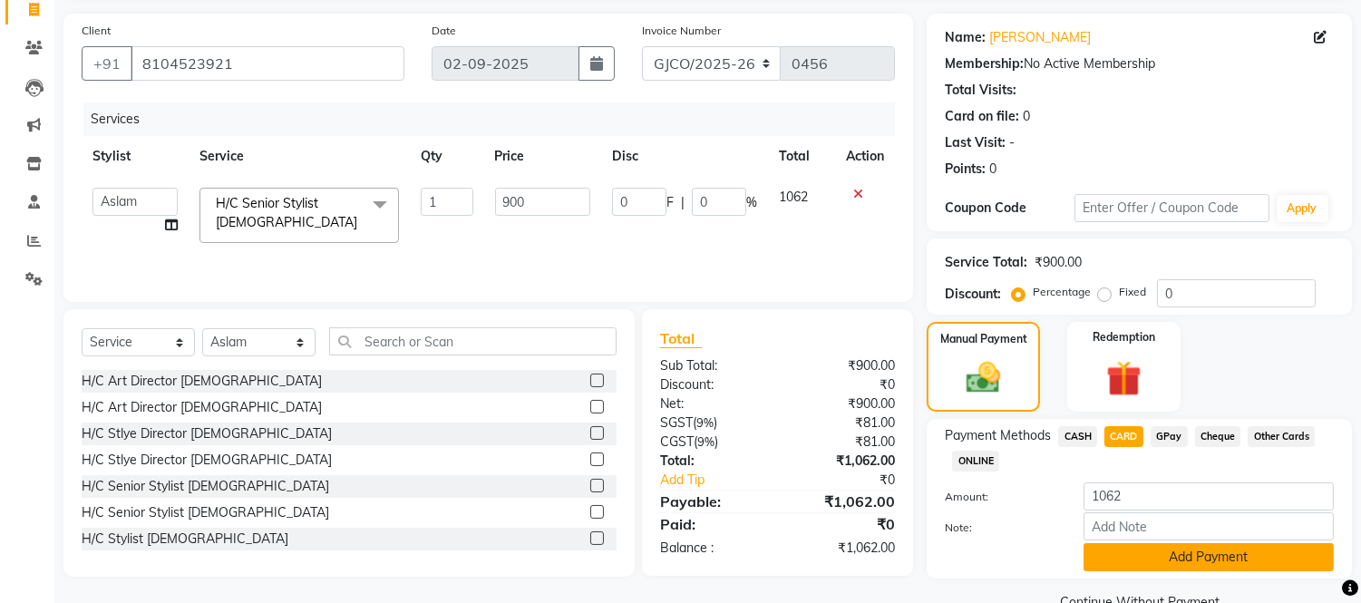
click at [1189, 553] on button "Add Payment" at bounding box center [1208, 557] width 250 height 28
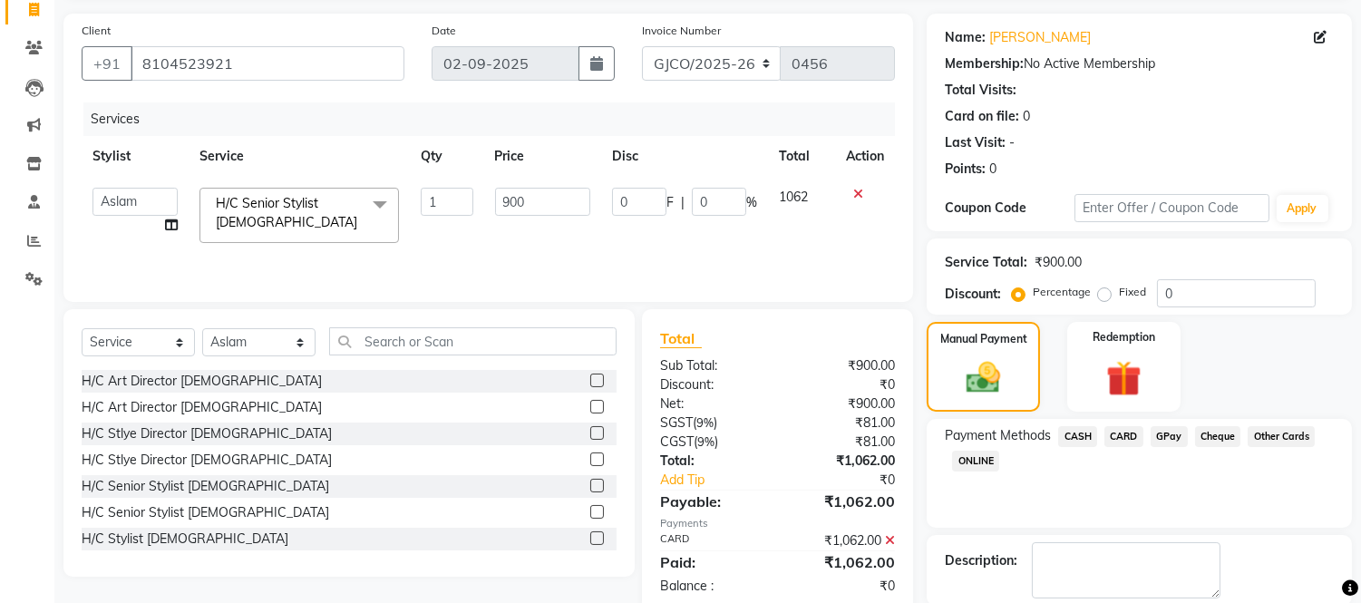
scroll to position [211, 0]
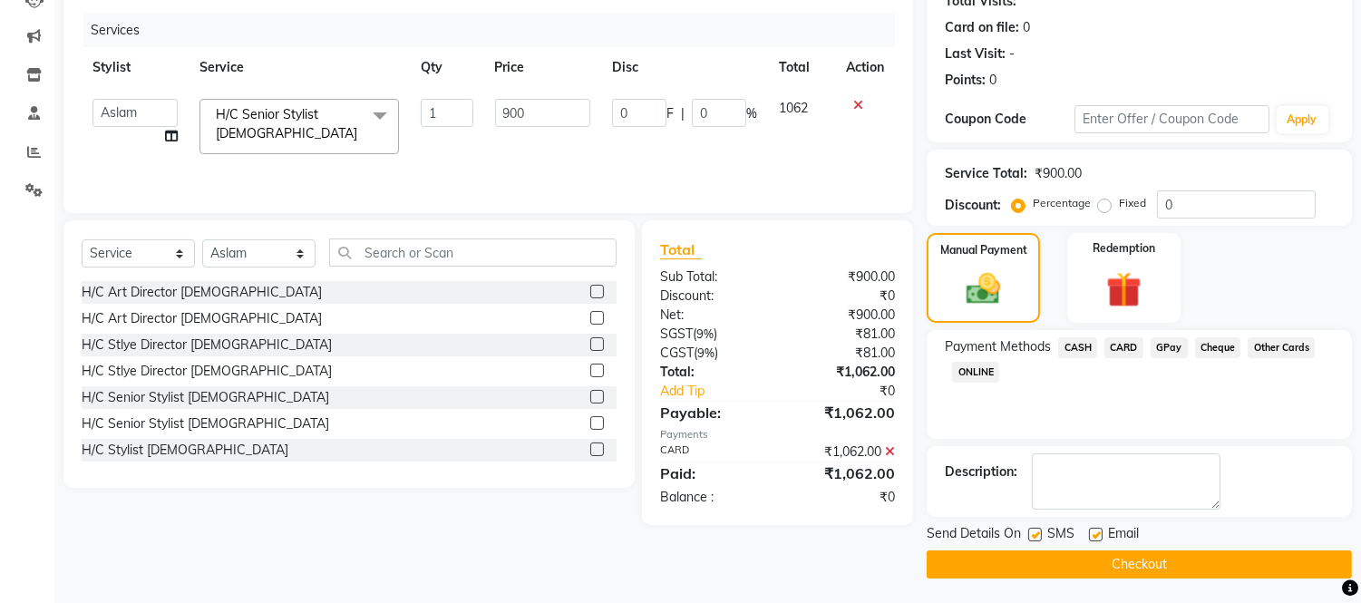
click at [1102, 539] on div "Email" at bounding box center [1121, 535] width 64 height 23
click at [1090, 537] on label at bounding box center [1096, 535] width 14 height 14
click at [1090, 537] on input "checkbox" at bounding box center [1095, 535] width 12 height 12
checkbox input "false"
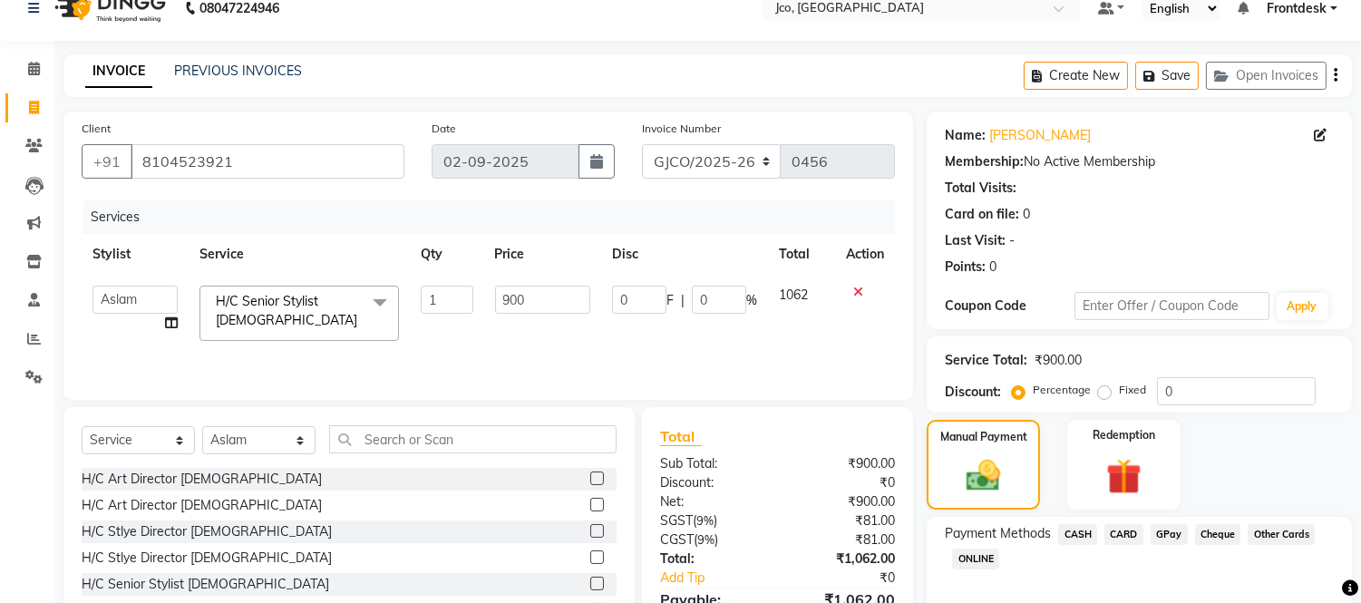
scroll to position [212, 0]
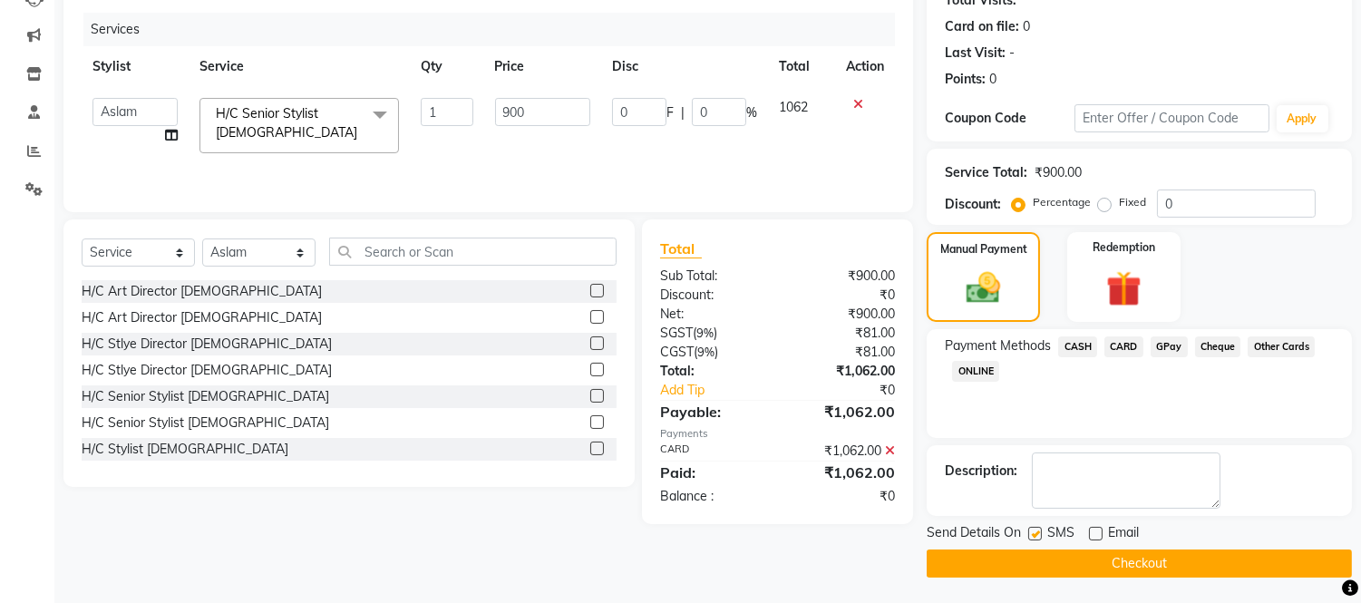
click at [1141, 568] on button "Checkout" at bounding box center [1139, 563] width 425 height 28
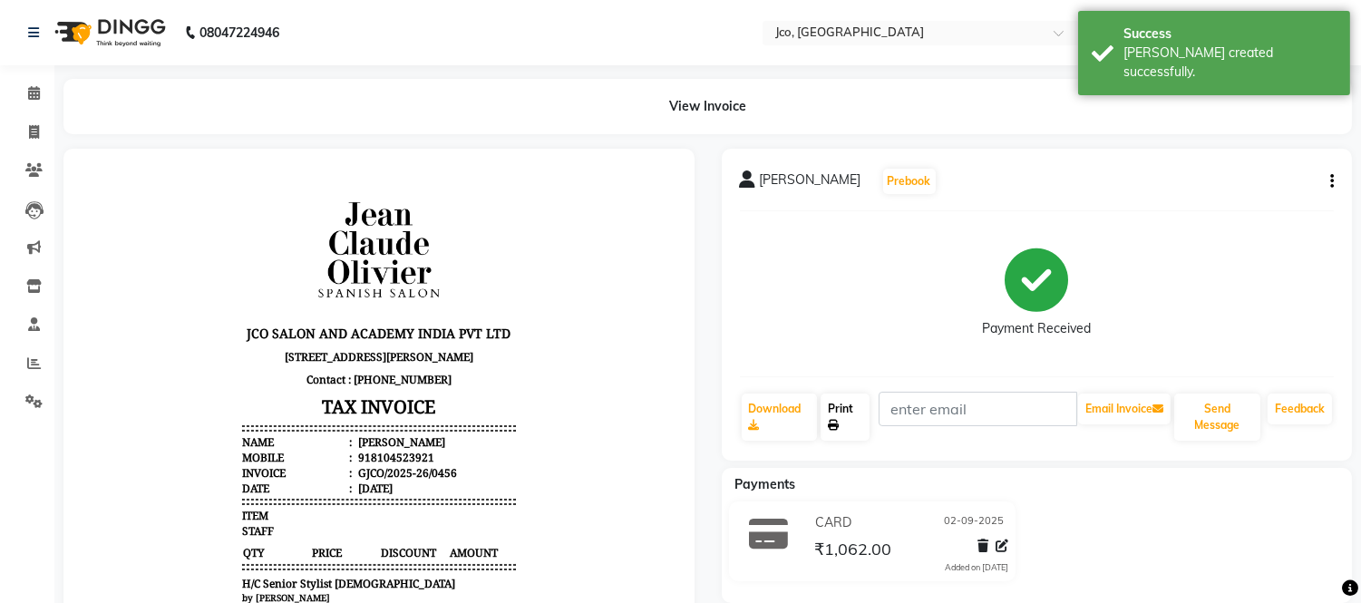
click at [843, 406] on link "Print" at bounding box center [844, 416] width 49 height 47
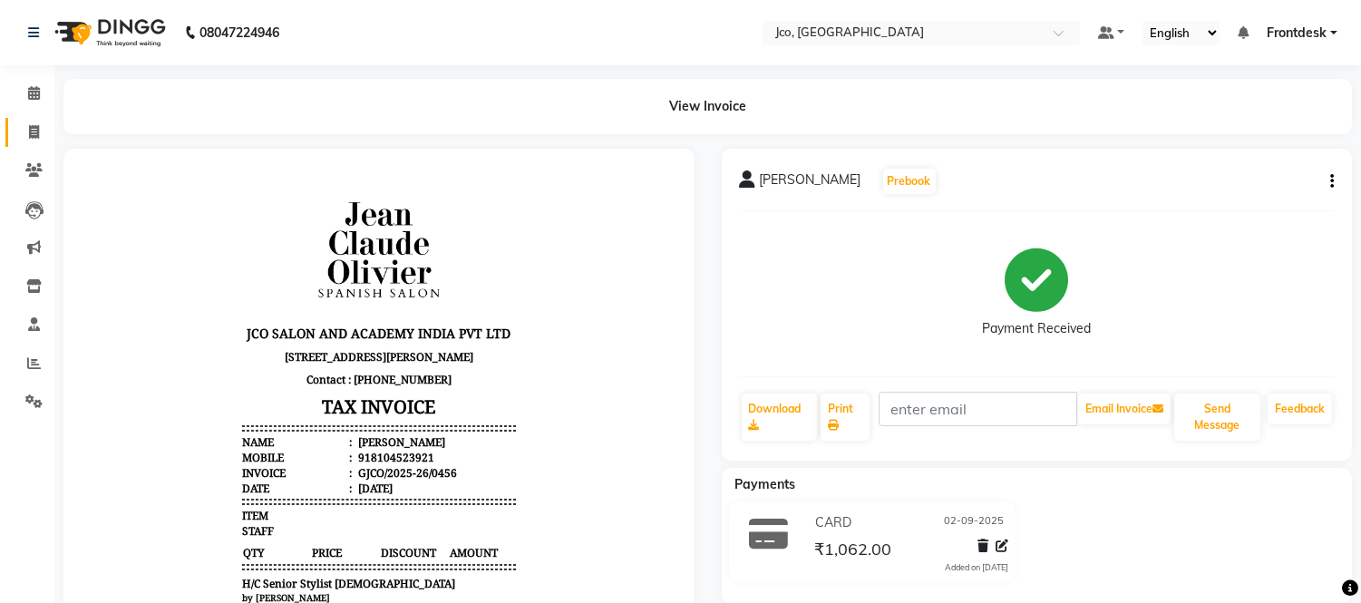
click at [33, 131] on icon at bounding box center [34, 132] width 10 height 14
select select "service"
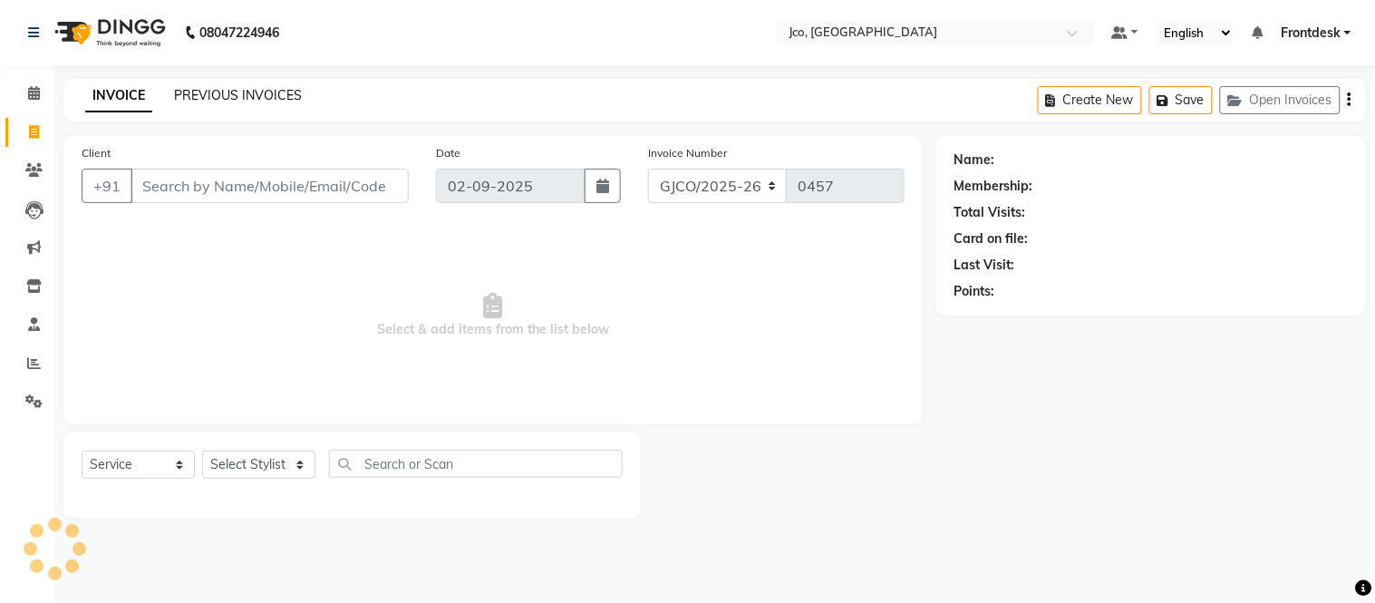
click at [228, 97] on link "PREVIOUS INVOICES" at bounding box center [238, 95] width 128 height 16
